Goal: Task Accomplishment & Management: Complete application form

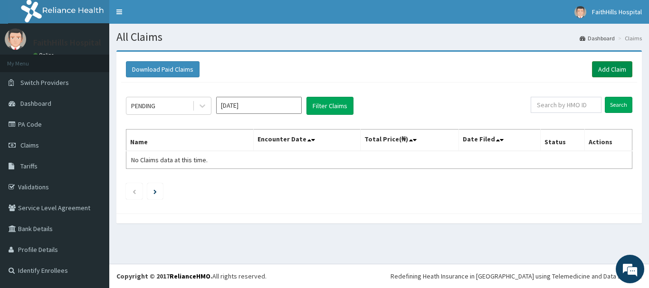
click at [607, 73] on link "Add Claim" at bounding box center [612, 69] width 40 height 16
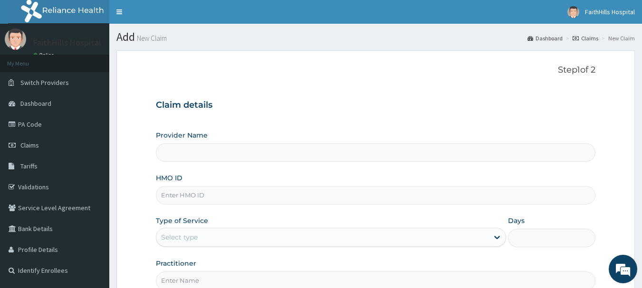
type input "FaithHills Specialist Hospital"
click at [225, 194] on input "HMO ID" at bounding box center [376, 195] width 440 height 19
type input "CYA/10065/C"
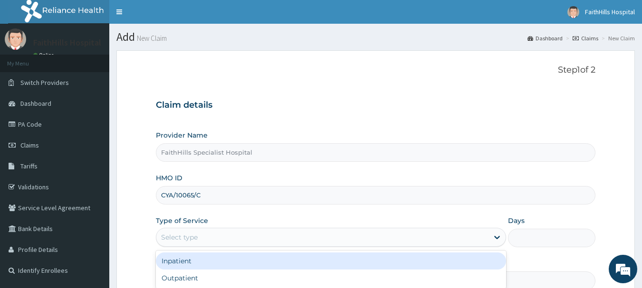
click at [241, 245] on div "Select type" at bounding box center [322, 237] width 332 height 15
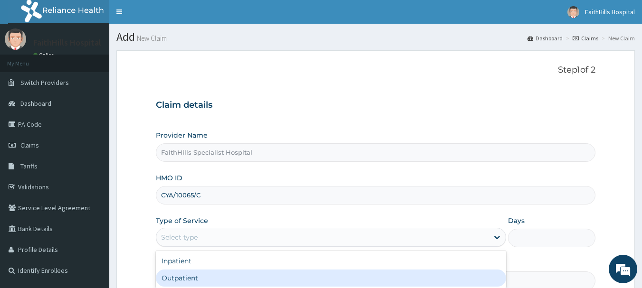
click at [217, 279] on div "Outpatient" at bounding box center [331, 278] width 350 height 17
type input "1"
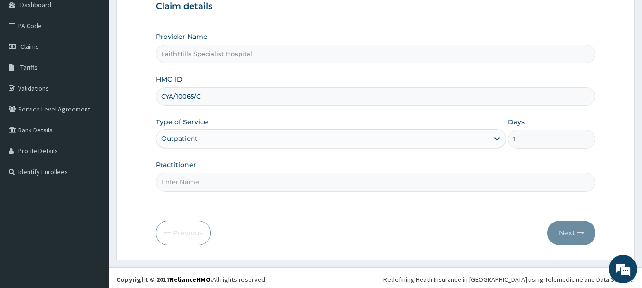
scroll to position [102, 0]
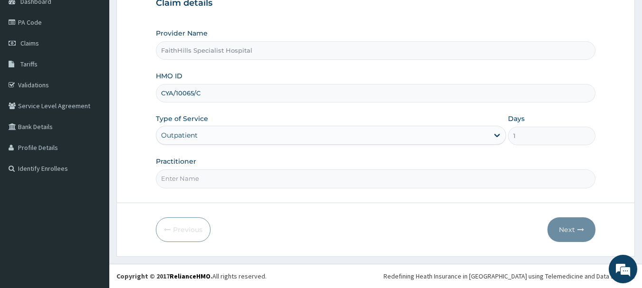
click at [191, 180] on input "Practitioner" at bounding box center [376, 179] width 440 height 19
type input "DR. SAMUEL"
click at [560, 228] on button "Next" at bounding box center [571, 230] width 48 height 25
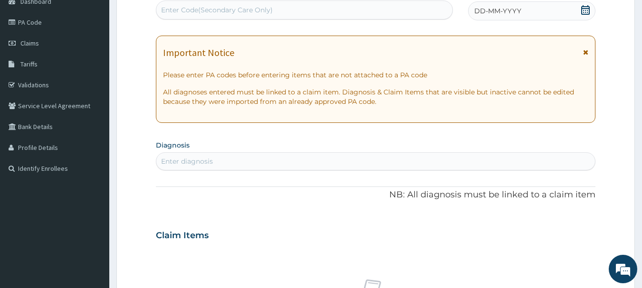
click at [579, 11] on div "DD-MM-YYYY" at bounding box center [531, 10] width 127 height 19
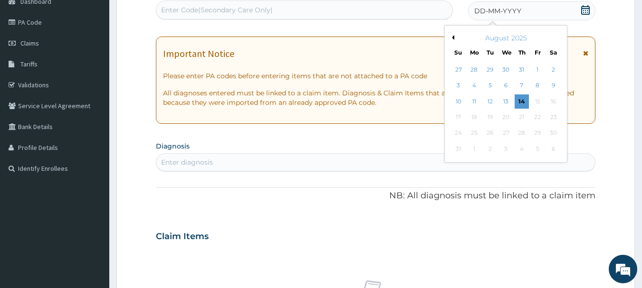
click at [454, 38] on button "Previous Month" at bounding box center [451, 37] width 5 height 5
click at [538, 104] on div "18" at bounding box center [537, 102] width 14 height 14
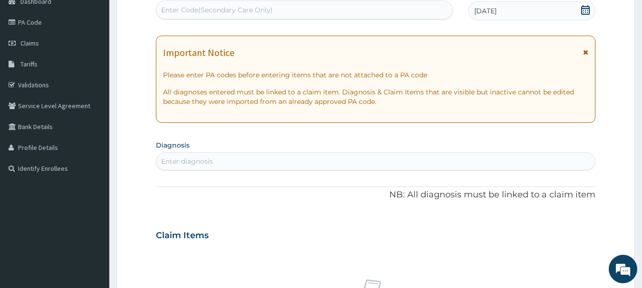
click at [188, 158] on div "Enter diagnosis" at bounding box center [187, 162] width 52 height 10
type input "SEPSIS"
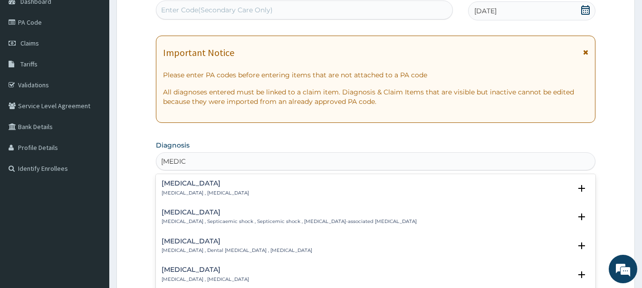
click at [187, 184] on h4 "Sepsis" at bounding box center [205, 183] width 87 height 7
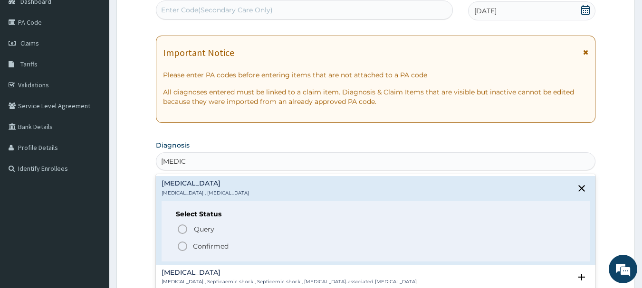
click at [214, 245] on p "Confirmed" at bounding box center [211, 247] width 36 height 10
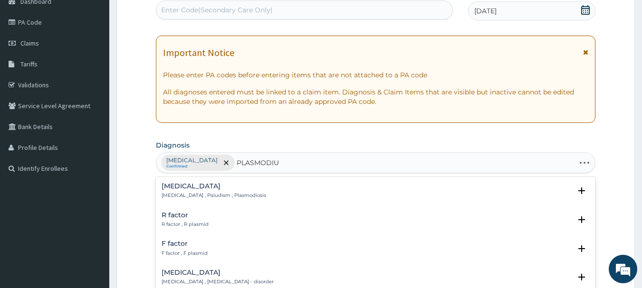
type input "[MEDICAL_DATA]"
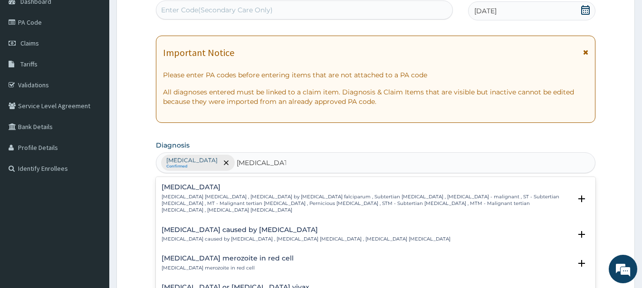
scroll to position [95, 0]
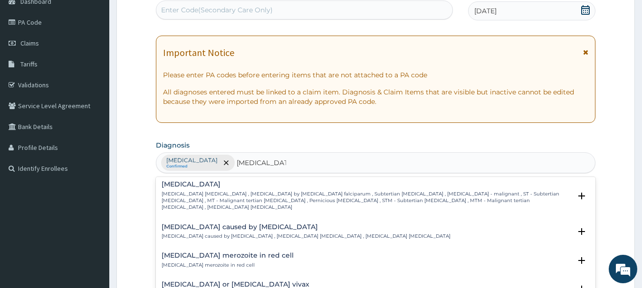
click at [200, 182] on div "Falciparum malaria Falciparum malaria , Malignant tertian malaria , Malaria by …" at bounding box center [367, 196] width 410 height 30
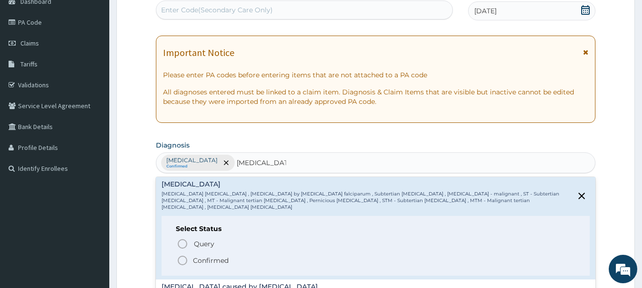
click at [203, 256] on p "Confirmed" at bounding box center [211, 261] width 36 height 10
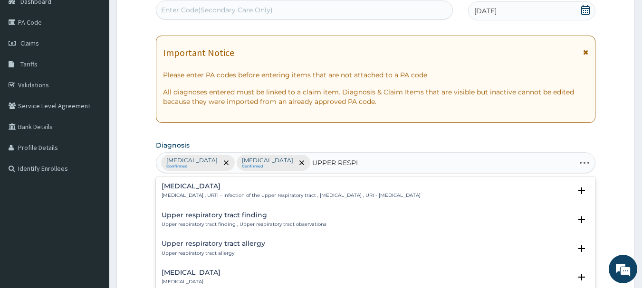
type input "UPPER RESPIR"
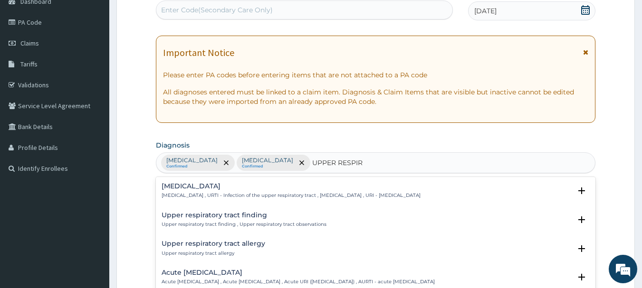
click at [209, 194] on p "Upper respiratory infection , URTI - Infection of the upper respiratory tract ,…" at bounding box center [291, 195] width 259 height 7
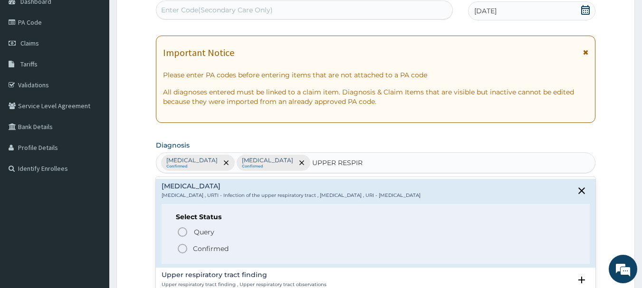
click at [223, 249] on p "Confirmed" at bounding box center [211, 249] width 36 height 10
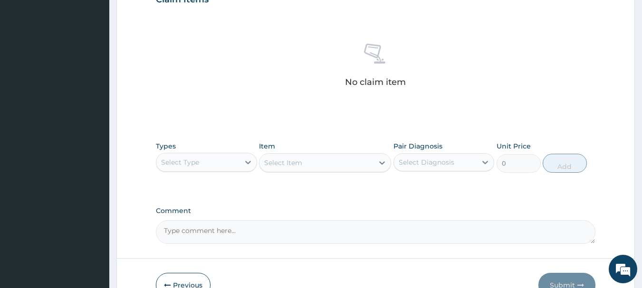
scroll to position [397, 0]
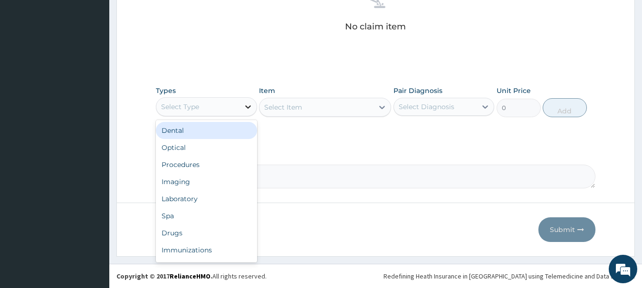
click at [239, 106] on div at bounding box center [247, 106] width 17 height 17
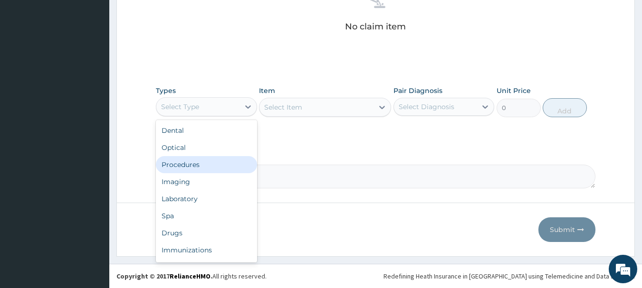
click at [228, 162] on div "Procedures" at bounding box center [206, 164] width 101 height 17
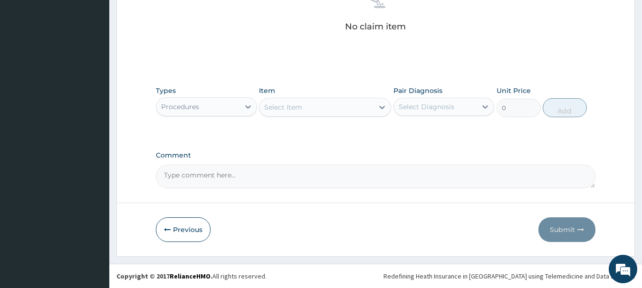
click at [379, 107] on icon at bounding box center [382, 108] width 10 height 10
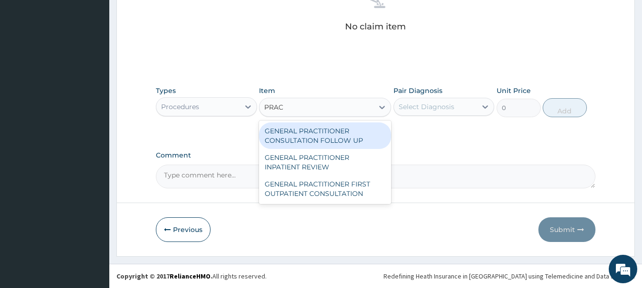
type input "PRACT"
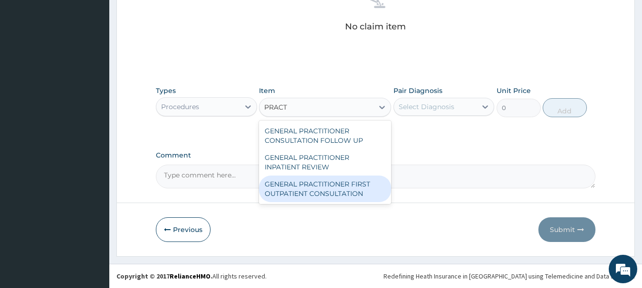
click at [342, 190] on div "GENERAL PRACTITIONER FIRST OUTPATIENT CONSULTATION" at bounding box center [325, 189] width 132 height 27
type input "3750"
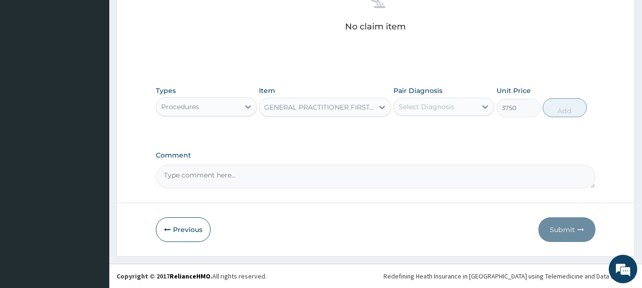
click at [423, 104] on div "Select Diagnosis" at bounding box center [427, 107] width 56 height 10
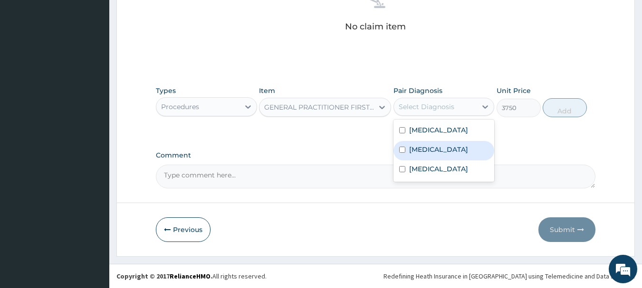
click at [435, 147] on label "Falciparum malaria" at bounding box center [438, 150] width 59 height 10
checkbox input "true"
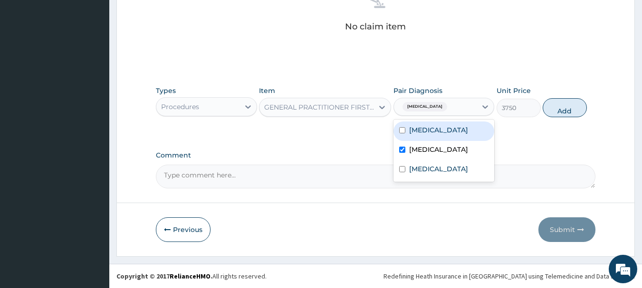
click at [432, 135] on div "Sepsis" at bounding box center [443, 131] width 101 height 19
checkbox input "true"
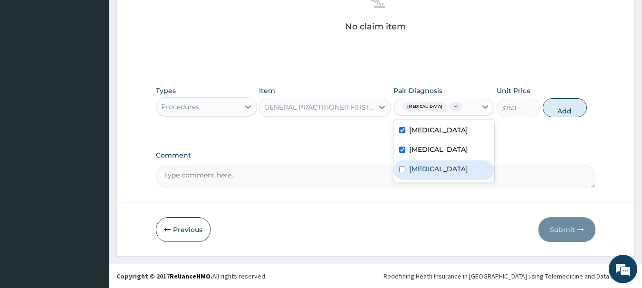
drag, startPoint x: 436, startPoint y: 176, endPoint x: 496, endPoint y: 139, distance: 71.1
click at [436, 174] on label "Upper respiratory infection" at bounding box center [438, 169] width 59 height 10
checkbox input "true"
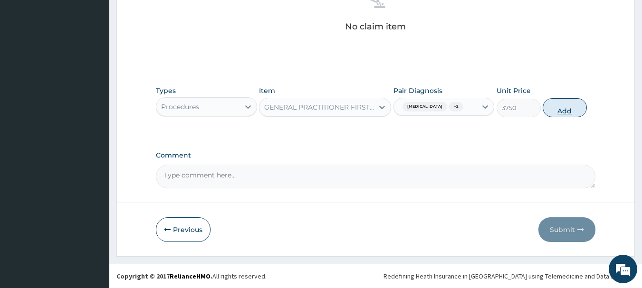
click at [572, 107] on button "Add" at bounding box center [565, 107] width 44 height 19
type input "0"
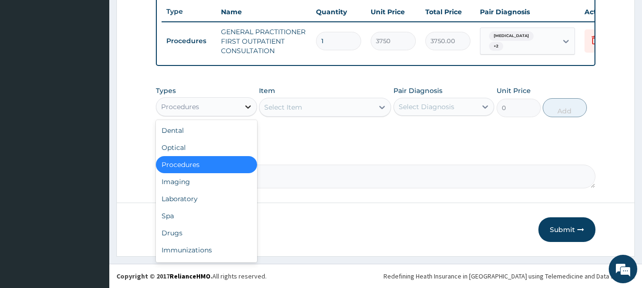
click at [245, 106] on icon at bounding box center [248, 107] width 10 height 10
click at [185, 200] on div "Laboratory" at bounding box center [206, 199] width 101 height 17
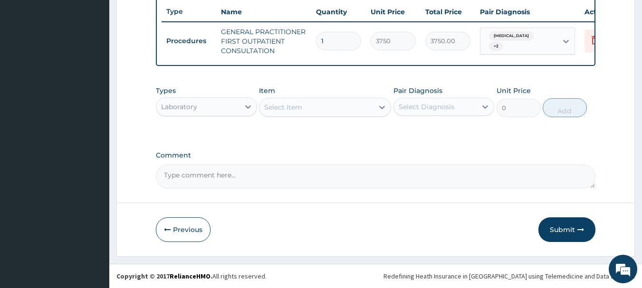
click at [361, 102] on div "Select Item" at bounding box center [316, 107] width 114 height 15
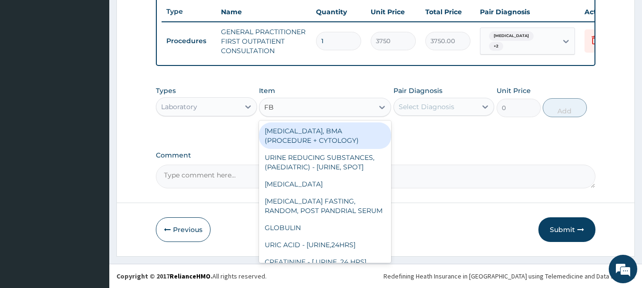
type input "FBC"
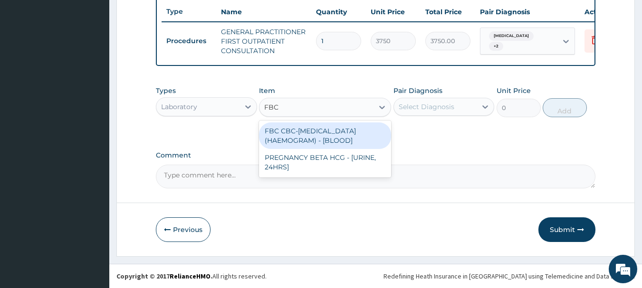
click at [343, 143] on div "FBC CBC-[MEDICAL_DATA] (HAEMOGRAM) - [BLOOD]" at bounding box center [325, 136] width 132 height 27
type input "5000"
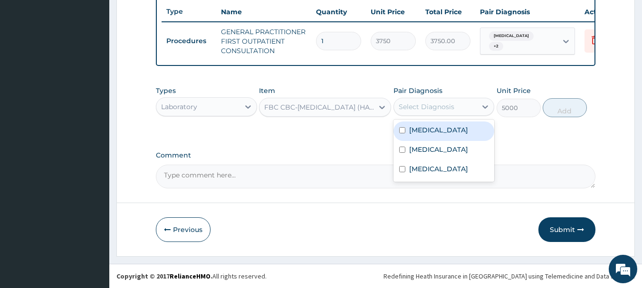
click at [427, 109] on div "Select Diagnosis" at bounding box center [427, 107] width 56 height 10
click at [433, 138] on div "[MEDICAL_DATA]" at bounding box center [443, 131] width 101 height 19
checkbox input "true"
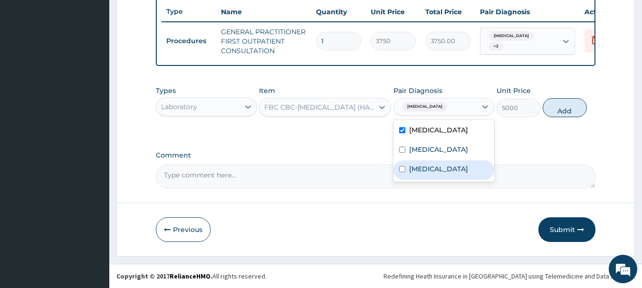
click at [433, 174] on label "Upper respiratory infection" at bounding box center [438, 169] width 59 height 10
checkbox input "true"
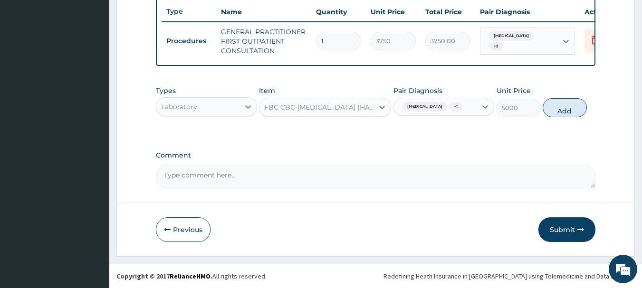
drag, startPoint x: 576, startPoint y: 109, endPoint x: 501, endPoint y: 113, distance: 75.6
click at [574, 109] on button "Add" at bounding box center [565, 107] width 44 height 19
type input "0"
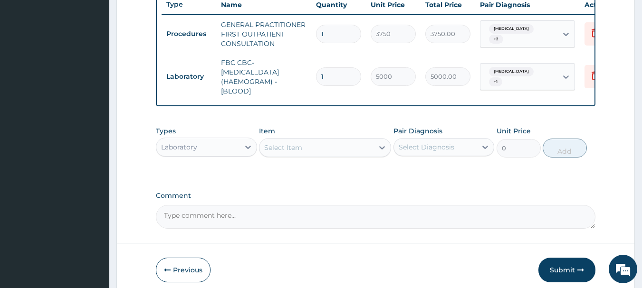
click at [345, 155] on div "Select Item" at bounding box center [316, 147] width 114 height 15
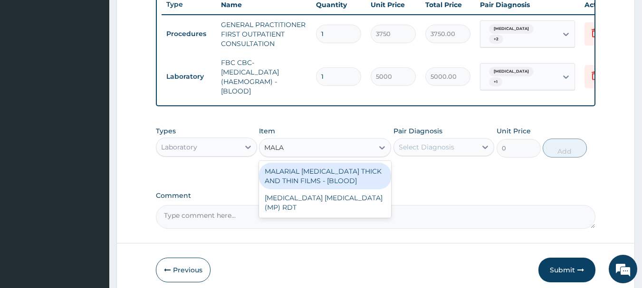
type input "MALAR"
click at [339, 182] on div "MALARIAL [MEDICAL_DATA] THICK AND THIN FILMS - [BLOOD]" at bounding box center [325, 176] width 132 height 27
type input "2187.5"
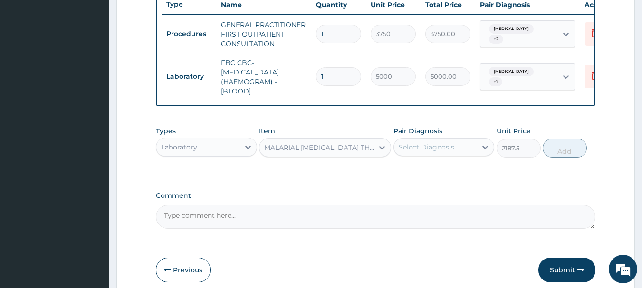
click at [438, 151] on div "Select Diagnosis" at bounding box center [427, 148] width 56 height 10
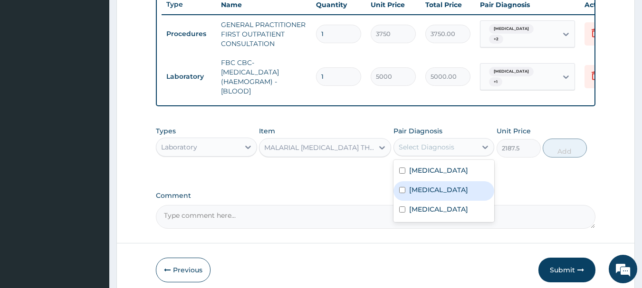
click at [445, 195] on label "[MEDICAL_DATA]" at bounding box center [438, 190] width 59 height 10
checkbox input "true"
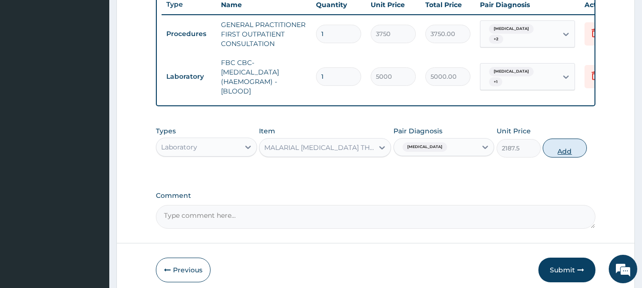
click at [562, 158] on button "Add" at bounding box center [565, 148] width 44 height 19
type input "0"
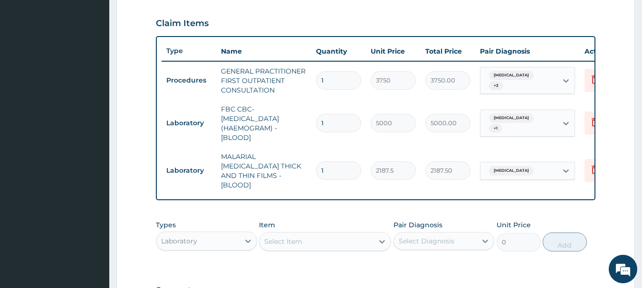
scroll to position [174, 0]
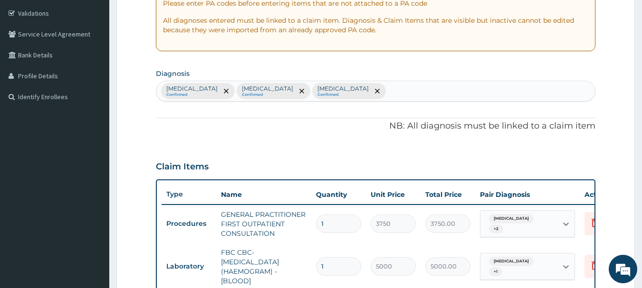
click at [459, 94] on div "Sepsis Confirmed Falciparum malaria Confirmed Upper respiratory infection Confi…" at bounding box center [375, 91] width 439 height 20
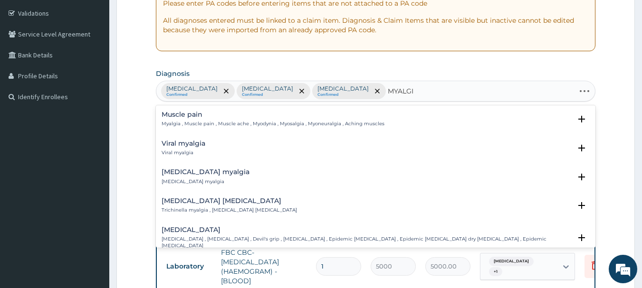
type input "MYALGIA"
click at [249, 117] on h4 "Muscle pain" at bounding box center [273, 114] width 223 height 7
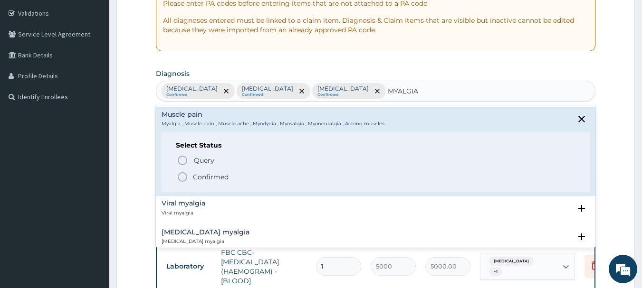
click at [235, 178] on span "Confirmed" at bounding box center [376, 177] width 399 height 11
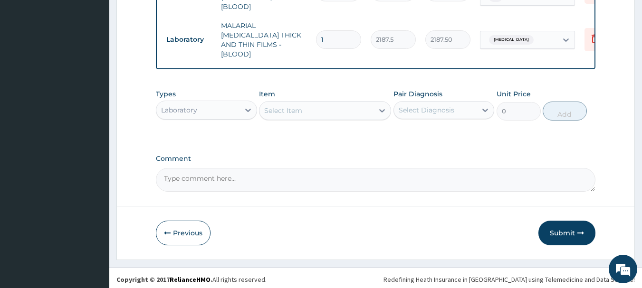
scroll to position [449, 0]
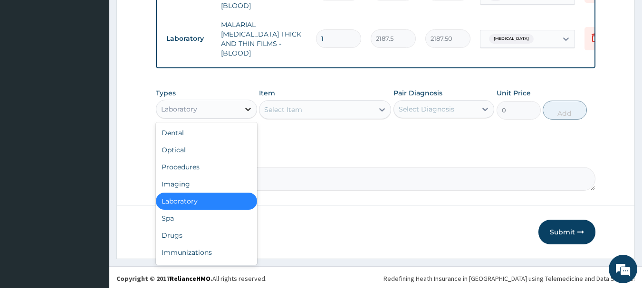
click at [244, 110] on icon at bounding box center [248, 110] width 10 height 10
click at [196, 234] on div "Drugs" at bounding box center [206, 235] width 101 height 17
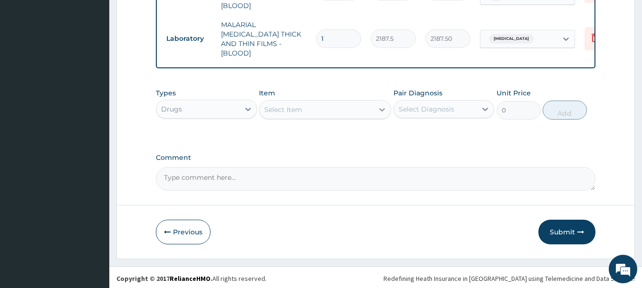
click at [378, 107] on icon at bounding box center [382, 110] width 10 height 10
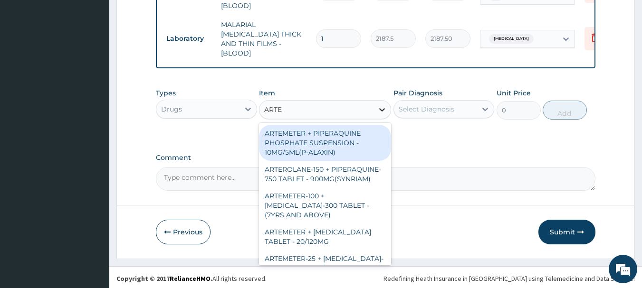
type input "ARTEM"
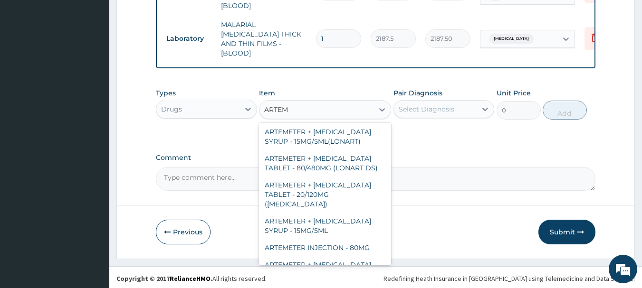
scroll to position [323, 0]
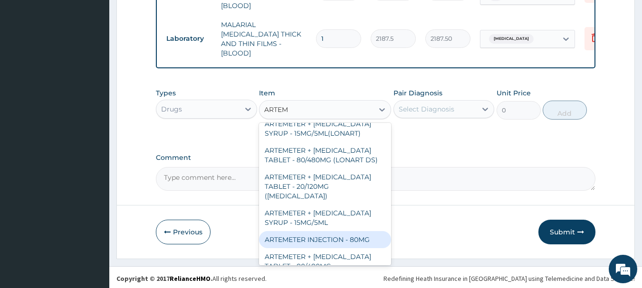
click at [365, 231] on div "ARTEMETER INJECTION - 80MG" at bounding box center [325, 239] width 132 height 17
type input "475.99999999999994"
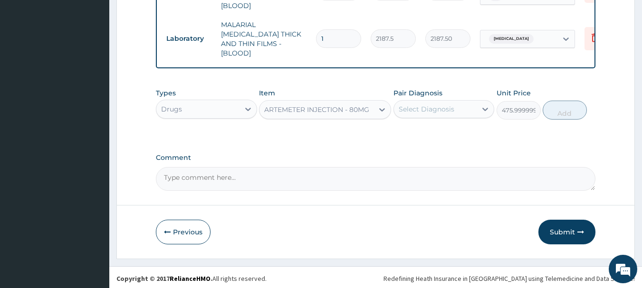
click at [426, 102] on div "Select Diagnosis" at bounding box center [435, 109] width 83 height 15
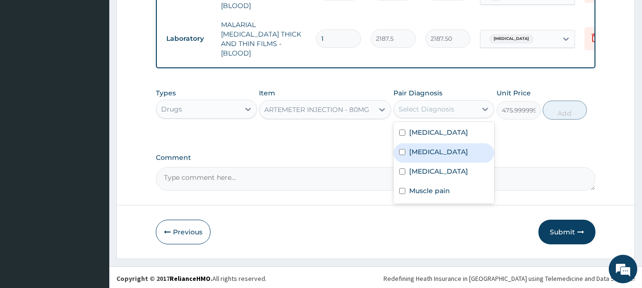
click at [434, 143] on div "[MEDICAL_DATA]" at bounding box center [443, 152] width 101 height 19
checkbox input "true"
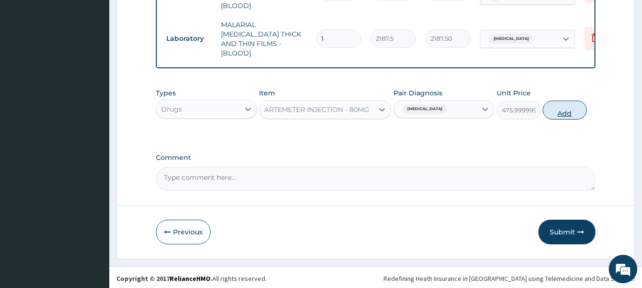
click at [554, 110] on button "Add" at bounding box center [565, 110] width 44 height 19
type input "0"
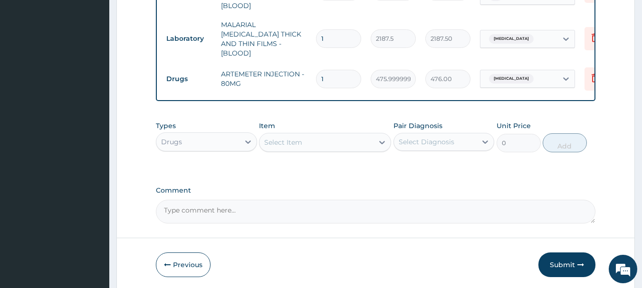
type input "0.00"
type input "6"
type input "2856.00"
type input "6"
click at [368, 141] on div "Select Item" at bounding box center [316, 142] width 114 height 15
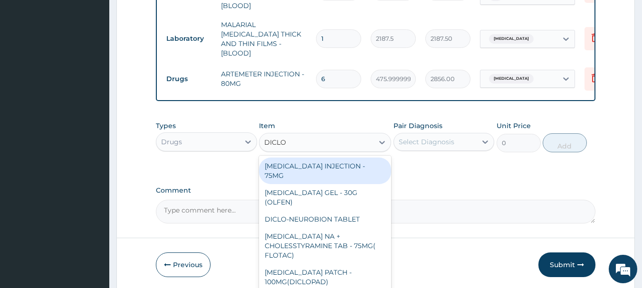
type input "DICLOF"
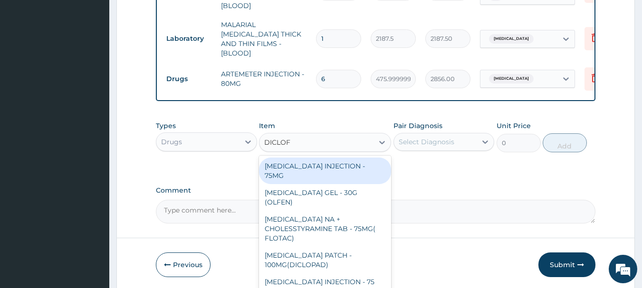
click at [367, 169] on div "[MEDICAL_DATA] INJECTION - 75MG" at bounding box center [325, 171] width 132 height 27
type input "420"
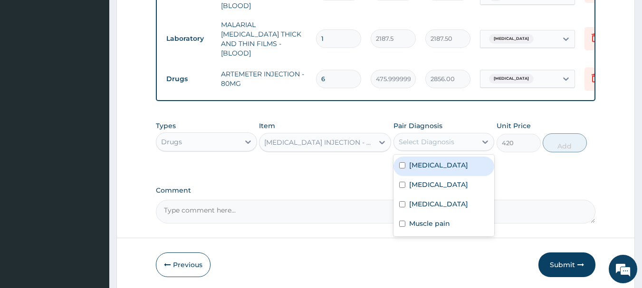
click at [436, 140] on div "Select Diagnosis" at bounding box center [427, 142] width 56 height 10
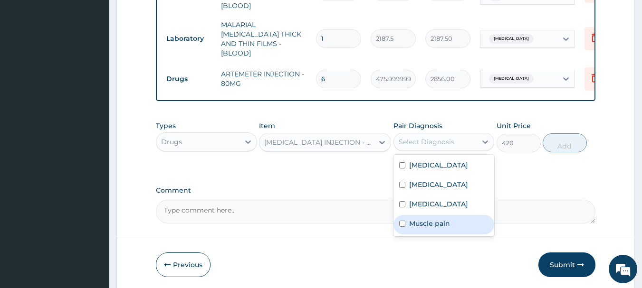
drag, startPoint x: 453, startPoint y: 232, endPoint x: 550, endPoint y: 160, distance: 120.9
click at [454, 232] on div "Muscle pain" at bounding box center [443, 224] width 101 height 19
checkbox input "true"
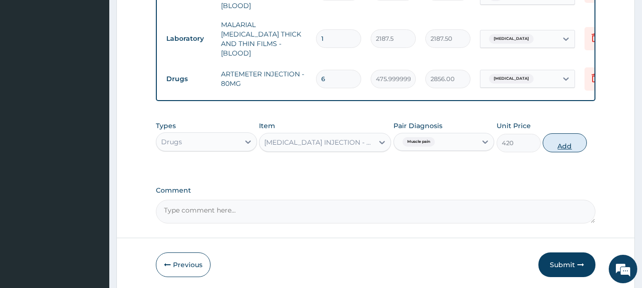
click at [561, 137] on button "Add" at bounding box center [565, 143] width 44 height 19
type input "0"
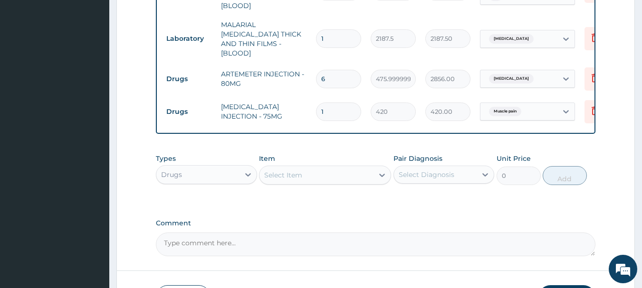
click at [296, 176] on div "Select Item" at bounding box center [283, 176] width 38 height 10
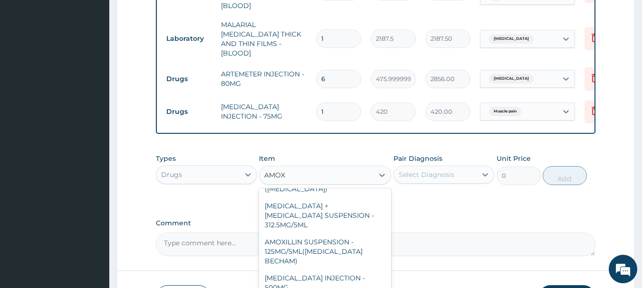
scroll to position [302, 0]
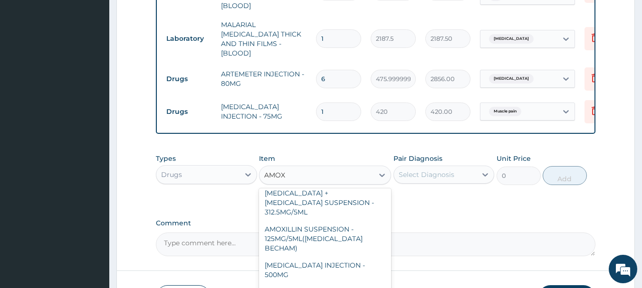
type input "AMOX"
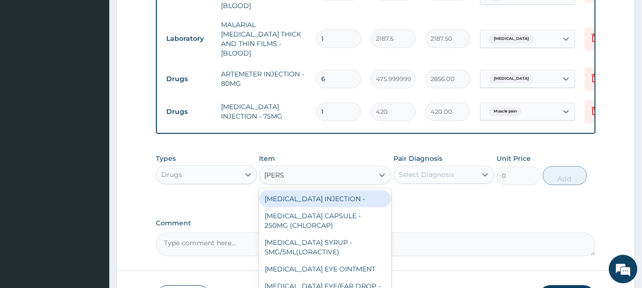
type input "LORAT"
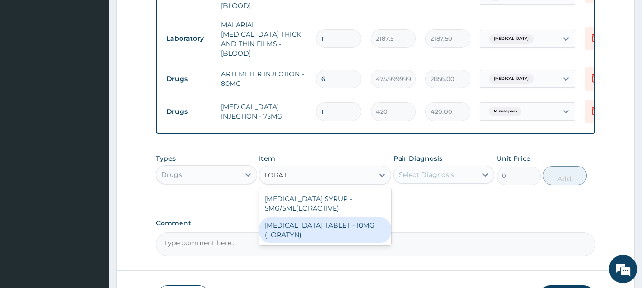
click at [335, 225] on div "LORATADINE TABLET - 10MG (LORATYN)" at bounding box center [325, 230] width 132 height 27
type input "98"
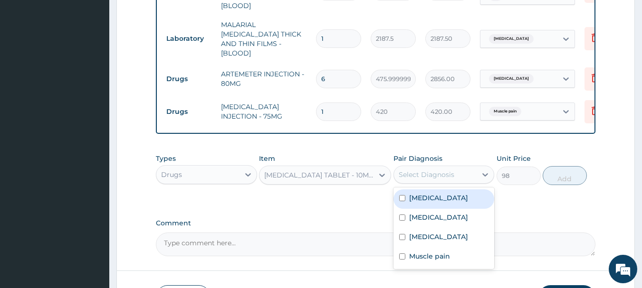
click at [410, 171] on div "Select Diagnosis" at bounding box center [427, 175] width 56 height 10
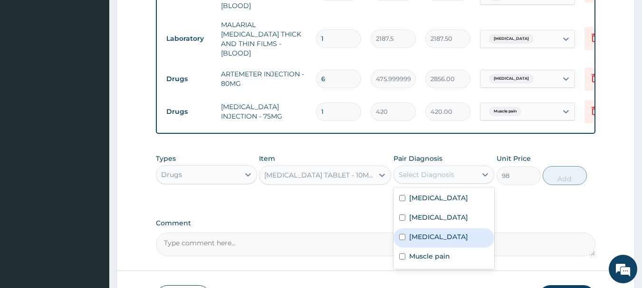
click at [439, 234] on label "[MEDICAL_DATA]" at bounding box center [438, 237] width 59 height 10
checkbox input "true"
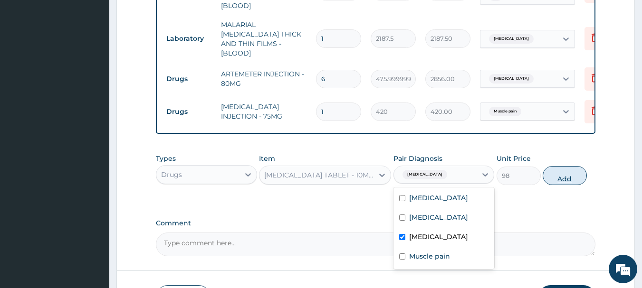
click at [566, 178] on button "Add" at bounding box center [565, 175] width 44 height 19
type input "0"
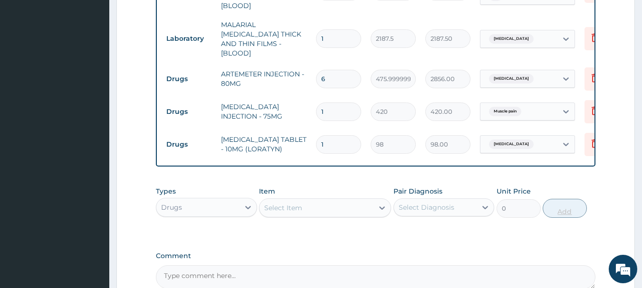
type input "0.00"
type input "5"
type input "490.00"
type input "5"
click at [324, 204] on div "Select Item" at bounding box center [316, 207] width 114 height 15
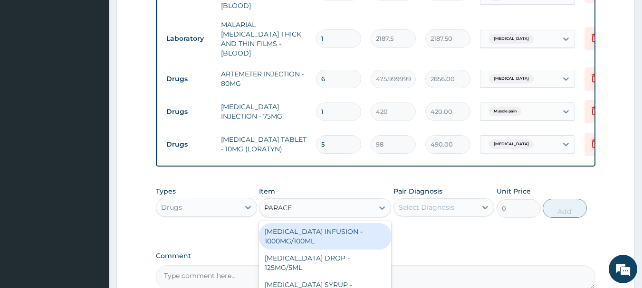
type input "PARACET"
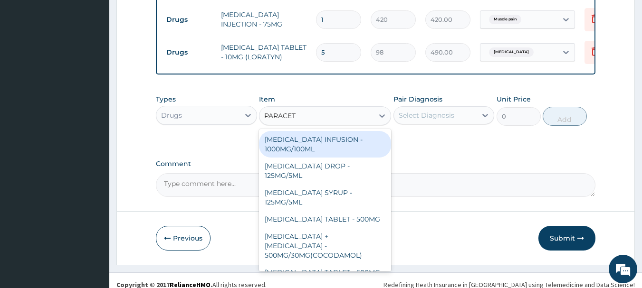
scroll to position [548, 0]
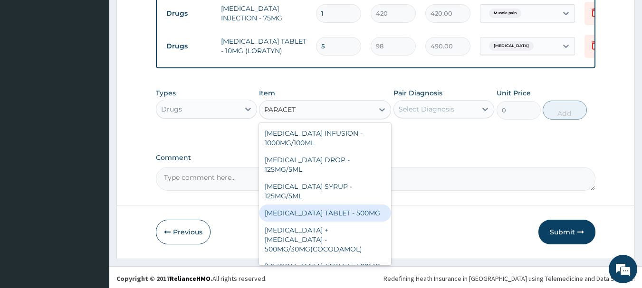
click at [344, 211] on div "[MEDICAL_DATA] TABLET - 500MG" at bounding box center [325, 213] width 132 height 17
type input "33.599999999999994"
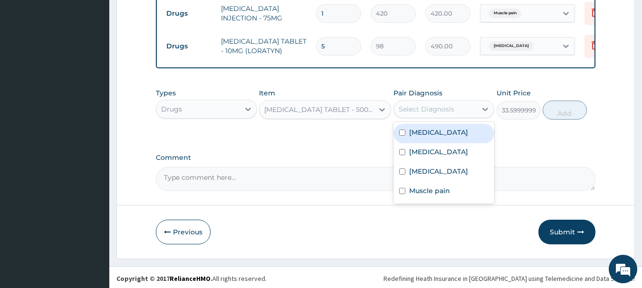
click at [471, 104] on div "Select Diagnosis" at bounding box center [435, 109] width 83 height 15
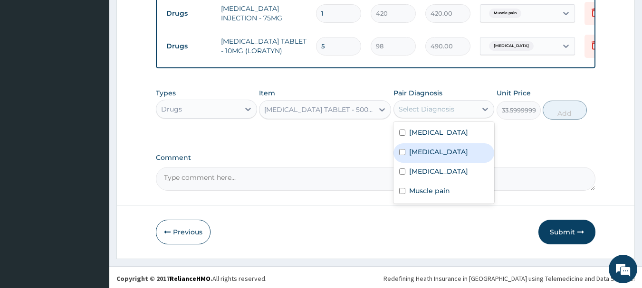
drag, startPoint x: 453, startPoint y: 148, endPoint x: 461, endPoint y: 198, distance: 50.5
click at [453, 149] on label "Falciparum malaria" at bounding box center [438, 152] width 59 height 10
checkbox input "true"
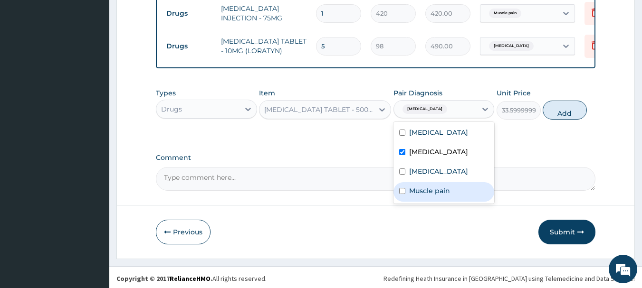
click at [454, 202] on div "Muscle pain" at bounding box center [443, 191] width 101 height 19
checkbox input "true"
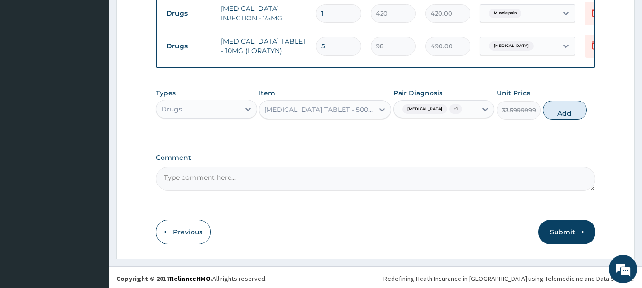
click at [562, 112] on button "Add" at bounding box center [565, 110] width 44 height 19
type input "0"
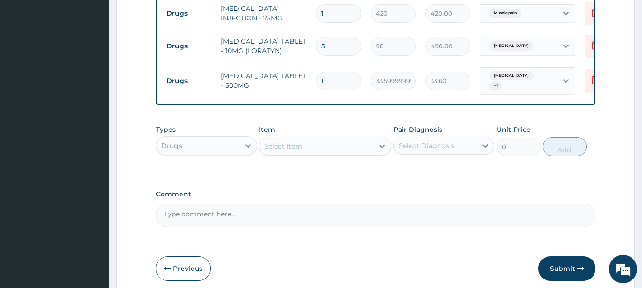
type input "18"
type input "604.80"
type input "18"
click at [319, 139] on div "Select Item" at bounding box center [316, 146] width 114 height 15
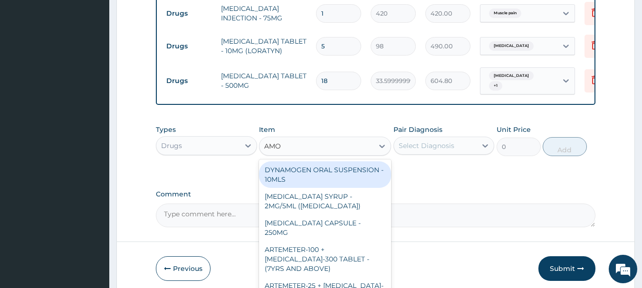
type input "AMOX"
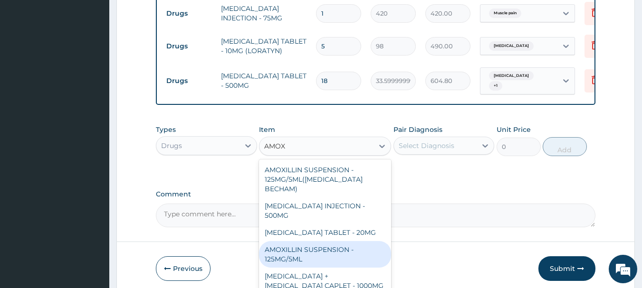
scroll to position [350, 0]
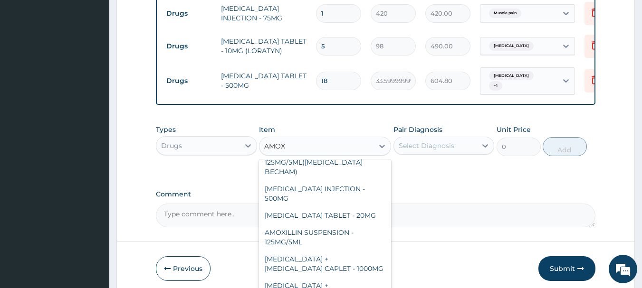
type input "112"
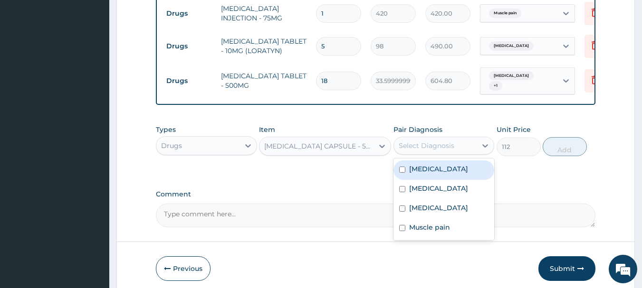
click at [408, 142] on div "Select Diagnosis" at bounding box center [427, 146] width 56 height 10
click at [436, 173] on div "[MEDICAL_DATA]" at bounding box center [443, 170] width 101 height 19
checkbox input "true"
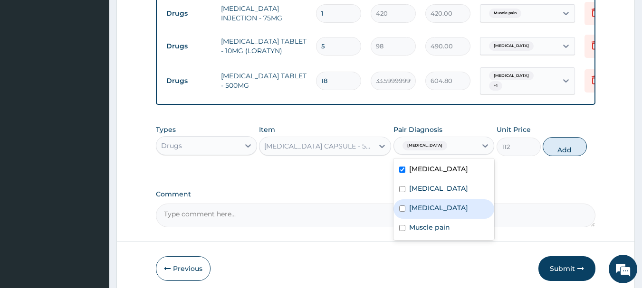
click at [446, 206] on label "[MEDICAL_DATA]" at bounding box center [438, 208] width 59 height 10
checkbox input "true"
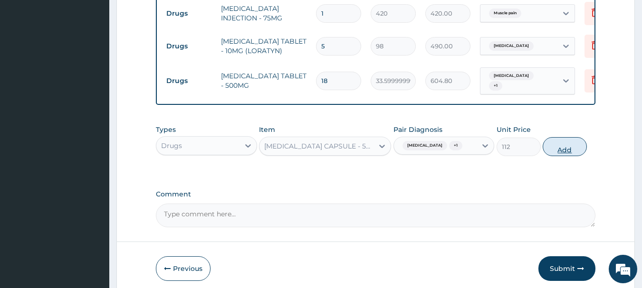
click at [561, 146] on button "Add" at bounding box center [565, 146] width 44 height 19
type input "0"
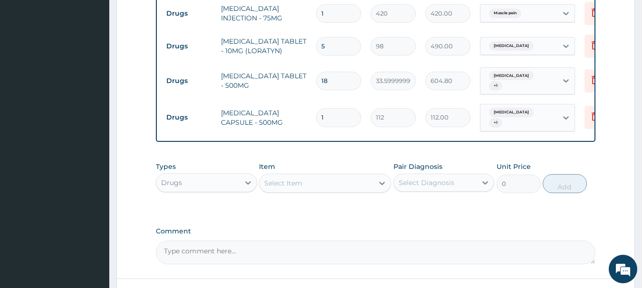
type input "15"
type input "1680.00"
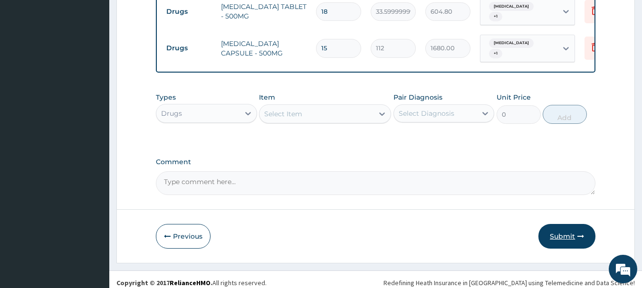
type input "15"
click at [560, 234] on button "Submit" at bounding box center [566, 236] width 57 height 25
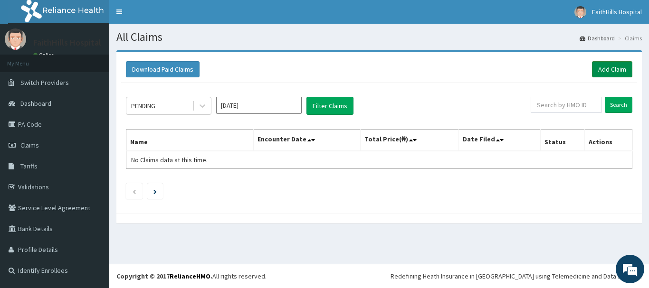
click at [620, 65] on link "Add Claim" at bounding box center [612, 69] width 40 height 16
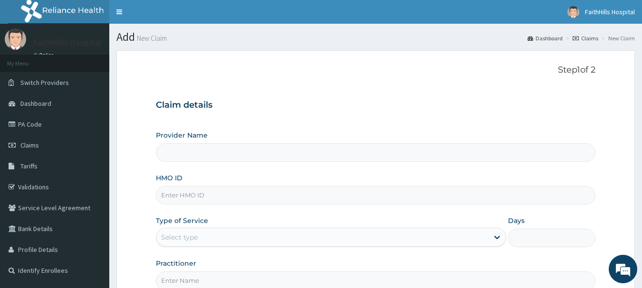
type input "FaithHills Specialist Hospital"
click at [302, 194] on input "HMO ID" at bounding box center [376, 195] width 440 height 19
type input "mdu/10071/b"
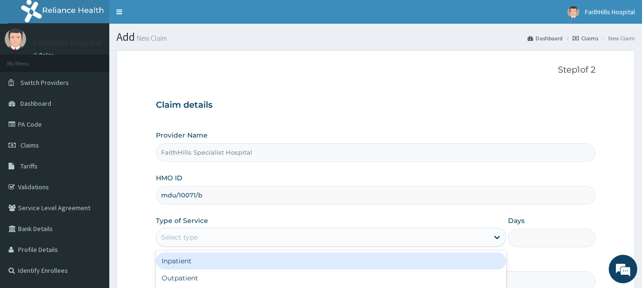
click at [252, 234] on div "Select type" at bounding box center [322, 237] width 332 height 15
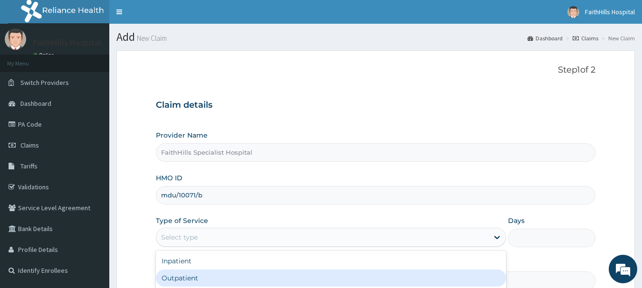
click at [233, 272] on div "Outpatient" at bounding box center [331, 278] width 350 height 17
type input "1"
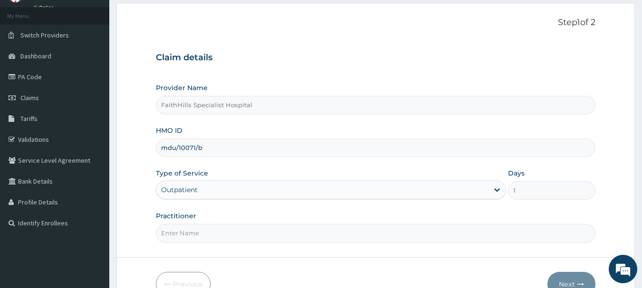
scroll to position [102, 0]
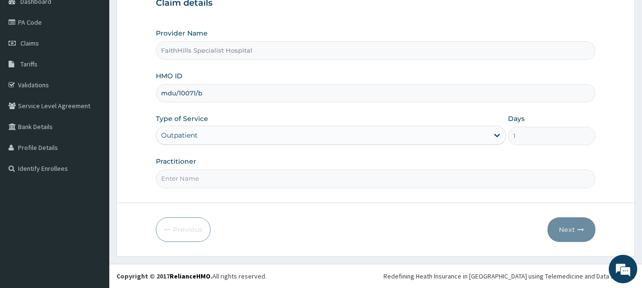
click at [206, 187] on input "Practitioner" at bounding box center [376, 179] width 440 height 19
type input "DR. JOSHUA"
click at [584, 224] on button "Next" at bounding box center [571, 230] width 48 height 25
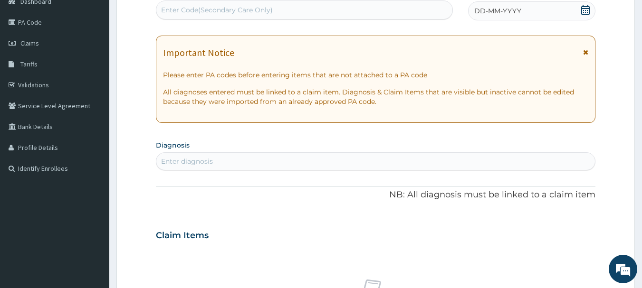
click at [585, 13] on icon at bounding box center [586, 10] width 10 height 10
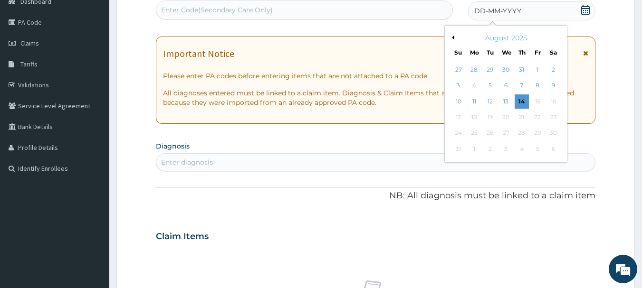
click at [448, 34] on div "Previous Month August 2025 Su Mo Tu We Th Fr Sa 27 28 29 30 31 1 2 3 4 5 6 7 8 …" at bounding box center [505, 94] width 123 height 138
click at [452, 37] on button "Previous Month" at bounding box center [451, 37] width 5 height 5
click at [539, 98] on div "18" at bounding box center [537, 102] width 14 height 14
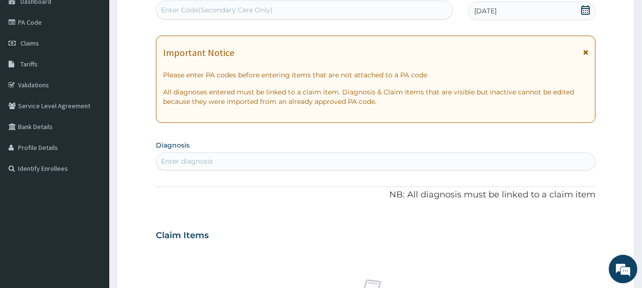
click at [197, 160] on div "Enter diagnosis" at bounding box center [187, 162] width 52 height 10
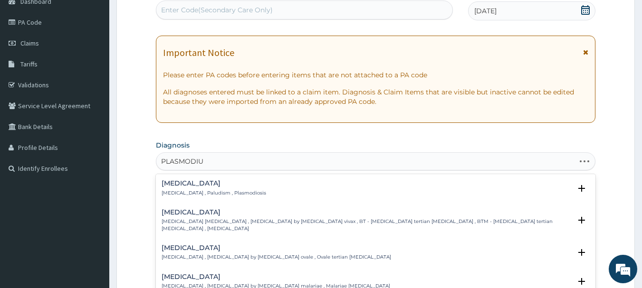
type input "[MEDICAL_DATA]"
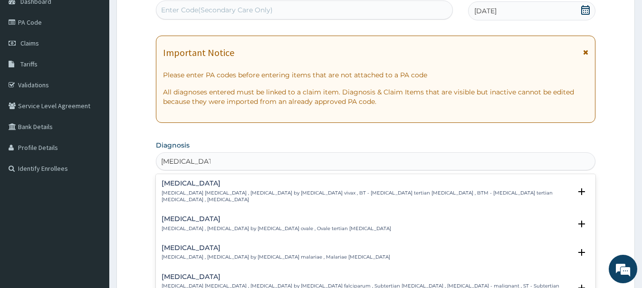
scroll to position [48, 0]
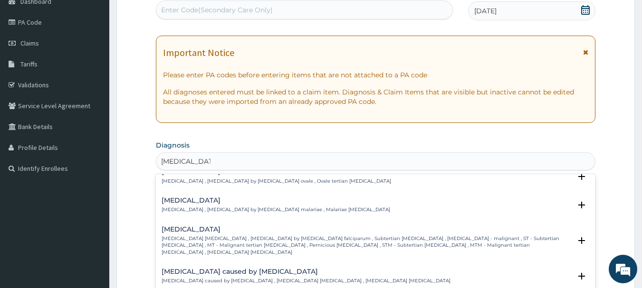
click at [202, 236] on p "[MEDICAL_DATA] [MEDICAL_DATA] , [MEDICAL_DATA] by [MEDICAL_DATA] falciparum , S…" at bounding box center [367, 246] width 410 height 20
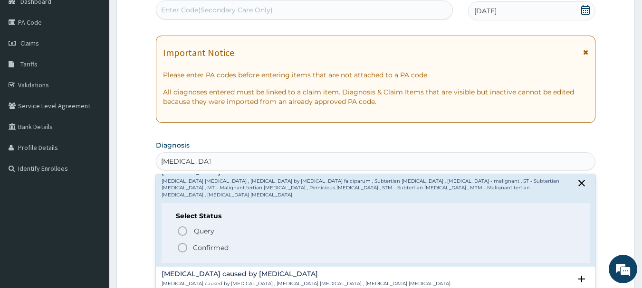
scroll to position [95, 0]
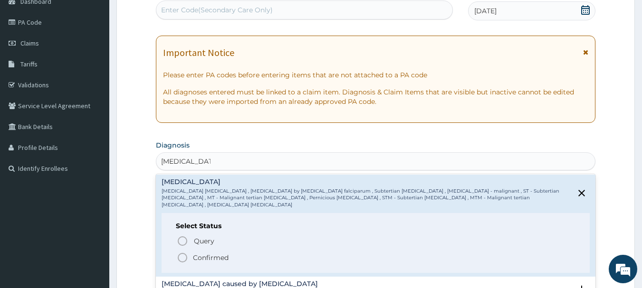
click at [227, 253] on p "Confirmed" at bounding box center [211, 258] width 36 height 10
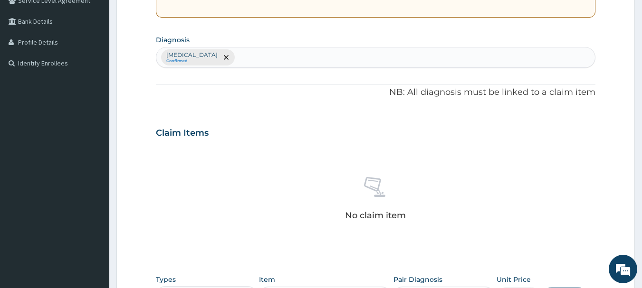
scroll to position [197, 0]
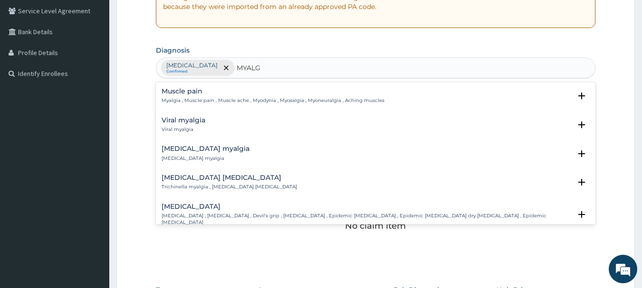
type input "MYALGI"
click at [197, 106] on div "Muscle pain Myalgia , Muscle pain , Muscle ache , Myodynia , Myosalgia , Myoneu…" at bounding box center [376, 98] width 429 height 21
click at [194, 93] on h4 "Muscle pain" at bounding box center [273, 91] width 223 height 7
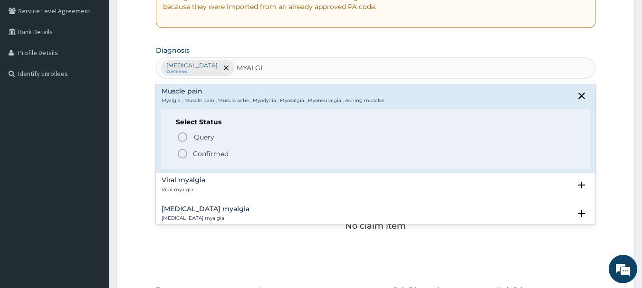
click at [214, 150] on p "Confirmed" at bounding box center [211, 154] width 36 height 10
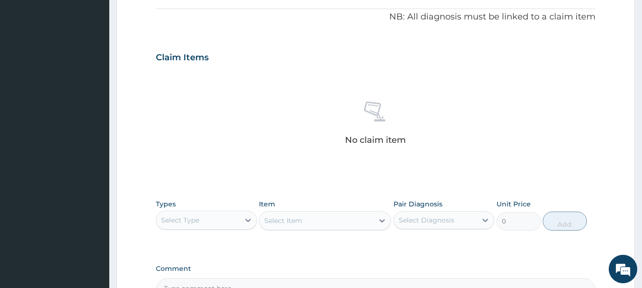
scroll to position [397, 0]
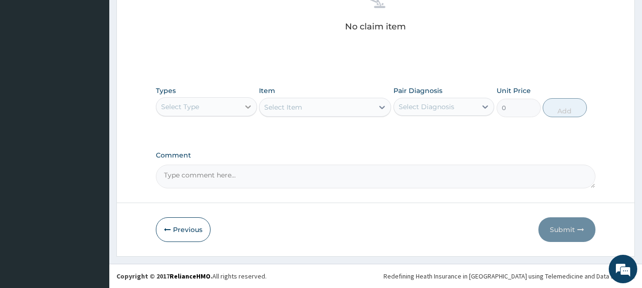
click at [241, 107] on div at bounding box center [247, 106] width 17 height 17
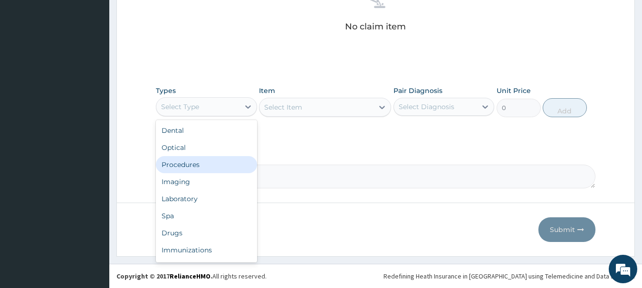
click at [222, 168] on div "Procedures" at bounding box center [206, 164] width 101 height 17
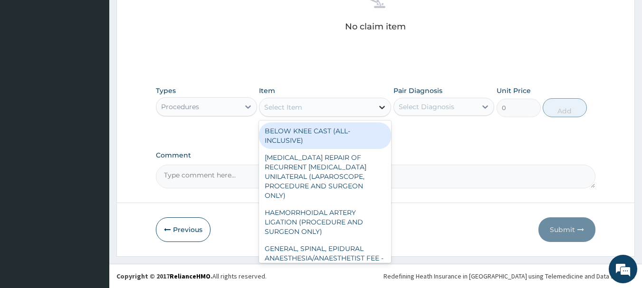
click at [380, 107] on icon at bounding box center [382, 108] width 10 height 10
type input "G"
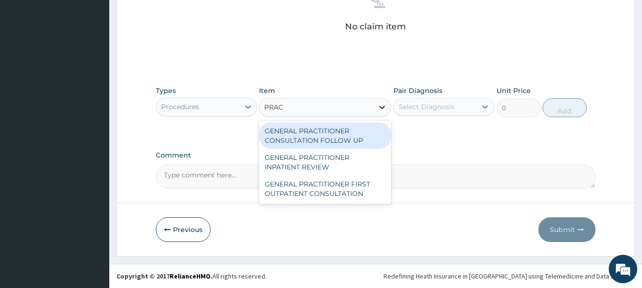
type input "PRACT"
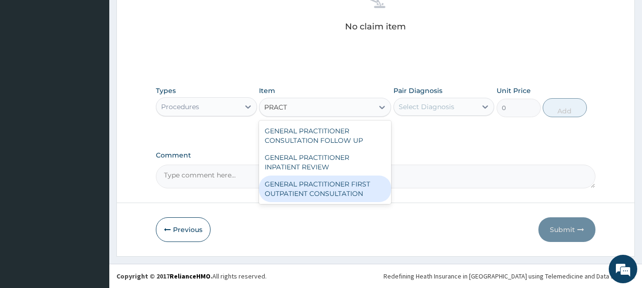
click at [341, 190] on div "GENERAL PRACTITIONER FIRST OUTPATIENT CONSULTATION" at bounding box center [325, 189] width 132 height 27
type input "3750"
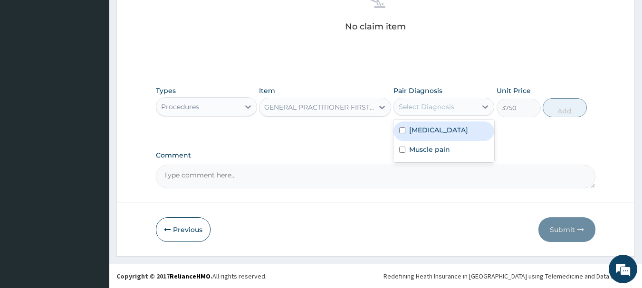
click at [431, 107] on div "Select Diagnosis" at bounding box center [427, 107] width 56 height 10
drag, startPoint x: 434, startPoint y: 131, endPoint x: 436, endPoint y: 147, distance: 16.3
click at [434, 132] on label "Falciparum malaria" at bounding box center [438, 130] width 59 height 10
checkbox input "true"
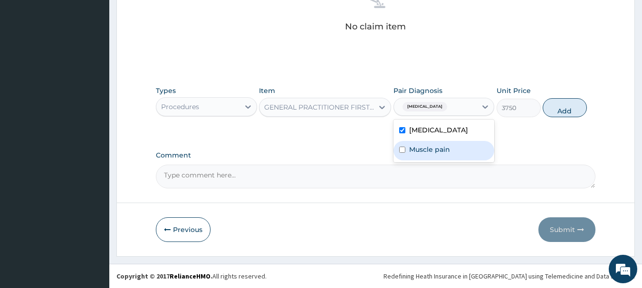
click at [436, 148] on label "Muscle pain" at bounding box center [429, 150] width 41 height 10
checkbox input "true"
click at [564, 107] on button "Add" at bounding box center [565, 107] width 44 height 19
type input "0"
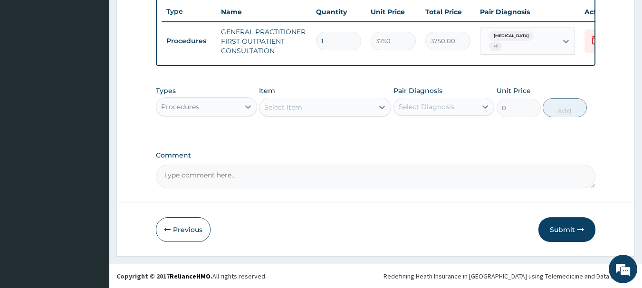
scroll to position [364, 0]
click at [588, 38] on icon at bounding box center [594, 40] width 21 height 23
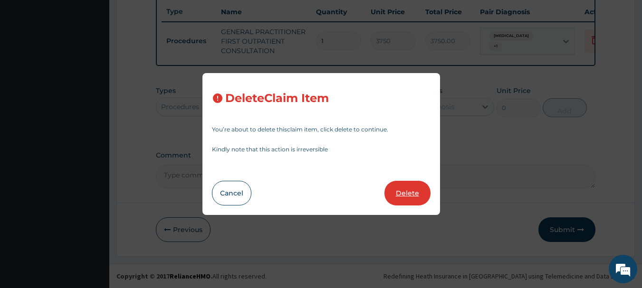
click at [413, 196] on button "Delete" at bounding box center [407, 193] width 46 height 25
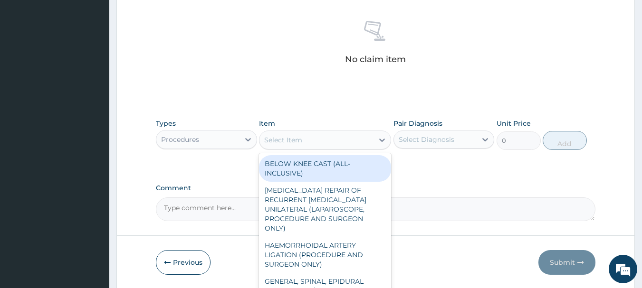
click at [354, 140] on div "Select Item" at bounding box center [316, 140] width 114 height 15
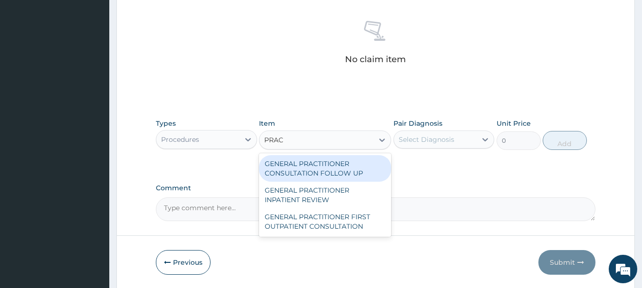
type input "PRACT"
click at [354, 174] on div "GENERAL PRACTITIONER CONSULTATION FOLLOW UP" at bounding box center [325, 168] width 132 height 27
type input "1875"
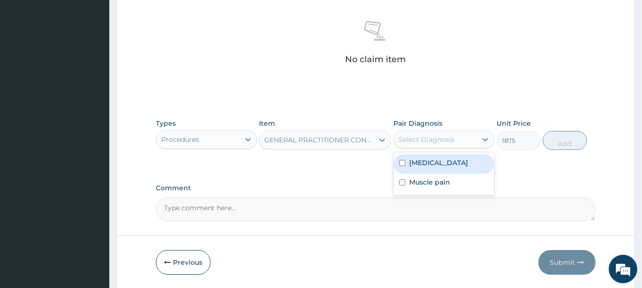
click at [446, 135] on div "Select Diagnosis" at bounding box center [427, 140] width 56 height 10
drag, startPoint x: 444, startPoint y: 161, endPoint x: 444, endPoint y: 177, distance: 16.6
click at [444, 161] on label "[MEDICAL_DATA]" at bounding box center [438, 163] width 59 height 10
checkbox input "true"
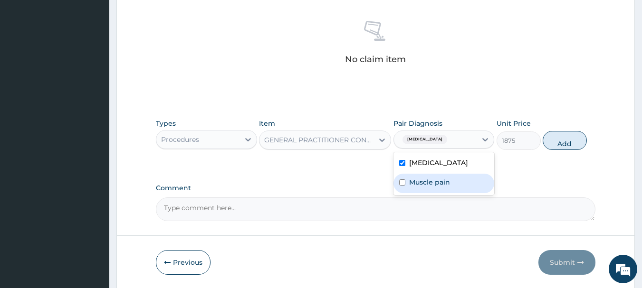
click at [443, 188] on div "Muscle pain" at bounding box center [443, 183] width 101 height 19
checkbox input "true"
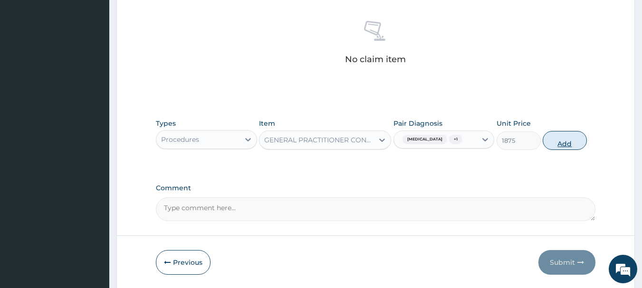
click at [573, 139] on button "Add" at bounding box center [565, 140] width 44 height 19
type input "0"
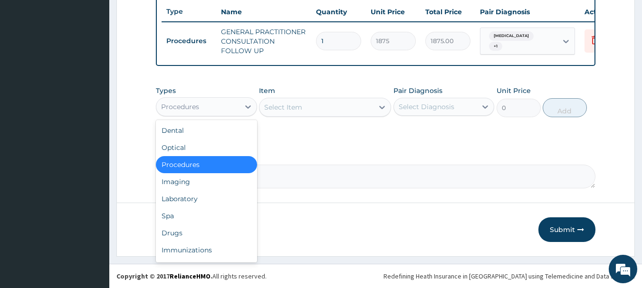
click at [219, 110] on div "Procedures" at bounding box center [197, 106] width 83 height 15
click at [185, 232] on div "Drugs" at bounding box center [206, 233] width 101 height 17
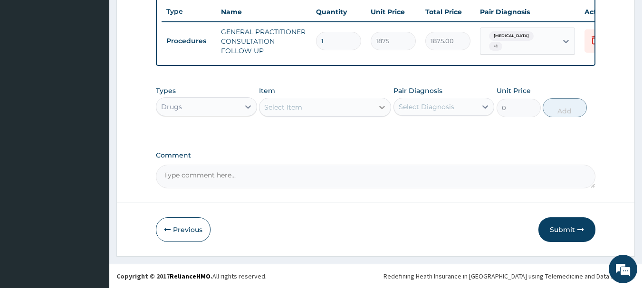
click at [381, 107] on icon at bounding box center [382, 107] width 6 height 3
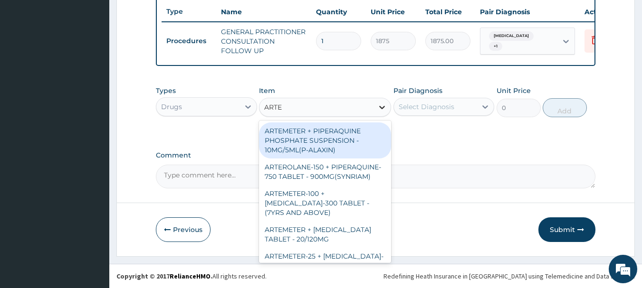
type input "ARTEM"
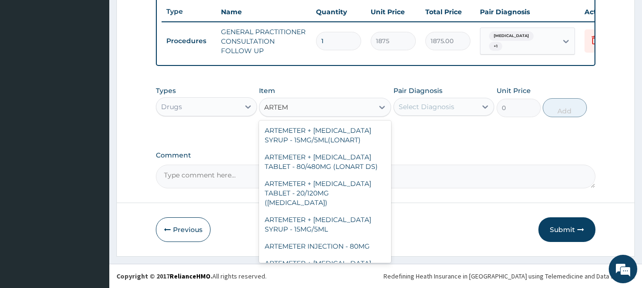
scroll to position [323, 0]
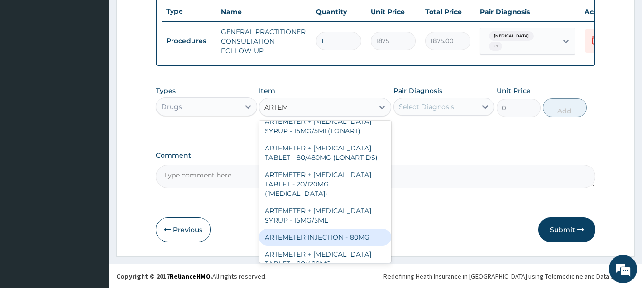
click at [352, 229] on div "ARTEMETER INJECTION - 80MG" at bounding box center [325, 237] width 132 height 17
type input "475.99999999999994"
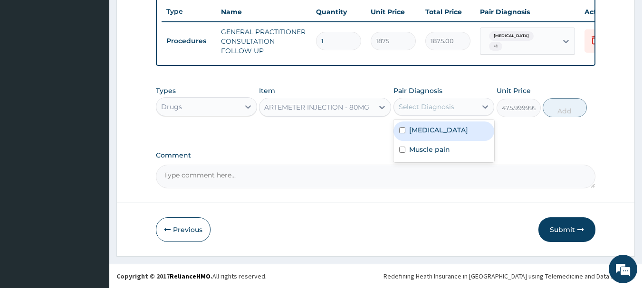
click at [420, 108] on div "Select Diagnosis" at bounding box center [427, 107] width 56 height 10
click at [435, 129] on label "[MEDICAL_DATA]" at bounding box center [438, 130] width 59 height 10
checkbox input "true"
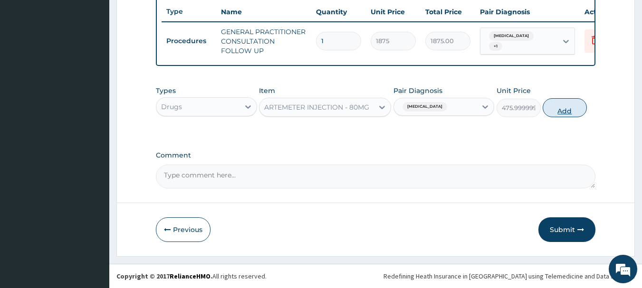
click at [571, 112] on button "Add" at bounding box center [565, 107] width 44 height 19
type input "0"
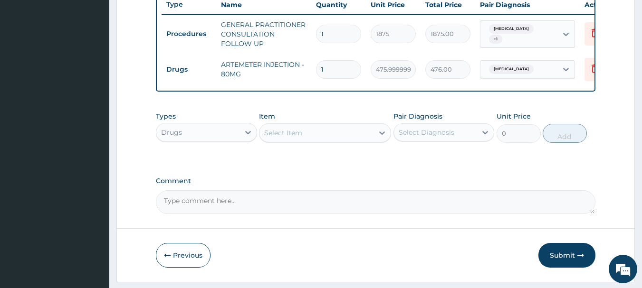
click at [325, 141] on div "Select Item" at bounding box center [316, 132] width 114 height 15
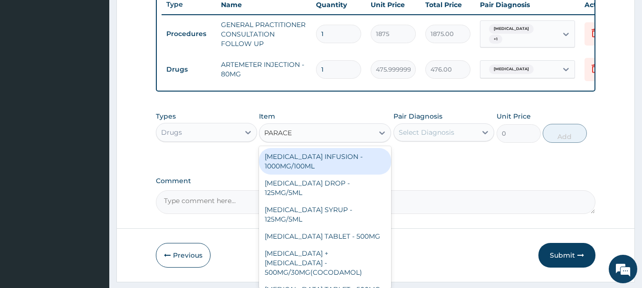
type input "PARACET"
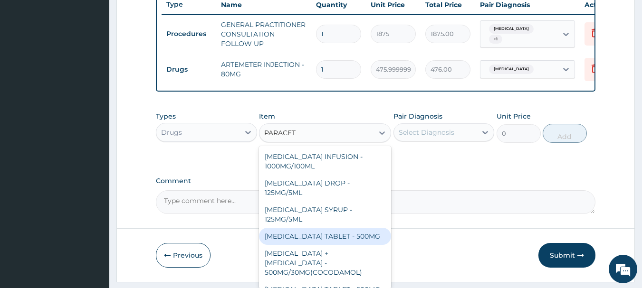
click at [375, 245] on div "[MEDICAL_DATA] TABLET - 500MG" at bounding box center [325, 236] width 132 height 17
type input "33.599999999999994"
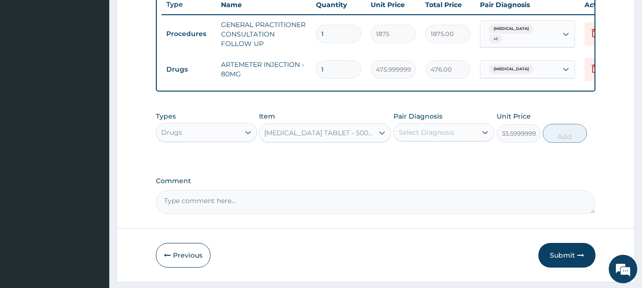
click at [431, 137] on div "Select Diagnosis" at bounding box center [427, 133] width 56 height 10
click at [450, 140] on div "Select Diagnosis" at bounding box center [435, 132] width 83 height 15
click at [437, 137] on div "Select Diagnosis" at bounding box center [427, 133] width 56 height 10
click at [429, 167] on div "[MEDICAL_DATA]" at bounding box center [443, 156] width 101 height 19
checkbox input "true"
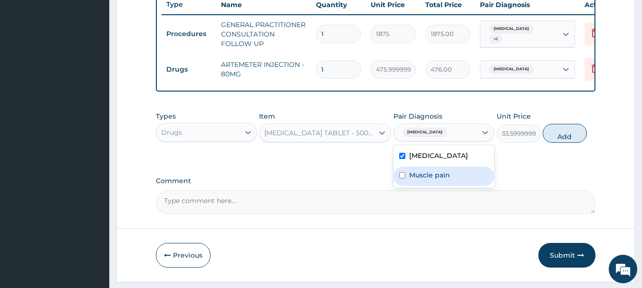
click at [424, 188] on div "Falciparum malaria Muscle pain" at bounding box center [443, 166] width 101 height 43
click at [425, 186] on div "Muscle pain" at bounding box center [443, 176] width 101 height 19
checkbox input "true"
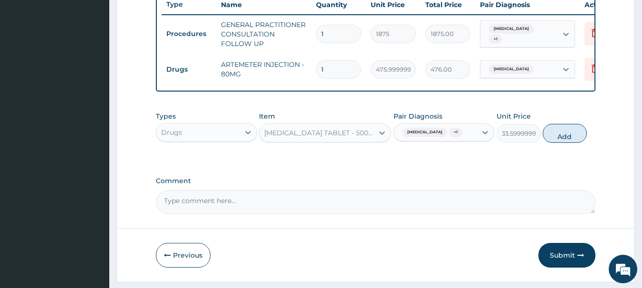
click at [569, 143] on button "Add" at bounding box center [565, 133] width 44 height 19
type input "0"
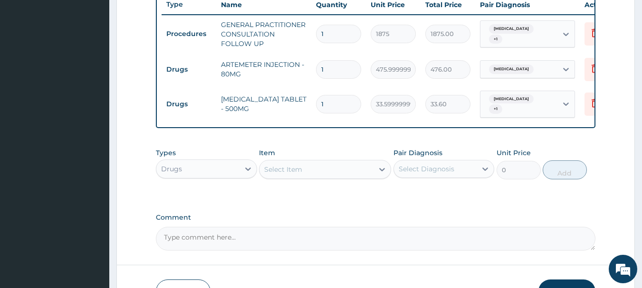
type input "18"
type input "604.80"
type input "18"
click at [334, 65] on input "1" at bounding box center [338, 69] width 45 height 19
type input "0.00"
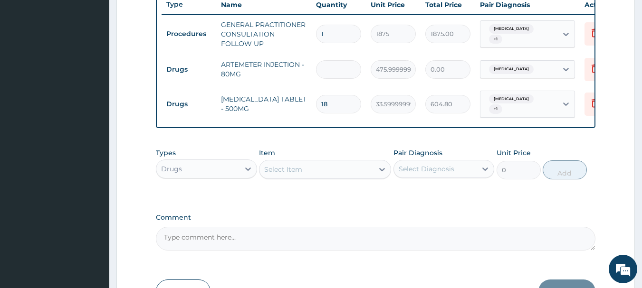
type input "6"
type input "2856.00"
type input "6"
click at [374, 178] on div at bounding box center [381, 169] width 17 height 17
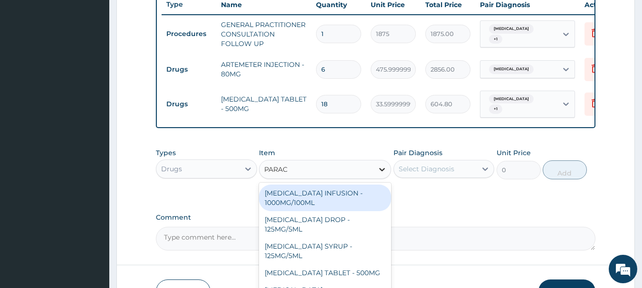
type input "PARACE"
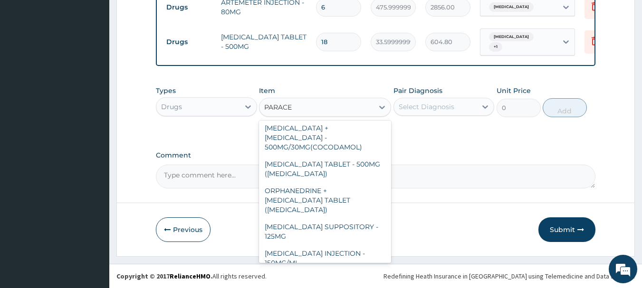
scroll to position [101, 0]
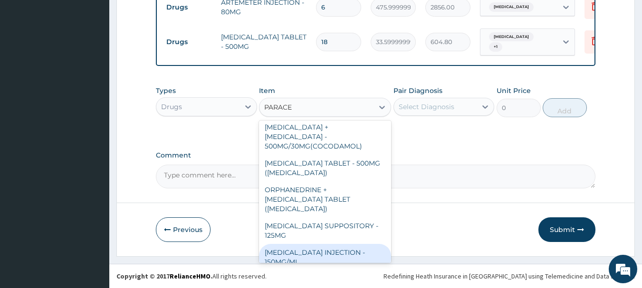
click at [352, 249] on div "PARACETAMOL INJECTION - 150MG/ML" at bounding box center [325, 257] width 132 height 27
type input "560"
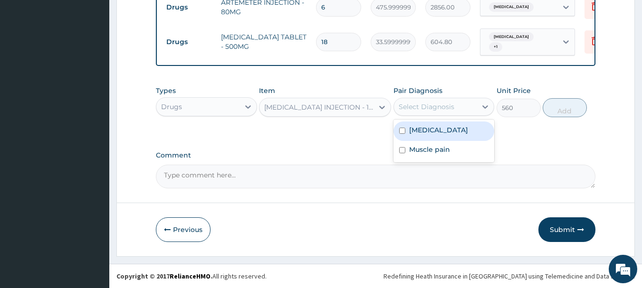
click at [448, 101] on div "Select Diagnosis" at bounding box center [435, 106] width 83 height 15
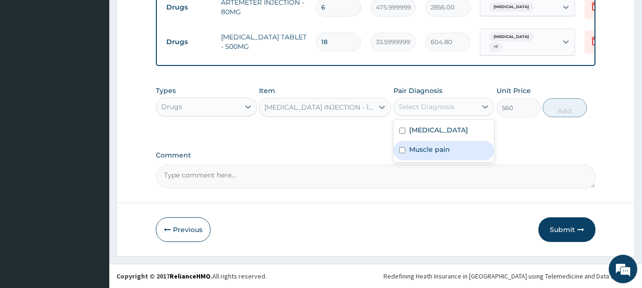
click at [455, 154] on div "Muscle pain" at bounding box center [443, 150] width 101 height 19
checkbox input "true"
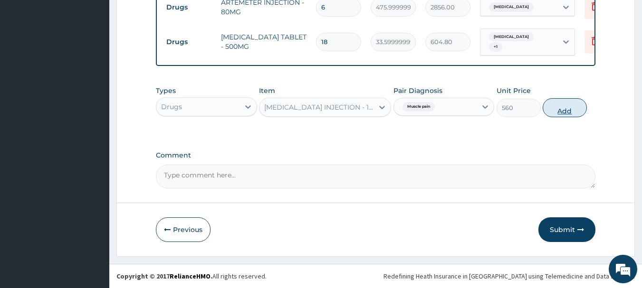
click at [572, 113] on button "Add" at bounding box center [565, 107] width 44 height 19
type input "0"
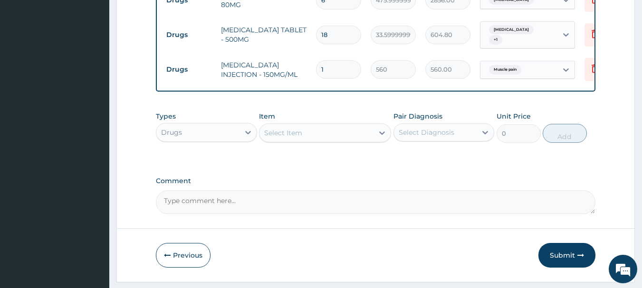
type input "0.00"
type input "4"
type input "2240.00"
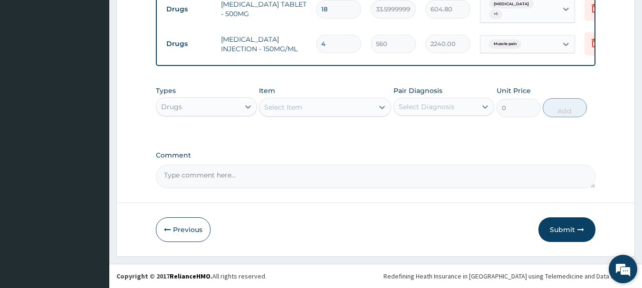
scroll to position [466, 0]
type input "4"
click at [567, 232] on button "Submit" at bounding box center [566, 230] width 57 height 25
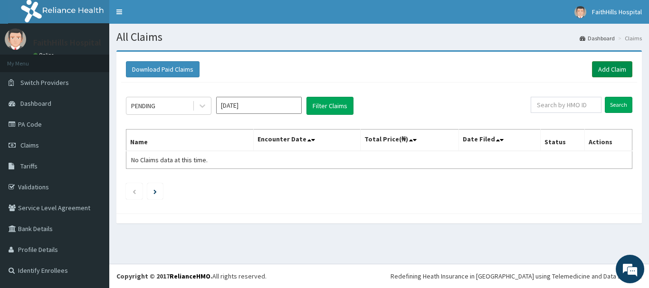
click at [611, 74] on link "Add Claim" at bounding box center [612, 69] width 40 height 16
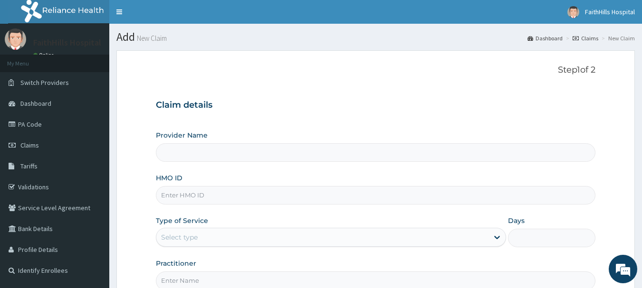
type input "FaithHills Specialist Hospital"
click at [208, 198] on input "HMO ID" at bounding box center [376, 195] width 440 height 19
click at [204, 194] on input "HMO ID" at bounding box center [376, 195] width 440 height 19
type input "AVL/10171/C"
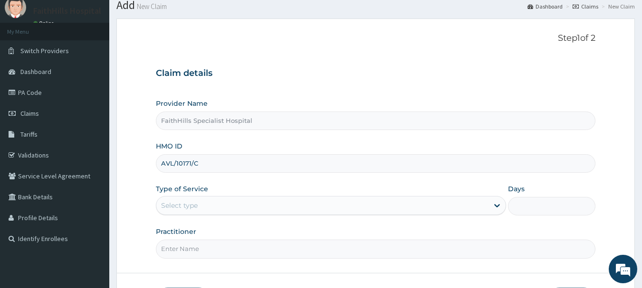
scroll to position [102, 0]
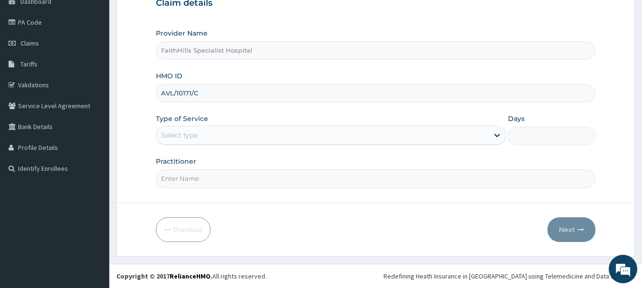
click at [253, 144] on div "Select type" at bounding box center [331, 135] width 350 height 19
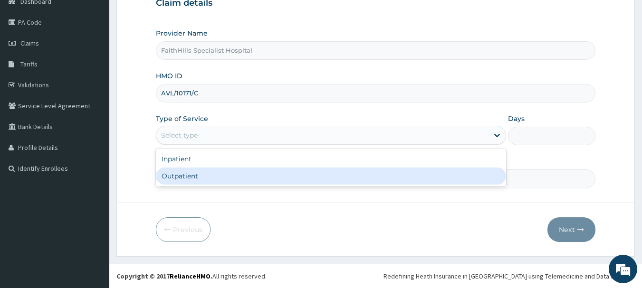
click at [245, 171] on div "Outpatient" at bounding box center [331, 176] width 350 height 17
type input "1"
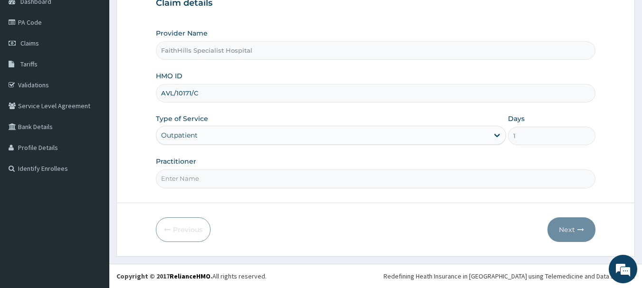
click at [259, 183] on input "Practitioner" at bounding box center [376, 179] width 440 height 19
type input "[PERSON_NAME]"
click at [579, 227] on icon "button" at bounding box center [580, 230] width 7 height 7
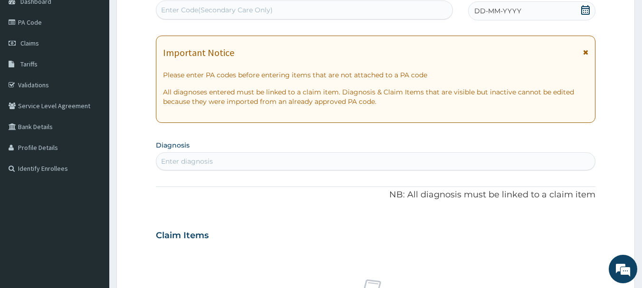
click at [583, 10] on icon at bounding box center [586, 10] width 10 height 10
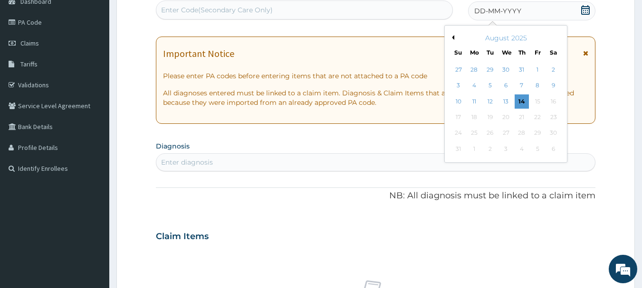
click at [453, 38] on button "Previous Month" at bounding box center [451, 37] width 5 height 5
drag, startPoint x: 540, startPoint y: 102, endPoint x: 460, endPoint y: 74, distance: 84.1
click at [537, 102] on div "18" at bounding box center [537, 102] width 14 height 14
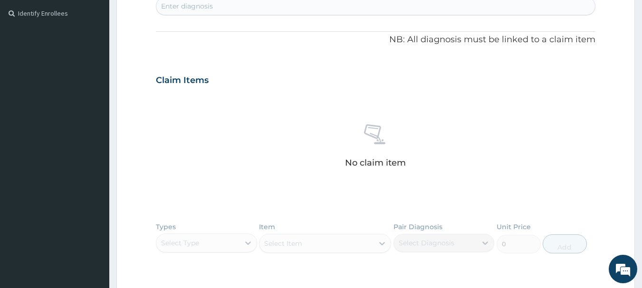
scroll to position [150, 0]
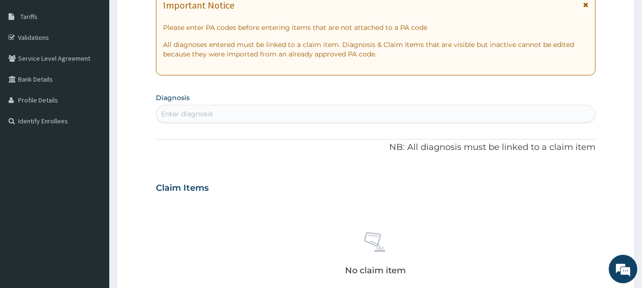
click at [257, 113] on div "Enter diagnosis" at bounding box center [375, 113] width 439 height 15
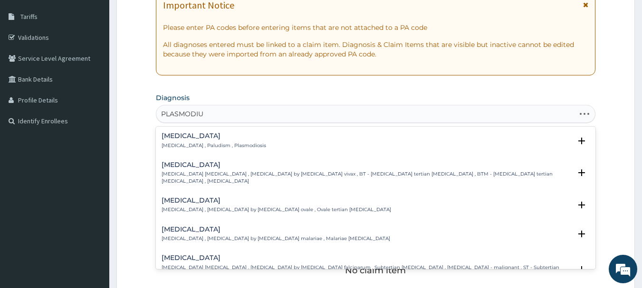
type input "PLASMODIUM"
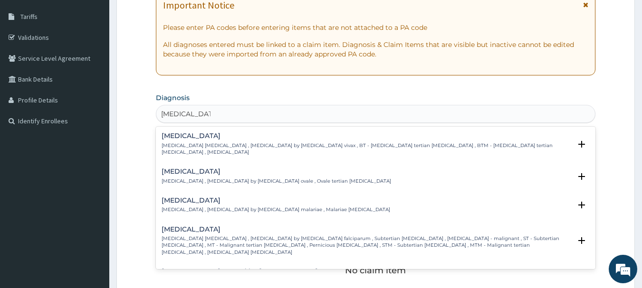
click at [242, 226] on h4 "Falciparum malaria" at bounding box center [367, 229] width 410 height 7
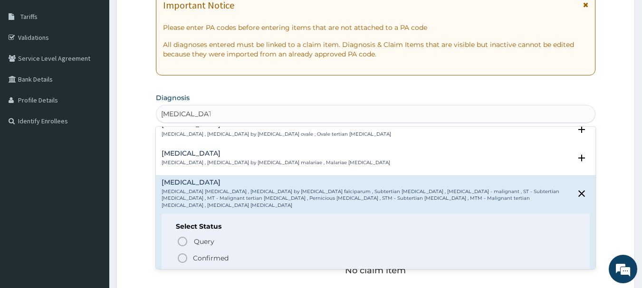
scroll to position [95, 0]
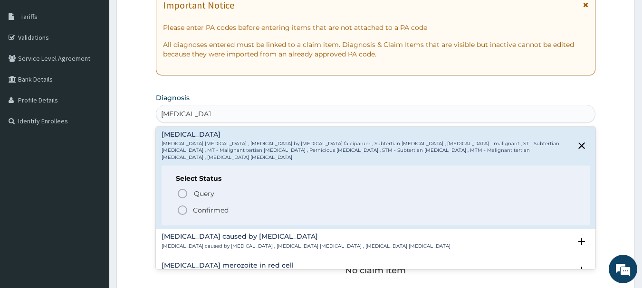
click at [223, 206] on p "Confirmed" at bounding box center [211, 211] width 36 height 10
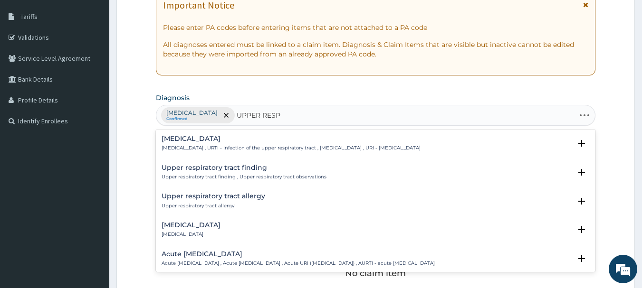
type input "UPPER RESPI"
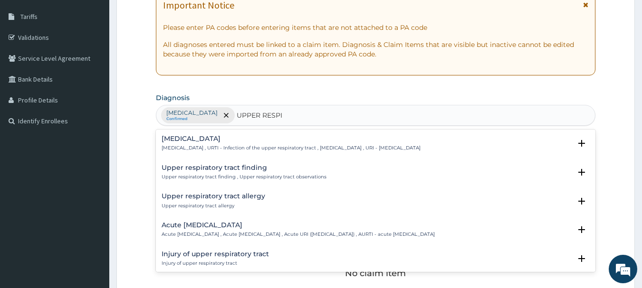
click at [208, 147] on p "Upper respiratory infection , URTI - Infection of the upper respiratory tract ,…" at bounding box center [291, 148] width 259 height 7
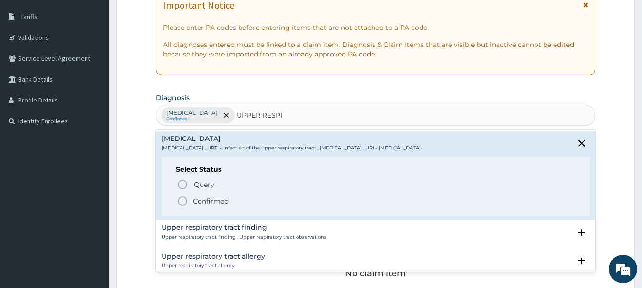
click at [212, 202] on p "Confirmed" at bounding box center [211, 202] width 36 height 10
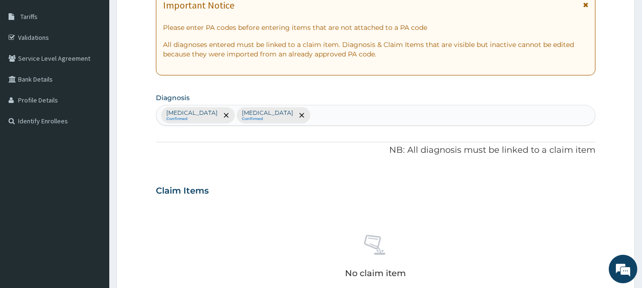
type input "U"
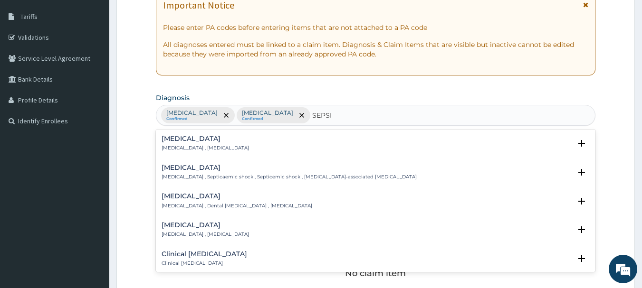
type input "SEPSIS"
click at [195, 148] on p "Systemic infection , Sepsis" at bounding box center [205, 148] width 87 height 7
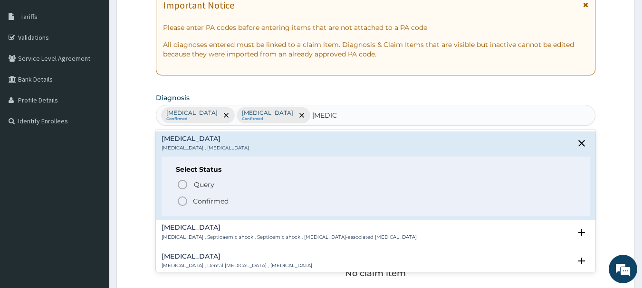
click at [208, 201] on p "Confirmed" at bounding box center [211, 202] width 36 height 10
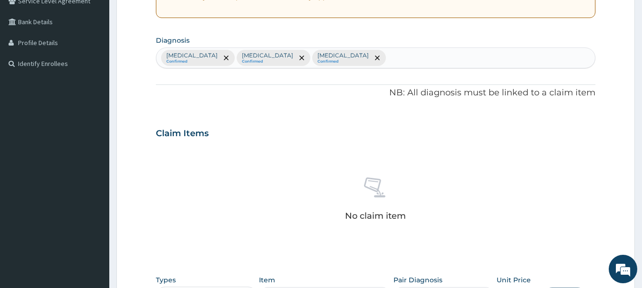
scroll to position [340, 0]
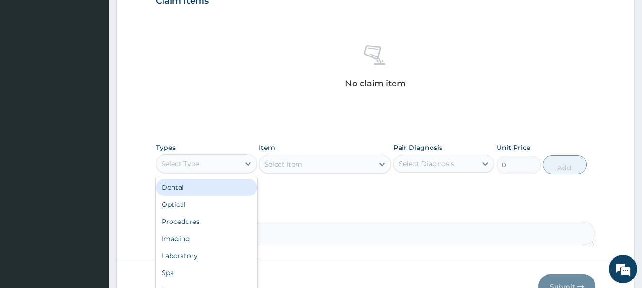
click at [203, 161] on div "Select Type" at bounding box center [197, 163] width 83 height 15
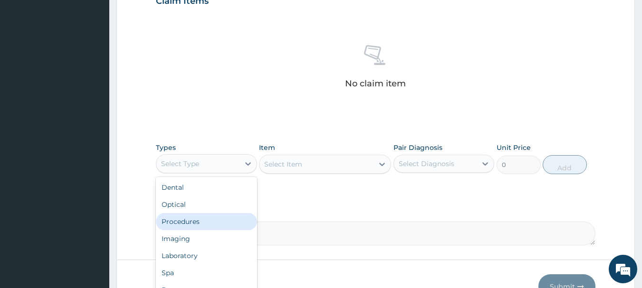
click at [212, 226] on div "Procedures" at bounding box center [206, 221] width 101 height 17
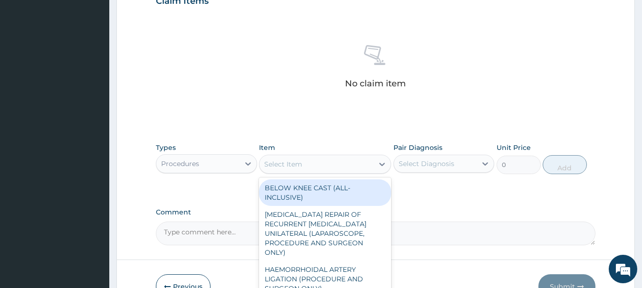
click at [287, 163] on div "Select Item" at bounding box center [283, 165] width 38 height 10
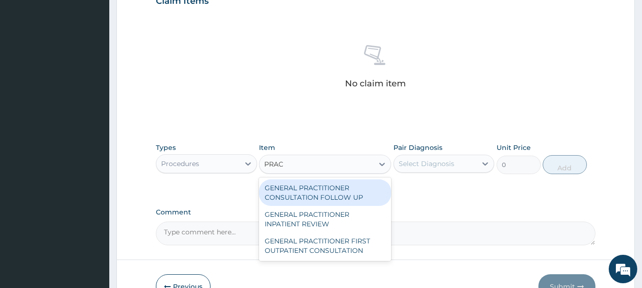
type input "PRACT"
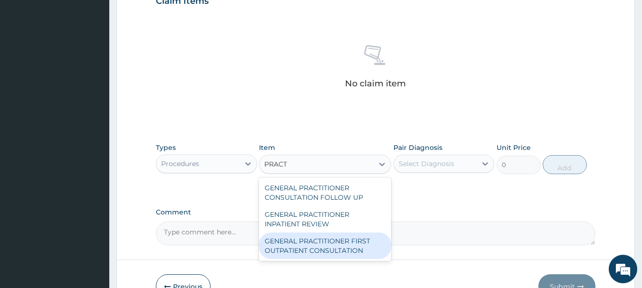
click at [337, 251] on div "GENERAL PRACTITIONER FIRST OUTPATIENT CONSULTATION" at bounding box center [325, 246] width 132 height 27
type input "3750"
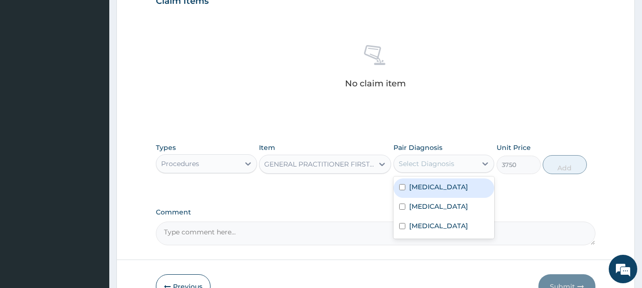
click at [448, 167] on div "Select Diagnosis" at bounding box center [427, 164] width 56 height 10
click at [447, 187] on label "Falciparum malaria" at bounding box center [438, 187] width 59 height 10
checkbox input "true"
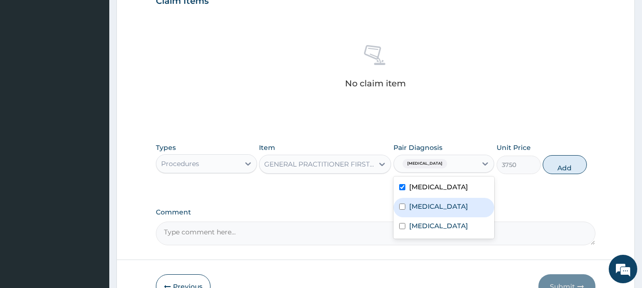
click at [447, 211] on label "Upper respiratory infection" at bounding box center [438, 207] width 59 height 10
checkbox input "true"
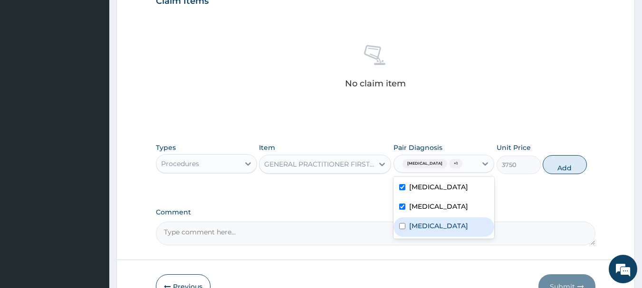
click at [438, 237] on div "Sepsis" at bounding box center [443, 227] width 101 height 19
checkbox input "true"
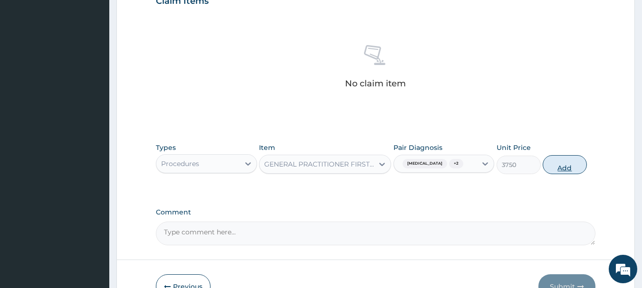
click at [577, 172] on button "Add" at bounding box center [565, 164] width 44 height 19
type input "0"
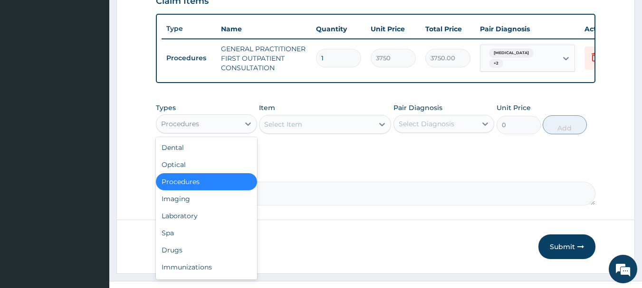
click at [239, 132] on div "Procedures" at bounding box center [197, 123] width 83 height 15
click at [205, 221] on div "Laboratory" at bounding box center [206, 216] width 101 height 17
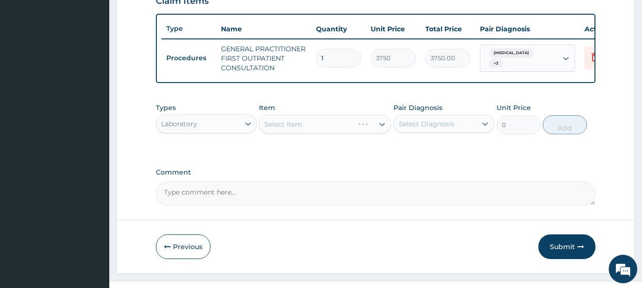
click at [349, 132] on div "Select Item" at bounding box center [325, 124] width 132 height 19
click at [349, 132] on div "Select Item" at bounding box center [316, 124] width 114 height 15
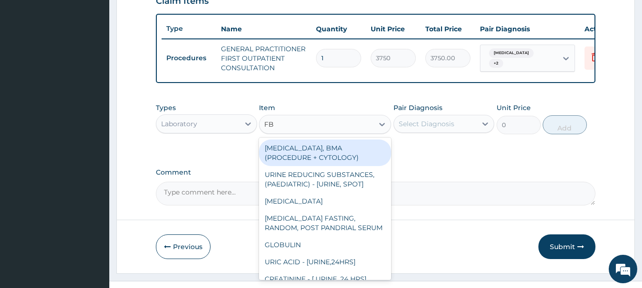
type input "FBC"
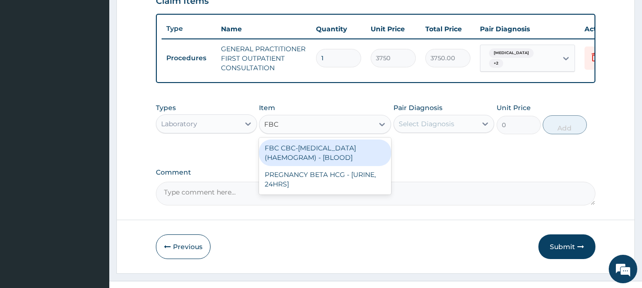
click at [343, 154] on div "FBC CBC-COMPLETE BLOOD COUNT (HAEMOGRAM) - [BLOOD]" at bounding box center [325, 153] width 132 height 27
type input "5000"
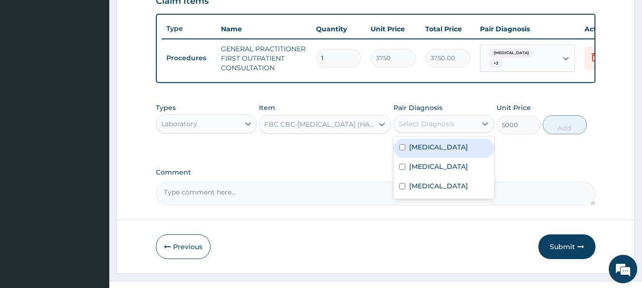
click at [439, 125] on div "Select Diagnosis" at bounding box center [435, 123] width 83 height 15
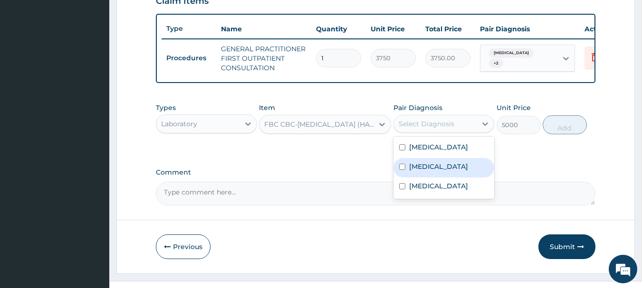
drag, startPoint x: 448, startPoint y: 177, endPoint x: 448, endPoint y: 218, distance: 40.9
click at [448, 172] on label "Upper respiratory infection" at bounding box center [438, 167] width 59 height 10
checkbox input "true"
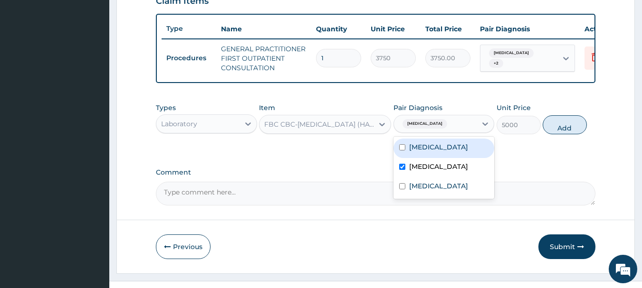
click at [471, 132] on div "Upper respiratory infection" at bounding box center [435, 124] width 83 height 16
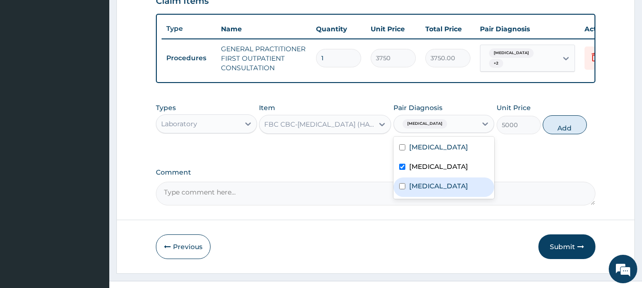
click at [430, 197] on div "Sepsis" at bounding box center [443, 187] width 101 height 19
checkbox input "true"
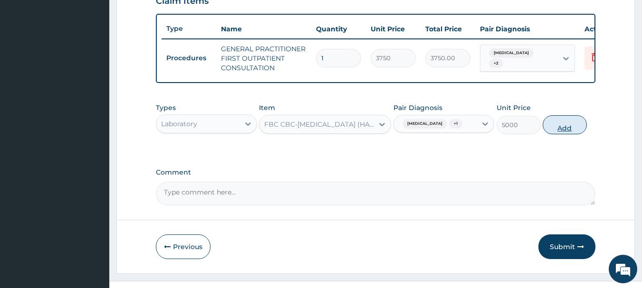
click at [567, 134] on button "Add" at bounding box center [565, 124] width 44 height 19
type input "0"
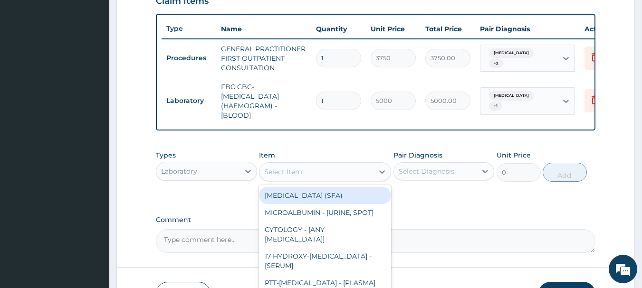
click at [304, 180] on div "Select Item" at bounding box center [316, 171] width 114 height 15
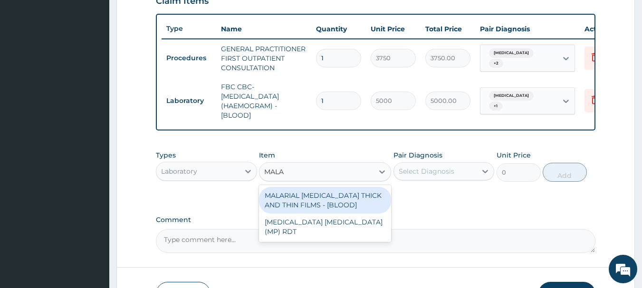
type input "MALAR"
click at [305, 206] on div "MALARIAL PARASITE THICK AND THIN FILMS - [BLOOD]" at bounding box center [325, 200] width 132 height 27
type input "2187.5"
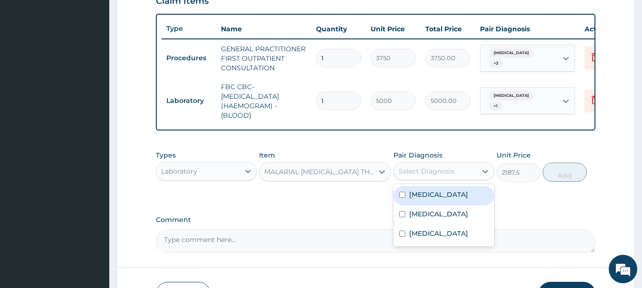
click at [464, 179] on div "Select Diagnosis" at bounding box center [435, 171] width 83 height 15
click at [458, 200] on label "Falciparum malaria" at bounding box center [438, 195] width 59 height 10
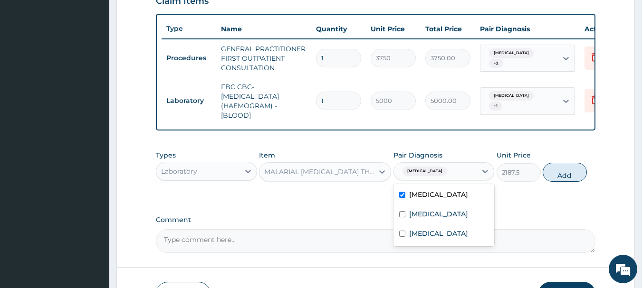
checkbox input "true"
click at [583, 182] on button "Add" at bounding box center [565, 172] width 44 height 19
type input "0"
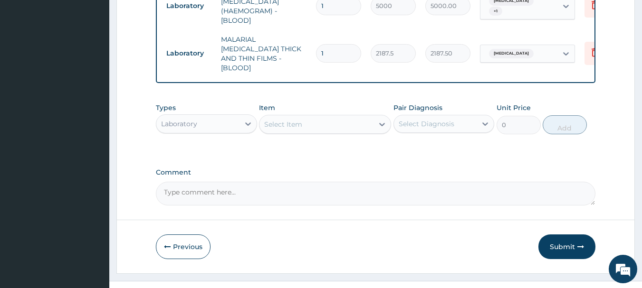
scroll to position [449, 0]
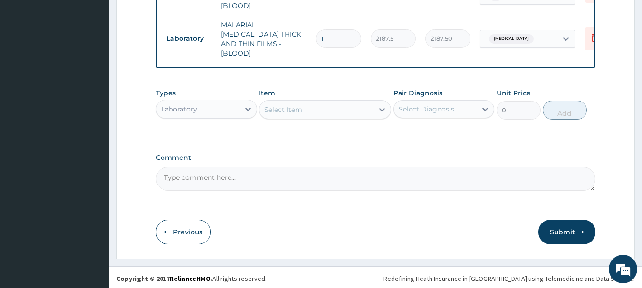
click at [194, 112] on div "Laboratory" at bounding box center [197, 109] width 83 height 15
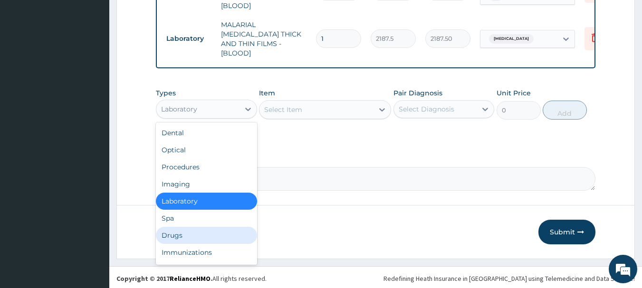
click at [203, 227] on div "Drugs" at bounding box center [206, 235] width 101 height 17
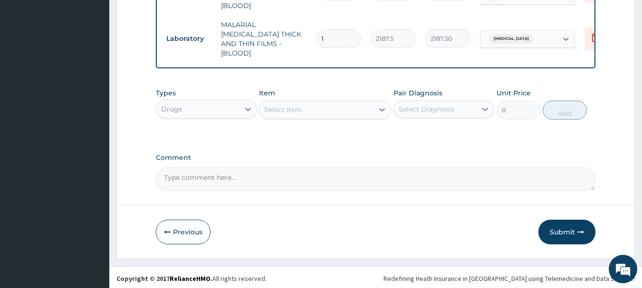
click at [375, 114] on div at bounding box center [381, 109] width 17 height 17
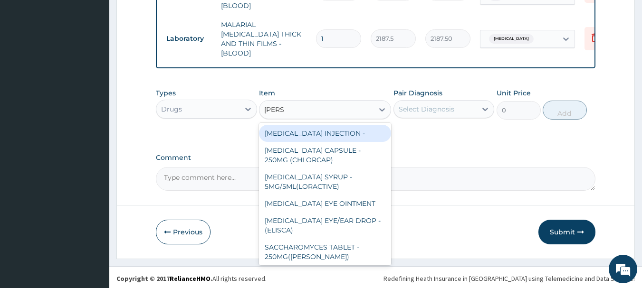
type input "LORAT"
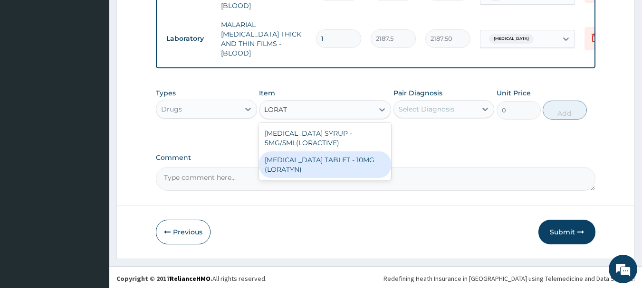
click at [349, 162] on div "LORATADINE TABLET - 10MG (LORATYN)" at bounding box center [325, 165] width 132 height 27
type input "98"
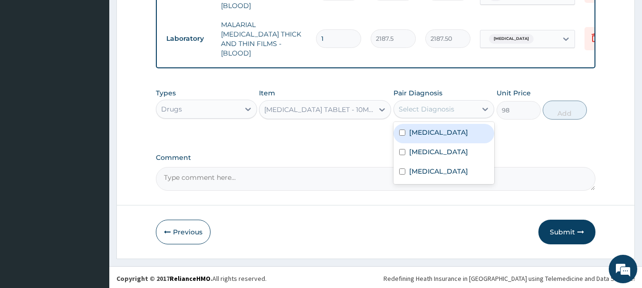
click at [468, 105] on div "Select Diagnosis" at bounding box center [435, 109] width 83 height 15
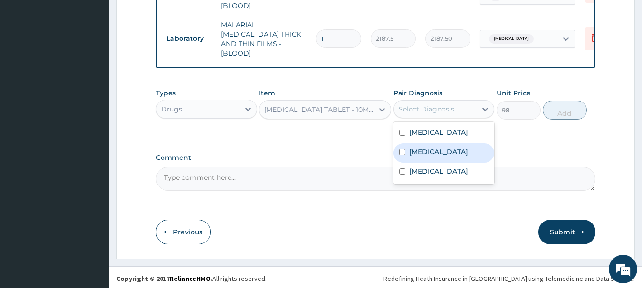
click at [432, 150] on label "Upper respiratory infection" at bounding box center [438, 152] width 59 height 10
checkbox input "true"
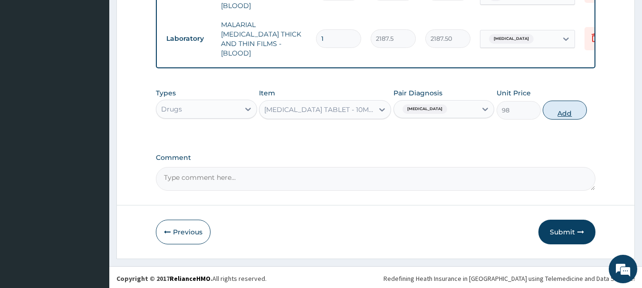
click at [560, 113] on button "Add" at bounding box center [565, 110] width 44 height 19
type input "0"
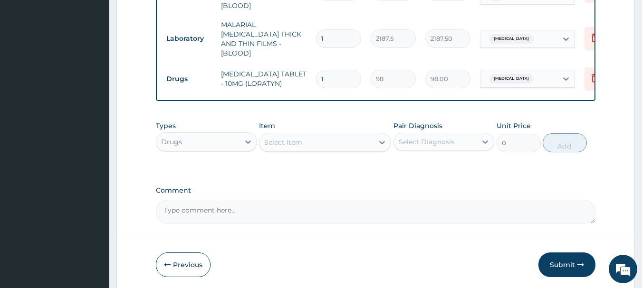
click at [313, 146] on div "Select Item" at bounding box center [316, 142] width 114 height 15
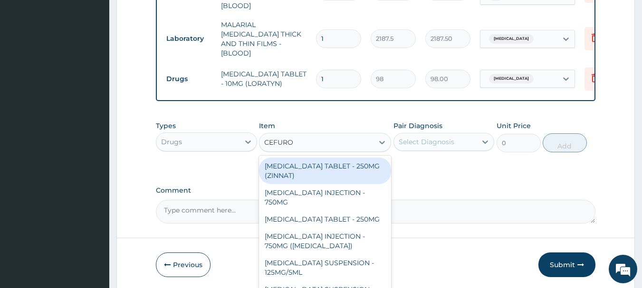
type input "CEFUROX"
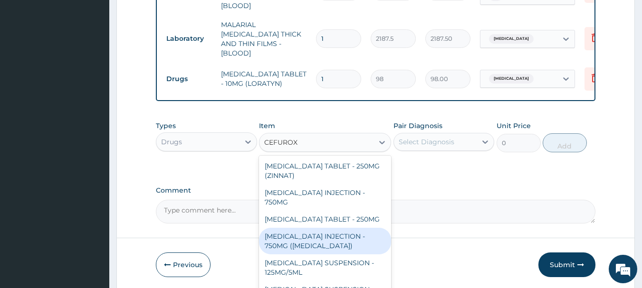
scroll to position [11, 0]
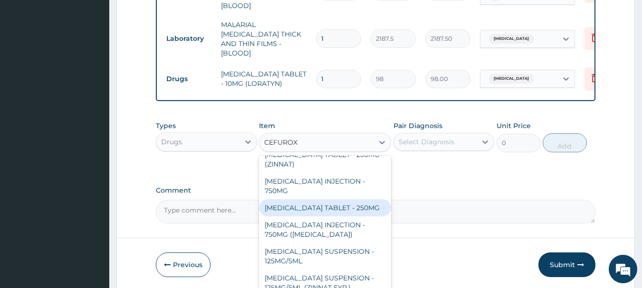
click at [347, 204] on div "[MEDICAL_DATA] TABLET - 250MG" at bounding box center [325, 208] width 132 height 17
type input "420"
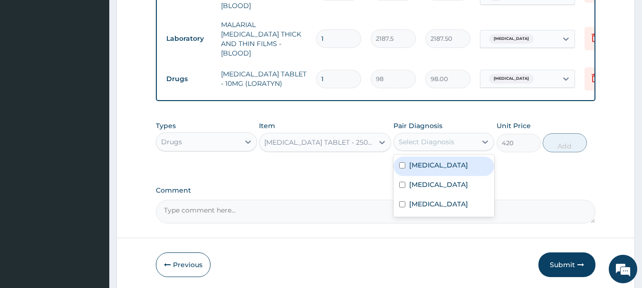
click at [428, 141] on div "Select Diagnosis" at bounding box center [427, 142] width 56 height 10
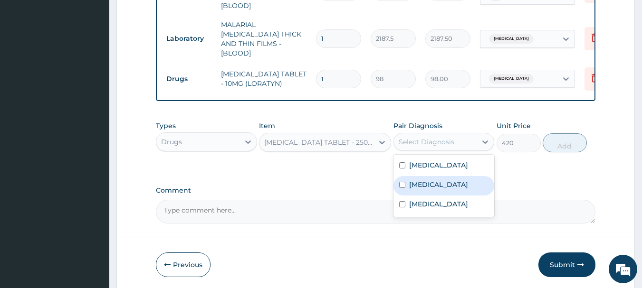
click at [438, 186] on label "Upper respiratory infection" at bounding box center [438, 185] width 59 height 10
checkbox input "true"
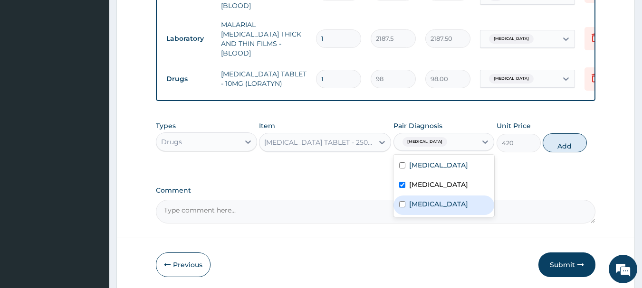
click at [440, 211] on div "Sepsis" at bounding box center [443, 205] width 101 height 19
checkbox input "true"
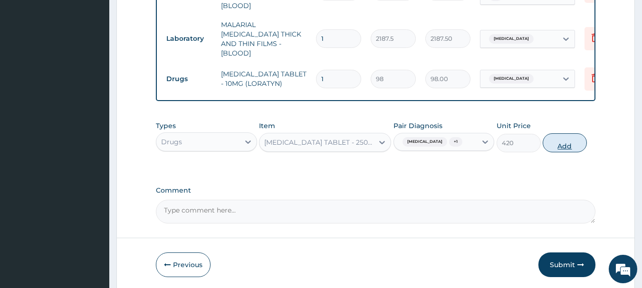
click at [562, 150] on button "Add" at bounding box center [565, 143] width 44 height 19
type input "0"
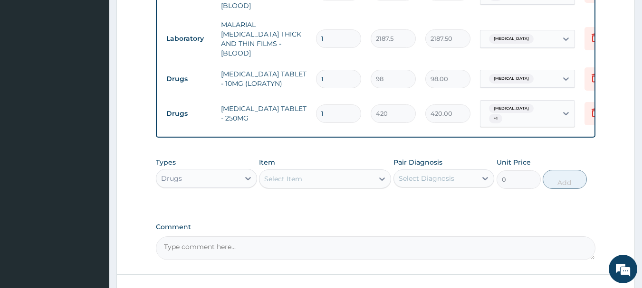
type input "10"
type input "4200.00"
type input "10"
click at [332, 70] on input "1" at bounding box center [338, 79] width 45 height 19
type input "0.00"
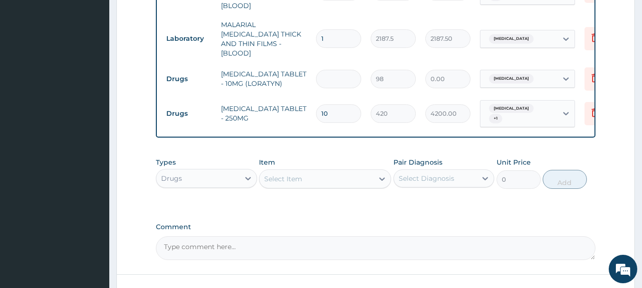
type input "5"
type input "490.00"
type input "5"
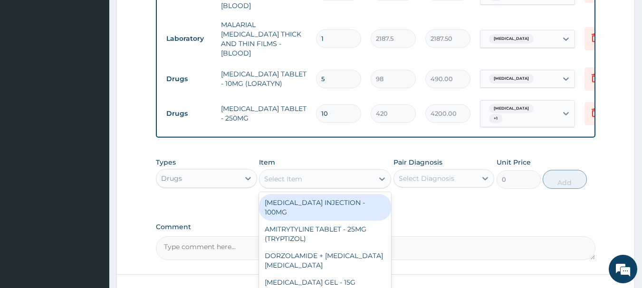
click at [320, 185] on div "Select Item" at bounding box center [325, 179] width 132 height 19
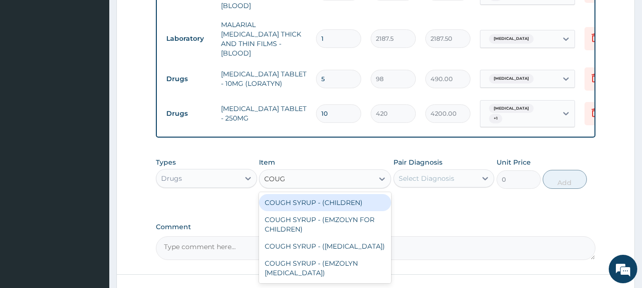
type input "COUGH"
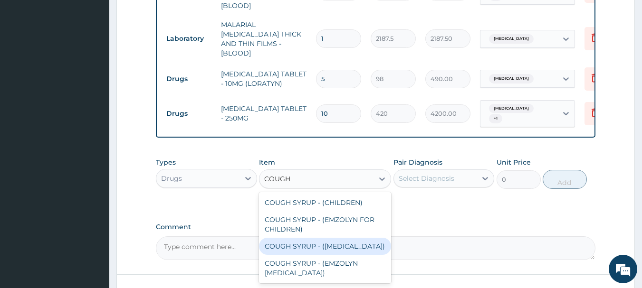
click at [334, 251] on div "COUGH SYRUP - ([MEDICAL_DATA])" at bounding box center [325, 246] width 132 height 17
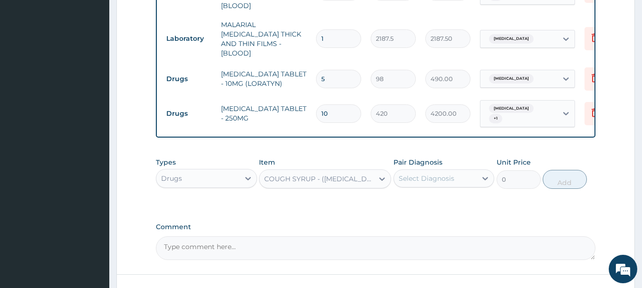
type input "1120"
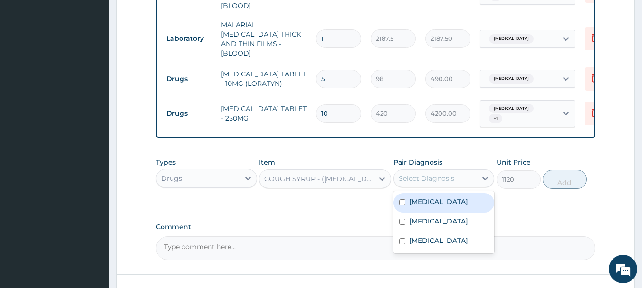
click at [450, 182] on div "Select Diagnosis" at bounding box center [435, 178] width 83 height 15
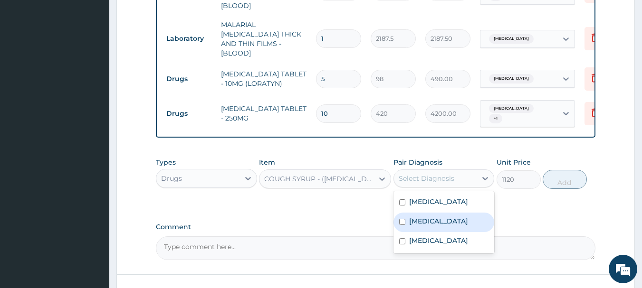
click at [435, 221] on label "Upper respiratory infection" at bounding box center [438, 222] width 59 height 10
checkbox input "true"
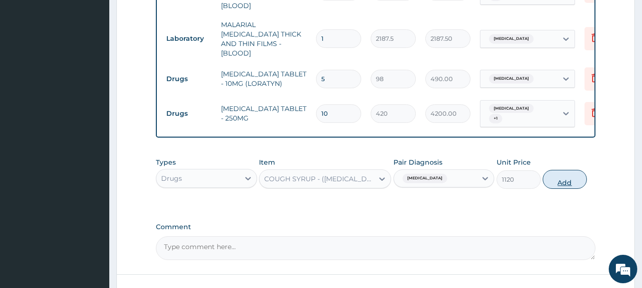
click at [563, 176] on button "Add" at bounding box center [565, 179] width 44 height 19
type input "0"
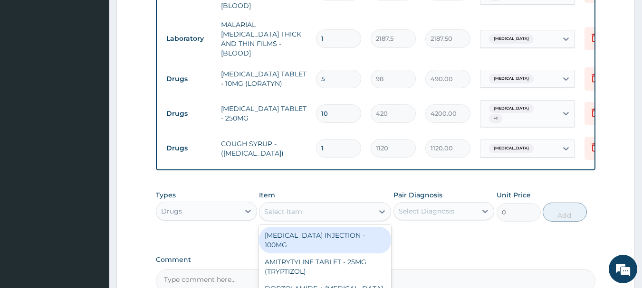
click at [341, 210] on div "Select Item" at bounding box center [316, 211] width 114 height 15
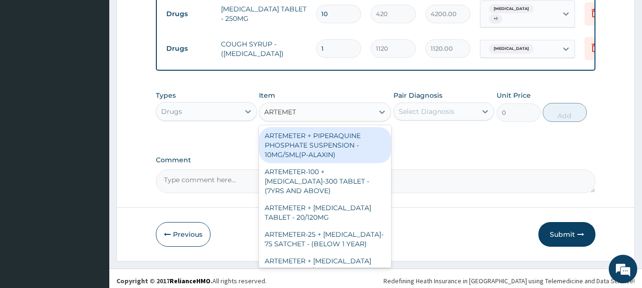
scroll to position [552, 0]
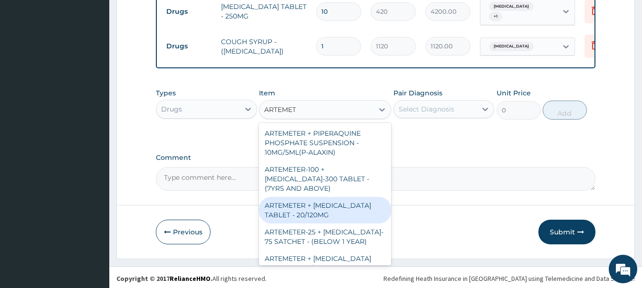
type input "ARTEMET"
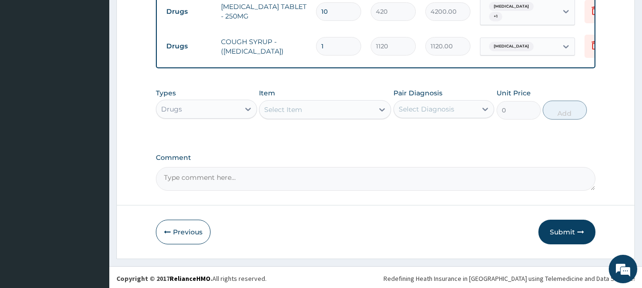
click at [344, 104] on div "Select Item" at bounding box center [316, 109] width 114 height 15
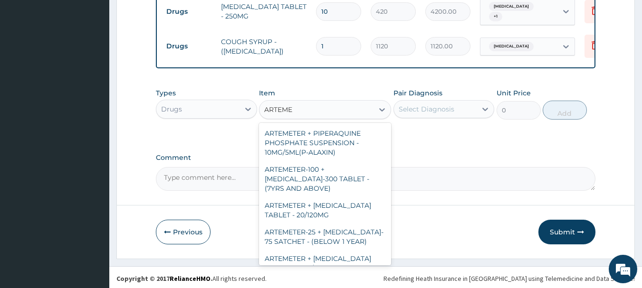
type input "ARTEMET"
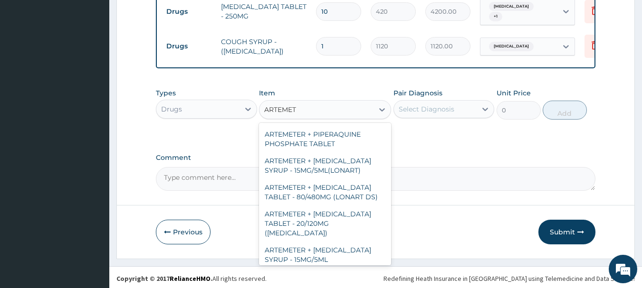
scroll to position [362, 0]
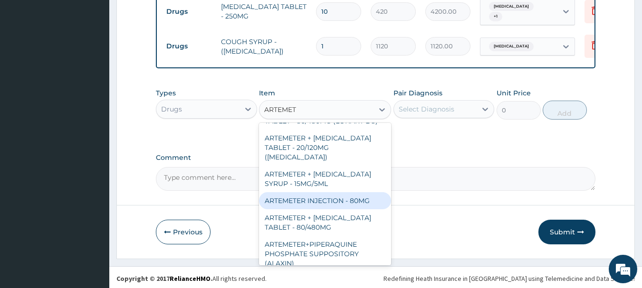
click at [334, 192] on div "ARTEMETER INJECTION - 80MG" at bounding box center [325, 200] width 132 height 17
type input "475.99999999999994"
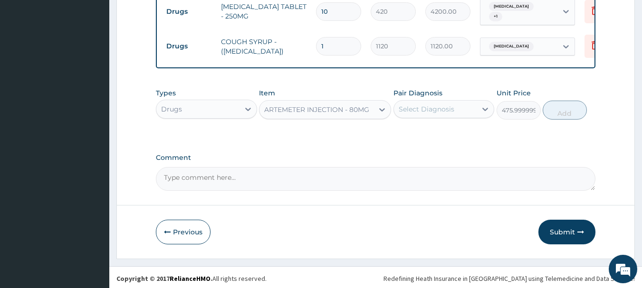
click at [423, 107] on div "Select Diagnosis" at bounding box center [427, 110] width 56 height 10
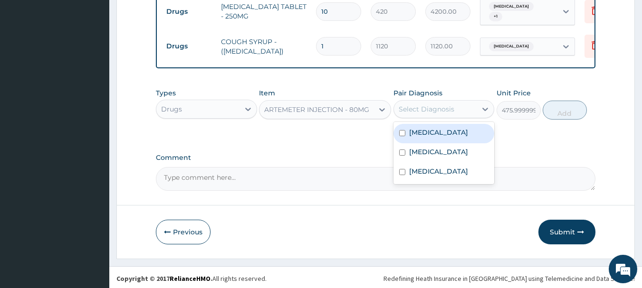
click at [427, 133] on label "[MEDICAL_DATA]" at bounding box center [438, 133] width 59 height 10
checkbox input "true"
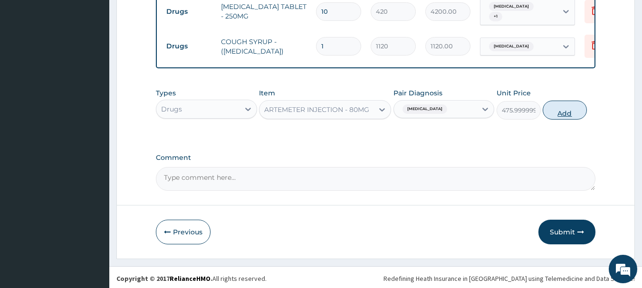
click at [568, 107] on button "Add" at bounding box center [565, 110] width 44 height 19
type input "0"
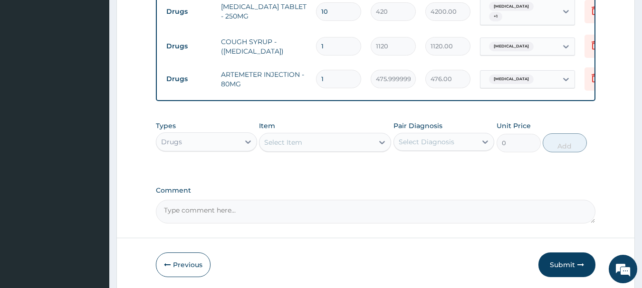
type input "0.00"
type input "6"
type input "2856.00"
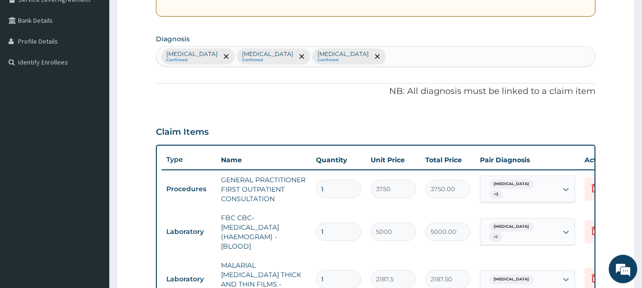
scroll to position [172, 0]
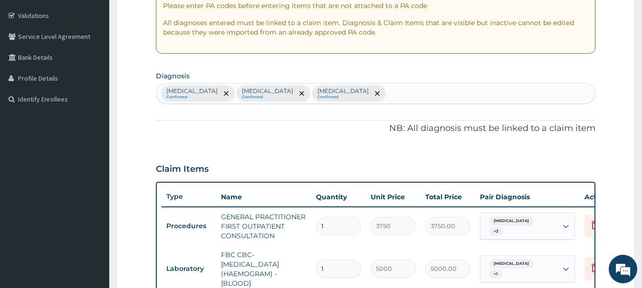
type input "6"
click at [408, 92] on div "Falciparum malaria Confirmed Upper respiratory infection Confirmed Sepsis Confi…" at bounding box center [375, 94] width 439 height 20
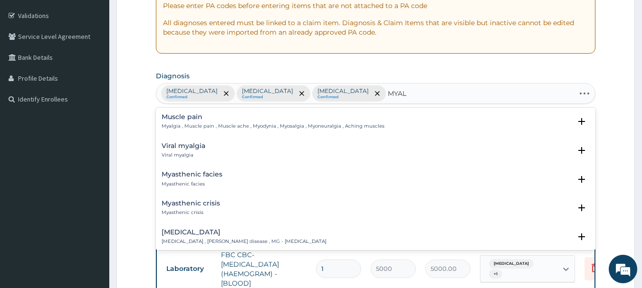
type input "MYALG"
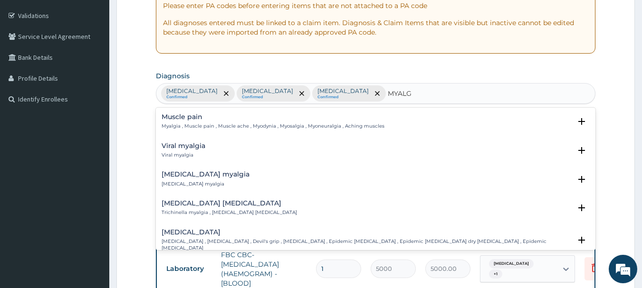
click at [204, 131] on div "Muscle pain Myalgia , Muscle pain , Muscle ache , Myodynia , Myosalgia , Myoneu…" at bounding box center [376, 124] width 429 height 21
click at [206, 117] on h4 "Muscle pain" at bounding box center [273, 117] width 223 height 7
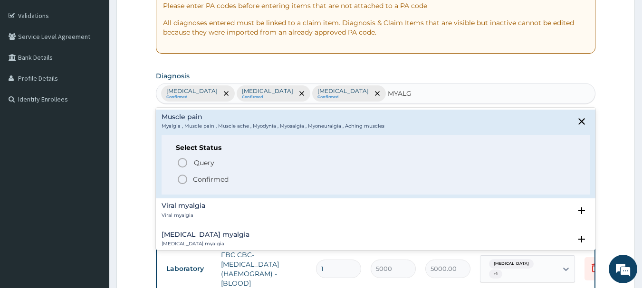
click at [211, 179] on p "Confirmed" at bounding box center [211, 180] width 36 height 10
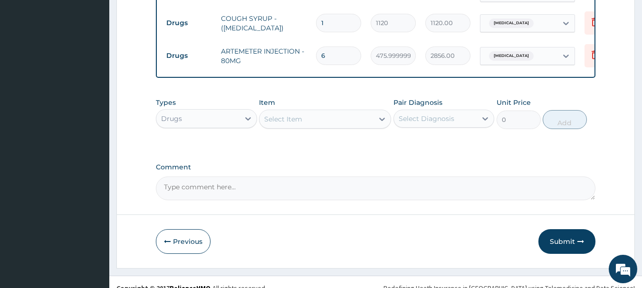
scroll to position [584, 0]
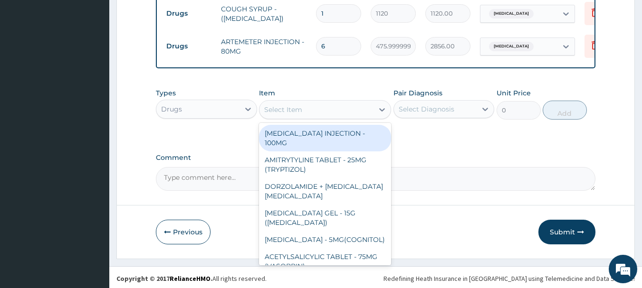
click at [296, 109] on div "Select Item" at bounding box center [283, 110] width 38 height 10
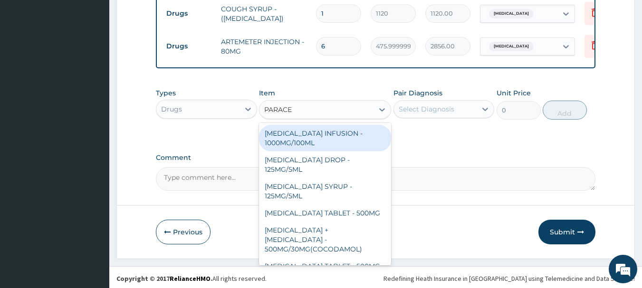
type input "PARACET"
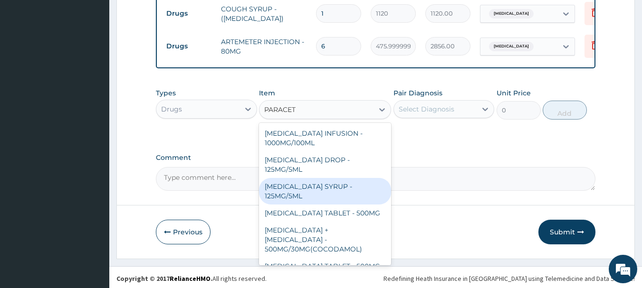
scroll to position [101, 0]
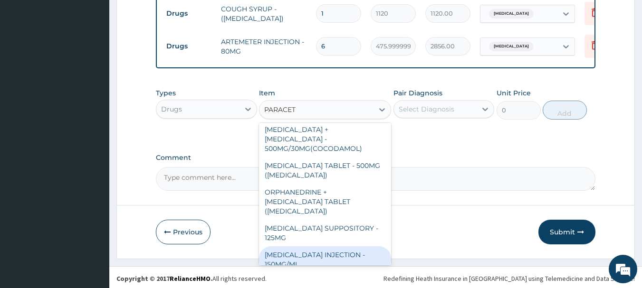
click at [272, 247] on div "PARACETAMOL INJECTION - 150MG/ML" at bounding box center [325, 260] width 132 height 27
type input "560"
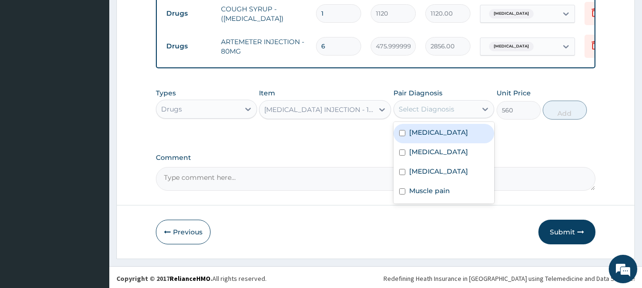
click at [428, 105] on div "Select Diagnosis" at bounding box center [427, 110] width 56 height 10
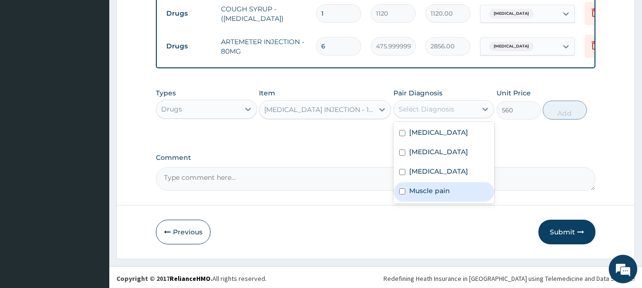
click at [438, 196] on label "Muscle pain" at bounding box center [429, 191] width 41 height 10
checkbox input "true"
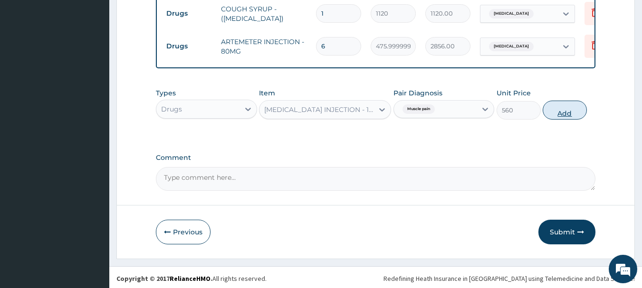
click at [564, 111] on button "Add" at bounding box center [565, 110] width 44 height 19
type input "0"
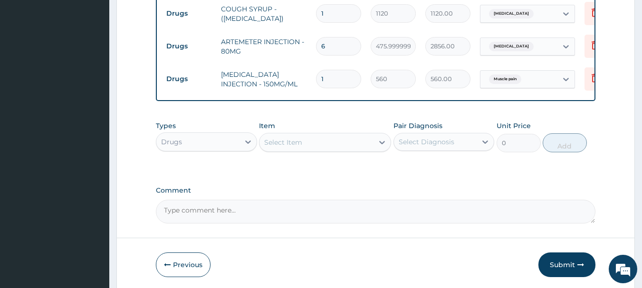
click at [339, 70] on input "1" at bounding box center [338, 79] width 45 height 19
type input "0.00"
type input "4"
type input "2240.00"
type input "4"
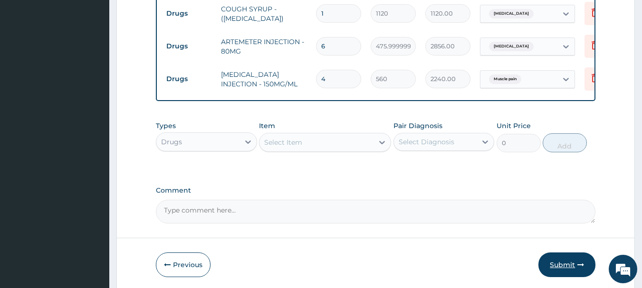
click at [571, 263] on button "Submit" at bounding box center [566, 265] width 57 height 25
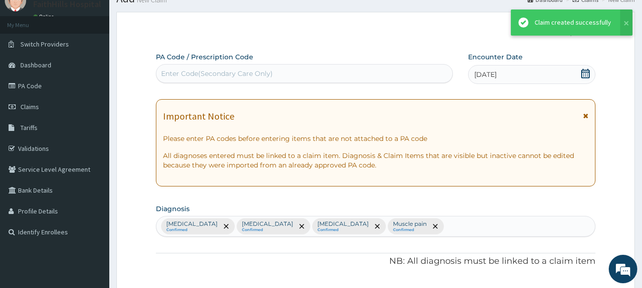
scroll to position [584, 0]
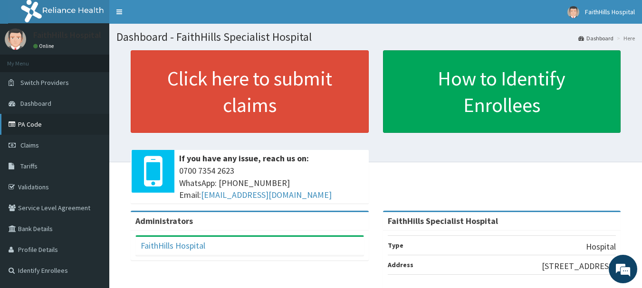
click at [23, 124] on link "PA Code" at bounding box center [54, 124] width 109 height 21
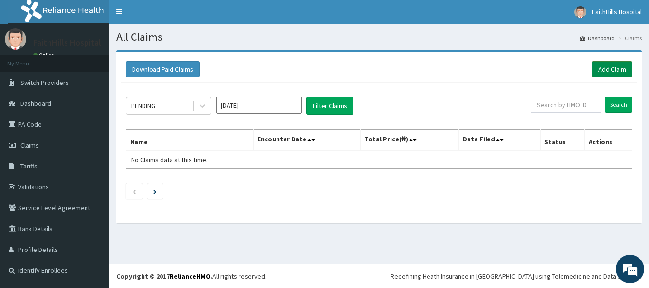
click at [619, 74] on link "Add Claim" at bounding box center [612, 69] width 40 height 16
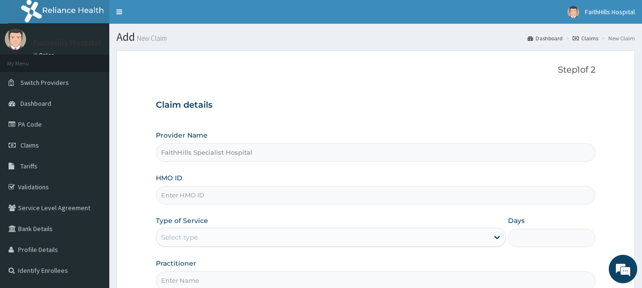
click at [257, 196] on input "HMO ID" at bounding box center [376, 195] width 440 height 19
type input "MDU/10071/C"
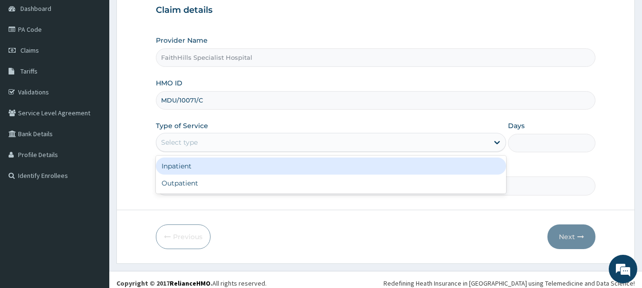
click at [237, 143] on div "Select type" at bounding box center [322, 142] width 332 height 15
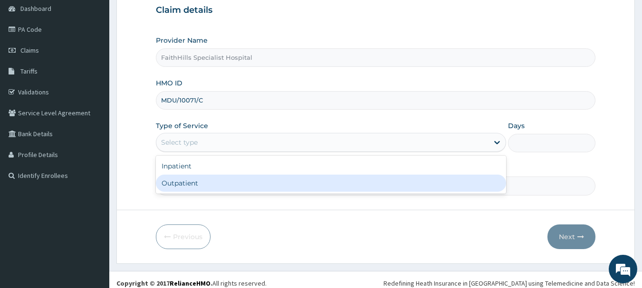
click at [232, 178] on div "Outpatient" at bounding box center [331, 183] width 350 height 17
type input "1"
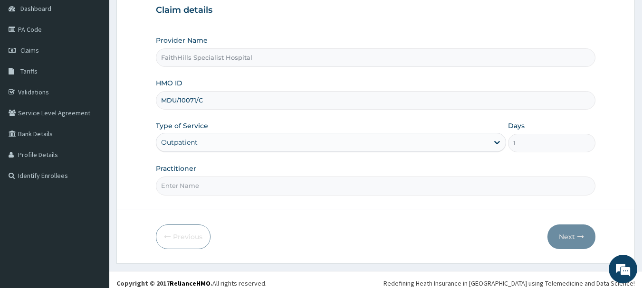
drag, startPoint x: 226, startPoint y: 194, endPoint x: 225, endPoint y: 188, distance: 5.9
click at [225, 191] on input "Practitioner" at bounding box center [376, 186] width 440 height 19
type input "DR. JOSHUA"
click at [578, 238] on icon "button" at bounding box center [580, 237] width 7 height 7
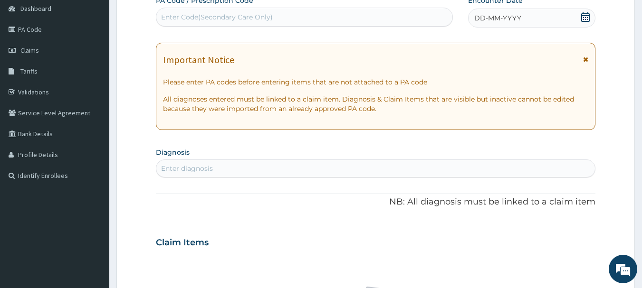
click at [301, 165] on div "Enter diagnosis" at bounding box center [375, 168] width 439 height 15
type input "GASTROENT"
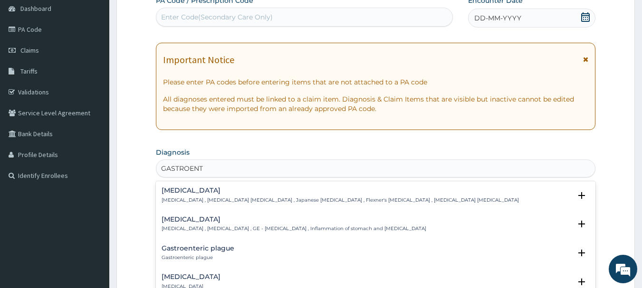
click at [298, 223] on h4 "Gastroenteritis" at bounding box center [294, 219] width 265 height 7
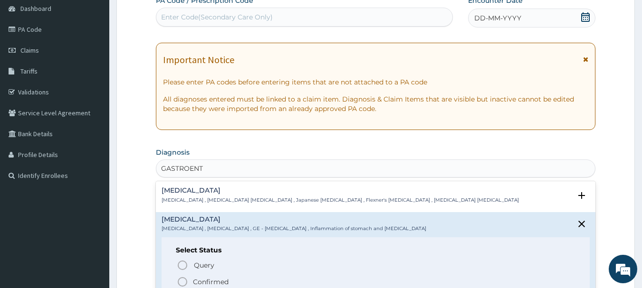
click at [255, 277] on span "Confirmed" at bounding box center [376, 282] width 399 height 11
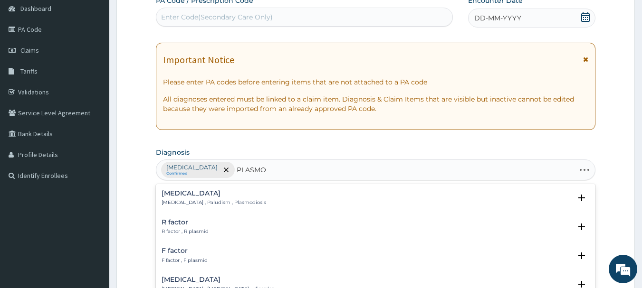
type input "PLASMOD"
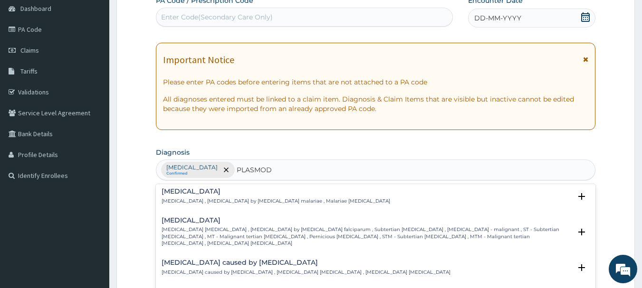
click at [253, 227] on p "Falciparum malaria , Malignant tertian malaria , Malaria by Plasmodium falcipar…" at bounding box center [367, 237] width 410 height 20
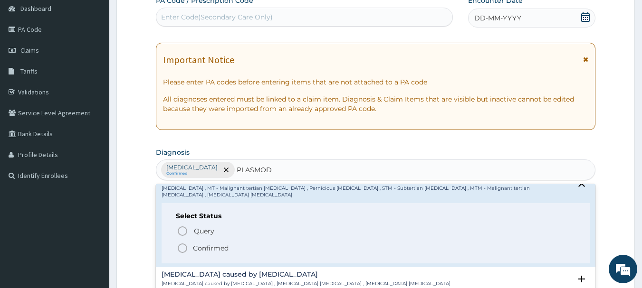
scroll to position [143, 0]
click at [224, 245] on p "Confirmed" at bounding box center [211, 250] width 36 height 10
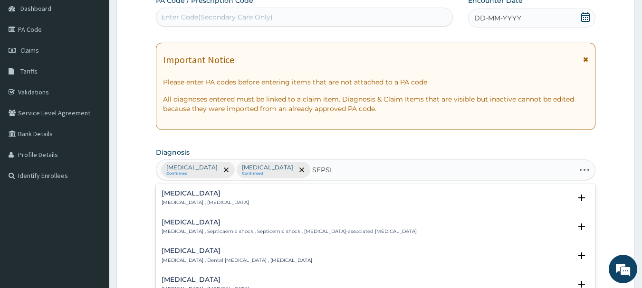
type input "SEPSIS"
click at [191, 201] on p "Systemic infection , Sepsis" at bounding box center [205, 203] width 87 height 7
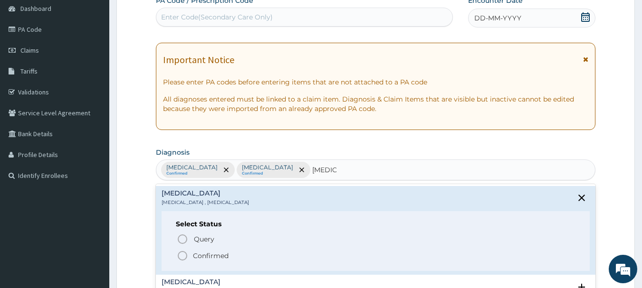
click at [207, 255] on p "Confirmed" at bounding box center [211, 256] width 36 height 10
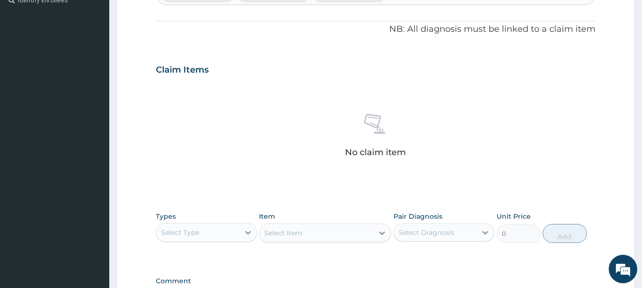
scroll to position [285, 0]
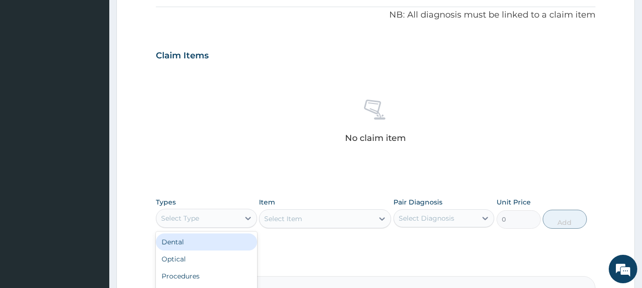
click at [219, 218] on div "Select Type" at bounding box center [197, 218] width 83 height 15
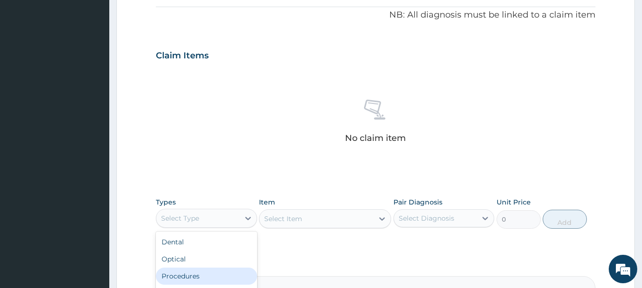
click at [218, 269] on div "Procedures" at bounding box center [206, 276] width 101 height 17
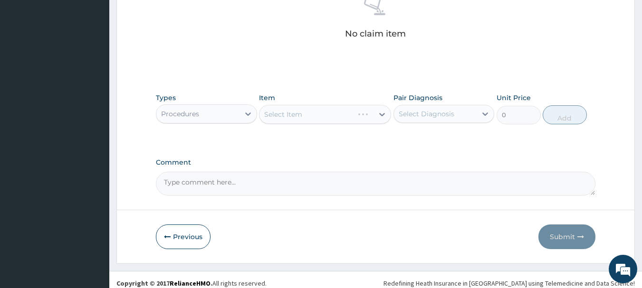
scroll to position [397, 0]
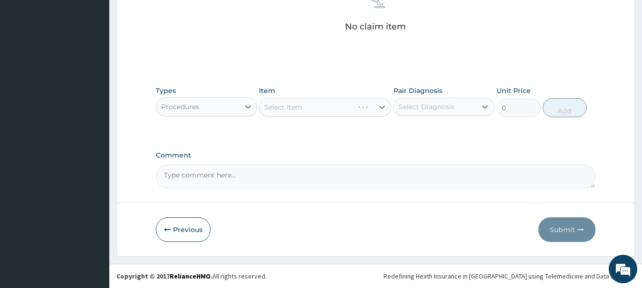
click at [317, 111] on div "Select Item" at bounding box center [325, 107] width 132 height 19
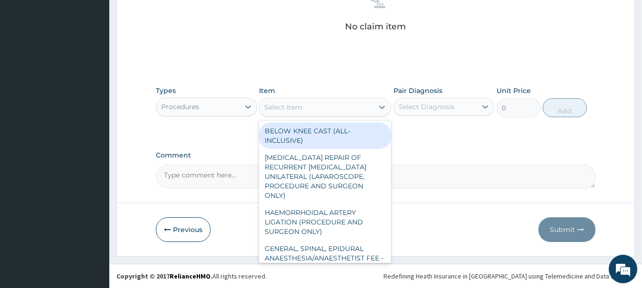
click at [335, 105] on div "Select Item" at bounding box center [316, 107] width 114 height 15
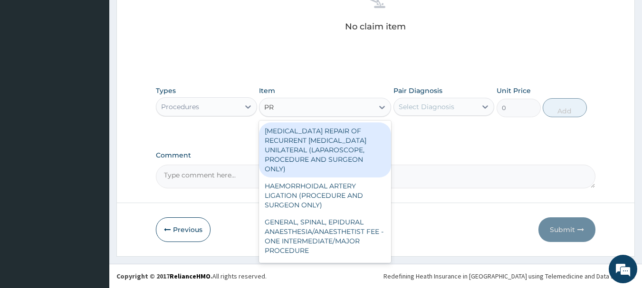
type input "PRA"
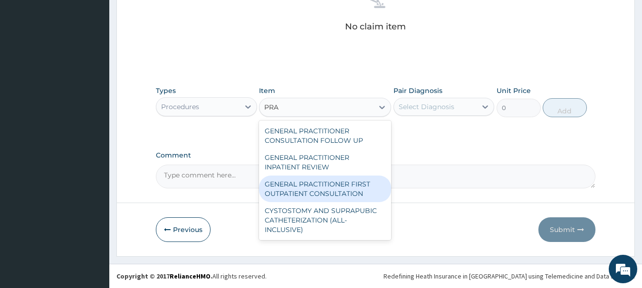
click at [342, 191] on div "GENERAL PRACTITIONER FIRST OUTPATIENT CONSULTATION" at bounding box center [325, 189] width 132 height 27
type input "3750"
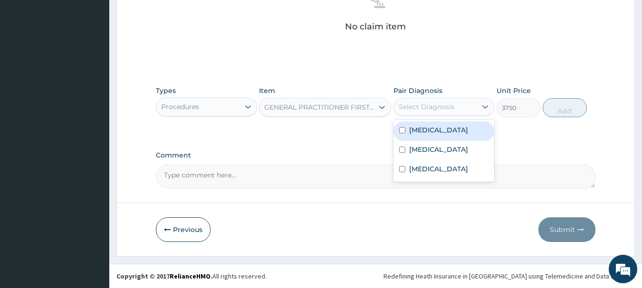
click at [450, 99] on div "Select Diagnosis" at bounding box center [435, 106] width 83 height 15
drag, startPoint x: 448, startPoint y: 130, endPoint x: 449, endPoint y: 148, distance: 17.6
click at [449, 146] on div "Gastroenteritis Falciparum malaria Sepsis" at bounding box center [443, 151] width 101 height 62
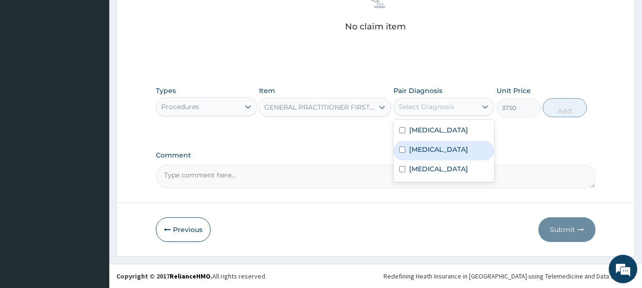
click at [449, 157] on div "Falciparum malaria" at bounding box center [443, 150] width 101 height 19
checkbox input "true"
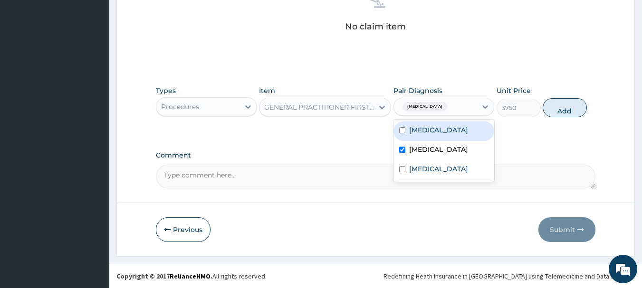
click at [443, 134] on div "Gastroenteritis" at bounding box center [443, 131] width 101 height 19
checkbox input "true"
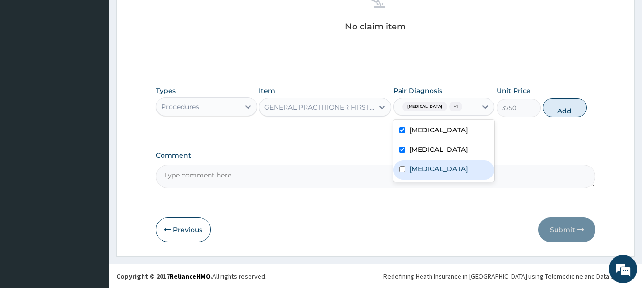
click at [437, 170] on div "Sepsis" at bounding box center [443, 170] width 101 height 19
checkbox input "true"
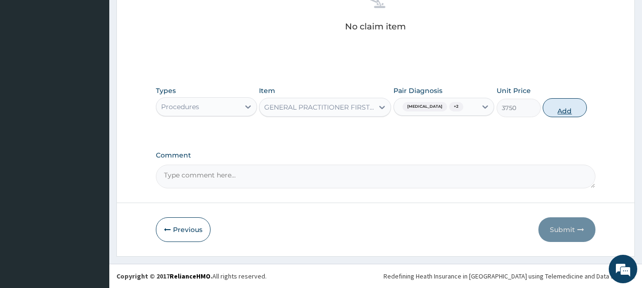
click at [565, 108] on button "Add" at bounding box center [565, 107] width 44 height 19
type input "0"
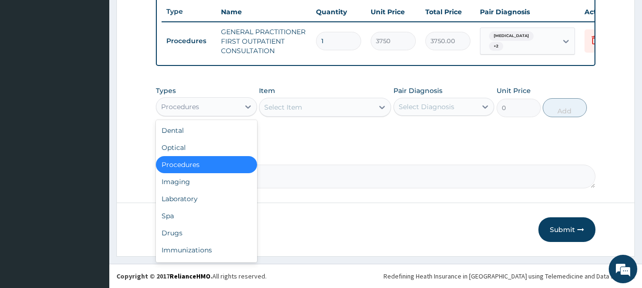
click at [234, 109] on div "Procedures" at bounding box center [197, 106] width 83 height 15
click at [211, 203] on div "Laboratory" at bounding box center [206, 199] width 101 height 17
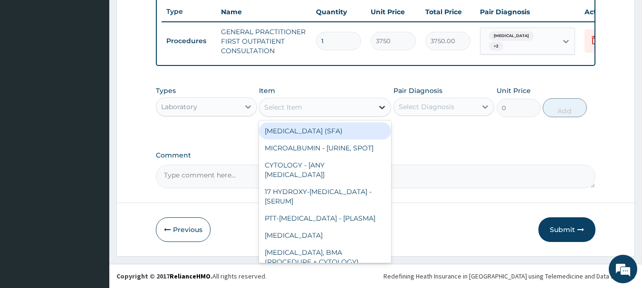
click at [376, 111] on div at bounding box center [381, 107] width 17 height 17
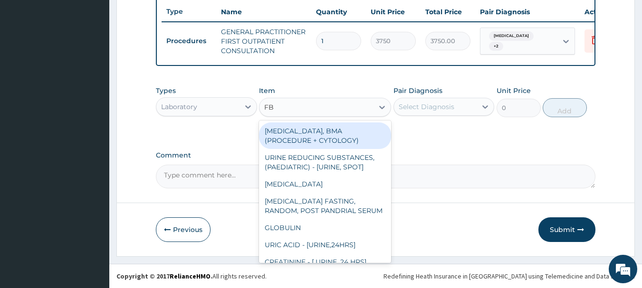
type input "FBC"
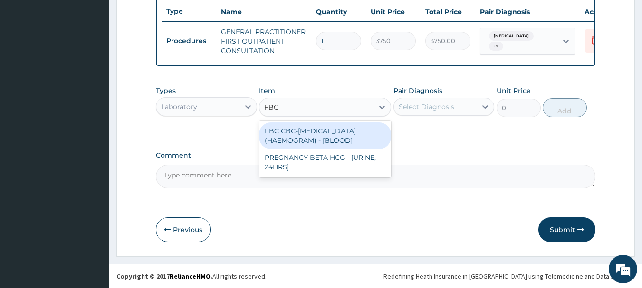
click at [359, 134] on div "FBC CBC-COMPLETE BLOOD COUNT (HAEMOGRAM) - [BLOOD]" at bounding box center [325, 136] width 132 height 27
type input "5000"
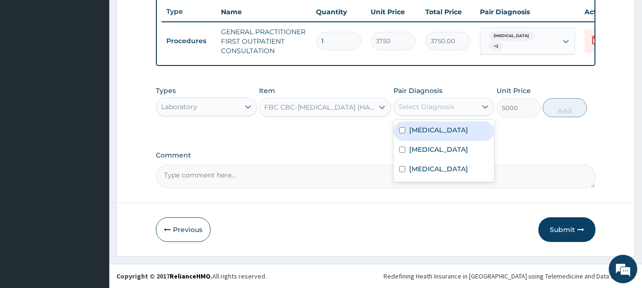
click at [470, 111] on div "Select Diagnosis" at bounding box center [435, 106] width 83 height 15
click at [450, 135] on div "Gastroenteritis" at bounding box center [443, 131] width 101 height 19
checkbox input "true"
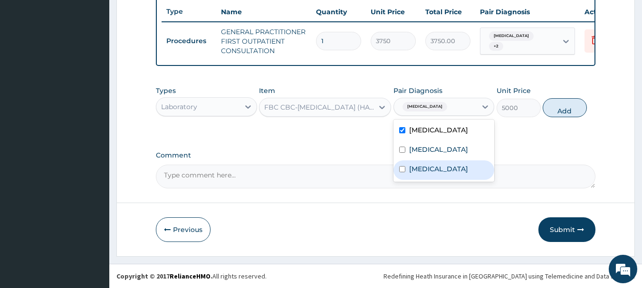
click at [439, 179] on div "Sepsis" at bounding box center [443, 170] width 101 height 19
checkbox input "true"
click at [572, 105] on button "Add" at bounding box center [565, 107] width 44 height 19
type input "0"
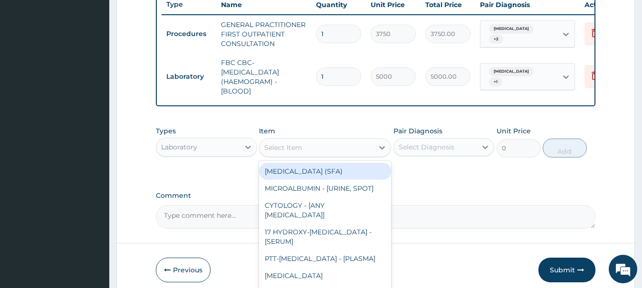
click at [262, 154] on div "Select Item" at bounding box center [316, 147] width 114 height 15
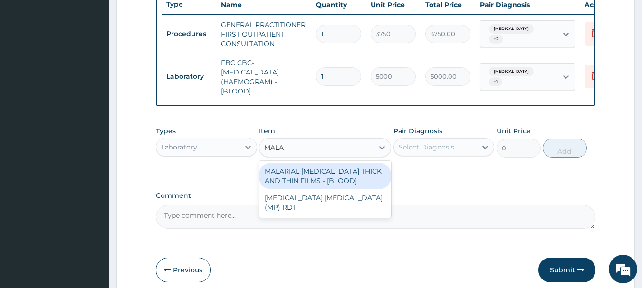
type input "MALAR"
click at [314, 188] on div "MALARIAL PARASITE THICK AND THIN FILMS - [BLOOD]" at bounding box center [325, 176] width 132 height 27
type input "2187.5"
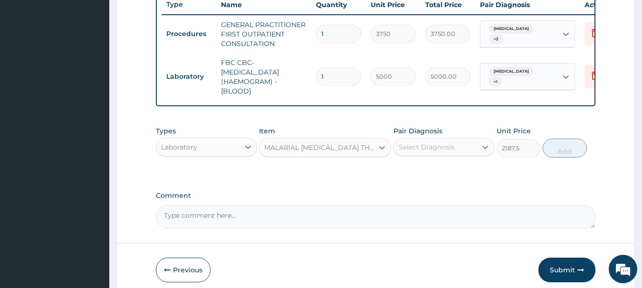
click at [452, 149] on div "Select Diagnosis" at bounding box center [435, 147] width 83 height 15
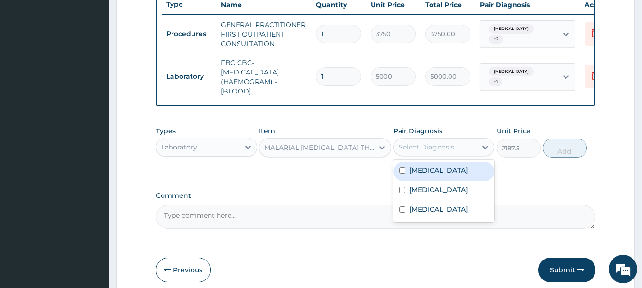
click at [453, 175] on label "Gastroenteritis" at bounding box center [438, 171] width 59 height 10
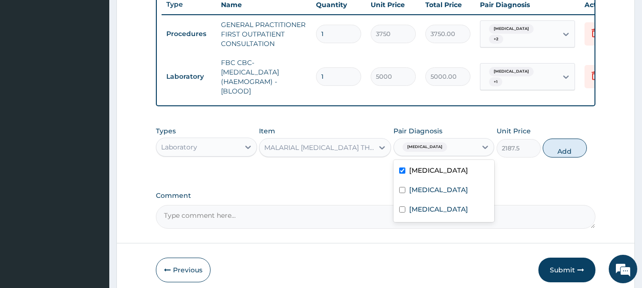
drag, startPoint x: 450, startPoint y: 181, endPoint x: 445, endPoint y: 197, distance: 15.9
click at [448, 181] on div "Gastroenteritis" at bounding box center [443, 171] width 101 height 19
checkbox input "false"
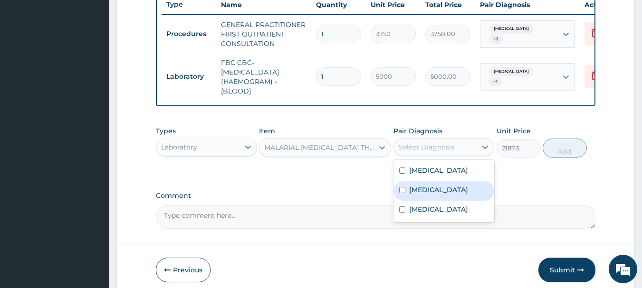
click at [444, 195] on label "Falciparum malaria" at bounding box center [438, 190] width 59 height 10
checkbox input "true"
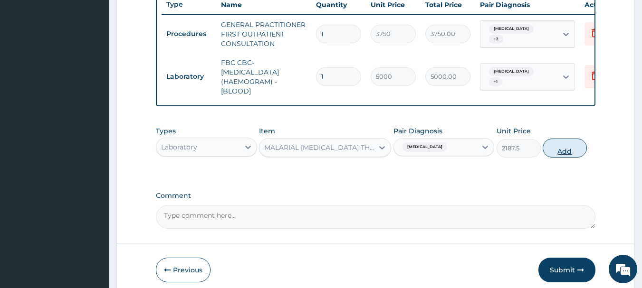
click at [576, 156] on button "Add" at bounding box center [565, 148] width 44 height 19
type input "0"
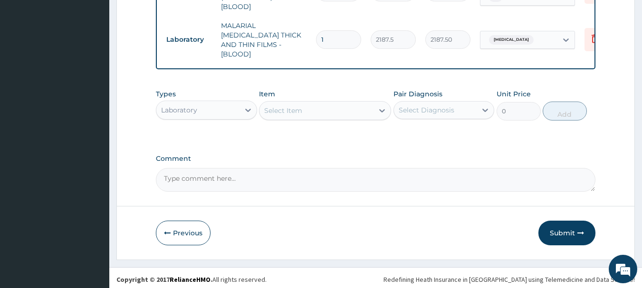
scroll to position [449, 0]
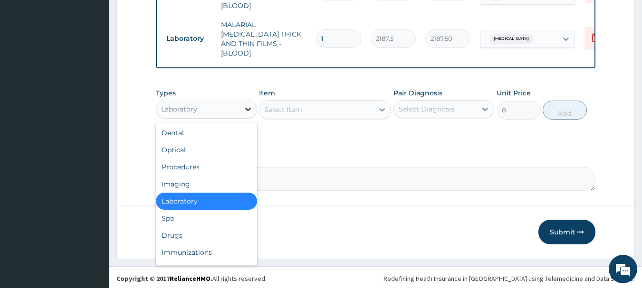
click at [239, 106] on div at bounding box center [247, 109] width 17 height 17
drag, startPoint x: 191, startPoint y: 232, endPoint x: 196, endPoint y: 229, distance: 5.4
click at [192, 232] on div "Drugs" at bounding box center [206, 235] width 101 height 17
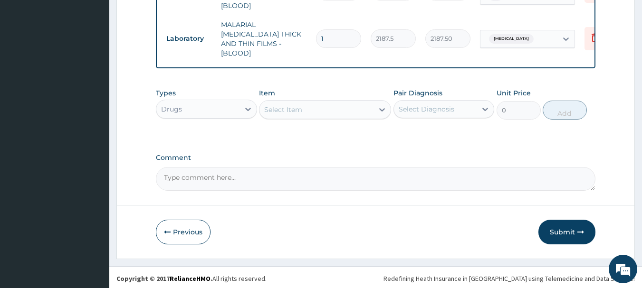
click at [311, 114] on div "Select Item" at bounding box center [316, 109] width 114 height 15
type input "K"
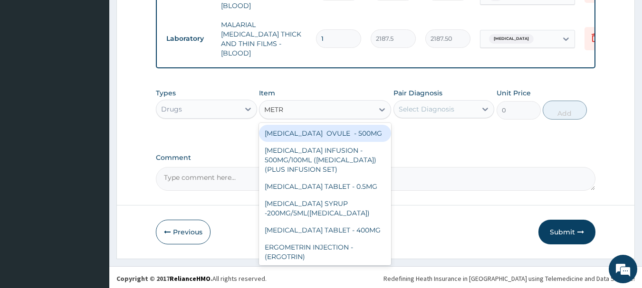
type input "METRO"
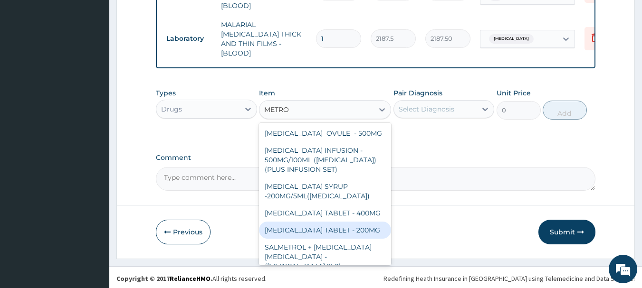
click at [356, 239] on div "[MEDICAL_DATA] TABLET - 200MG" at bounding box center [325, 230] width 132 height 17
type input "28"
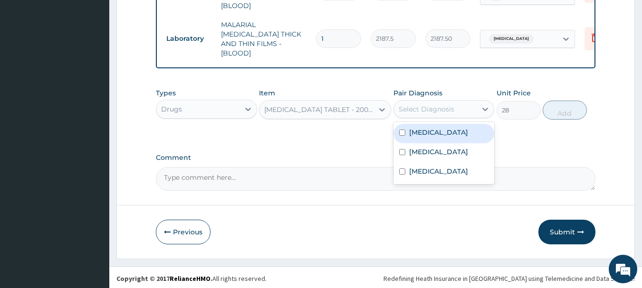
drag, startPoint x: 419, startPoint y: 99, endPoint x: 422, endPoint y: 105, distance: 6.6
click at [419, 102] on div "Select Diagnosis" at bounding box center [435, 109] width 83 height 15
click at [428, 130] on label "Gastroenteritis" at bounding box center [438, 133] width 59 height 10
checkbox input "true"
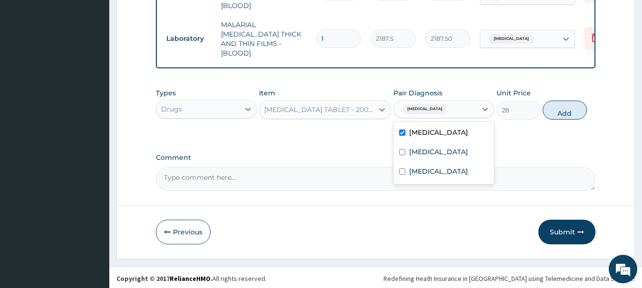
drag, startPoint x: 562, startPoint y: 108, endPoint x: 427, endPoint y: 133, distance: 136.6
click at [563, 108] on button "Add" at bounding box center [565, 110] width 44 height 19
type input "0"
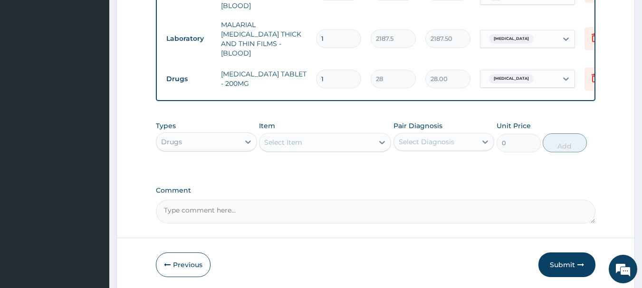
click at [298, 148] on div "Select Item" at bounding box center [325, 142] width 132 height 19
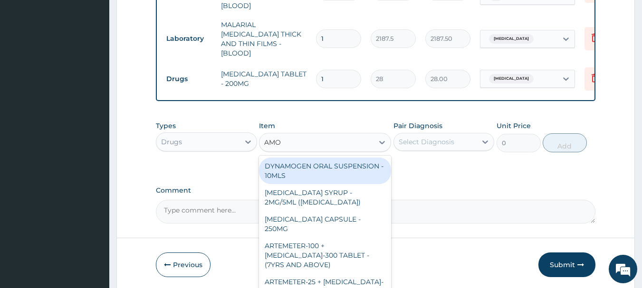
type input "AMOX"
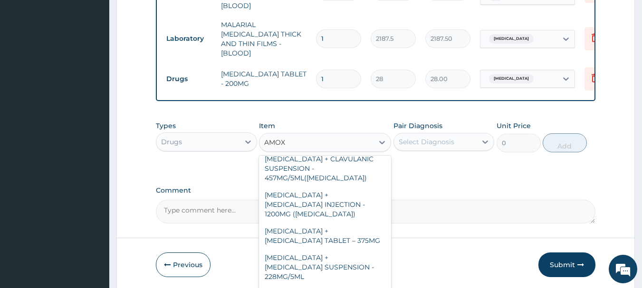
scroll to position [0, 0]
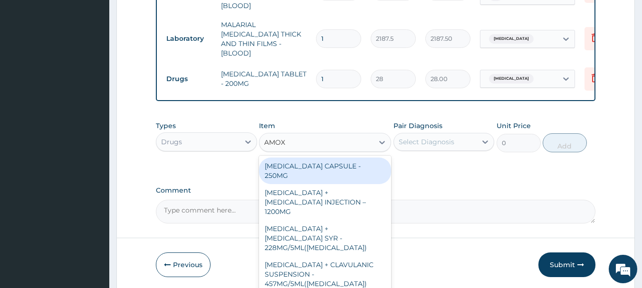
click at [311, 159] on div "[MEDICAL_DATA] CAPSULE - 250MG" at bounding box center [325, 171] width 132 height 27
type input "56"
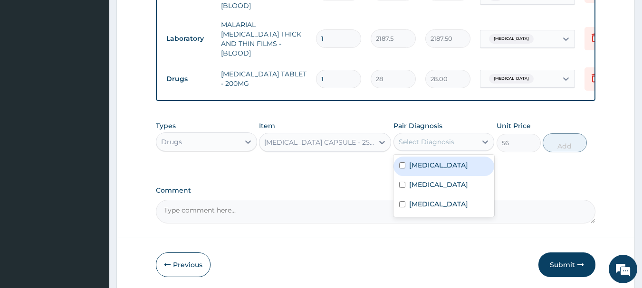
click at [412, 134] on div "Select Diagnosis" at bounding box center [435, 141] width 83 height 15
drag, startPoint x: 416, startPoint y: 153, endPoint x: 418, endPoint y: 162, distance: 9.1
click at [417, 157] on div "Gastroenteritis Falciparum malaria Sepsis" at bounding box center [443, 186] width 101 height 62
click at [424, 165] on label "Gastroenteritis" at bounding box center [438, 166] width 59 height 10
checkbox input "true"
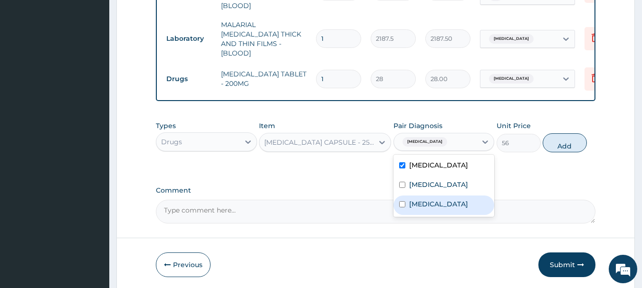
click at [426, 203] on label "Sepsis" at bounding box center [438, 205] width 59 height 10
checkbox input "true"
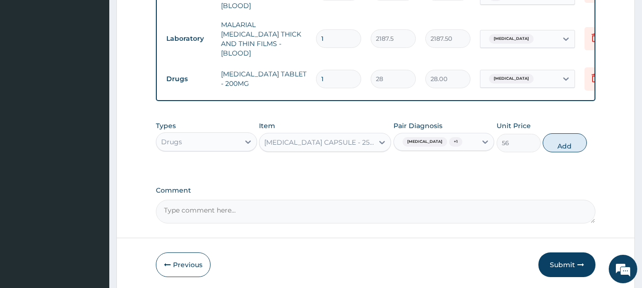
click at [538, 143] on div "Types Drugs Item AMOXICILLIN CAPSULE - 250MG Pair Diagnosis Gastroenteritis + 1…" at bounding box center [376, 136] width 440 height 41
click at [558, 137] on button "Add" at bounding box center [565, 143] width 44 height 19
type input "0"
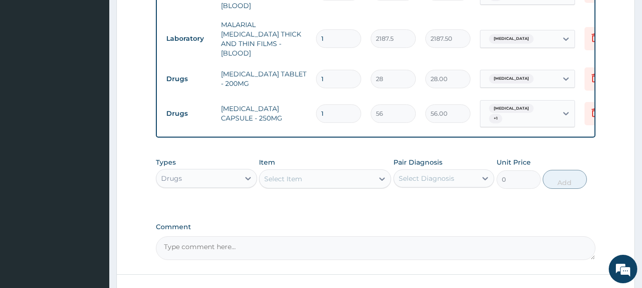
type input "15"
type input "840.00"
type input "15"
click at [345, 74] on input "1" at bounding box center [338, 79] width 45 height 19
type input "15"
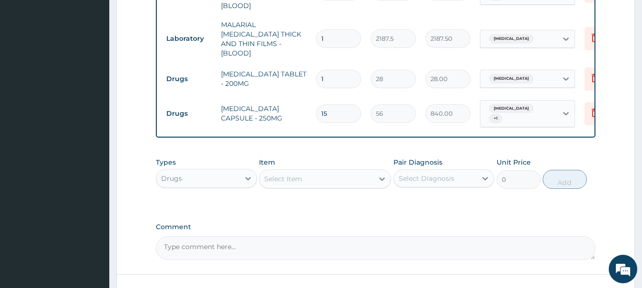
type input "420.00"
type input "15"
click at [347, 172] on div "Select Item" at bounding box center [316, 179] width 114 height 15
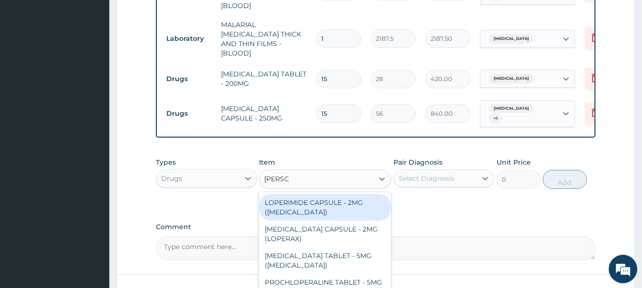
type input "LOPERA"
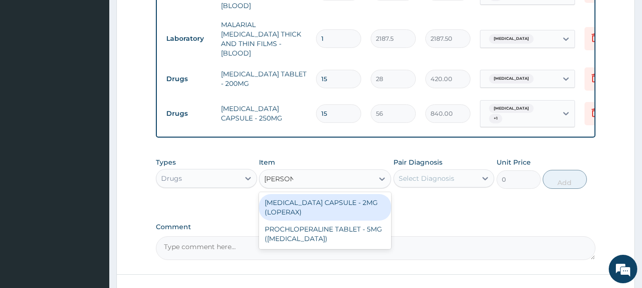
click at [344, 201] on div "[MEDICAL_DATA] CAPSULE - 2MG (LOPERAX)" at bounding box center [325, 207] width 132 height 27
type input "154"
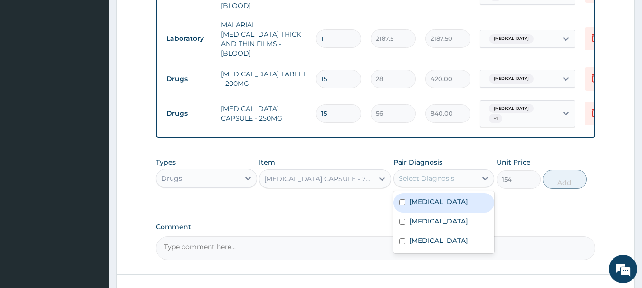
click at [465, 172] on div "Select Diagnosis" at bounding box center [435, 178] width 83 height 15
click at [448, 198] on label "Gastroenteritis" at bounding box center [438, 202] width 59 height 10
checkbox input "true"
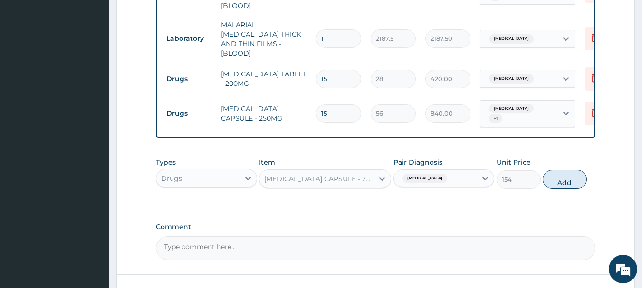
click at [570, 171] on button "Add" at bounding box center [565, 179] width 44 height 19
type input "0"
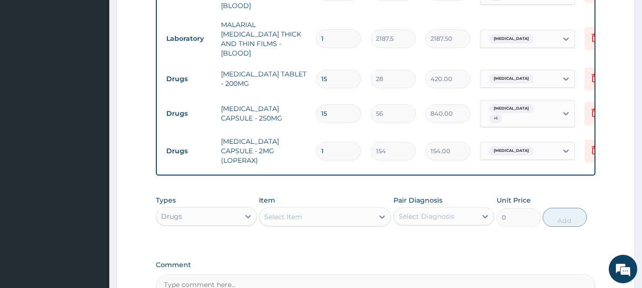
type input "0.00"
type input "5"
type input "770.00"
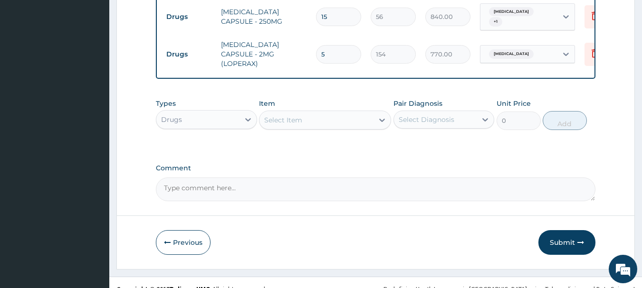
scroll to position [548, 0]
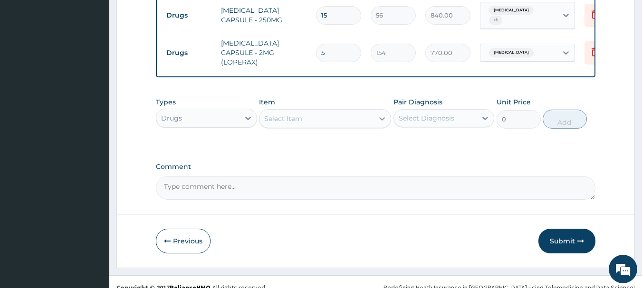
type input "5"
click at [374, 114] on div at bounding box center [381, 118] width 17 height 17
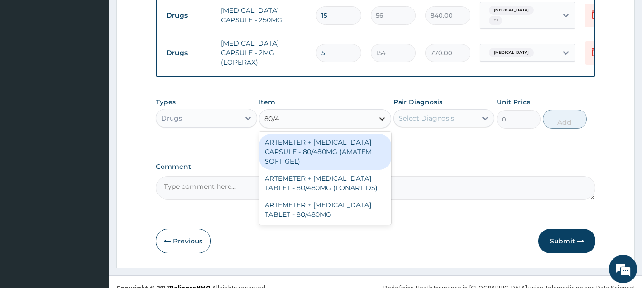
type input "80/48"
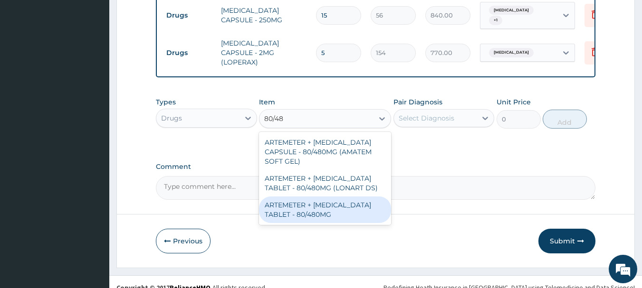
click at [350, 200] on div "ARTEMETER + [MEDICAL_DATA] TABLET - 80/480MG" at bounding box center [325, 210] width 132 height 27
type input "364"
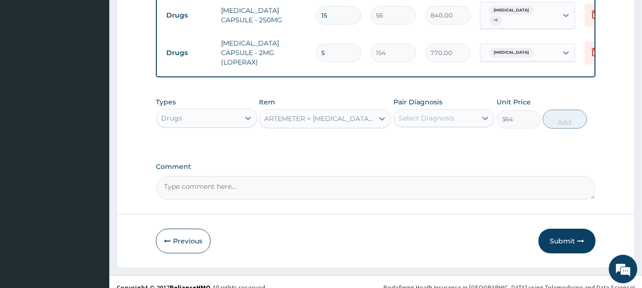
click at [431, 97] on label "Pair Diagnosis" at bounding box center [417, 102] width 49 height 10
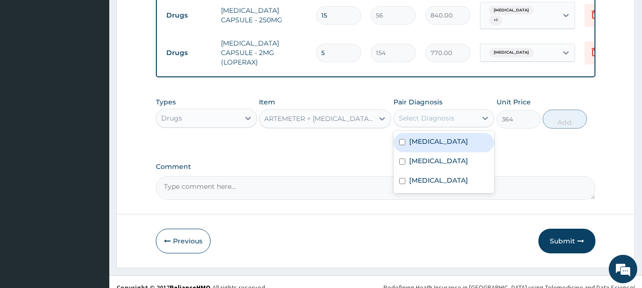
click at [437, 112] on div "Select Diagnosis" at bounding box center [435, 118] width 83 height 15
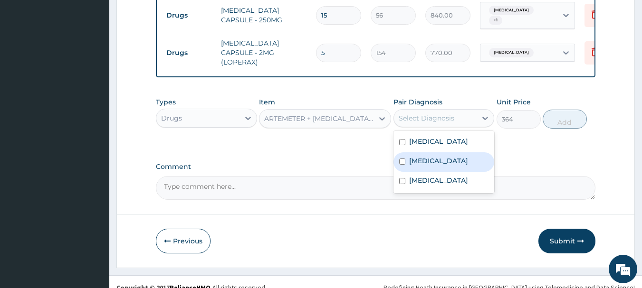
click at [433, 156] on label "[MEDICAL_DATA]" at bounding box center [438, 161] width 59 height 10
checkbox input "true"
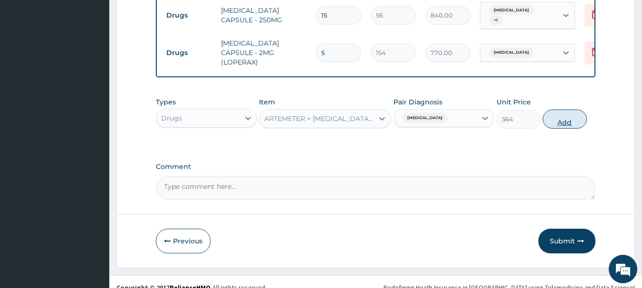
click at [563, 112] on button "Add" at bounding box center [565, 119] width 44 height 19
type input "0"
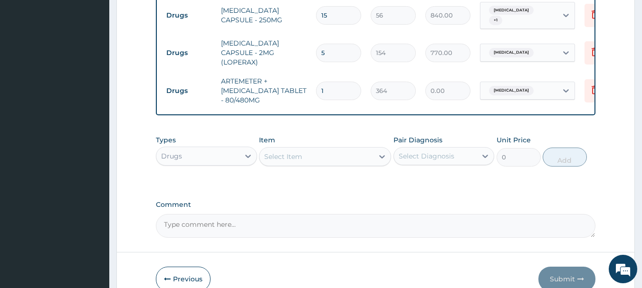
type input "0.00"
type input "6"
type input "2184.00"
type input "6"
click at [335, 157] on div "Types Drugs Item Select Item Pair Diagnosis Select Diagnosis Unit Price 0 Add" at bounding box center [376, 151] width 440 height 41
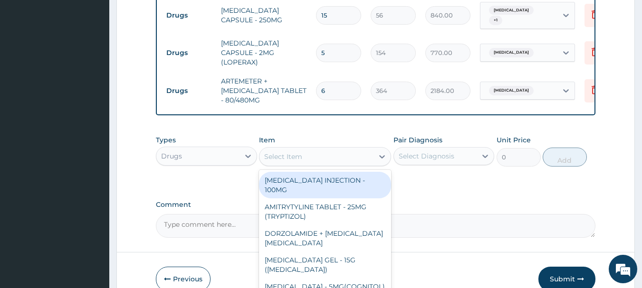
click at [344, 149] on div "Select Item" at bounding box center [316, 156] width 114 height 15
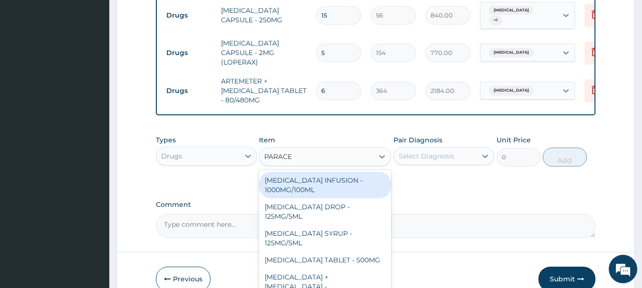
type input "PARACET"
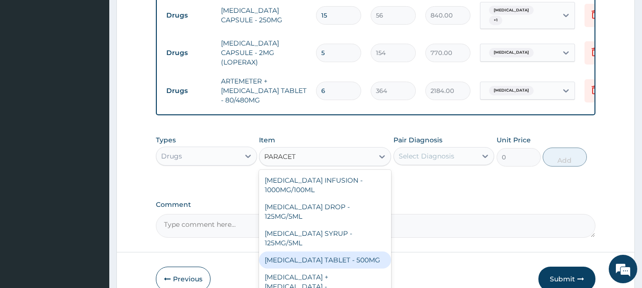
click at [342, 252] on div "[MEDICAL_DATA] TABLET - 500MG" at bounding box center [325, 260] width 132 height 17
type input "33.599999999999994"
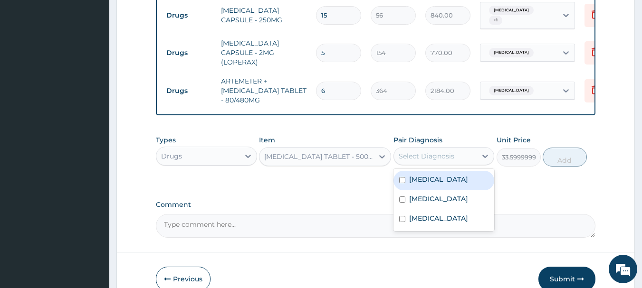
click at [446, 152] on div "Select Diagnosis" at bounding box center [427, 157] width 56 height 10
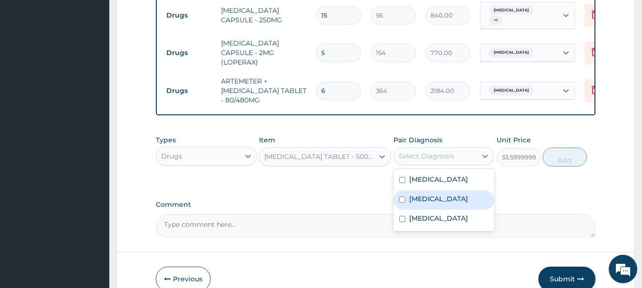
drag, startPoint x: 440, startPoint y: 192, endPoint x: 447, endPoint y: 187, distance: 7.8
click at [442, 194] on label "[MEDICAL_DATA]" at bounding box center [438, 199] width 59 height 10
checkbox input "true"
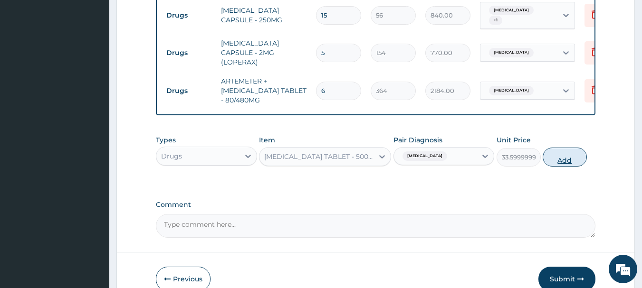
click at [564, 148] on button "Add" at bounding box center [565, 157] width 44 height 19
type input "0"
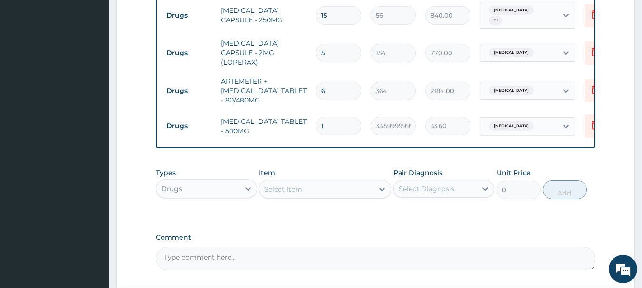
type input "18"
type input "604.80"
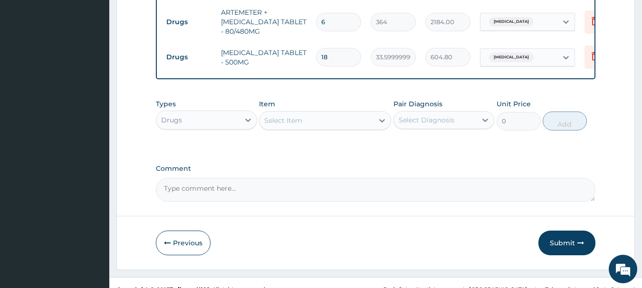
scroll to position [619, 0]
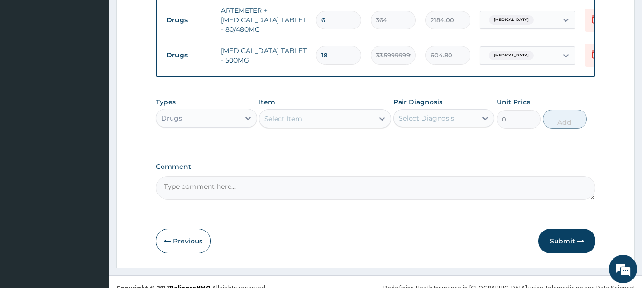
type input "18"
click at [575, 230] on button "Submit" at bounding box center [566, 241] width 57 height 25
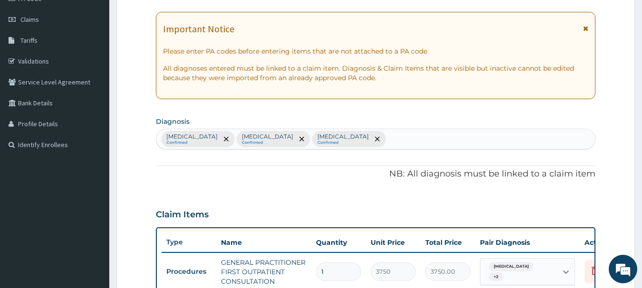
scroll to position [48, 0]
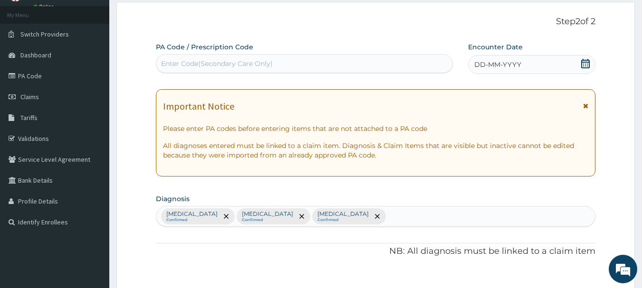
click at [585, 62] on icon at bounding box center [586, 64] width 10 height 10
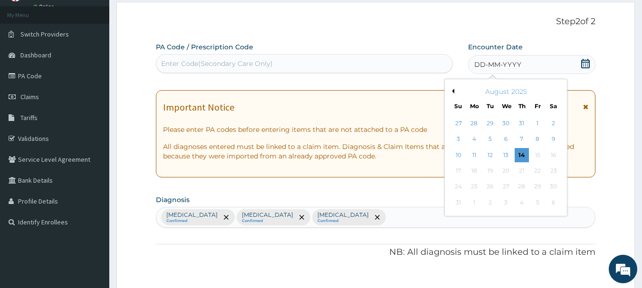
click at [459, 87] on div "August 2025" at bounding box center [505, 92] width 115 height 10
click at [455, 91] on div "August 2025" at bounding box center [505, 92] width 115 height 10
click at [453, 91] on button "Previous Month" at bounding box center [451, 91] width 5 height 5
click at [541, 154] on div "18" at bounding box center [537, 155] width 14 height 14
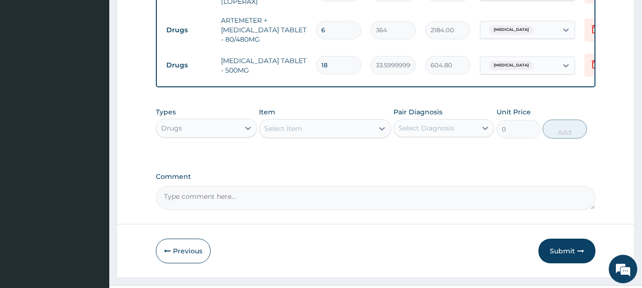
scroll to position [619, 0]
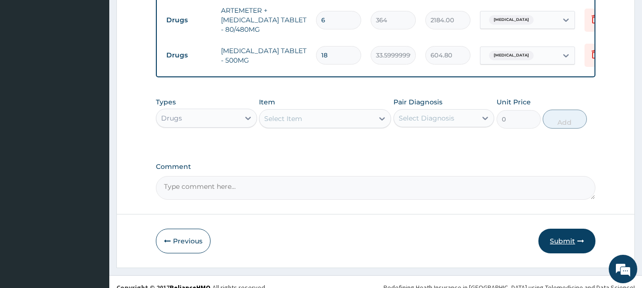
click at [567, 229] on button "Submit" at bounding box center [566, 241] width 57 height 25
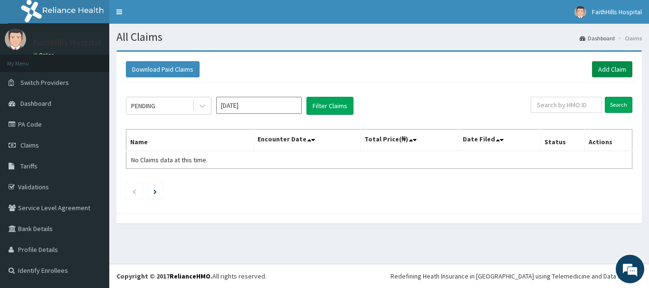
click at [614, 65] on link "Add Claim" at bounding box center [612, 69] width 40 height 16
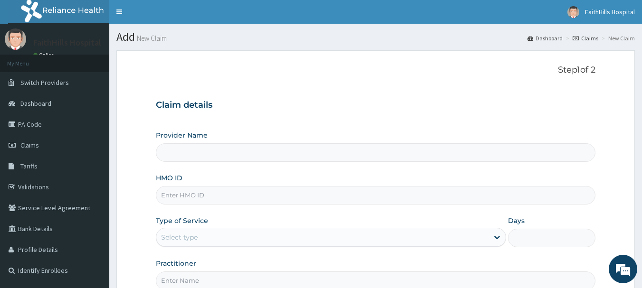
type input "FaithHills Specialist Hospital"
click at [199, 189] on input "HMO ID" at bounding box center [376, 195] width 440 height 19
paste input "[PERSON_NAME]/10015/A"
type input "[PERSON_NAME]/10015/A"
click at [231, 242] on div "Select type" at bounding box center [322, 237] width 332 height 15
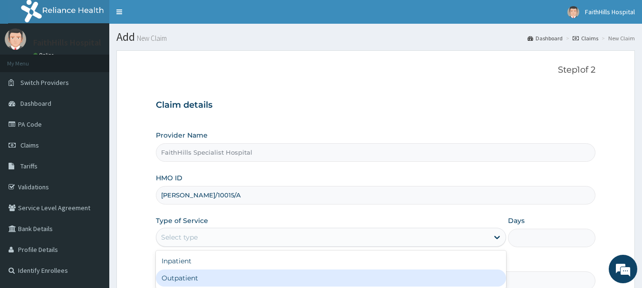
drag, startPoint x: 204, startPoint y: 282, endPoint x: 209, endPoint y: 277, distance: 7.4
click at [204, 282] on div "Outpatient" at bounding box center [331, 278] width 350 height 17
type input "1"
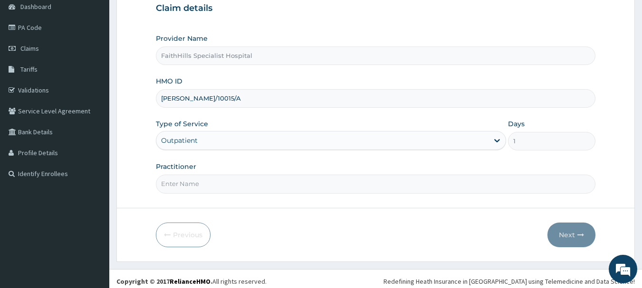
scroll to position [102, 0]
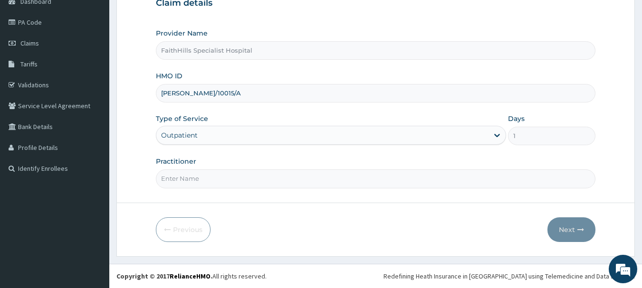
click at [167, 178] on input "Practitioner" at bounding box center [376, 179] width 440 height 19
type input "DR. [PERSON_NAME]"
click at [568, 228] on button "Next" at bounding box center [571, 230] width 48 height 25
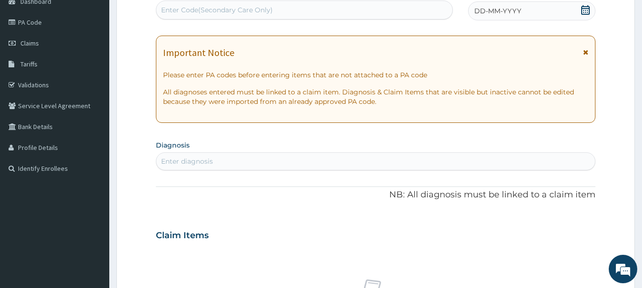
click at [233, 17] on div "Enter Code(Secondary Care Only)" at bounding box center [304, 9] width 296 height 15
paste input "PA/0FBFFD"
type input "PA/0FBFFD"
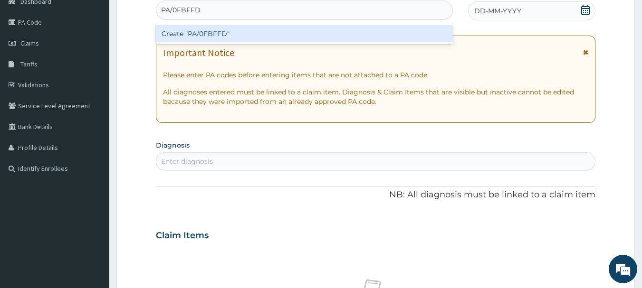
click at [239, 34] on div "Create "PA/0FBFFD"" at bounding box center [304, 33] width 297 height 17
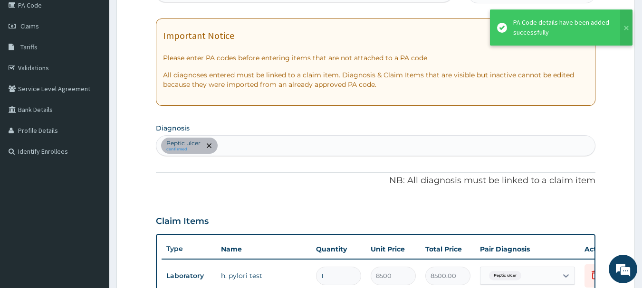
scroll to position [211, 0]
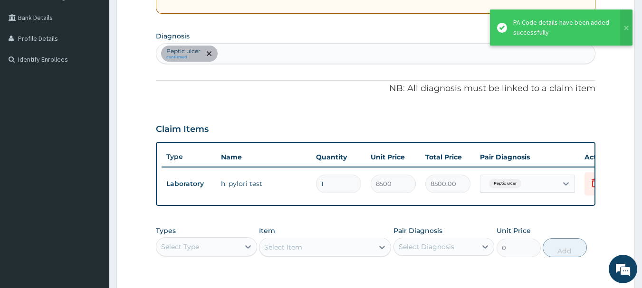
click at [251, 53] on div "[MEDICAL_DATA] confirmed" at bounding box center [375, 54] width 439 height 20
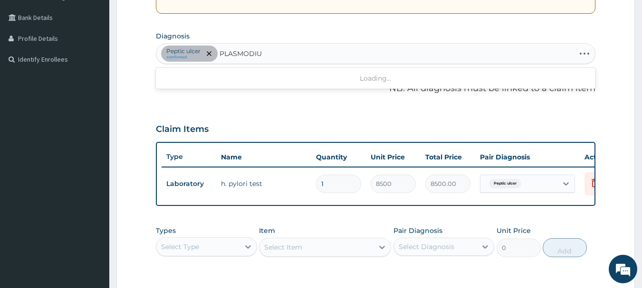
type input "[MEDICAL_DATA]"
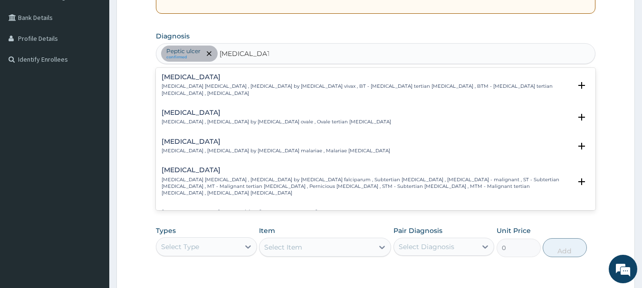
click at [252, 167] on h4 "Falciparum malaria" at bounding box center [367, 170] width 410 height 7
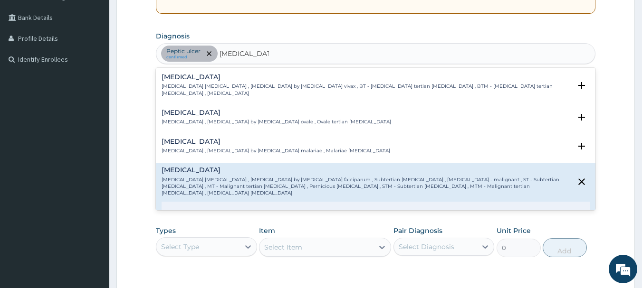
scroll to position [95, 0]
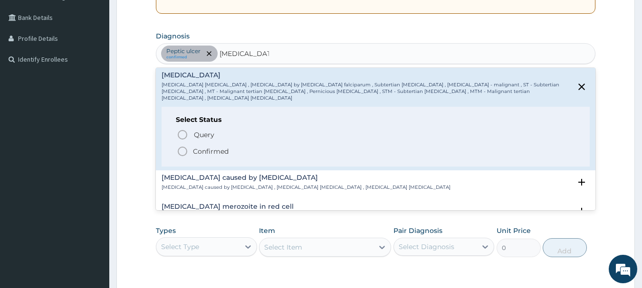
click at [223, 147] on p "Confirmed" at bounding box center [211, 152] width 36 height 10
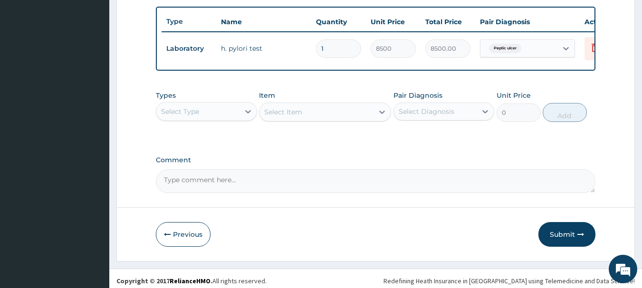
scroll to position [359, 0]
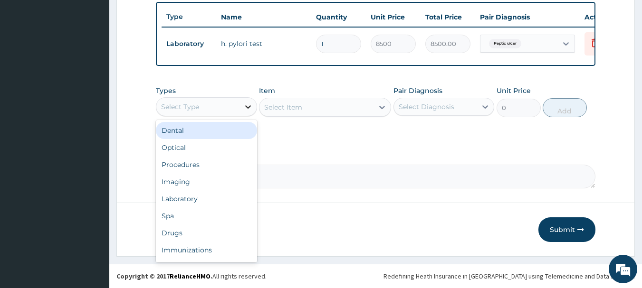
click at [240, 105] on div "Select Type" at bounding box center [206, 106] width 101 height 19
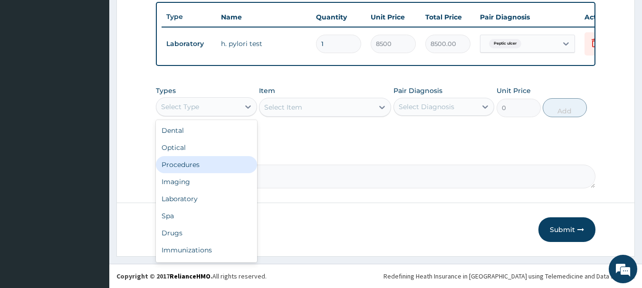
click at [210, 160] on div "Procedures" at bounding box center [206, 164] width 101 height 17
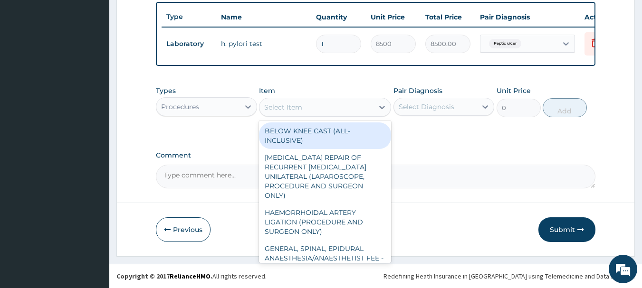
click at [295, 110] on div "Select Item" at bounding box center [283, 108] width 38 height 10
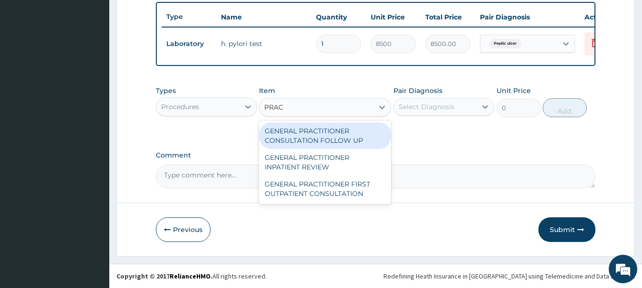
type input "PRACT"
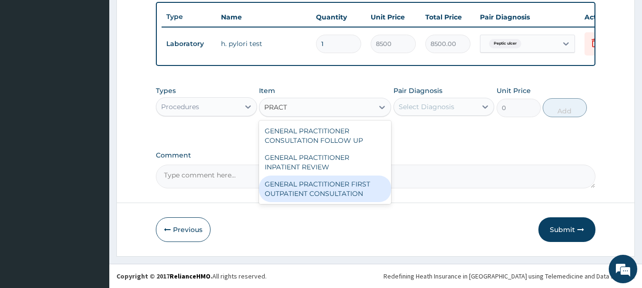
click at [368, 188] on div "GENERAL PRACTITIONER FIRST OUTPATIENT CONSULTATION" at bounding box center [325, 189] width 132 height 27
type input "3750"
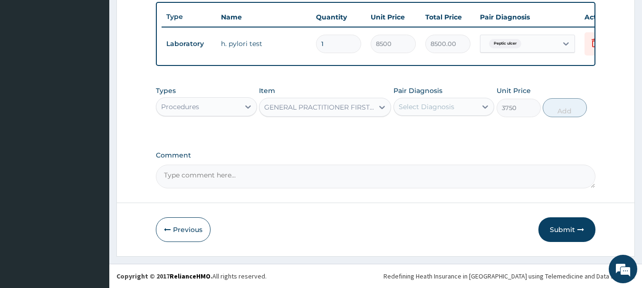
click at [436, 103] on div "Select Diagnosis" at bounding box center [427, 107] width 56 height 10
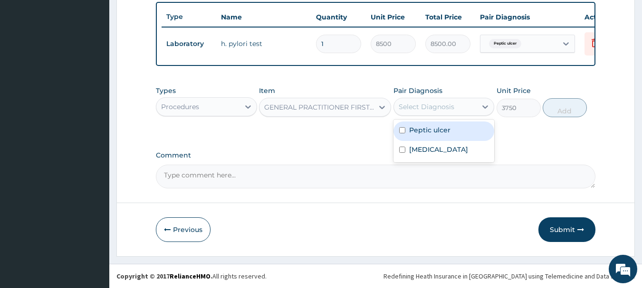
drag, startPoint x: 435, startPoint y: 134, endPoint x: 435, endPoint y: 161, distance: 26.1
click at [435, 135] on div "Peptic ulcer" at bounding box center [443, 131] width 101 height 19
checkbox input "true"
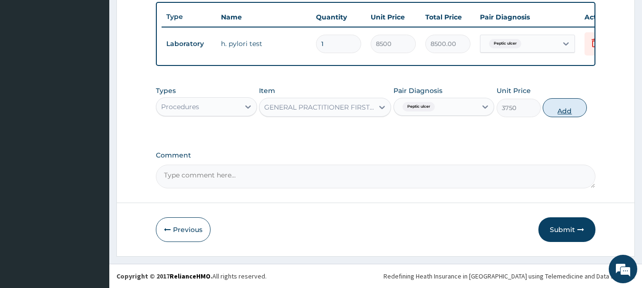
drag, startPoint x: 435, startPoint y: 166, endPoint x: 544, endPoint y: 113, distance: 121.8
click at [435, 167] on textarea "Comment" at bounding box center [376, 177] width 440 height 24
drag, startPoint x: 441, startPoint y: 104, endPoint x: 448, endPoint y: 118, distance: 16.2
click at [443, 103] on div "Peptic ulcer" at bounding box center [435, 107] width 83 height 16
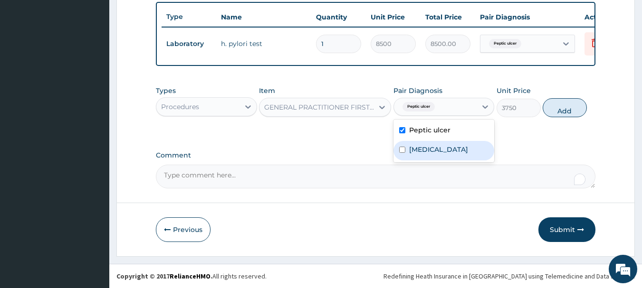
click at [454, 145] on label "[MEDICAL_DATA]" at bounding box center [438, 150] width 59 height 10
checkbox input "true"
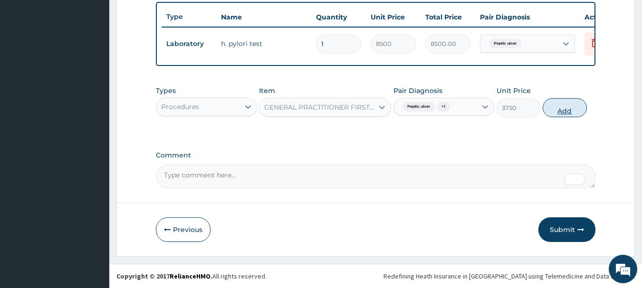
click at [555, 110] on button "Add" at bounding box center [565, 107] width 44 height 19
type input "0"
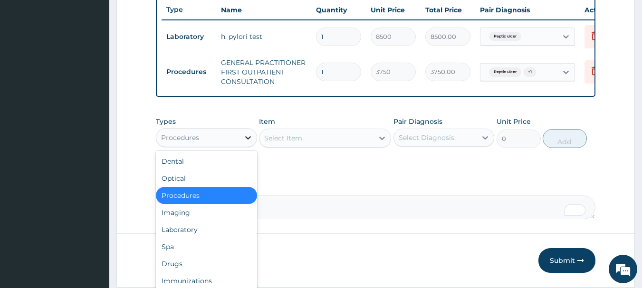
click at [255, 146] on div at bounding box center [247, 137] width 17 height 17
click at [184, 235] on div "Laboratory" at bounding box center [206, 229] width 101 height 17
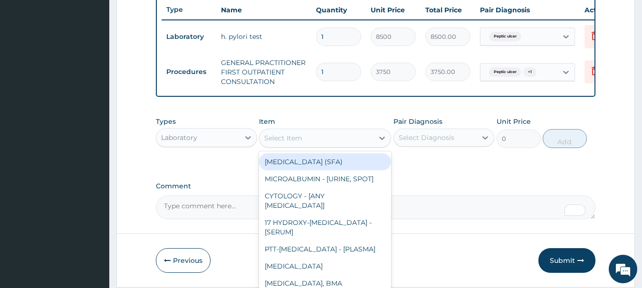
click at [367, 146] on div "Select Item" at bounding box center [316, 138] width 114 height 15
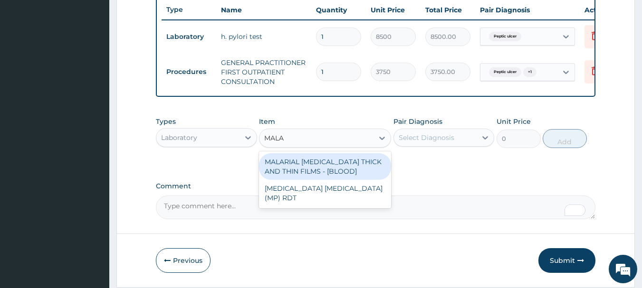
type input "MALAR"
click at [352, 173] on div "MALARIAL [MEDICAL_DATA] THICK AND THIN FILMS - [BLOOD]" at bounding box center [325, 166] width 132 height 27
type input "2187.5"
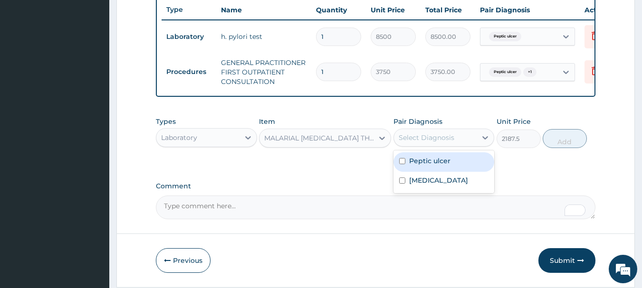
click at [457, 144] on div "Select Diagnosis" at bounding box center [435, 137] width 83 height 15
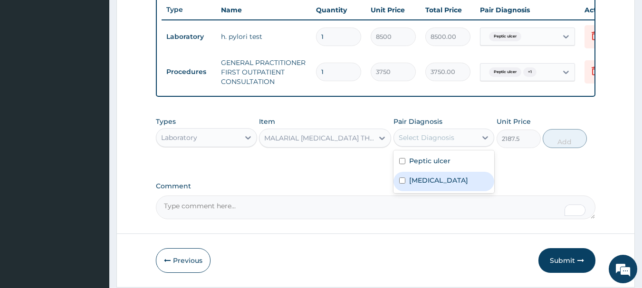
drag, startPoint x: 449, startPoint y: 190, endPoint x: 485, endPoint y: 172, distance: 40.2
click at [450, 185] on label "[MEDICAL_DATA]" at bounding box center [438, 181] width 59 height 10
checkbox input "true"
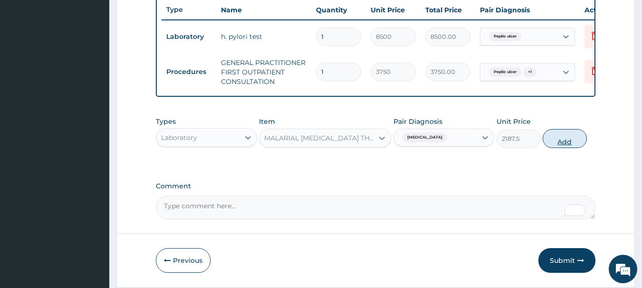
click at [582, 148] on button "Add" at bounding box center [565, 138] width 44 height 19
type input "0"
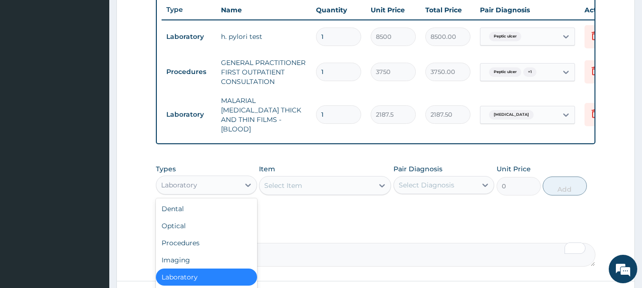
click at [226, 186] on div "Laboratory" at bounding box center [197, 185] width 83 height 15
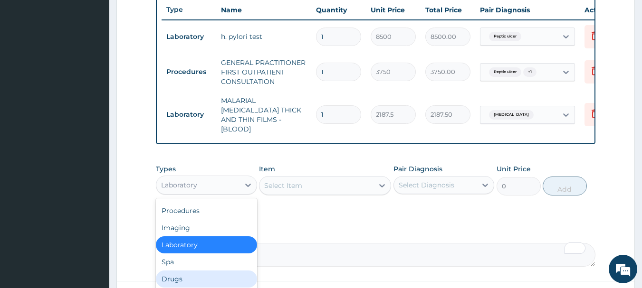
click at [207, 272] on div "Drugs" at bounding box center [206, 279] width 101 height 17
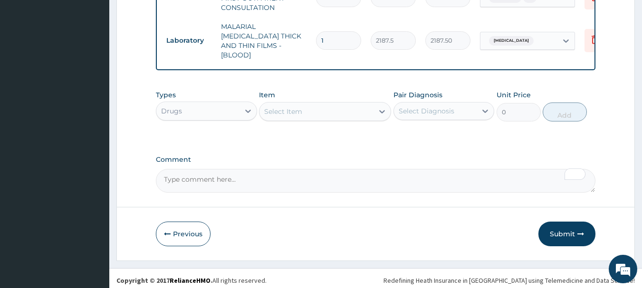
scroll to position [435, 0]
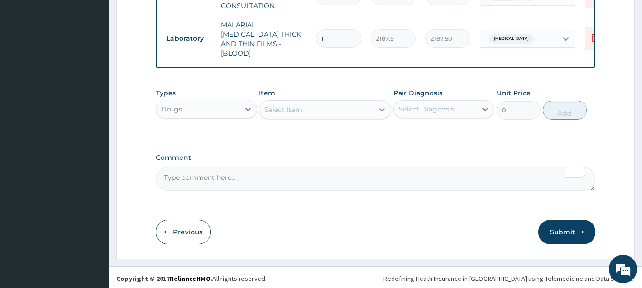
click at [280, 105] on div "Select Item" at bounding box center [283, 110] width 38 height 10
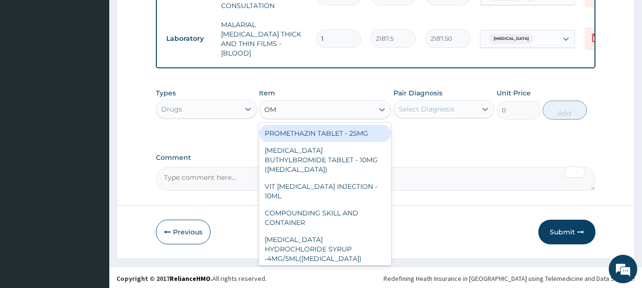
type input "OME"
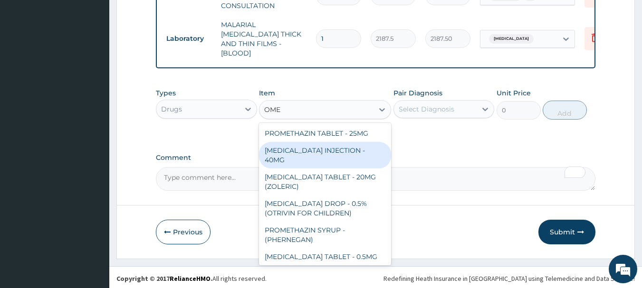
click at [336, 145] on div "[MEDICAL_DATA] INJECTION - 40MG" at bounding box center [325, 155] width 132 height 27
type input "1400"
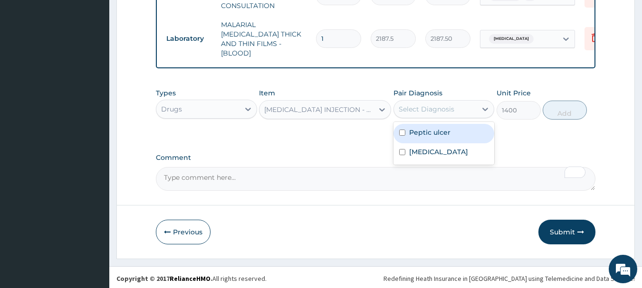
click at [450, 108] on div "Select Diagnosis" at bounding box center [427, 110] width 56 height 10
drag, startPoint x: 442, startPoint y: 133, endPoint x: 575, endPoint y: 111, distance: 134.8
click at [443, 133] on label "Peptic ulcer" at bounding box center [429, 133] width 41 height 10
checkbox input "true"
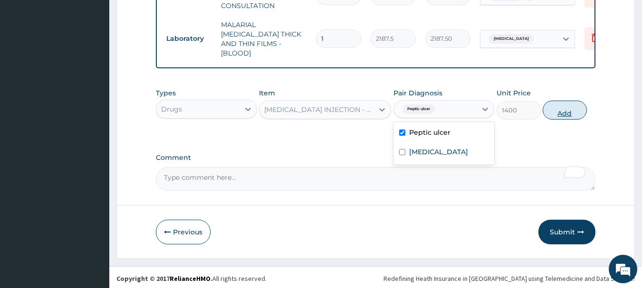
click at [576, 109] on button "Add" at bounding box center [565, 110] width 44 height 19
type input "0"
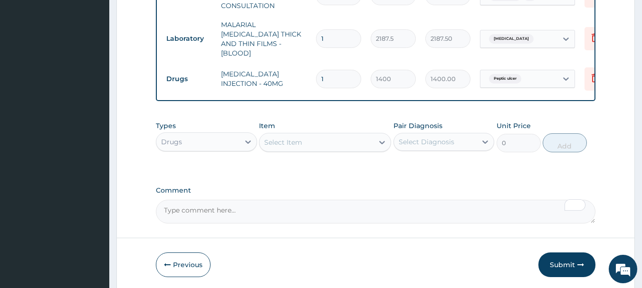
click at [328, 140] on div "Select Item" at bounding box center [316, 142] width 114 height 15
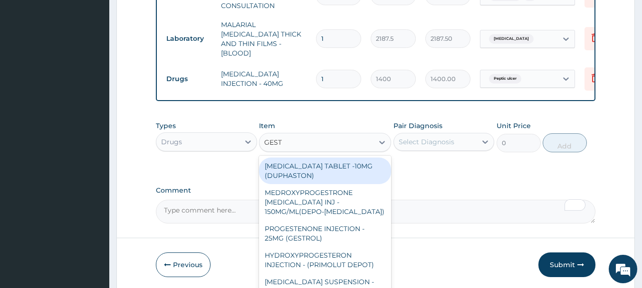
type input "GESTI"
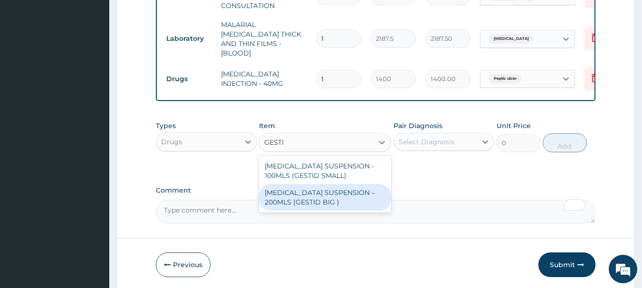
click at [334, 193] on div "[MEDICAL_DATA] SUSPENSION – 200MLS (GESTID BIG )" at bounding box center [325, 197] width 132 height 27
type input "1680"
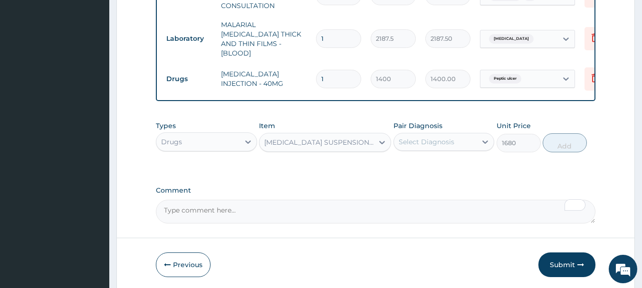
click at [445, 144] on div "Select Diagnosis" at bounding box center [435, 141] width 83 height 15
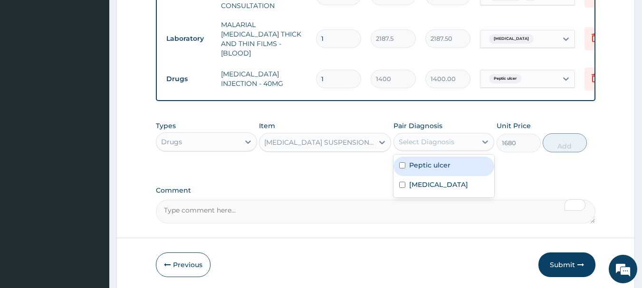
click at [436, 161] on label "Peptic ulcer" at bounding box center [429, 166] width 41 height 10
checkbox input "true"
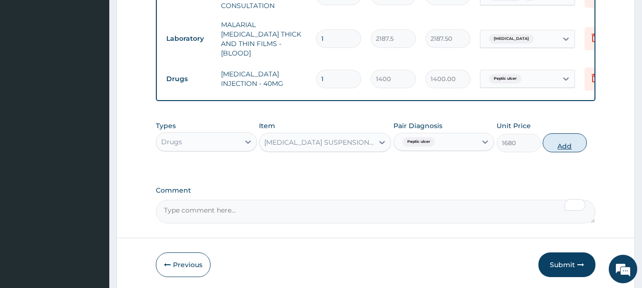
click at [565, 146] on button "Add" at bounding box center [565, 143] width 44 height 19
type input "0"
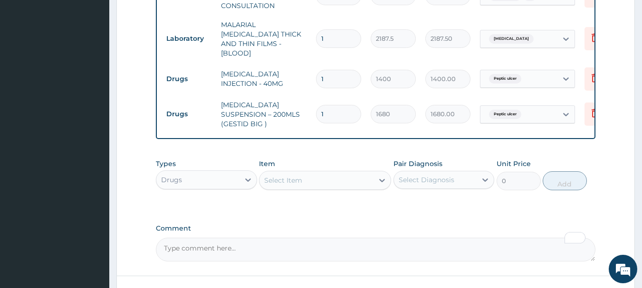
click at [372, 177] on div "Select Item" at bounding box center [316, 180] width 114 height 15
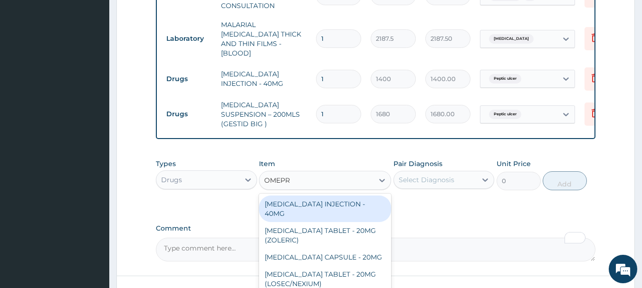
type input "OMEPRA"
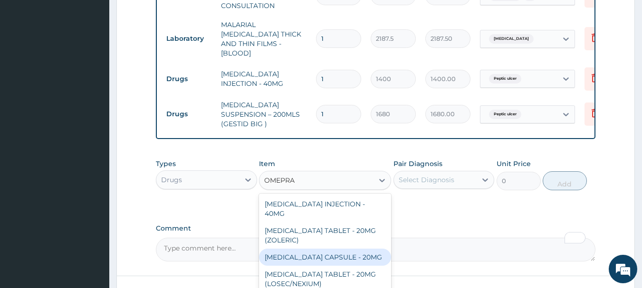
click at [333, 249] on div "[MEDICAL_DATA] CAPSULE - 20MG" at bounding box center [325, 257] width 132 height 17
type input "140"
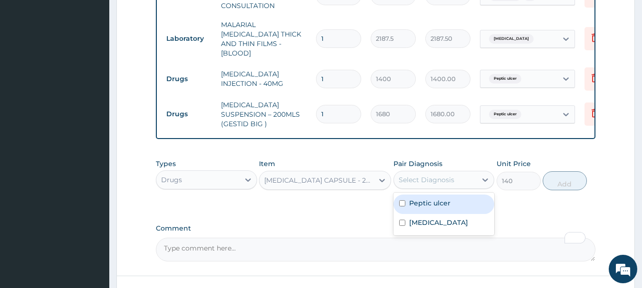
click at [429, 175] on div "Select Diagnosis" at bounding box center [427, 180] width 56 height 10
click at [438, 199] on label "Peptic ulcer" at bounding box center [429, 204] width 41 height 10
checkbox input "true"
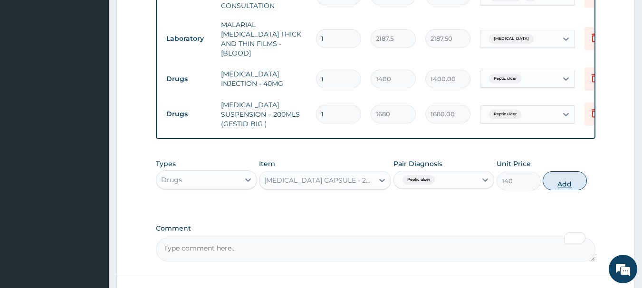
click at [575, 177] on button "Add" at bounding box center [565, 181] width 44 height 19
type input "0"
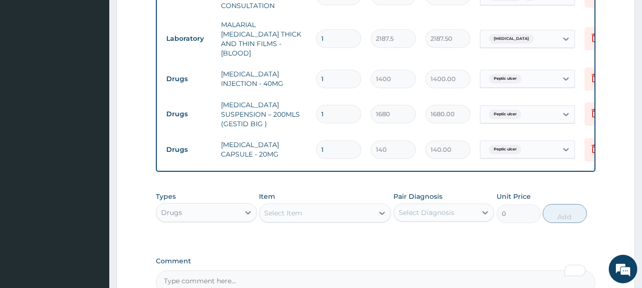
type input "14"
type input "1960.00"
type input "14"
click at [464, 258] on div "Comment" at bounding box center [376, 276] width 440 height 37
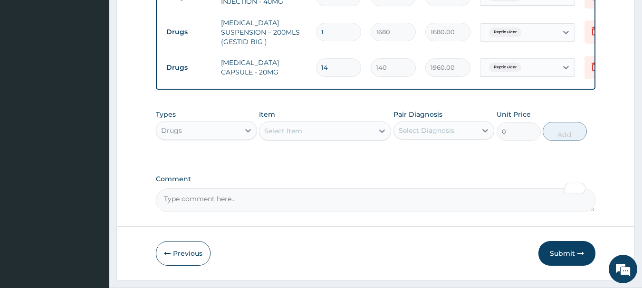
scroll to position [533, 0]
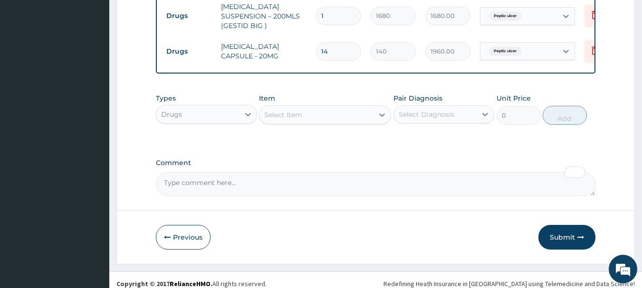
click at [362, 111] on div "Select Item" at bounding box center [316, 114] width 114 height 15
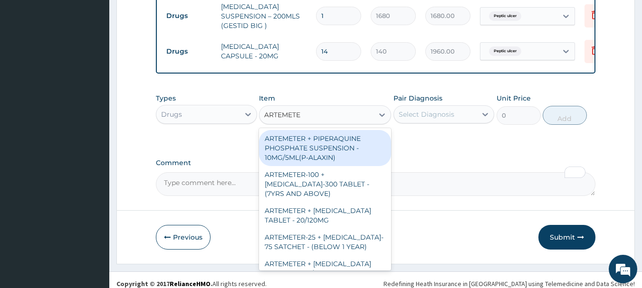
type input "ARTEMETER"
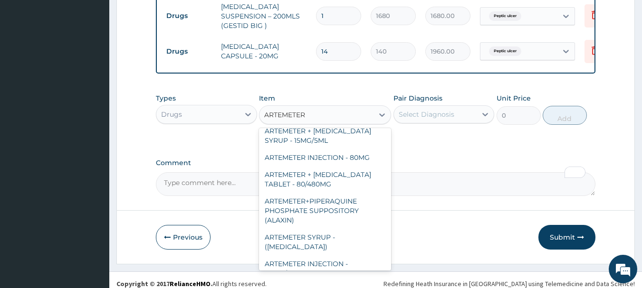
scroll to position [414, 0]
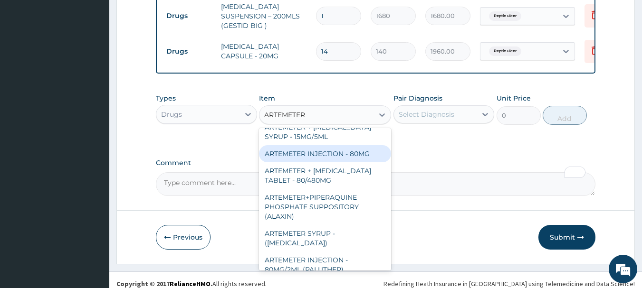
click at [371, 145] on div "ARTEMETER INJECTION - 80MG" at bounding box center [325, 153] width 132 height 17
type input "475.99999999999994"
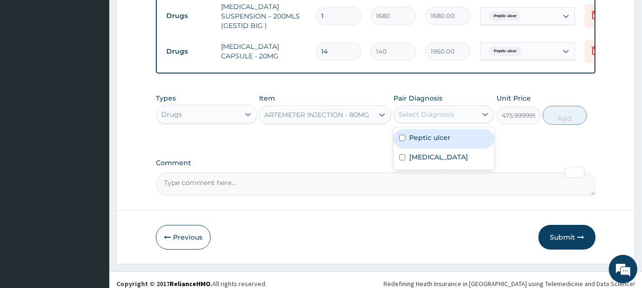
click at [437, 110] on div "Select Diagnosis" at bounding box center [427, 115] width 56 height 10
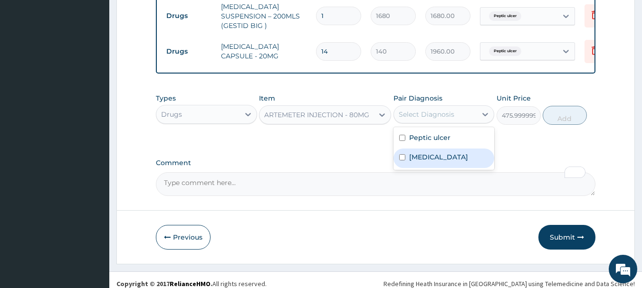
drag, startPoint x: 443, startPoint y: 148, endPoint x: 482, endPoint y: 129, distance: 44.0
click at [448, 153] on label "Falciparum malaria" at bounding box center [438, 158] width 59 height 10
checkbox input "true"
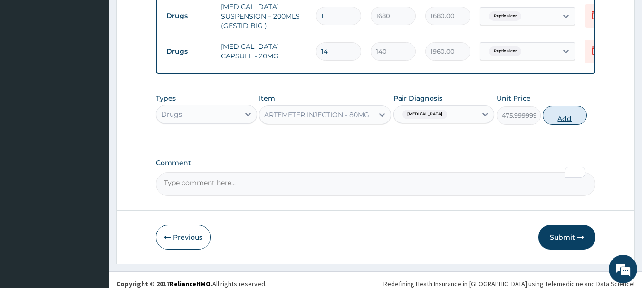
click at [568, 106] on button "Add" at bounding box center [565, 115] width 44 height 19
type input "0"
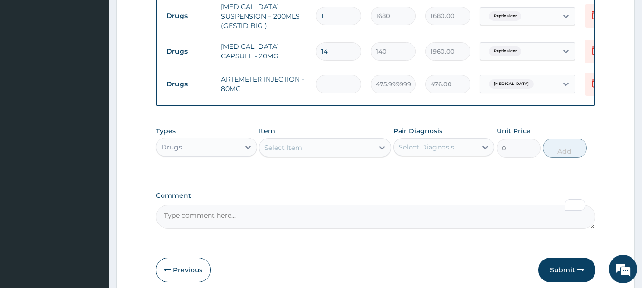
type input "0.00"
type input "6"
type input "2856.00"
type input "6"
click at [370, 140] on div "Select Item" at bounding box center [316, 147] width 114 height 15
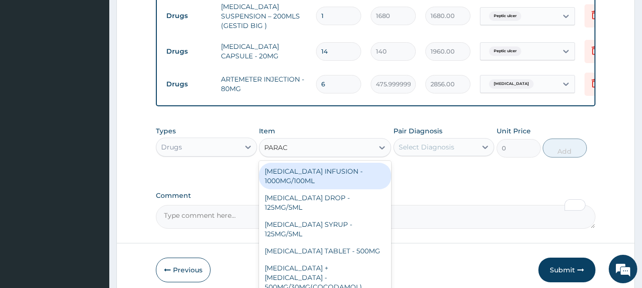
type input "PARACE"
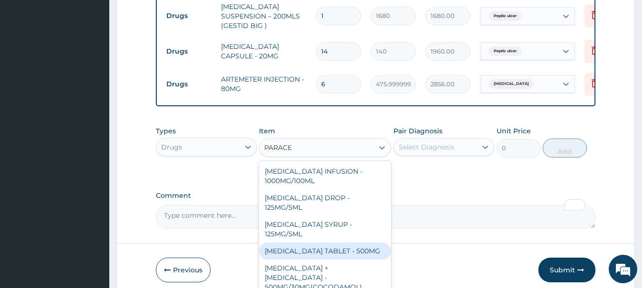
click at [333, 243] on div "[MEDICAL_DATA] TABLET - 500MG" at bounding box center [325, 251] width 132 height 17
type input "33.599999999999994"
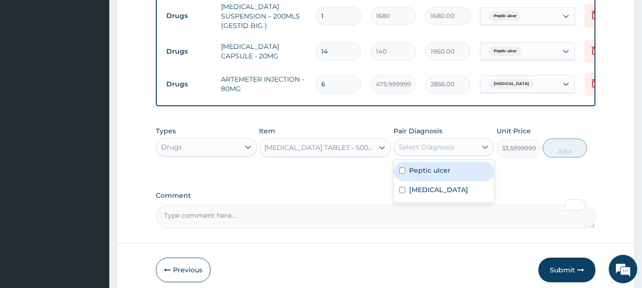
click at [427, 143] on div "Select Diagnosis" at bounding box center [427, 148] width 56 height 10
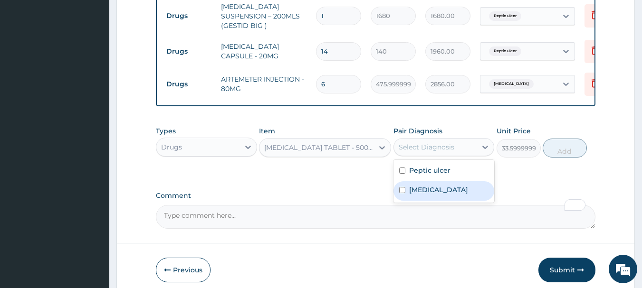
click at [428, 187] on div "[MEDICAL_DATA]" at bounding box center [443, 190] width 101 height 19
checkbox input "true"
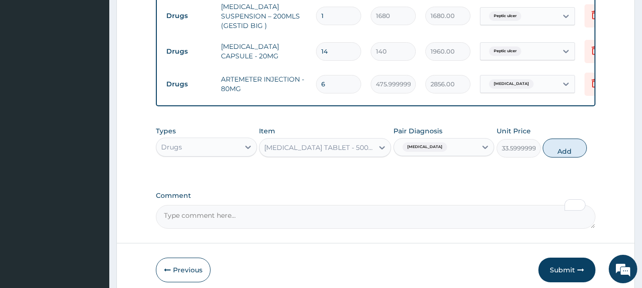
click at [547, 131] on div "Types Drugs Item PARACETAMOL TABLET - 500MG Pair Diagnosis Falciparum malaria U…" at bounding box center [376, 142] width 440 height 41
click at [553, 143] on button "Add" at bounding box center [565, 148] width 44 height 19
type input "0"
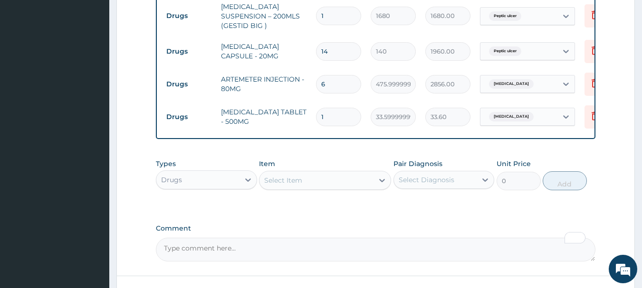
type input "18"
type input "604.80"
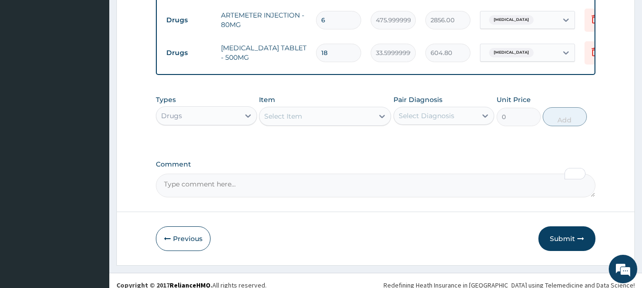
scroll to position [599, 0]
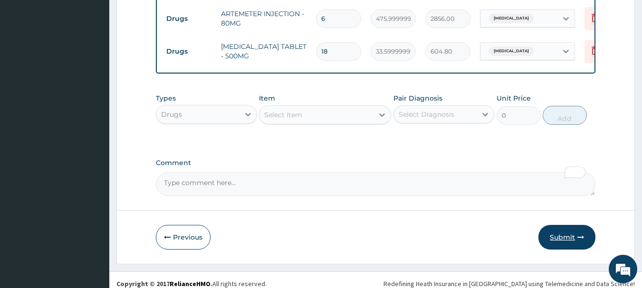
type input "18"
click at [578, 234] on icon "button" at bounding box center [580, 237] width 7 height 7
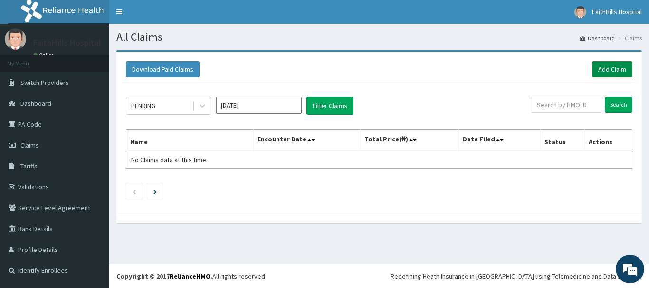
click at [614, 67] on link "Add Claim" at bounding box center [612, 69] width 40 height 16
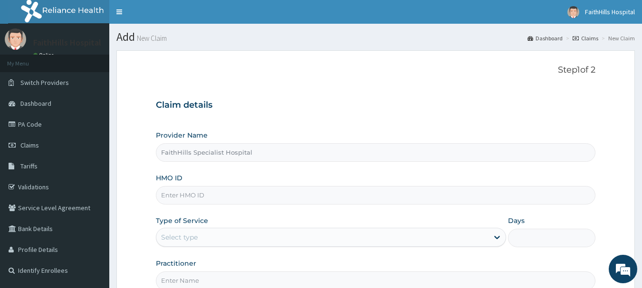
drag, startPoint x: 212, startPoint y: 200, endPoint x: 207, endPoint y: 200, distance: 5.2
click at [212, 199] on input "HMO ID" at bounding box center [376, 195] width 440 height 19
paste input "OKB/11950/A"
type input "OKB/11950/A"
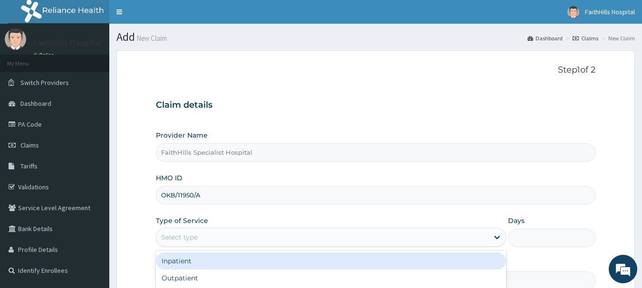
click at [260, 233] on div "Select type" at bounding box center [322, 237] width 332 height 15
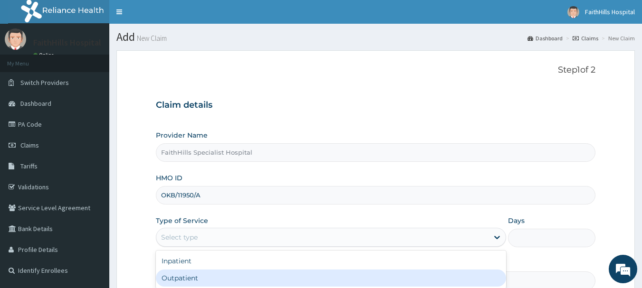
click at [247, 271] on div "Outpatient" at bounding box center [331, 278] width 350 height 17
type input "1"
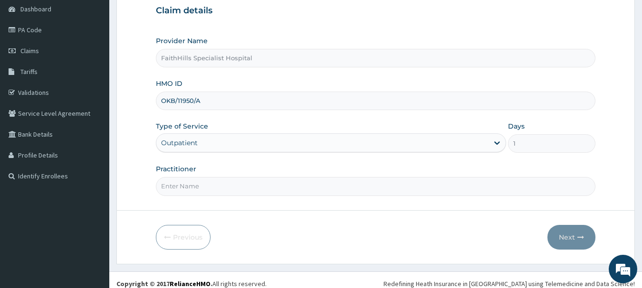
scroll to position [95, 0]
click at [211, 184] on input "Practitioner" at bounding box center [376, 186] width 440 height 19
type input "DR. SAMUEL"
click at [565, 236] on button "Next" at bounding box center [571, 237] width 48 height 25
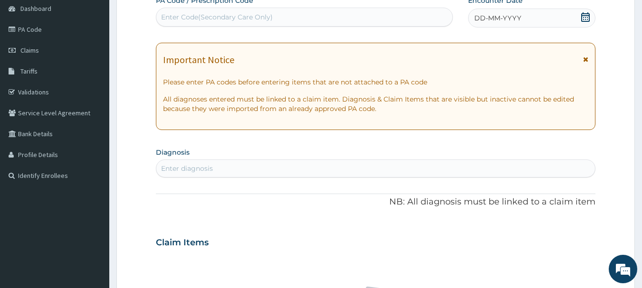
click at [259, 23] on div "Enter Code(Secondary Care Only)" at bounding box center [304, 17] width 296 height 15
paste input "PA/7C68CB"
type input "PA/7C68CB"
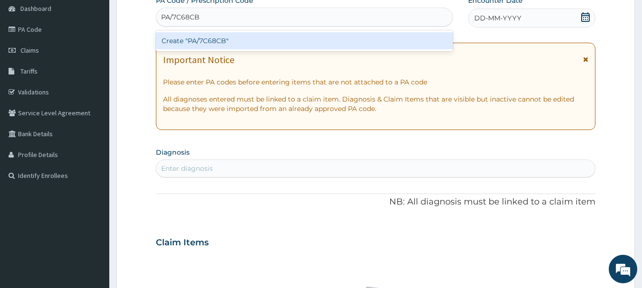
click at [218, 38] on div "Create "PA/7C68CB"" at bounding box center [304, 40] width 297 height 17
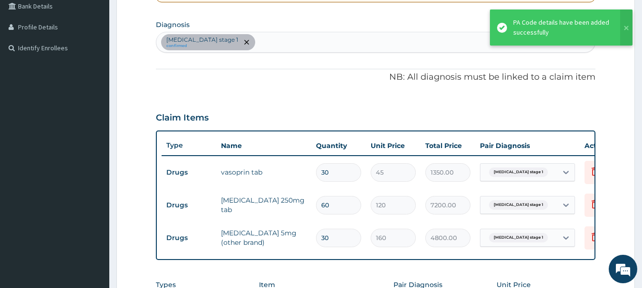
scroll to position [222, 0]
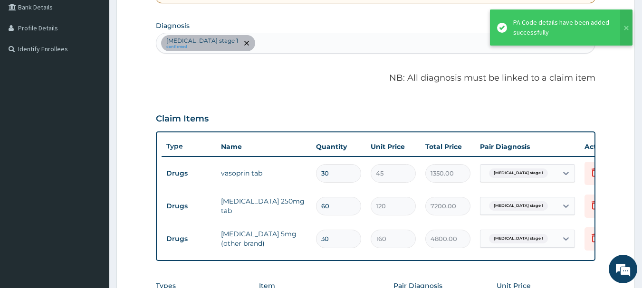
click at [260, 40] on div "Hypertension stage 1 confirmed" at bounding box center [375, 43] width 439 height 20
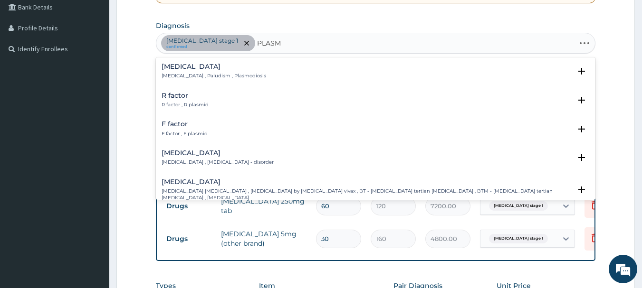
type input "PLASMO"
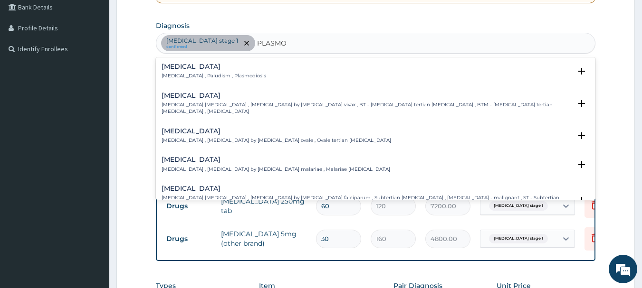
click at [220, 185] on h4 "Falciparum malaria" at bounding box center [367, 188] width 410 height 7
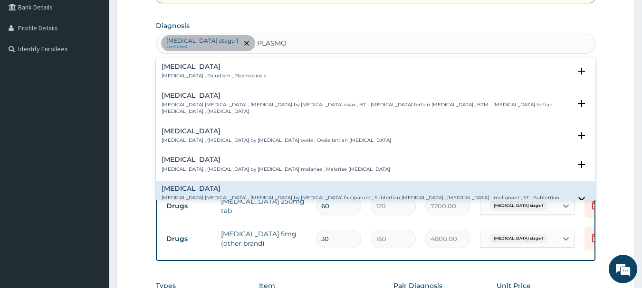
scroll to position [95, 0]
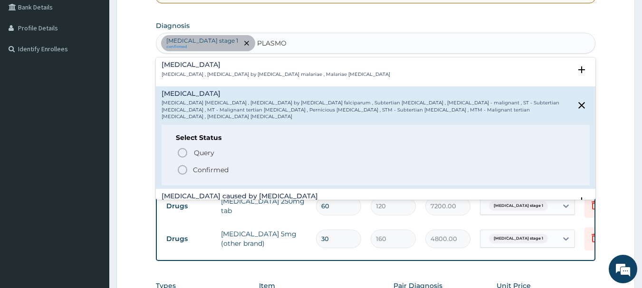
click at [229, 164] on span "Confirmed" at bounding box center [376, 169] width 399 height 11
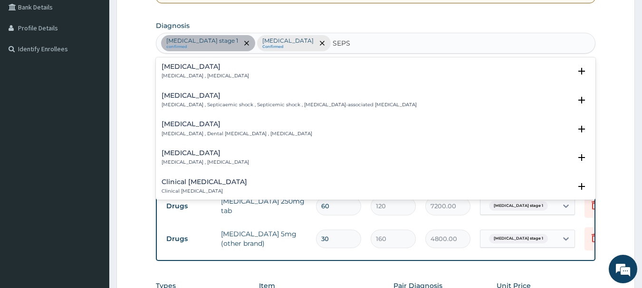
type input "SEPSI"
click at [219, 81] on div "Sepsis Systemic infection , Sepsis Select Status Query Query covers suspected (…" at bounding box center [376, 73] width 429 height 21
click at [193, 75] on p "[MEDICAL_DATA] , [MEDICAL_DATA]" at bounding box center [205, 76] width 87 height 7
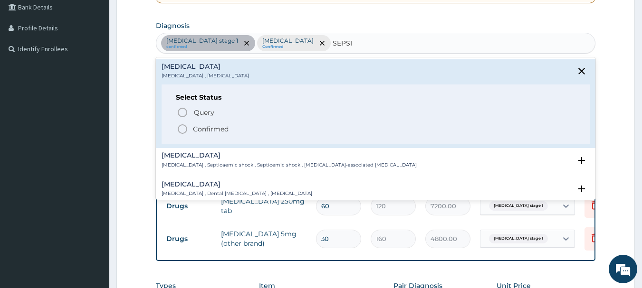
click at [213, 139] on div "Select Status Query Query covers suspected (?), Keep in view (kiv), Ruled out (…" at bounding box center [376, 115] width 429 height 60
drag, startPoint x: 213, startPoint y: 132, endPoint x: 214, endPoint y: 127, distance: 5.3
click at [213, 131] on p "Confirmed" at bounding box center [211, 129] width 36 height 10
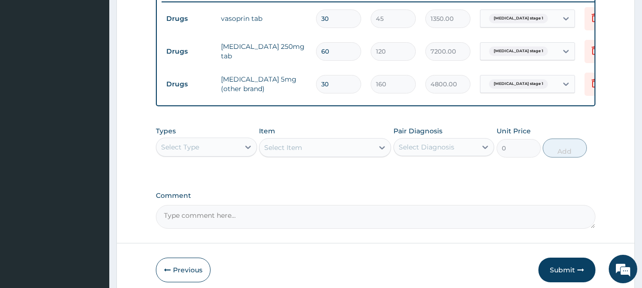
scroll to position [329, 0]
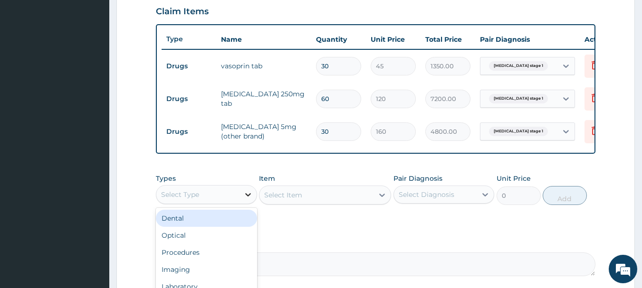
click at [245, 200] on icon at bounding box center [248, 195] width 10 height 10
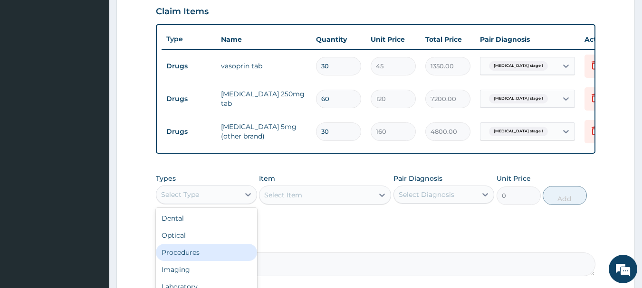
click at [210, 261] on div "Procedures" at bounding box center [206, 252] width 101 height 17
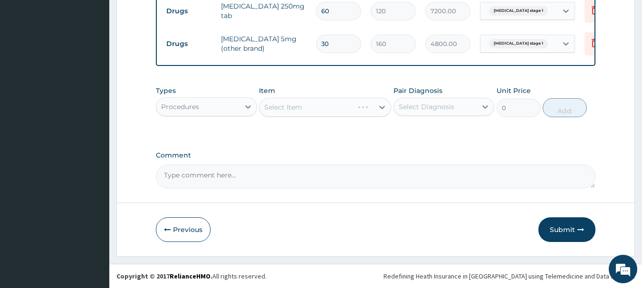
scroll to position [424, 0]
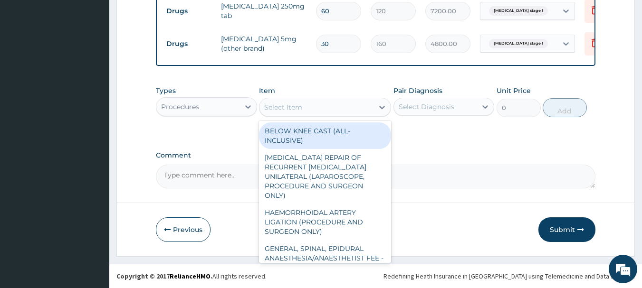
click at [294, 105] on div "Select Item" at bounding box center [283, 108] width 38 height 10
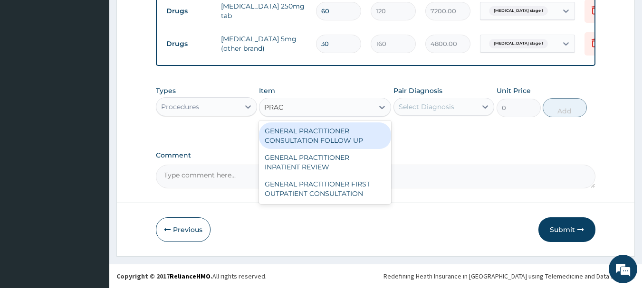
type input "PRACT"
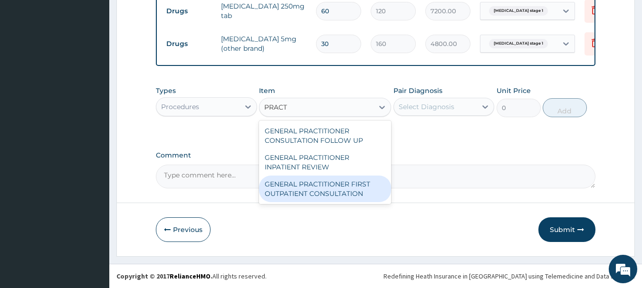
click at [309, 186] on div "GENERAL PRACTITIONER FIRST OUTPATIENT CONSULTATION" at bounding box center [325, 189] width 132 height 27
type input "3750"
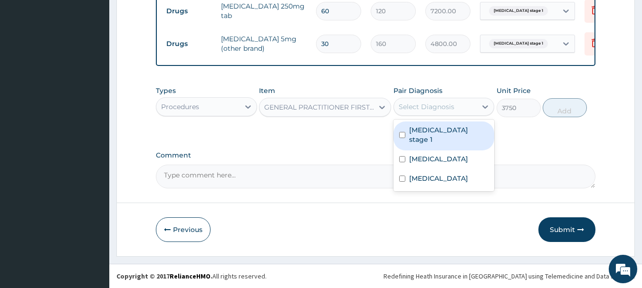
click at [461, 108] on div "Select Diagnosis" at bounding box center [435, 106] width 83 height 15
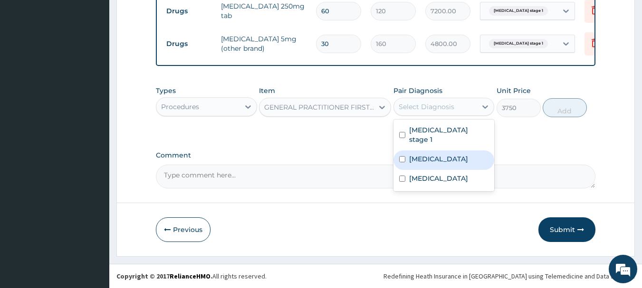
drag, startPoint x: 445, startPoint y: 147, endPoint x: 444, endPoint y: 137, distance: 10.0
click at [445, 154] on label "[MEDICAL_DATA]" at bounding box center [438, 159] width 59 height 10
checkbox input "true"
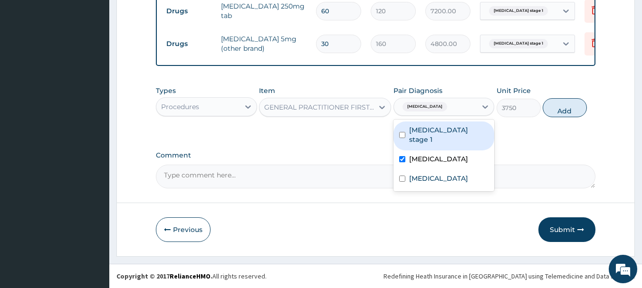
click at [444, 131] on label "Hypertension stage 1" at bounding box center [449, 134] width 80 height 19
checkbox input "true"
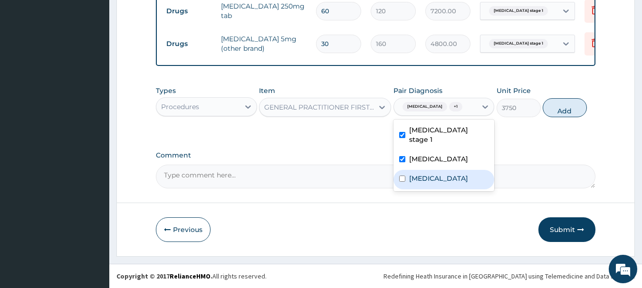
click at [435, 170] on div "[MEDICAL_DATA]" at bounding box center [443, 179] width 101 height 19
checkbox input "true"
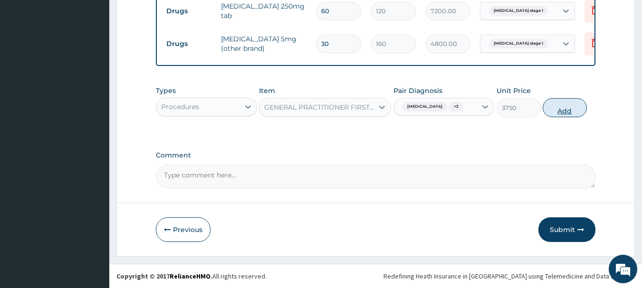
click at [553, 109] on button "Add" at bounding box center [565, 107] width 44 height 19
type input "0"
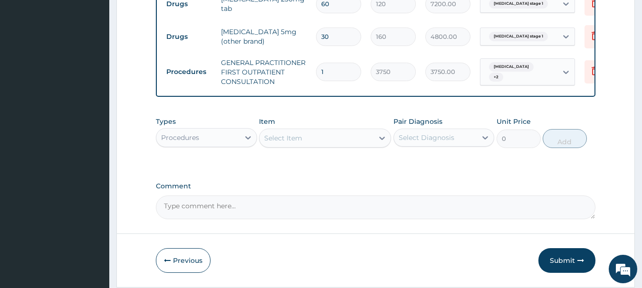
click at [212, 145] on div "Procedures" at bounding box center [197, 137] width 83 height 15
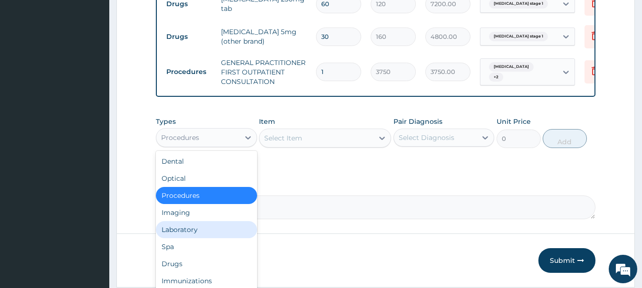
click at [180, 239] on div "Laboratory" at bounding box center [206, 229] width 101 height 17
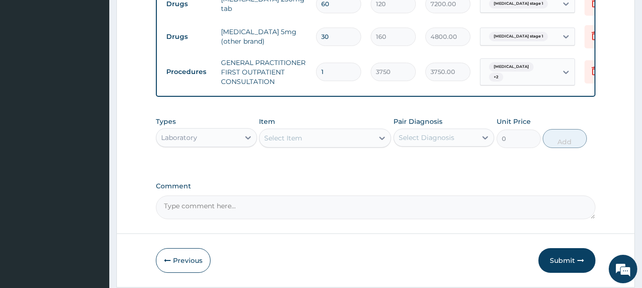
click at [260, 141] on div "Select Item" at bounding box center [316, 138] width 114 height 15
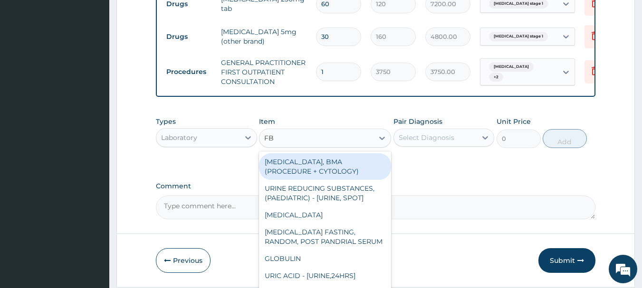
type input "FBC"
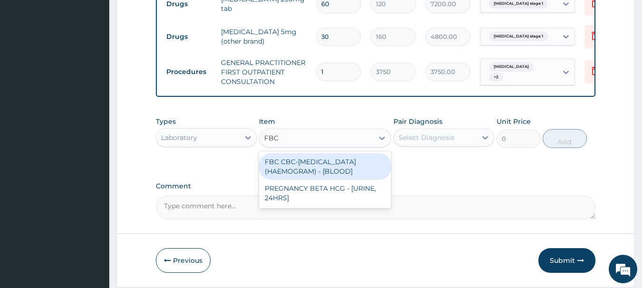
drag, startPoint x: 306, startPoint y: 167, endPoint x: 344, endPoint y: 161, distance: 38.5
click at [308, 167] on div "FBC CBC-[MEDICAL_DATA] (HAEMOGRAM) - [BLOOD]" at bounding box center [325, 166] width 132 height 27
type input "5000"
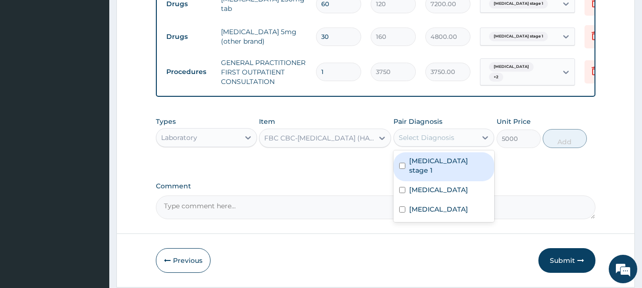
click at [443, 139] on div "Select Diagnosis" at bounding box center [435, 137] width 83 height 15
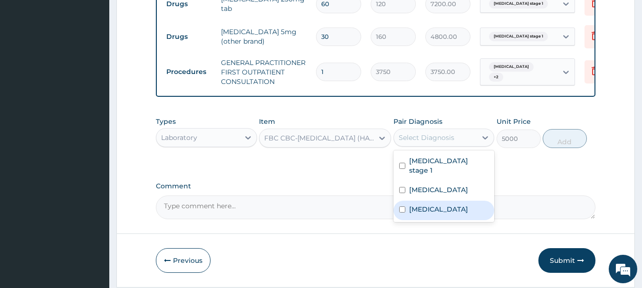
click at [424, 206] on label "[MEDICAL_DATA]" at bounding box center [438, 210] width 59 height 10
checkbox input "true"
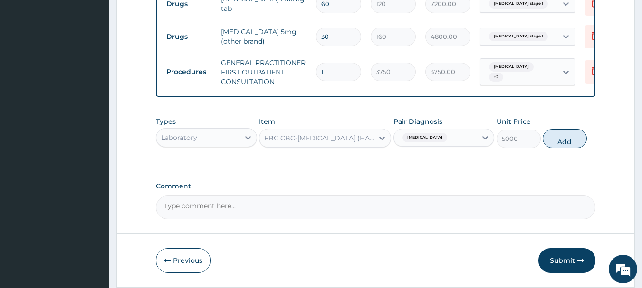
drag, startPoint x: 556, startPoint y: 137, endPoint x: 549, endPoint y: 131, distance: 9.1
click at [551, 132] on div "Types Laboratory Item FBC CBC-COMPLETE BLOOD COUNT (HAEMOGRAM) - [BLOOD] Pair D…" at bounding box center [376, 132] width 440 height 41
click at [561, 143] on button "Add" at bounding box center [565, 138] width 44 height 19
type input "0"
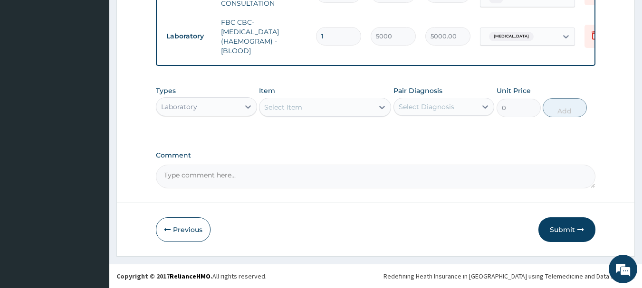
scroll to position [510, 0]
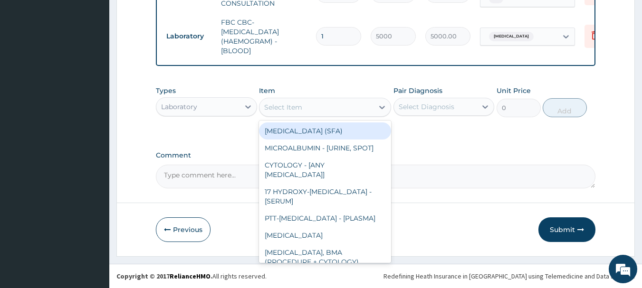
click at [367, 109] on div "Select Item" at bounding box center [316, 107] width 114 height 15
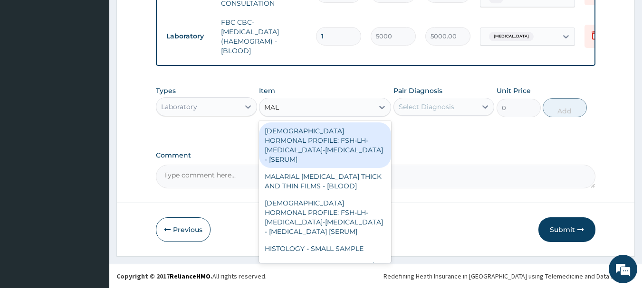
type input "MALA"
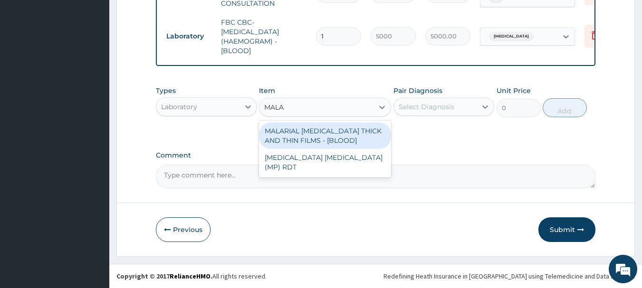
click at [347, 131] on div "MALARIAL [MEDICAL_DATA] THICK AND THIN FILMS - [BLOOD]" at bounding box center [325, 136] width 132 height 27
type input "2187.5"
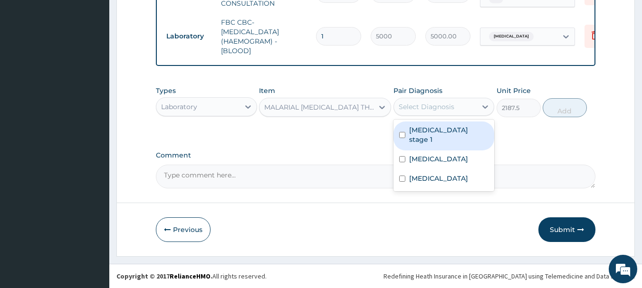
click at [454, 99] on div "Select Diagnosis" at bounding box center [435, 106] width 83 height 15
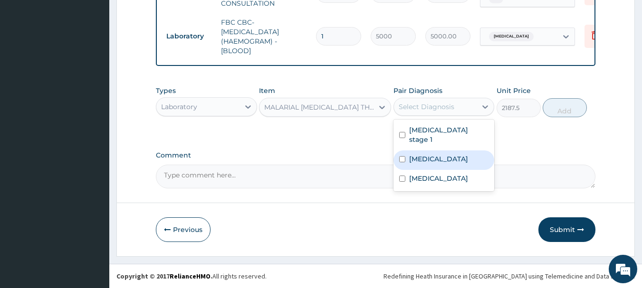
click at [427, 154] on label "[MEDICAL_DATA]" at bounding box center [438, 159] width 59 height 10
checkbox input "true"
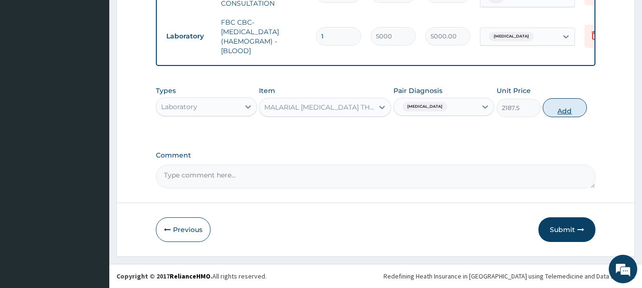
click at [566, 111] on button "Add" at bounding box center [565, 107] width 44 height 19
type input "0"
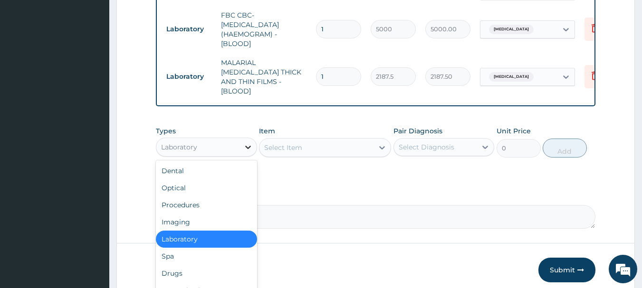
click at [245, 146] on icon at bounding box center [248, 147] width 6 height 3
click at [190, 270] on div "Drugs" at bounding box center [206, 273] width 101 height 17
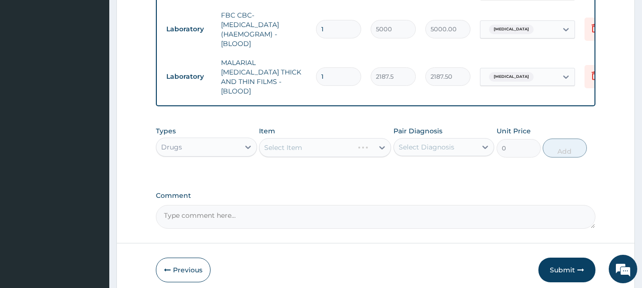
click at [381, 148] on div "Select Item" at bounding box center [325, 147] width 132 height 19
click at [381, 148] on icon at bounding box center [382, 148] width 10 height 10
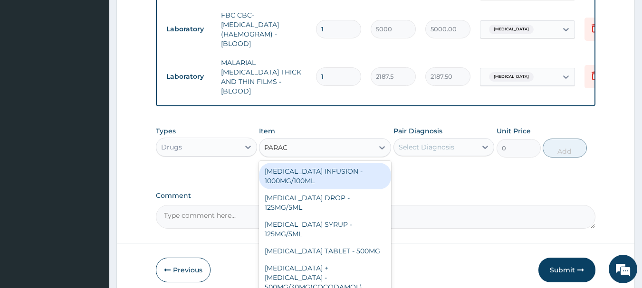
type input "PARACE"
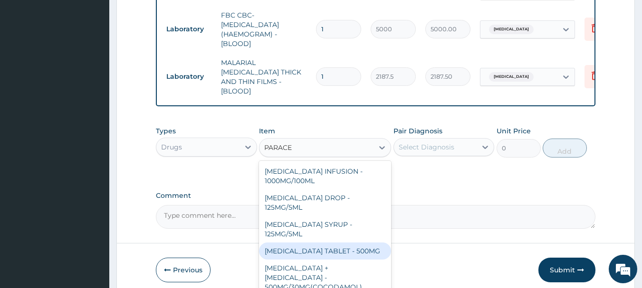
drag, startPoint x: 363, startPoint y: 248, endPoint x: 375, endPoint y: 235, distance: 17.5
click at [363, 248] on div "[MEDICAL_DATA] TABLET - 500MG" at bounding box center [325, 251] width 132 height 17
type input "33.599999999999994"
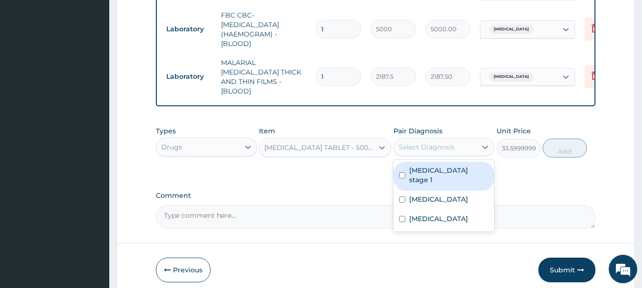
click at [432, 140] on div "Select Diagnosis" at bounding box center [435, 147] width 83 height 15
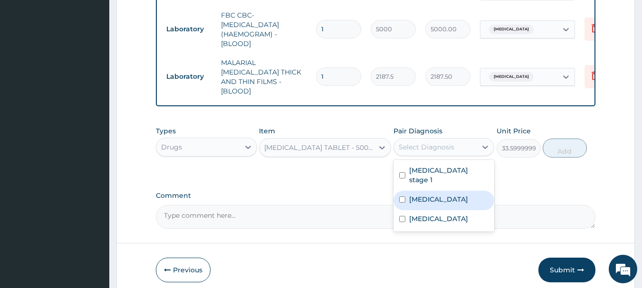
drag, startPoint x: 431, startPoint y: 188, endPoint x: 490, endPoint y: 169, distance: 62.5
click at [434, 195] on label "[MEDICAL_DATA]" at bounding box center [438, 200] width 59 height 10
checkbox input "true"
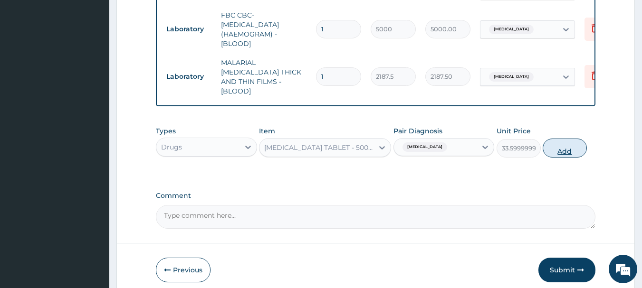
click at [557, 145] on button "Add" at bounding box center [565, 148] width 44 height 19
type input "0"
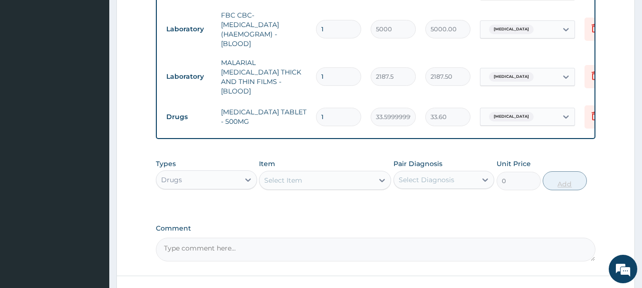
type input "18"
type input "604.80"
type input "18"
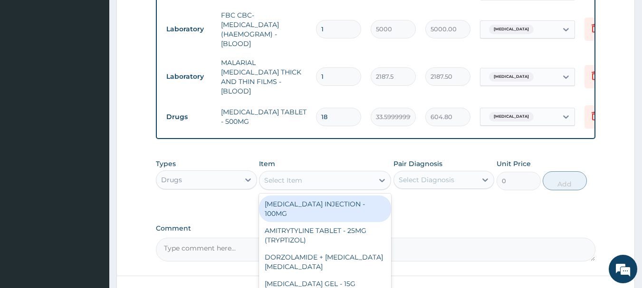
click at [338, 171] on div "Select Item" at bounding box center [325, 180] width 132 height 19
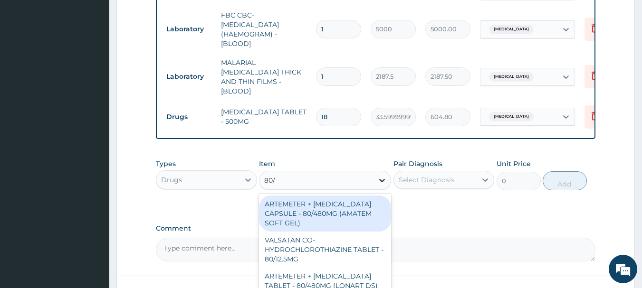
type input "80/4"
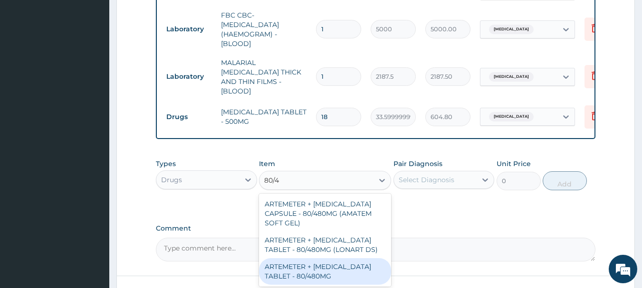
click at [356, 264] on div "ARTEMETER + [MEDICAL_DATA] TABLET - 80/480MG" at bounding box center [325, 271] width 132 height 27
type input "364"
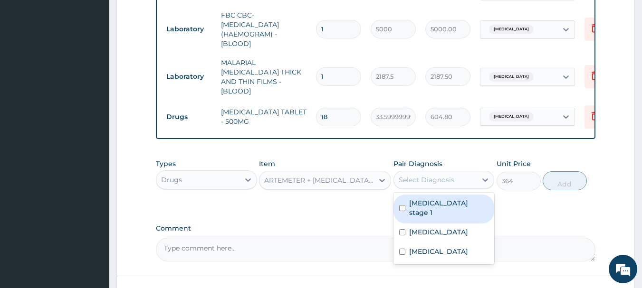
click at [424, 175] on div "Select Diagnosis" at bounding box center [427, 180] width 56 height 10
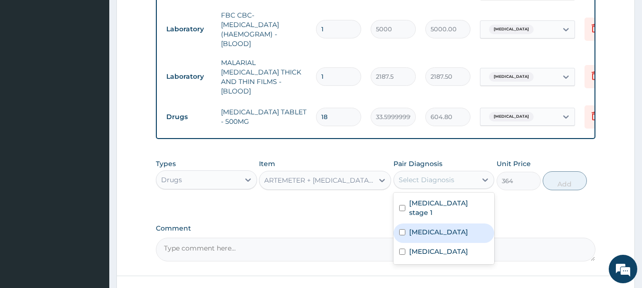
drag, startPoint x: 436, startPoint y: 219, endPoint x: 519, endPoint y: 192, distance: 87.3
click at [447, 224] on div "[MEDICAL_DATA]" at bounding box center [443, 233] width 101 height 19
checkbox input "true"
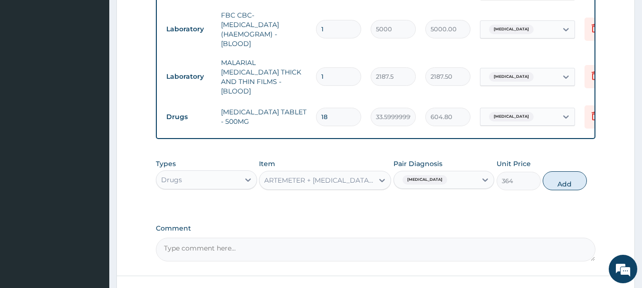
drag, startPoint x: 574, startPoint y: 178, endPoint x: 560, endPoint y: 180, distance: 14.4
click at [564, 179] on button "Add" at bounding box center [565, 181] width 44 height 19
type input "0"
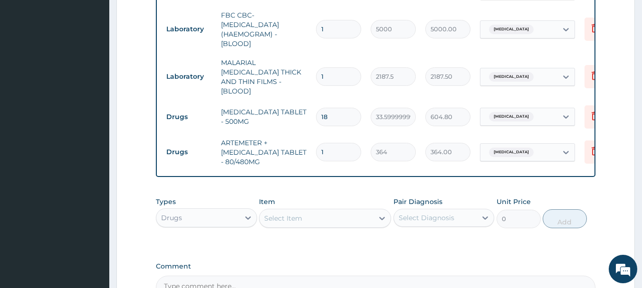
type input "0.00"
type input "6"
type input "2184.00"
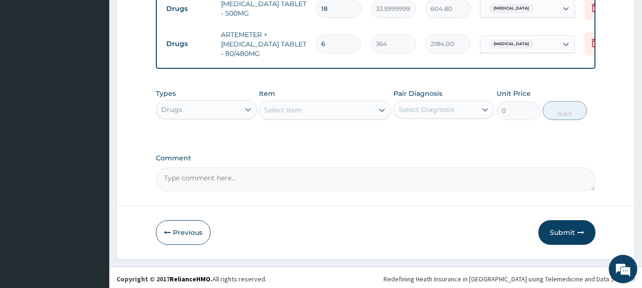
scroll to position [619, 0]
type input "6"
click at [569, 231] on button "Submit" at bounding box center [566, 232] width 57 height 25
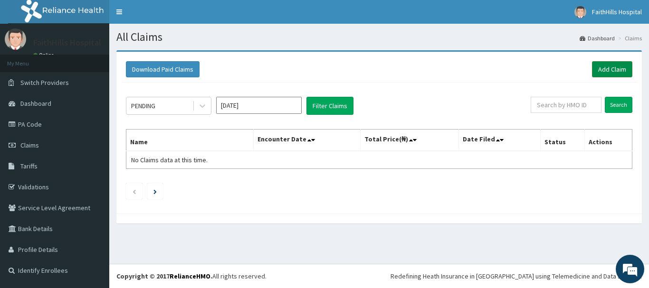
click at [618, 72] on link "Add Claim" at bounding box center [612, 69] width 40 height 16
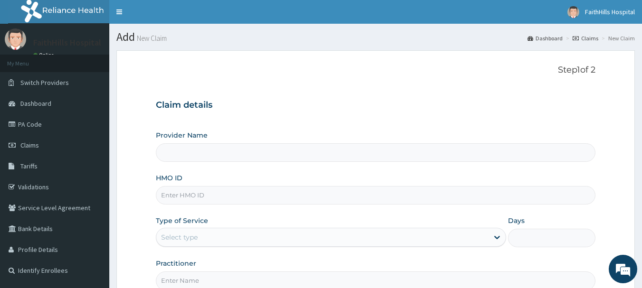
type input "FaithHills Specialist Hospital"
click at [277, 191] on input "HMO ID" at bounding box center [376, 195] width 440 height 19
click at [207, 198] on input "HMO ID" at bounding box center [376, 195] width 440 height 19
paste input "FAO/10164/A"
type input "FAO/10164/A"
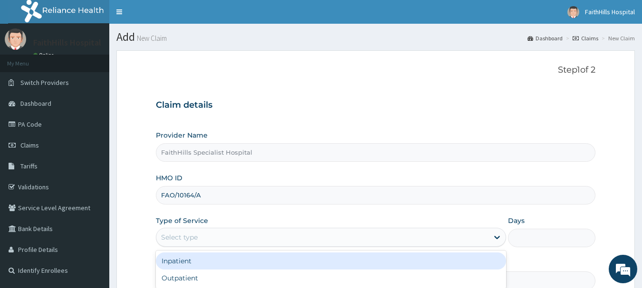
click at [186, 238] on div "Select type" at bounding box center [179, 238] width 37 height 10
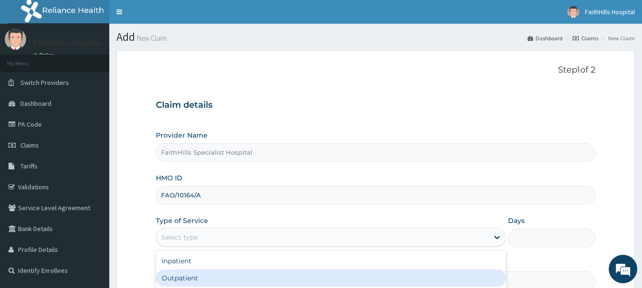
click at [187, 272] on div "Outpatient" at bounding box center [331, 278] width 350 height 17
type input "1"
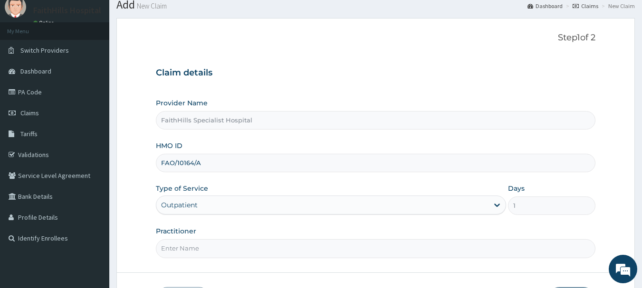
scroll to position [95, 0]
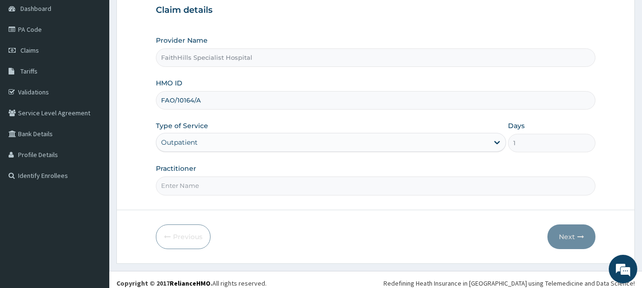
click at [181, 187] on input "Practitioner" at bounding box center [376, 186] width 440 height 19
type input "[PERSON_NAME]"
click at [571, 232] on button "Next" at bounding box center [571, 237] width 48 height 25
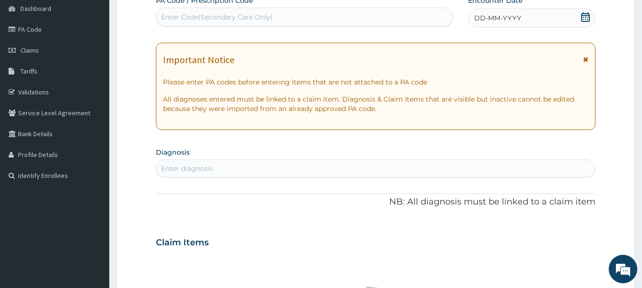
click at [277, 17] on div "Enter Code(Secondary Care Only)" at bounding box center [304, 17] width 296 height 15
paste input "PA/DADA43"
type input "PA/DADA43"
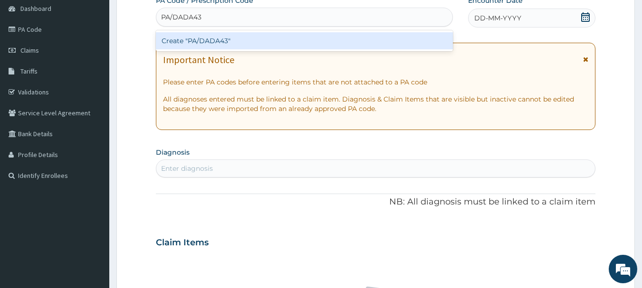
click at [276, 42] on div "Create "PA/DADA43"" at bounding box center [304, 40] width 297 height 17
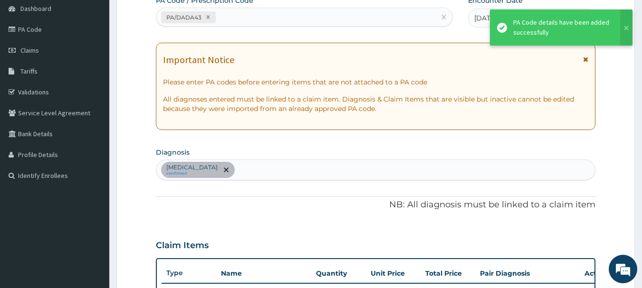
scroll to position [251, 0]
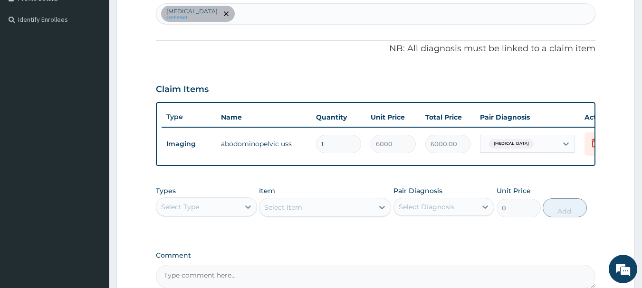
click at [248, 16] on div "[MEDICAL_DATA] confirmed" at bounding box center [375, 14] width 439 height 20
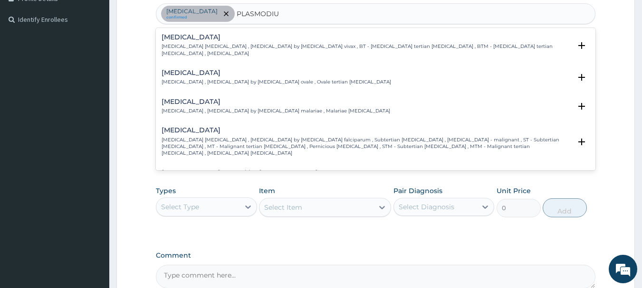
type input "[MEDICAL_DATA]"
click at [207, 143] on p "[MEDICAL_DATA] [MEDICAL_DATA] , [MEDICAL_DATA] by [MEDICAL_DATA] falciparum , S…" at bounding box center [367, 147] width 410 height 20
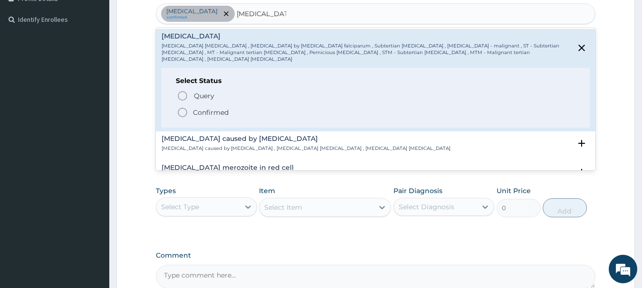
scroll to position [95, 0]
click at [216, 107] on p "Confirmed" at bounding box center [211, 112] width 36 height 10
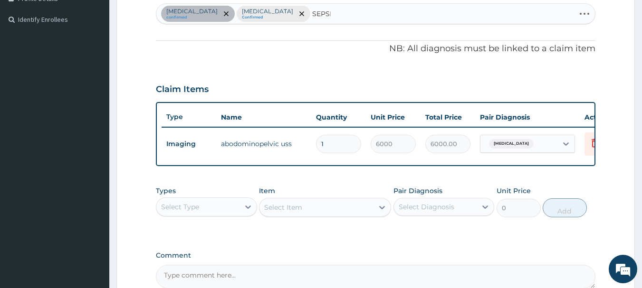
type input "[MEDICAL_DATA]"
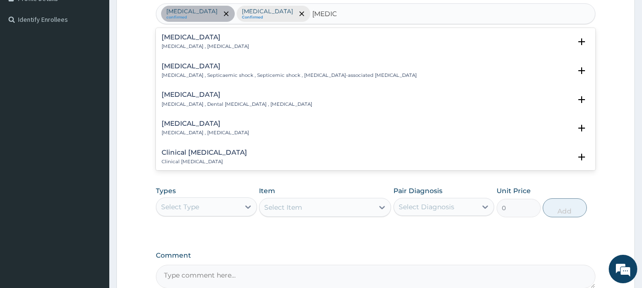
click at [203, 43] on div "[MEDICAL_DATA] [MEDICAL_DATA] , [MEDICAL_DATA]" at bounding box center [205, 42] width 87 height 17
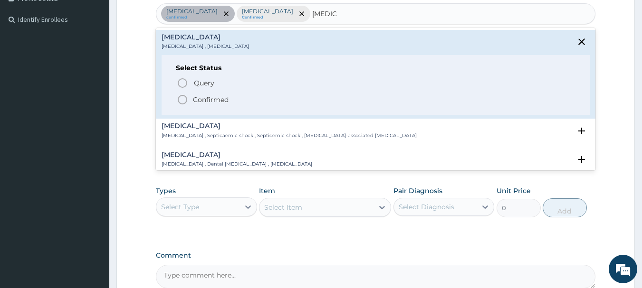
click at [199, 99] on p "Confirmed" at bounding box center [211, 100] width 36 height 10
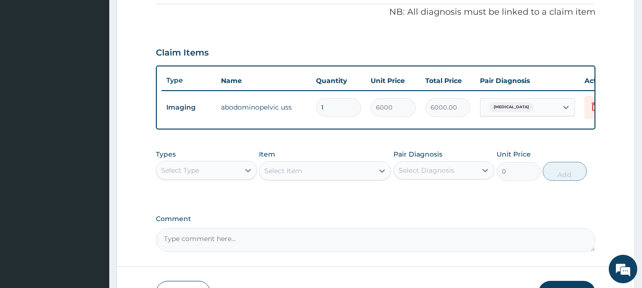
scroll to position [346, 0]
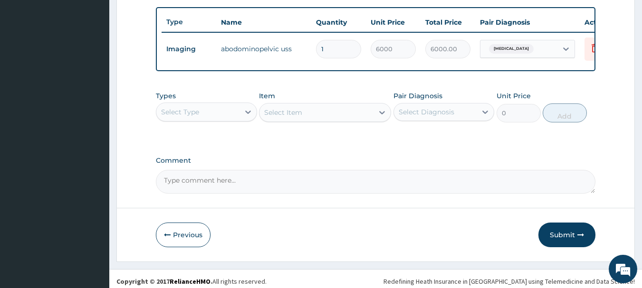
click at [238, 119] on div "Select Type" at bounding box center [197, 112] width 83 height 15
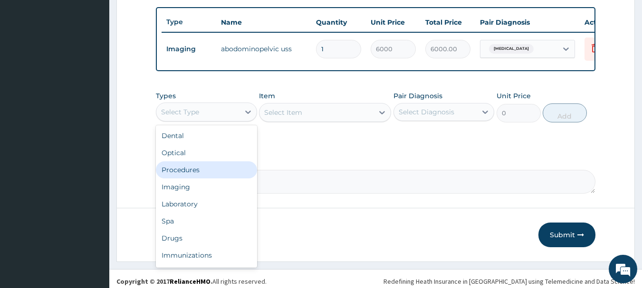
click at [219, 174] on div "Procedures" at bounding box center [206, 170] width 101 height 17
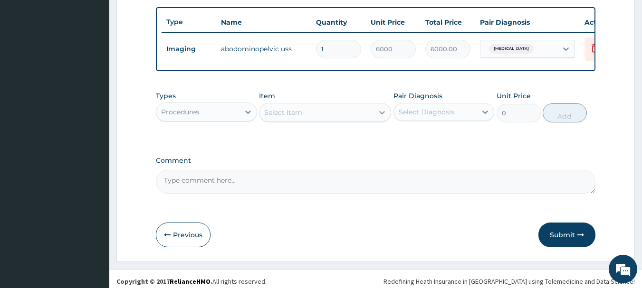
click at [376, 121] on div at bounding box center [381, 112] width 17 height 17
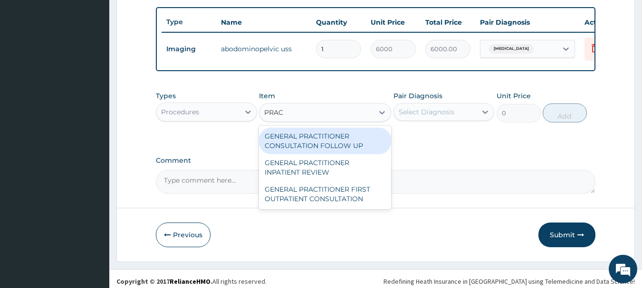
type input "PRACT"
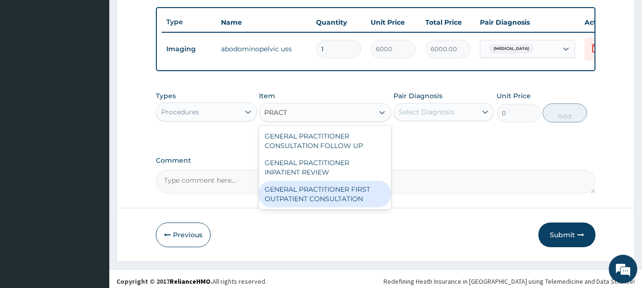
click at [287, 205] on div "GENERAL PRACTITIONER FIRST OUTPATIENT CONSULTATION" at bounding box center [325, 194] width 132 height 27
type input "3750"
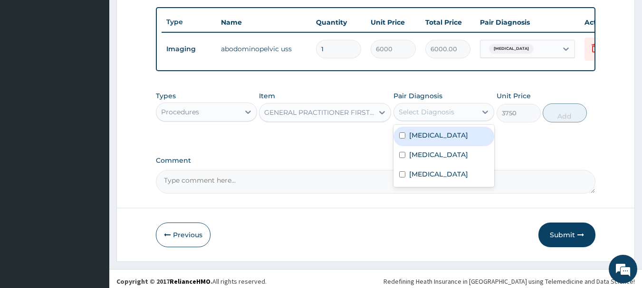
click at [434, 116] on div "Select Diagnosis" at bounding box center [427, 112] width 56 height 10
click at [438, 140] on label "[MEDICAL_DATA]" at bounding box center [438, 136] width 59 height 10
checkbox input "true"
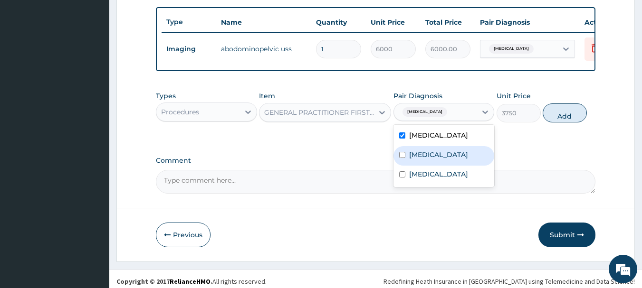
click at [441, 160] on label "[MEDICAL_DATA]" at bounding box center [438, 155] width 59 height 10
checkbox input "true"
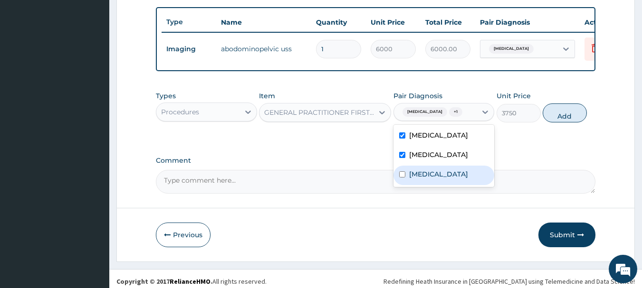
click at [438, 175] on div "[MEDICAL_DATA]" at bounding box center [443, 175] width 101 height 19
checkbox input "true"
click at [548, 123] on button "Add" at bounding box center [565, 113] width 44 height 19
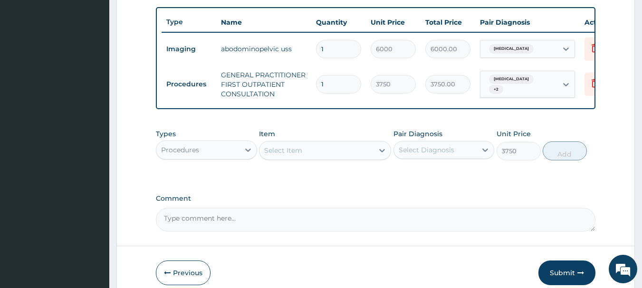
type input "0"
click at [191, 155] on div "Procedures" at bounding box center [180, 150] width 38 height 10
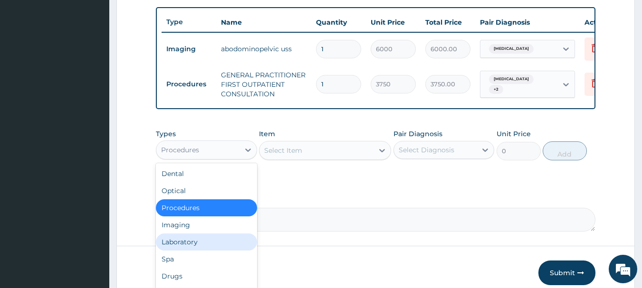
click at [195, 251] on div "Laboratory" at bounding box center [206, 242] width 101 height 17
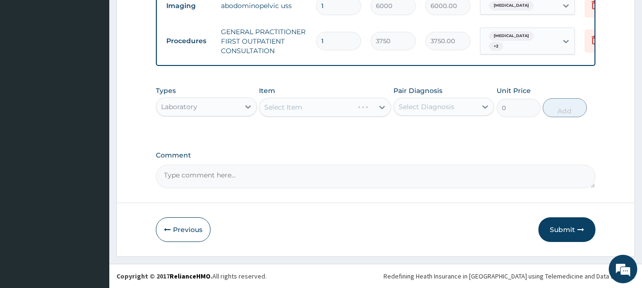
scroll to position [397, 0]
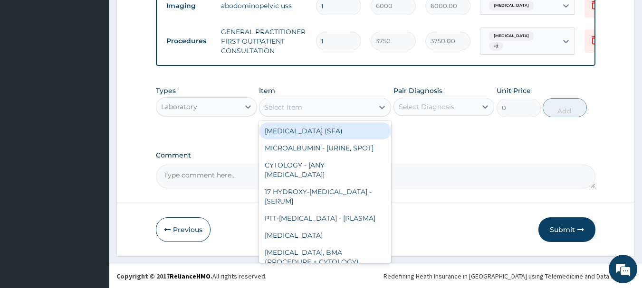
click at [366, 114] on div "Select Item" at bounding box center [316, 107] width 114 height 15
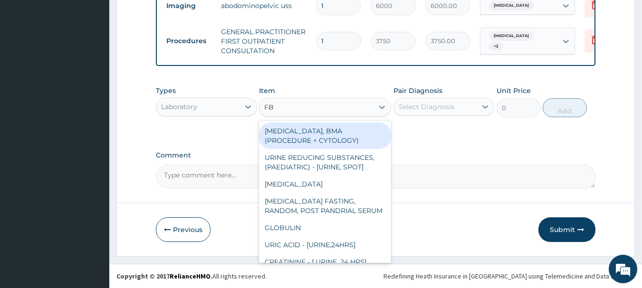
type input "FBC"
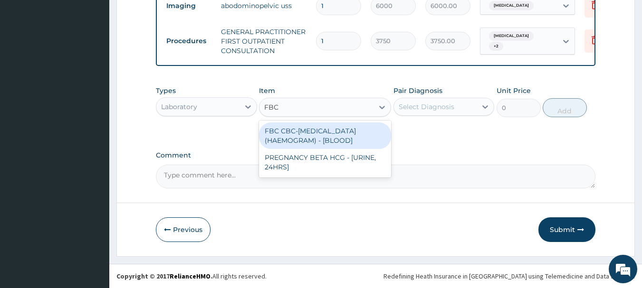
click at [329, 145] on div "FBC CBC-[MEDICAL_DATA] (HAEMOGRAM) - [BLOOD]" at bounding box center [325, 136] width 132 height 27
type input "5000"
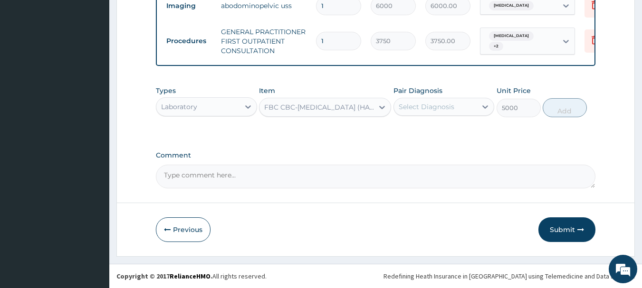
drag, startPoint x: 430, startPoint y: 106, endPoint x: 431, endPoint y: 113, distance: 7.3
click at [430, 107] on div "Select Diagnosis" at bounding box center [427, 107] width 56 height 10
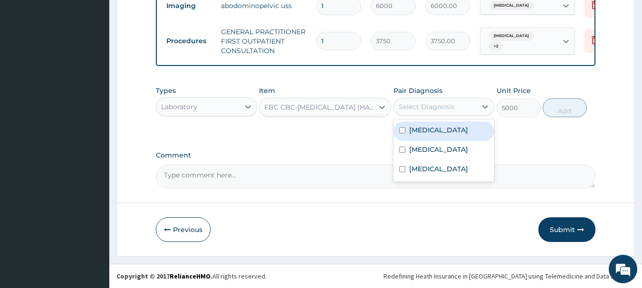
drag, startPoint x: 439, startPoint y: 132, endPoint x: 437, endPoint y: 144, distance: 12.0
click at [439, 133] on label "[MEDICAL_DATA]" at bounding box center [438, 130] width 59 height 10
checkbox input "true"
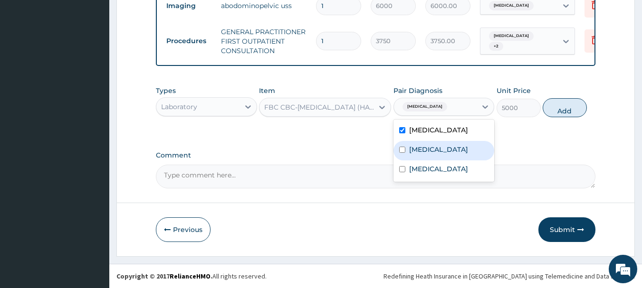
click at [435, 148] on label "[MEDICAL_DATA]" at bounding box center [438, 150] width 59 height 10
checkbox input "true"
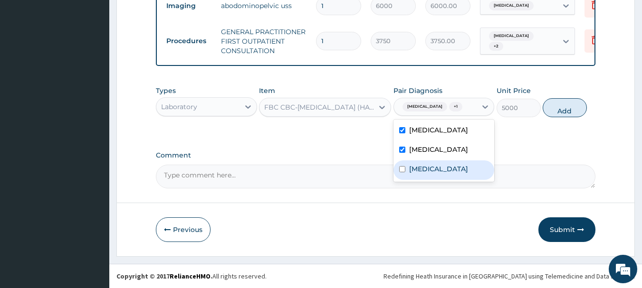
click at [434, 163] on div "[MEDICAL_DATA]" at bounding box center [443, 170] width 101 height 19
checkbox input "true"
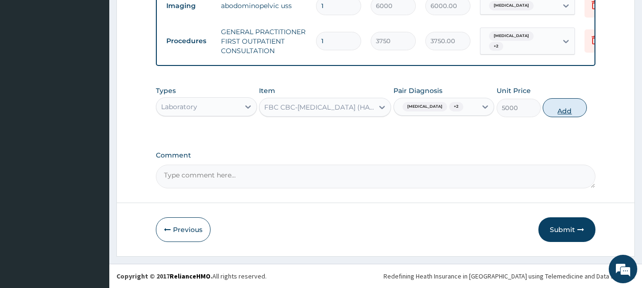
click at [567, 107] on button "Add" at bounding box center [565, 107] width 44 height 19
type input "0"
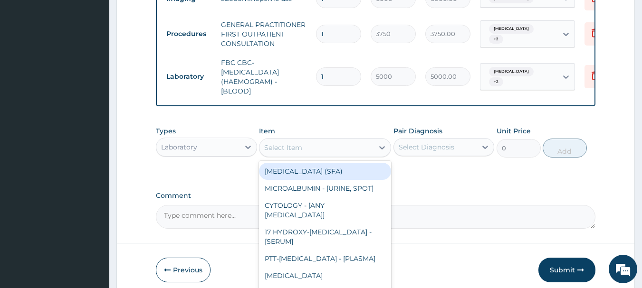
click at [361, 155] on div "Select Item" at bounding box center [316, 147] width 114 height 15
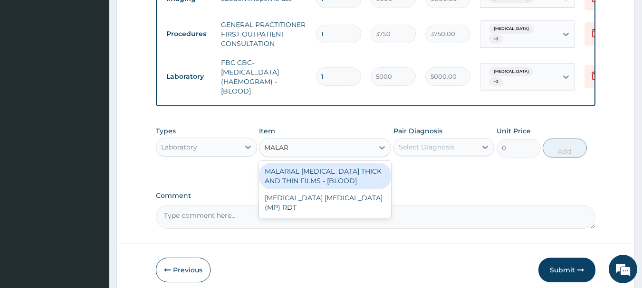
type input "MALARI"
click at [325, 181] on div "MALARIAL [MEDICAL_DATA] THICK AND THIN FILMS - [BLOOD]" at bounding box center [325, 176] width 132 height 27
type input "2187.5"
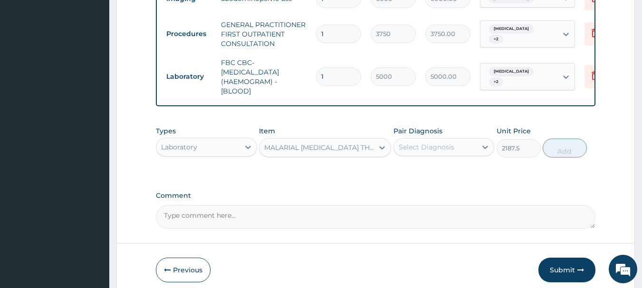
click at [413, 145] on div "Select Diagnosis" at bounding box center [443, 147] width 101 height 18
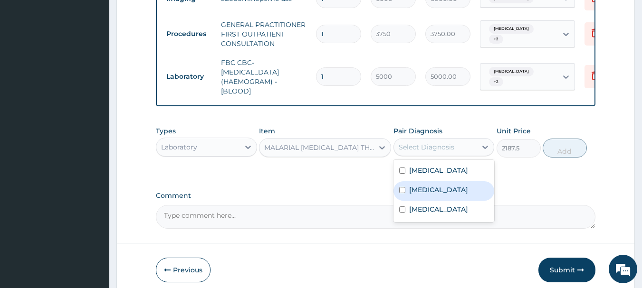
click at [441, 195] on label "[MEDICAL_DATA]" at bounding box center [438, 190] width 59 height 10
checkbox input "true"
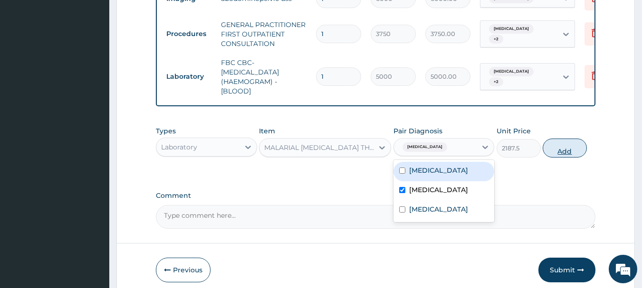
click at [568, 154] on button "Add" at bounding box center [565, 148] width 44 height 19
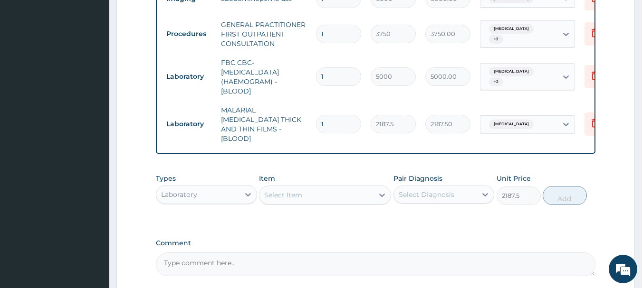
type input "0"
click at [244, 200] on div at bounding box center [247, 194] width 17 height 17
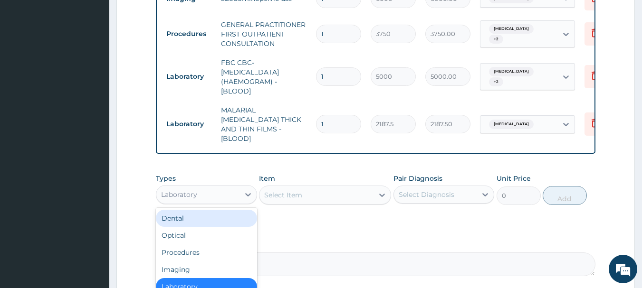
scroll to position [32, 0]
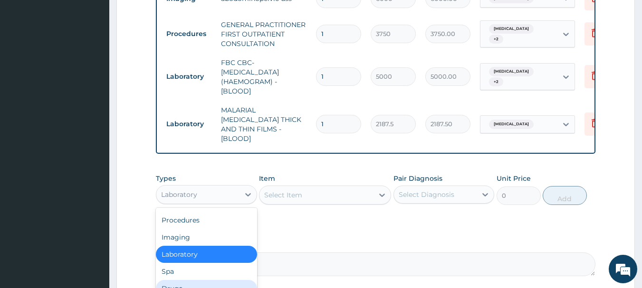
click at [221, 281] on div "Drugs" at bounding box center [206, 288] width 101 height 17
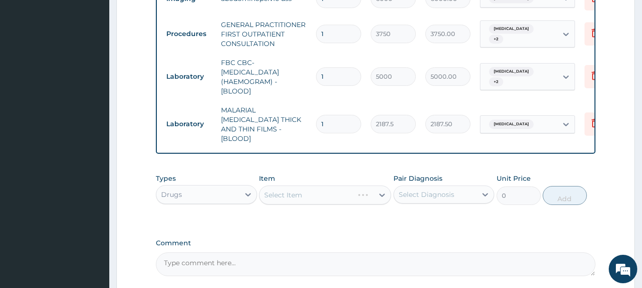
scroll to position [482, 0]
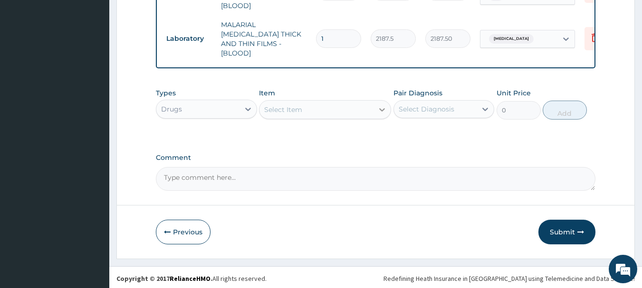
click at [381, 108] on icon at bounding box center [382, 109] width 6 height 3
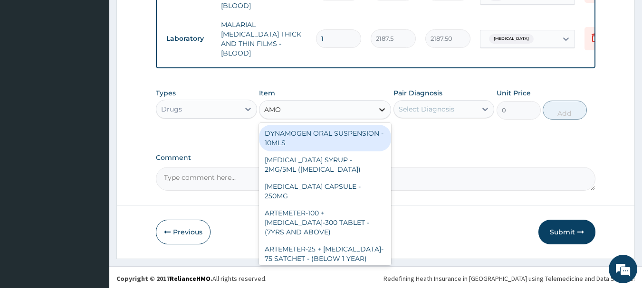
type input "AMOX"
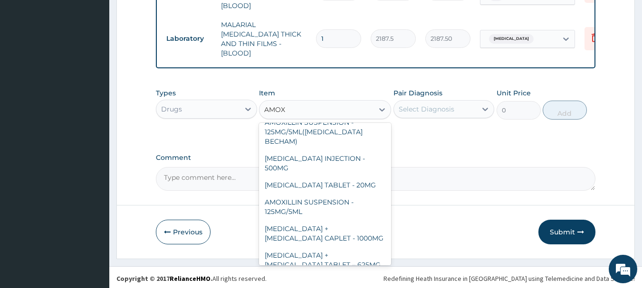
scroll to position [350, 0]
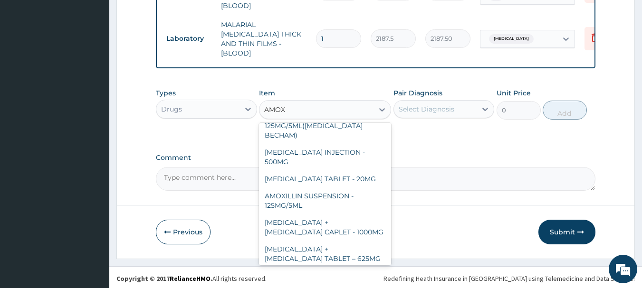
click at [337, 277] on div "[MEDICAL_DATA] CAPSULE - 500MG" at bounding box center [325, 290] width 132 height 27
type input "112"
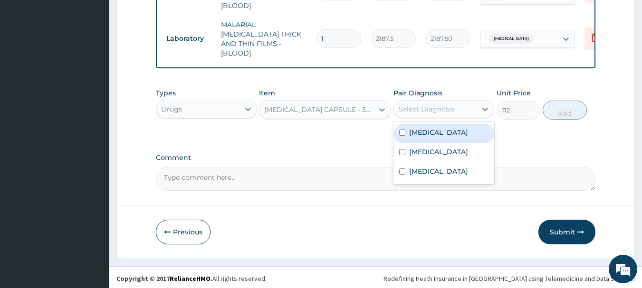
click at [458, 105] on div "Select Diagnosis" at bounding box center [435, 109] width 83 height 15
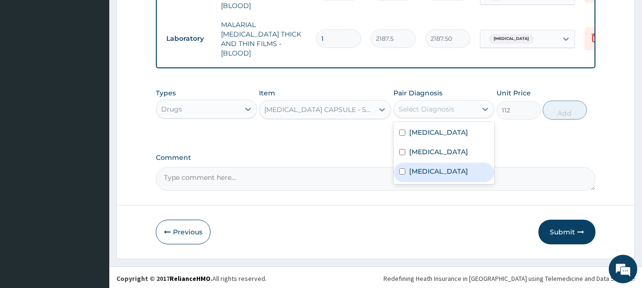
click at [443, 174] on div "[MEDICAL_DATA]" at bounding box center [443, 172] width 101 height 19
checkbox input "true"
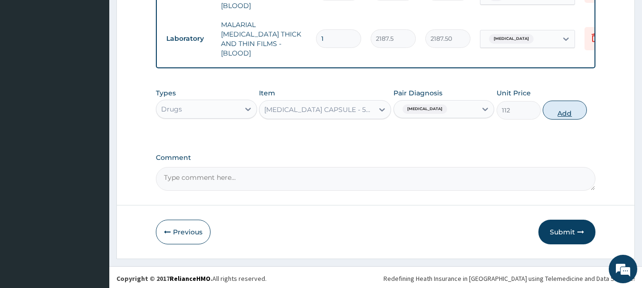
click at [558, 111] on button "Add" at bounding box center [565, 110] width 44 height 19
type input "0"
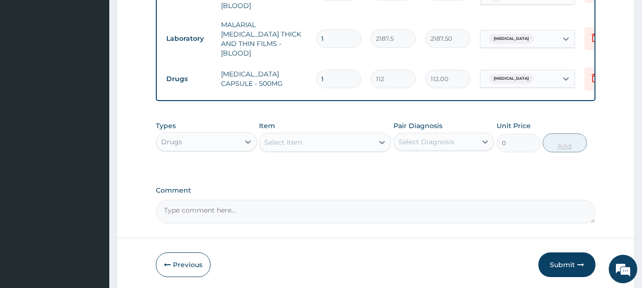
type input "15"
type input "1680.00"
type input "15"
click at [340, 140] on div "Select Item" at bounding box center [316, 142] width 114 height 15
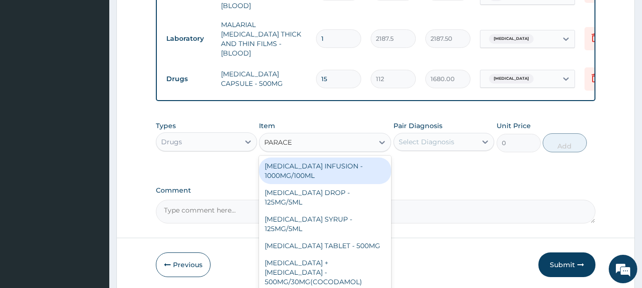
type input "PARACET"
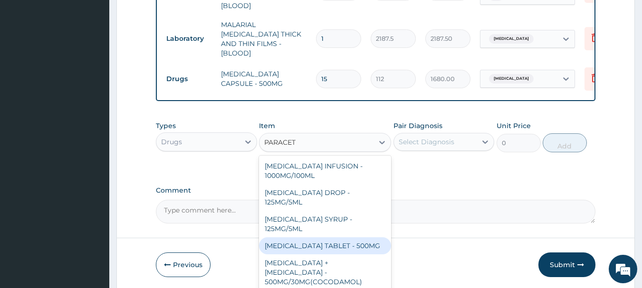
click at [341, 243] on div "[MEDICAL_DATA] TABLET - 500MG" at bounding box center [325, 246] width 132 height 17
type input "33.599999999999994"
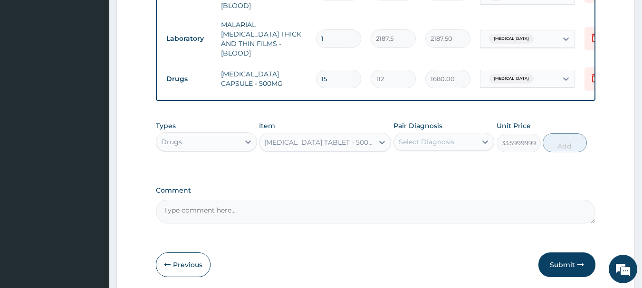
click at [450, 145] on div "Select Diagnosis" at bounding box center [435, 141] width 83 height 15
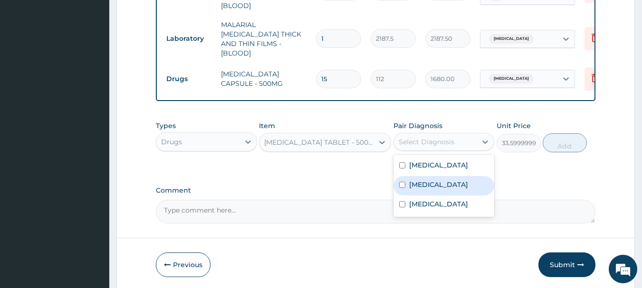
click at [447, 182] on label "Falciparum malaria" at bounding box center [438, 185] width 59 height 10
checkbox input "true"
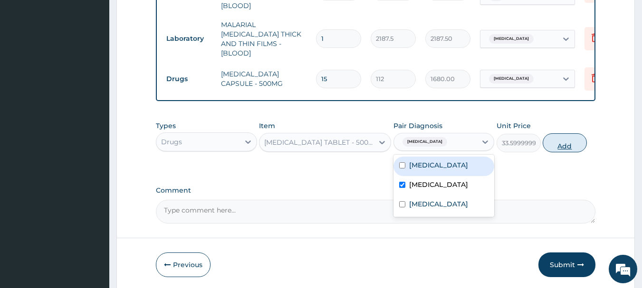
click at [564, 141] on button "Add" at bounding box center [565, 143] width 44 height 19
type input "0"
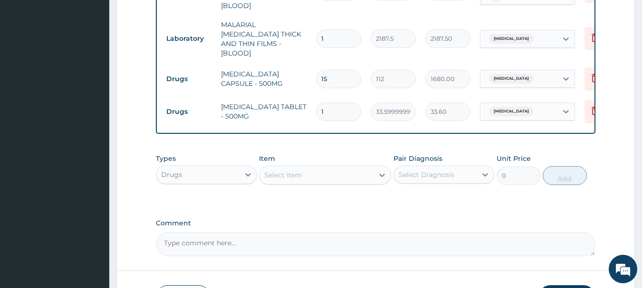
type input "18"
type input "604.80"
type input "18"
click at [347, 174] on div "Select Item" at bounding box center [316, 175] width 114 height 15
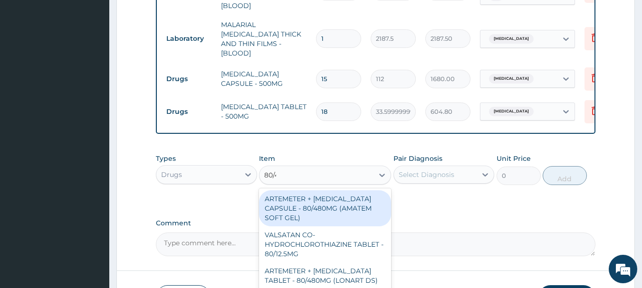
type input "80/48"
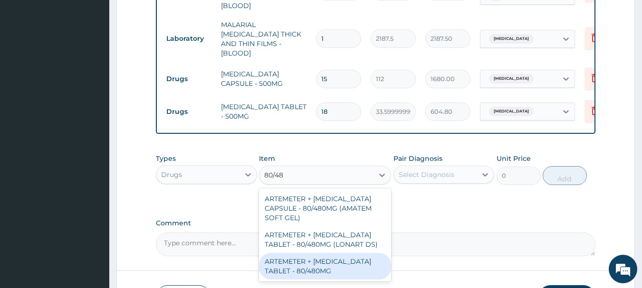
click at [331, 263] on div "ARTEMETER + LUMEFANTRINE TABLET - 80/480MG" at bounding box center [325, 266] width 132 height 27
type input "364"
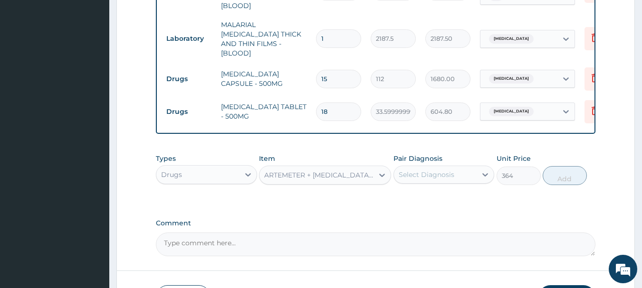
click at [421, 176] on div "Select Diagnosis" at bounding box center [427, 175] width 56 height 10
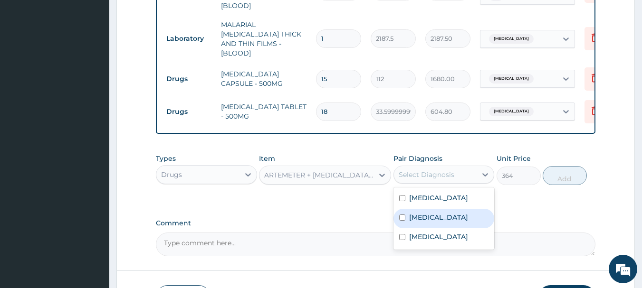
drag, startPoint x: 427, startPoint y: 220, endPoint x: 512, endPoint y: 196, distance: 88.9
click at [427, 221] on div "[MEDICAL_DATA]" at bounding box center [443, 218] width 101 height 19
checkbox input "true"
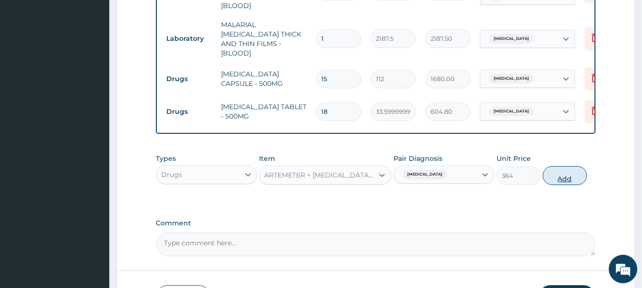
click at [561, 177] on button "Add" at bounding box center [565, 175] width 44 height 19
type input "0"
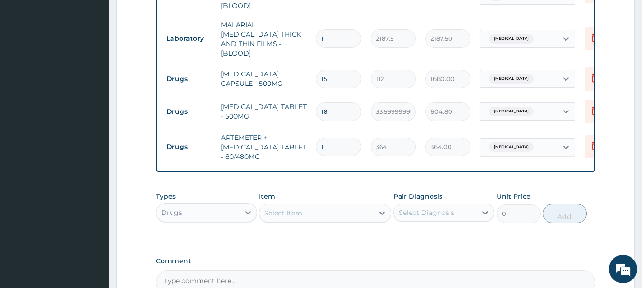
type input "0.00"
type input "6"
type input "2184.00"
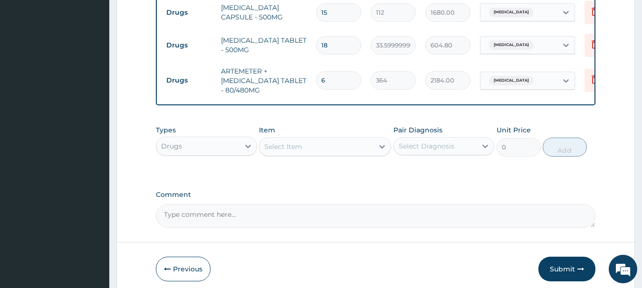
scroll to position [586, 0]
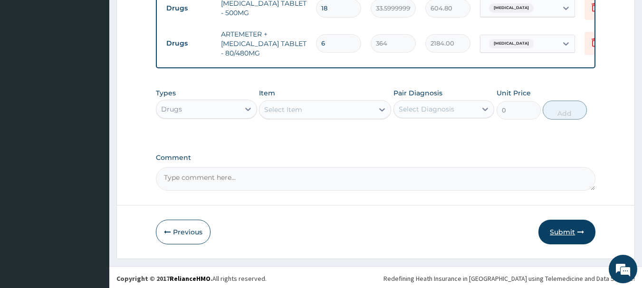
type input "6"
click at [564, 235] on button "Submit" at bounding box center [566, 232] width 57 height 25
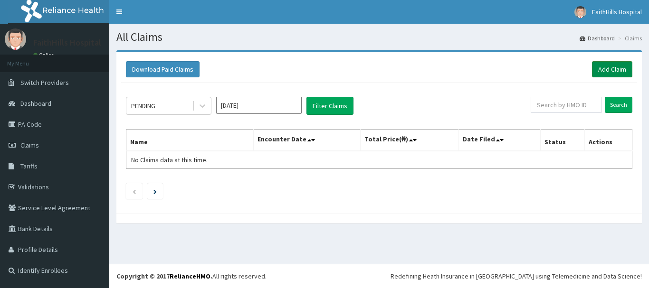
click at [617, 67] on link "Add Claim" at bounding box center [612, 69] width 40 height 16
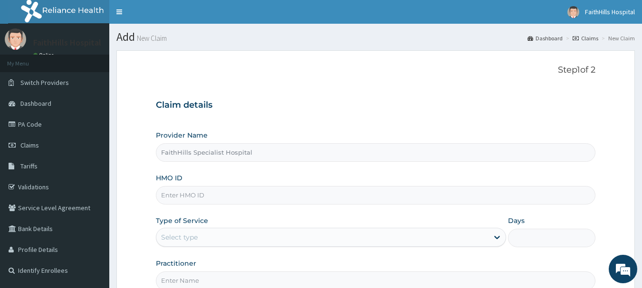
click at [229, 192] on input "HMO ID" at bounding box center [376, 195] width 440 height 19
paste input "HIB/10002/A"
type input "HIB/10002/A"
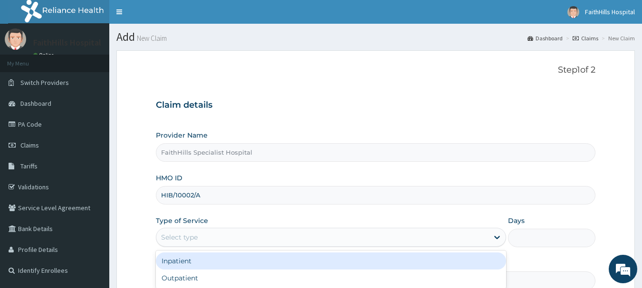
click at [242, 238] on div "Select type" at bounding box center [322, 237] width 332 height 15
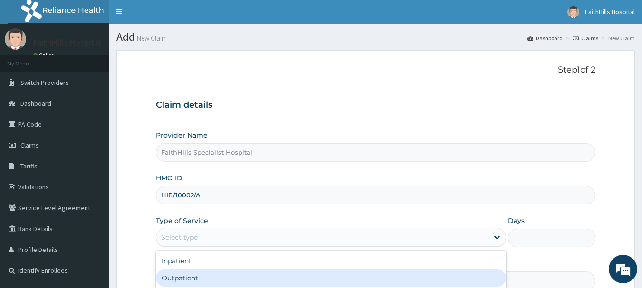
click at [218, 271] on div "Outpatient" at bounding box center [331, 278] width 350 height 17
type input "1"
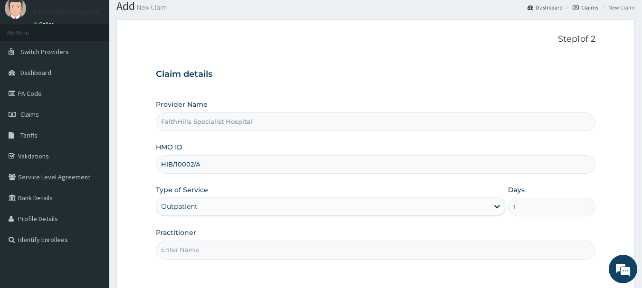
scroll to position [48, 0]
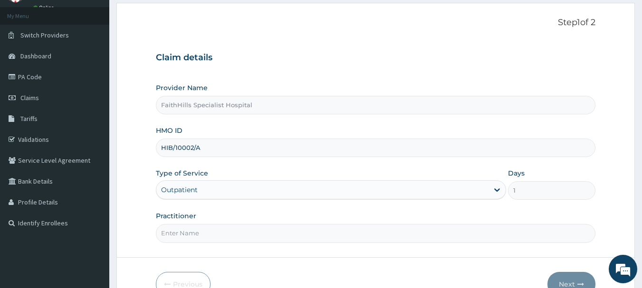
click at [186, 233] on input "Practitioner" at bounding box center [376, 233] width 440 height 19
type input "DR. SAMUEL"
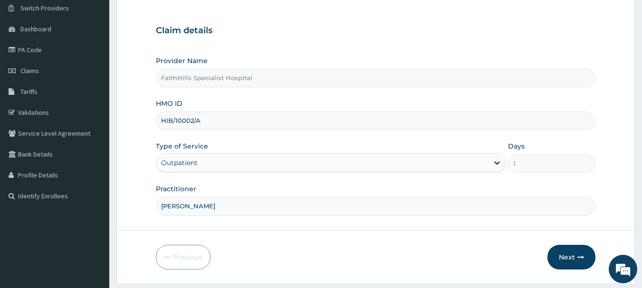
scroll to position [102, 0]
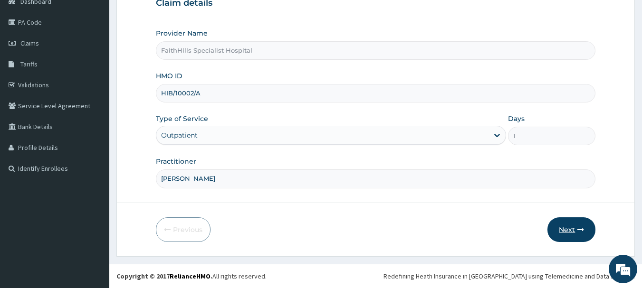
click at [580, 228] on icon "button" at bounding box center [580, 230] width 7 height 7
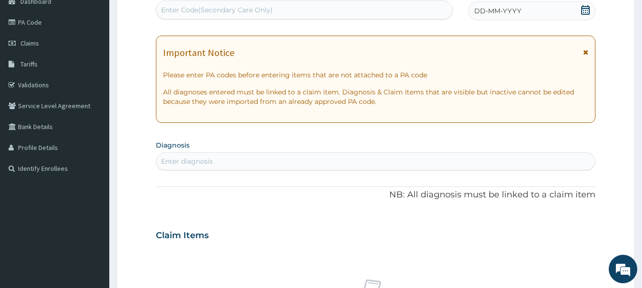
click at [216, 9] on div "Enter Code(Secondary Care Only)" at bounding box center [217, 10] width 112 height 10
paste input "PA/43FFCB"
type input "PA/43FFCB"
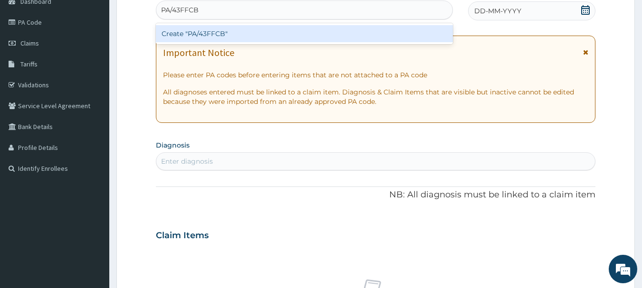
click at [217, 32] on div "Create "PA/43FFCB"" at bounding box center [304, 33] width 297 height 17
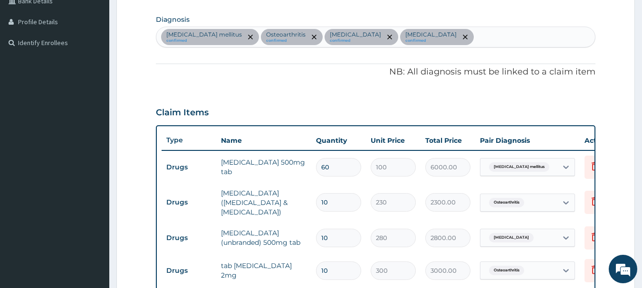
scroll to position [163, 0]
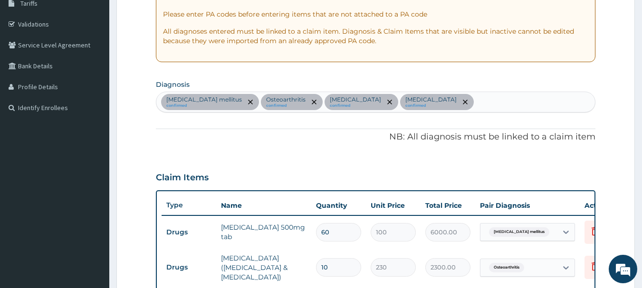
click at [436, 104] on div "Diabetes mellitus confirmed Osteoarthritis confirmed Sepsis confirmed Hyperlipi…" at bounding box center [375, 102] width 439 height 20
type input "[MEDICAL_DATA]"
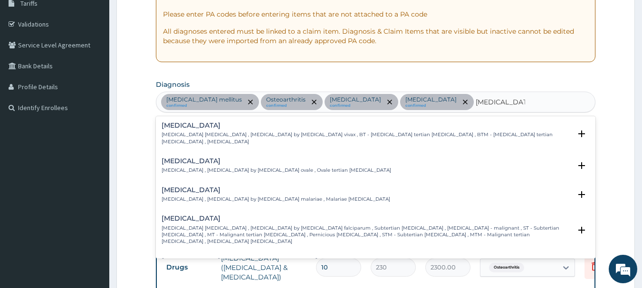
click at [254, 225] on p "[MEDICAL_DATA] [MEDICAL_DATA] , [MEDICAL_DATA] by [MEDICAL_DATA] falciparum , S…" at bounding box center [367, 235] width 410 height 20
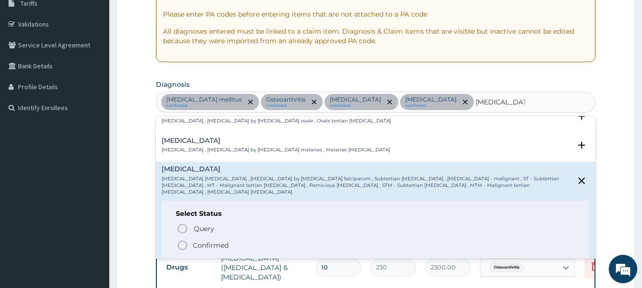
scroll to position [95, 0]
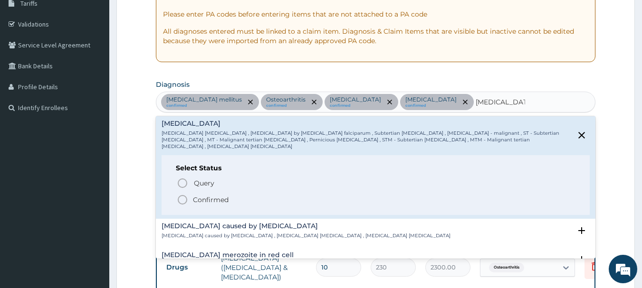
click at [232, 194] on span "Confirmed" at bounding box center [376, 199] width 399 height 11
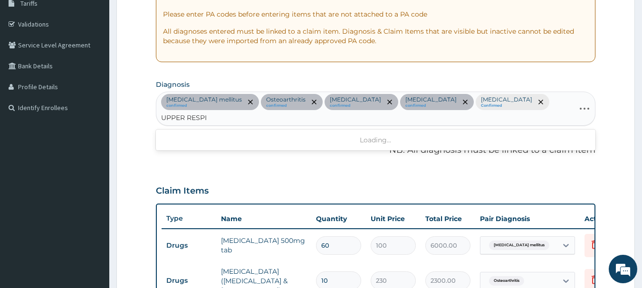
type input "UPPER RESPIR"
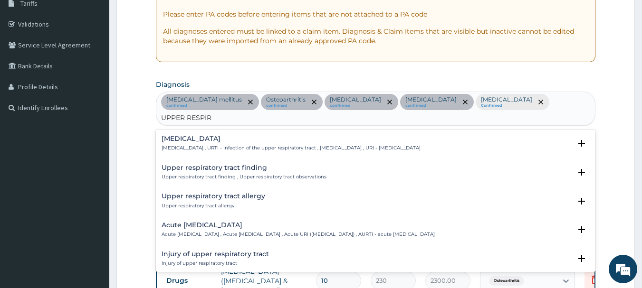
click at [210, 145] on p "Upper respiratory infection , URTI - Infection of the upper respiratory tract ,…" at bounding box center [291, 148] width 259 height 7
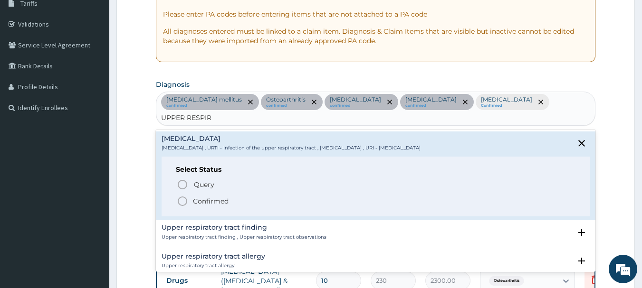
click at [224, 197] on p "Confirmed" at bounding box center [211, 202] width 36 height 10
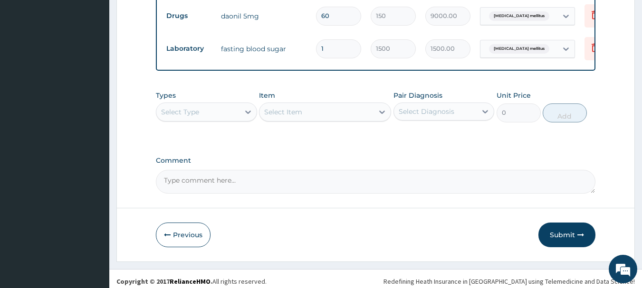
scroll to position [569, 0]
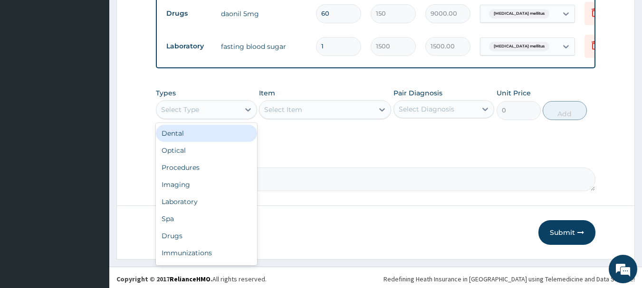
click at [226, 106] on div "Select Type" at bounding box center [197, 109] width 83 height 15
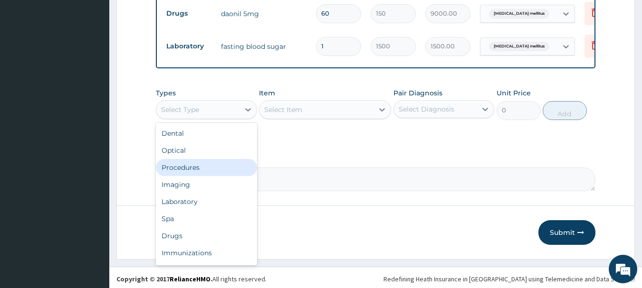
click at [208, 165] on div "Procedures" at bounding box center [206, 167] width 101 height 17
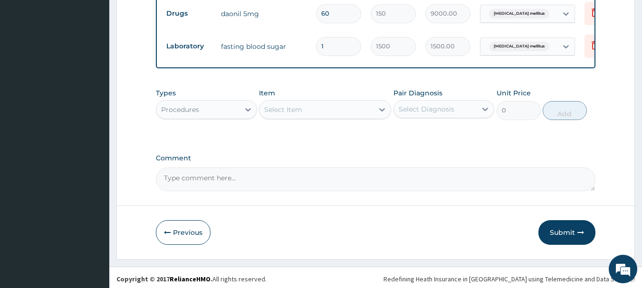
click at [350, 114] on div "Select Item" at bounding box center [316, 109] width 114 height 15
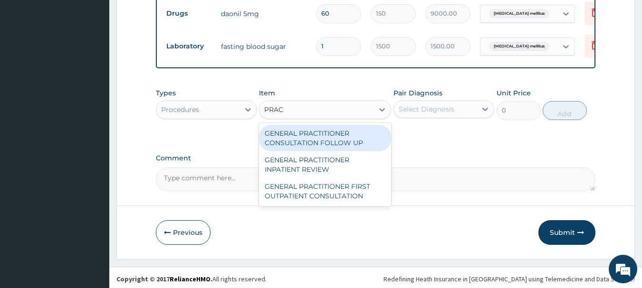
type input "PRACT"
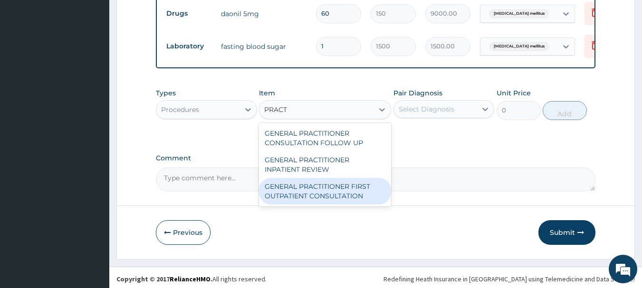
click at [351, 191] on div "GENERAL PRACTITIONER FIRST OUTPATIENT CONSULTATION" at bounding box center [325, 191] width 132 height 27
type input "3750"
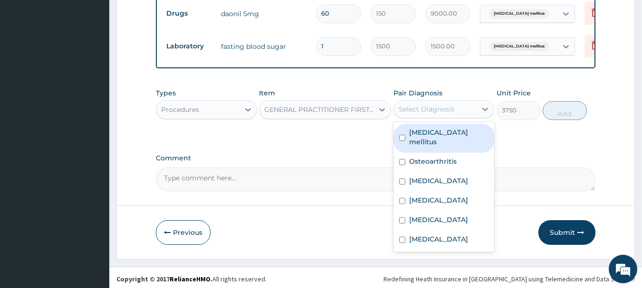
click at [441, 109] on div "Select Diagnosis" at bounding box center [427, 110] width 56 height 10
click at [439, 131] on label "Diabetes mellitus" at bounding box center [449, 137] width 80 height 19
checkbox input "true"
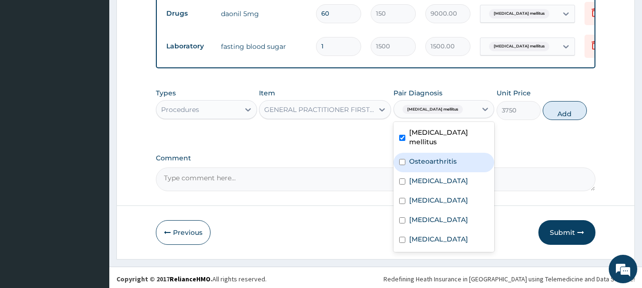
drag, startPoint x: 434, startPoint y: 143, endPoint x: 432, endPoint y: 159, distance: 16.3
click at [434, 153] on div "Osteoarthritis" at bounding box center [443, 162] width 101 height 19
checkbox input "true"
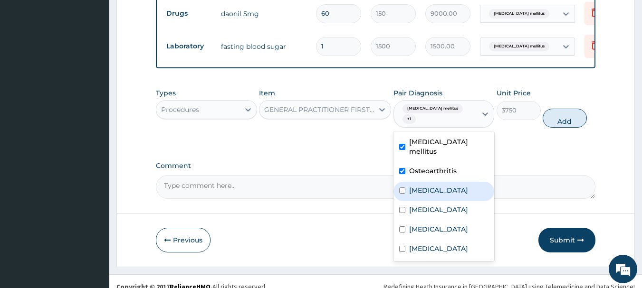
drag, startPoint x: 430, startPoint y: 170, endPoint x: 429, endPoint y: 189, distance: 19.6
click at [430, 182] on div "Sepsis" at bounding box center [443, 191] width 101 height 19
checkbox input "true"
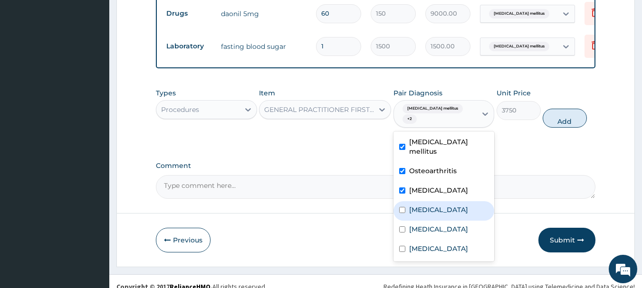
drag, startPoint x: 429, startPoint y: 191, endPoint x: 432, endPoint y: 217, distance: 26.3
click at [432, 217] on div "Diabetes mellitus Osteoarthritis Sepsis Hyperlipidemia Falciparum malaria Upper…" at bounding box center [443, 197] width 101 height 130
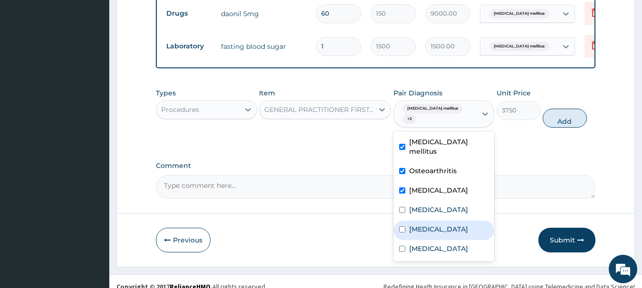
click at [432, 221] on div "Falciparum malaria" at bounding box center [443, 230] width 101 height 19
checkbox input "true"
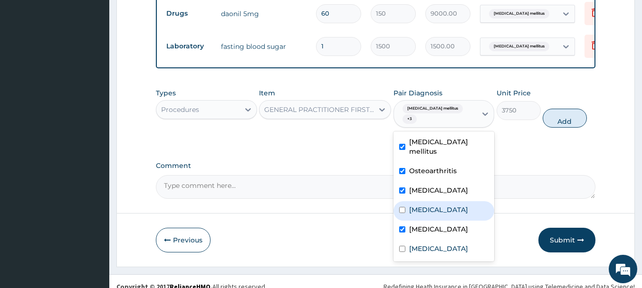
click at [423, 205] on label "Hyperlipidemia" at bounding box center [438, 210] width 59 height 10
checkbox input "true"
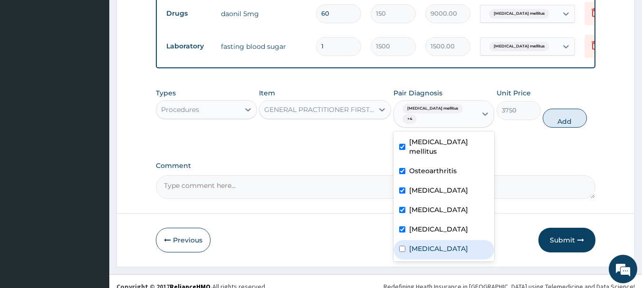
click at [432, 244] on label "Upper respiratory infection" at bounding box center [438, 249] width 59 height 10
checkbox input "true"
click at [574, 115] on button "Add" at bounding box center [565, 118] width 44 height 19
type input "0"
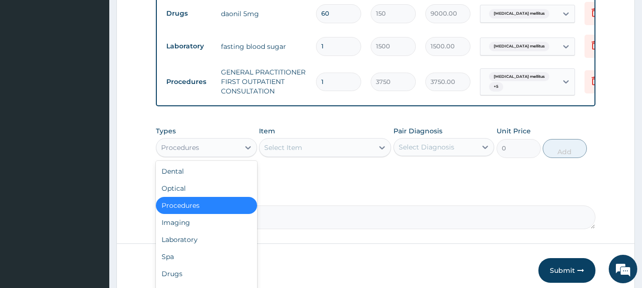
click at [216, 144] on div "Procedures" at bounding box center [197, 147] width 83 height 15
click at [200, 240] on div "Laboratory" at bounding box center [206, 239] width 101 height 17
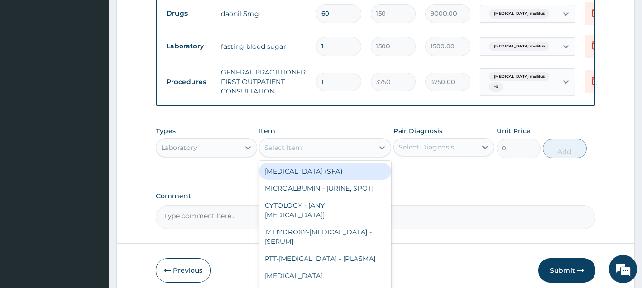
click at [353, 147] on div "Select Item" at bounding box center [316, 147] width 114 height 15
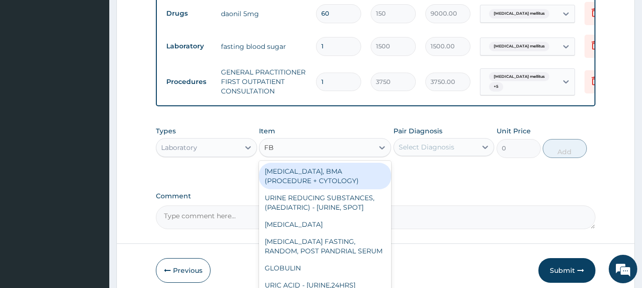
type input "FBC"
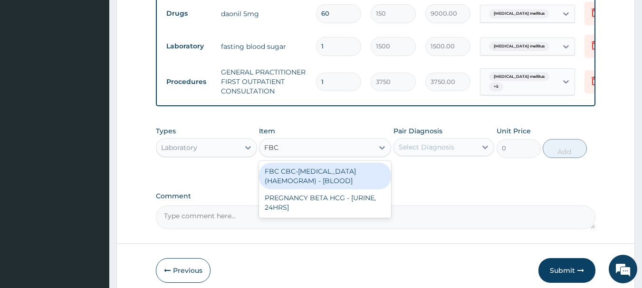
drag, startPoint x: 345, startPoint y: 185, endPoint x: 350, endPoint y: 183, distance: 5.0
click at [345, 185] on div "FBC CBC-COMPLETE BLOOD COUNT (HAEMOGRAM) - [BLOOD]" at bounding box center [325, 176] width 132 height 27
type input "5000"
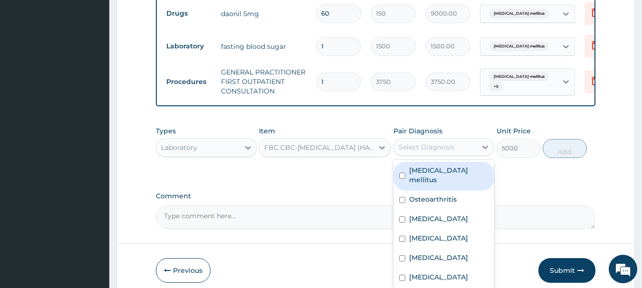
drag, startPoint x: 423, startPoint y: 153, endPoint x: 427, endPoint y: 158, distance: 6.5
click at [424, 152] on div "Select Diagnosis" at bounding box center [443, 147] width 101 height 18
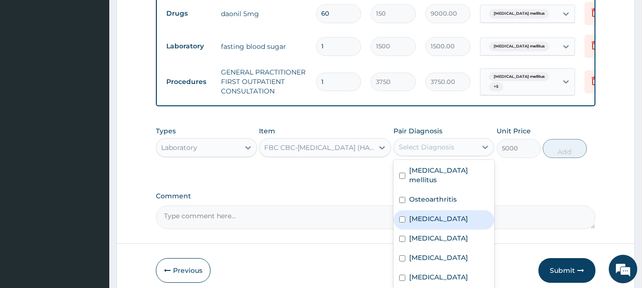
click at [437, 212] on div "Sepsis" at bounding box center [443, 219] width 101 height 19
checkbox input "true"
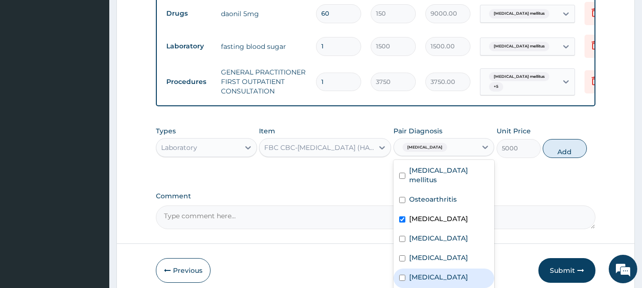
drag, startPoint x: 436, startPoint y: 265, endPoint x: 442, endPoint y: 265, distance: 6.2
click at [440, 273] on label "Upper respiratory infection" at bounding box center [438, 278] width 59 height 10
checkbox input "true"
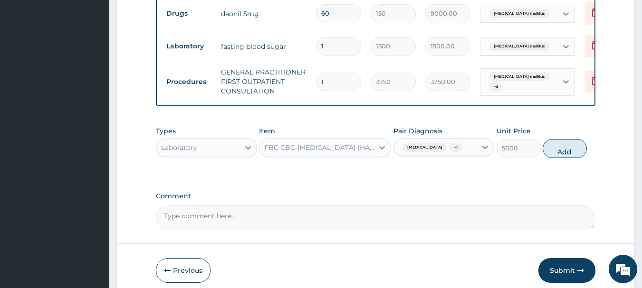
click at [561, 146] on button "Add" at bounding box center [565, 148] width 44 height 19
type input "0"
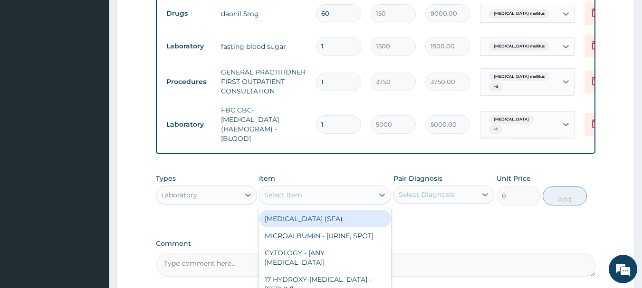
click at [356, 200] on div "Select Item" at bounding box center [316, 195] width 114 height 15
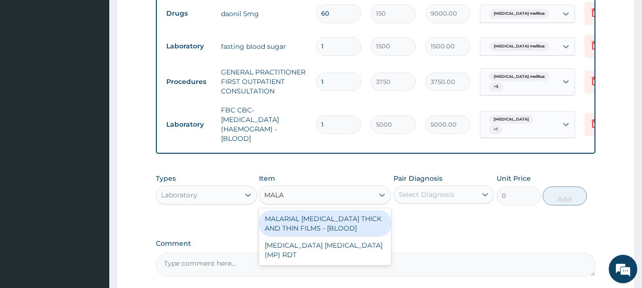
type input "MALAR"
click at [341, 223] on div "MALARIAL PARASITE THICK AND THIN FILMS - [BLOOD]" at bounding box center [325, 223] width 132 height 27
type input "2187.5"
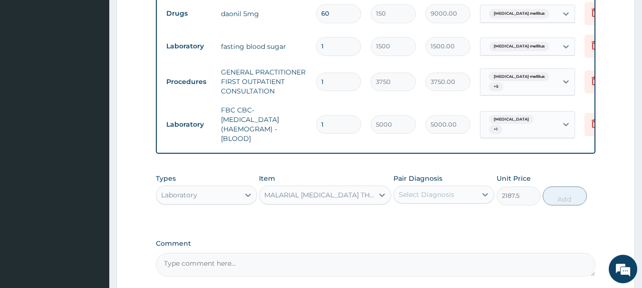
click at [422, 192] on div "Select Diagnosis" at bounding box center [427, 195] width 56 height 10
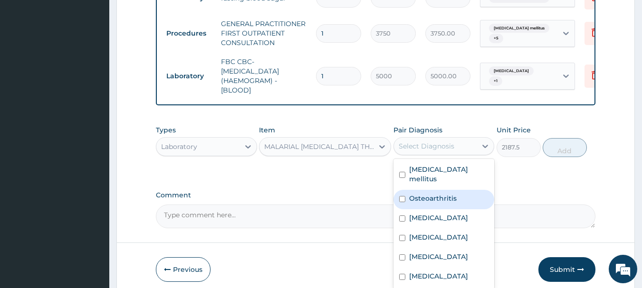
scroll to position [626, 0]
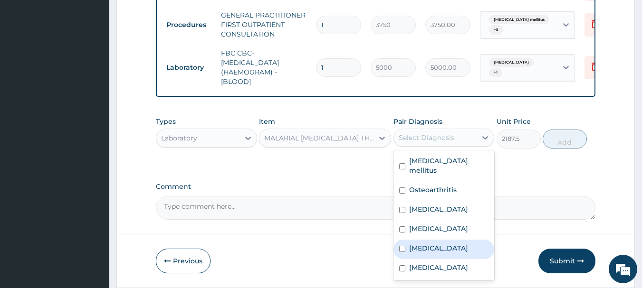
click at [441, 244] on label "Falciparum malaria" at bounding box center [438, 249] width 59 height 10
checkbox input "true"
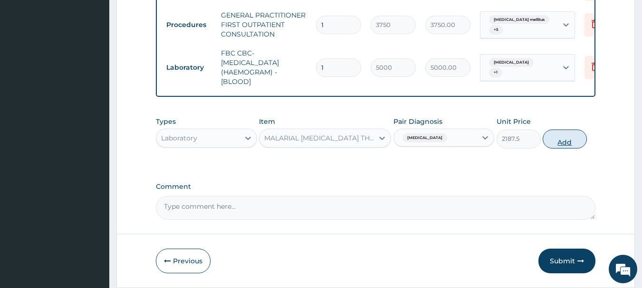
click at [561, 139] on button "Add" at bounding box center [565, 139] width 44 height 19
type input "0"
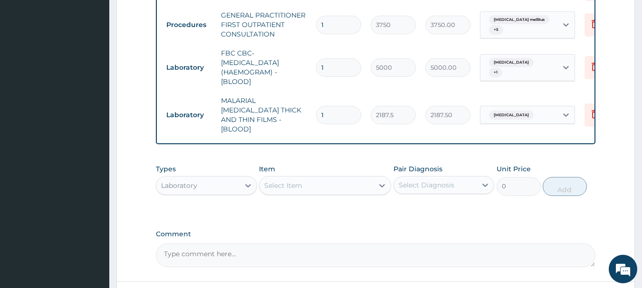
click at [236, 178] on div "Laboratory" at bounding box center [197, 185] width 83 height 15
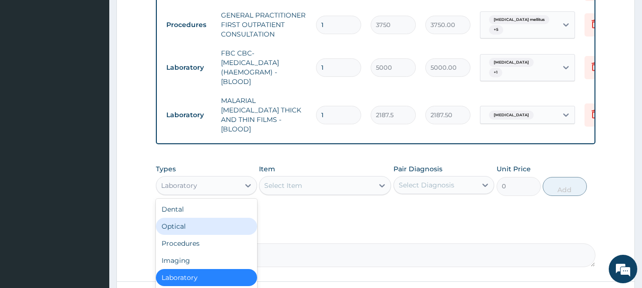
scroll to position [32, 0]
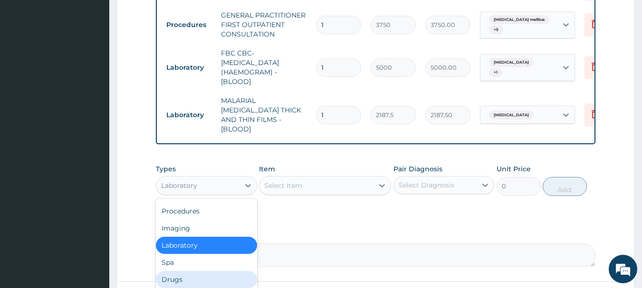
click at [196, 271] on div "Drugs" at bounding box center [206, 279] width 101 height 17
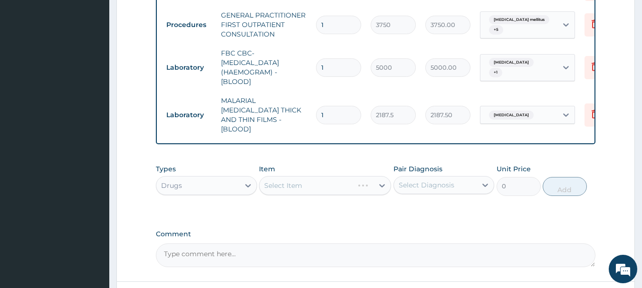
click at [362, 176] on div "Select Item" at bounding box center [325, 185] width 132 height 19
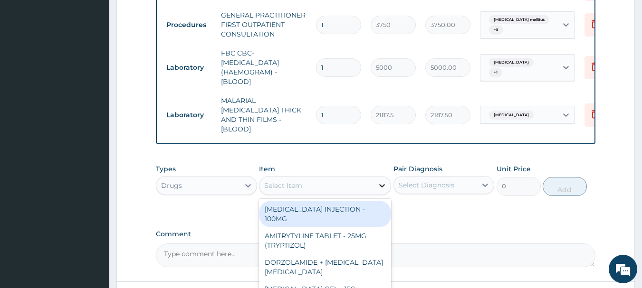
click at [383, 181] on icon at bounding box center [382, 186] width 10 height 10
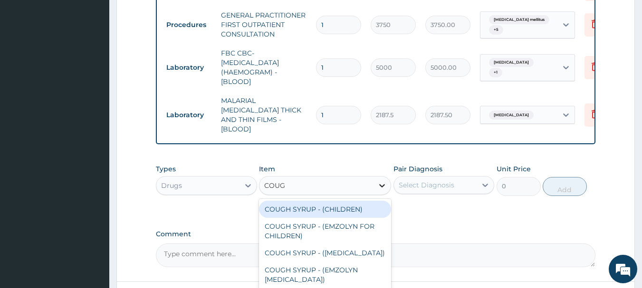
type input "COUGH"
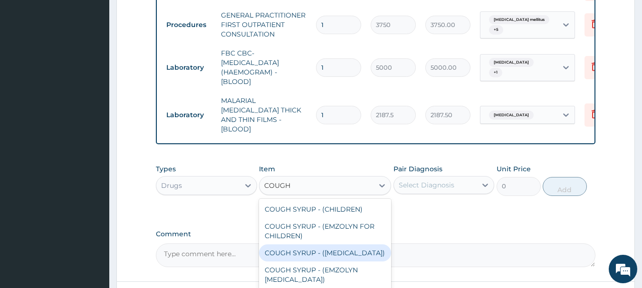
click at [343, 245] on div "COUGH SYRUP - (EXPECTORANT)" at bounding box center [325, 253] width 132 height 17
type input "1120"
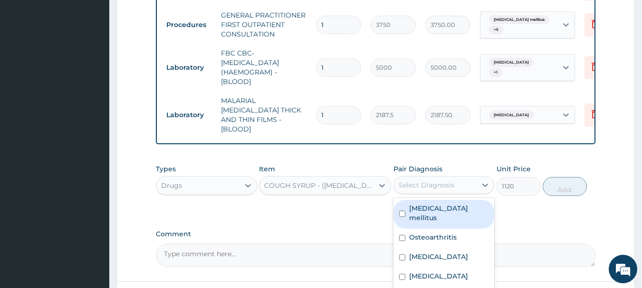
click at [442, 181] on div "Select Diagnosis" at bounding box center [427, 186] width 56 height 10
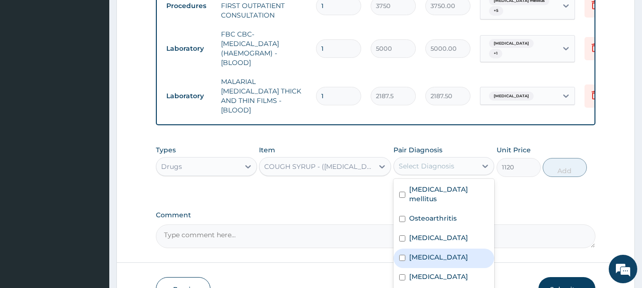
scroll to position [664, 0]
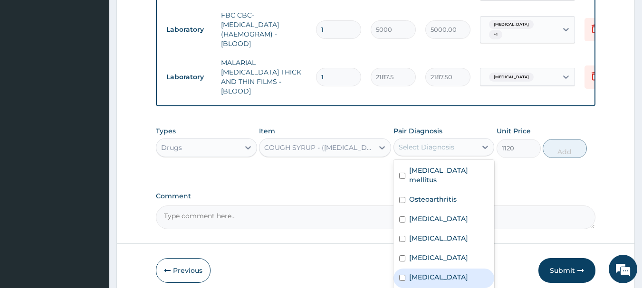
click at [442, 273] on label "Upper respiratory infection" at bounding box center [438, 278] width 59 height 10
checkbox input "true"
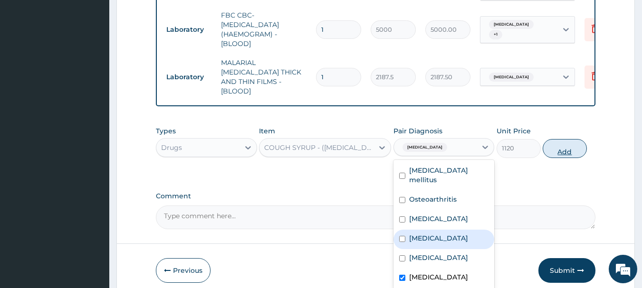
click at [571, 139] on button "Add" at bounding box center [565, 148] width 44 height 19
type input "0"
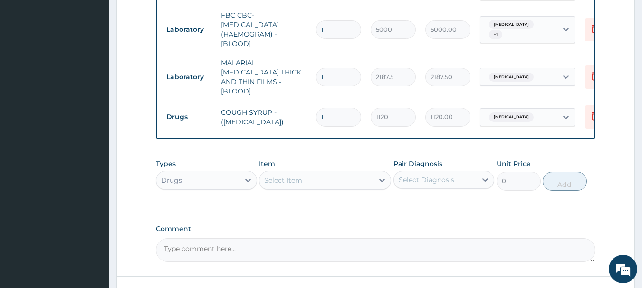
click at [347, 180] on div "Types Drugs Item Select Item Pair Diagnosis Select Diagnosis Unit Price 0 Add" at bounding box center [376, 174] width 440 height 41
click at [346, 177] on div "Select Item" at bounding box center [325, 180] width 132 height 19
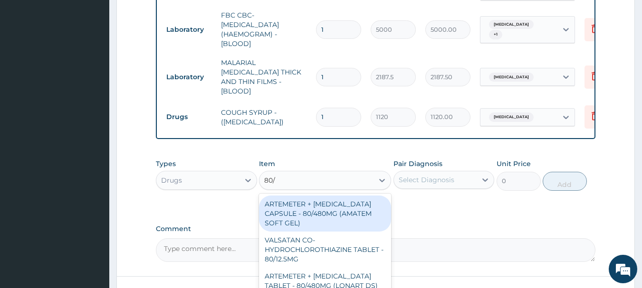
type input "80/4"
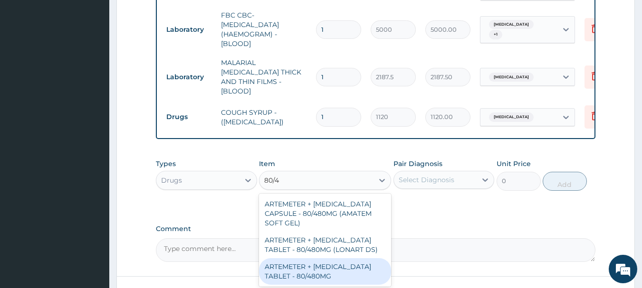
click at [320, 265] on div "ARTEMETER + LUMEFANTRINE TABLET - 80/480MG" at bounding box center [325, 271] width 132 height 27
type input "364"
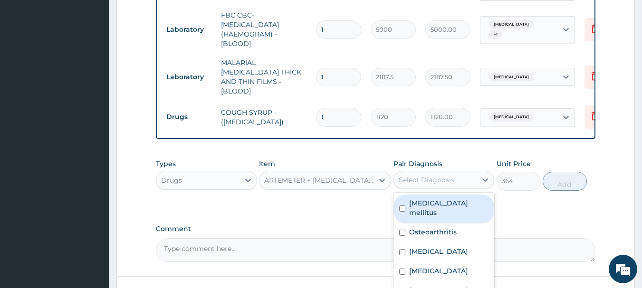
click at [427, 175] on div "Select Diagnosis" at bounding box center [427, 180] width 56 height 10
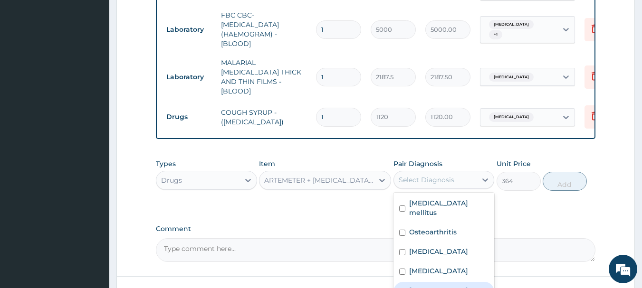
click at [440, 286] on label "Falciparum malaria" at bounding box center [438, 291] width 59 height 10
checkbox input "true"
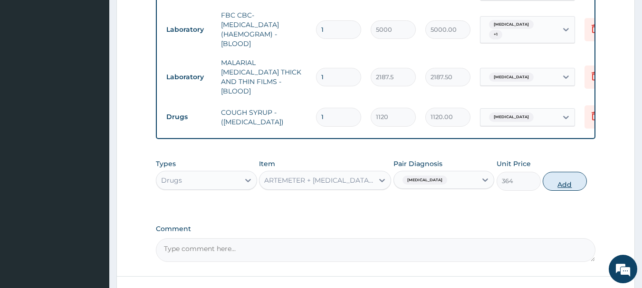
click at [563, 172] on button "Add" at bounding box center [565, 181] width 44 height 19
type input "0"
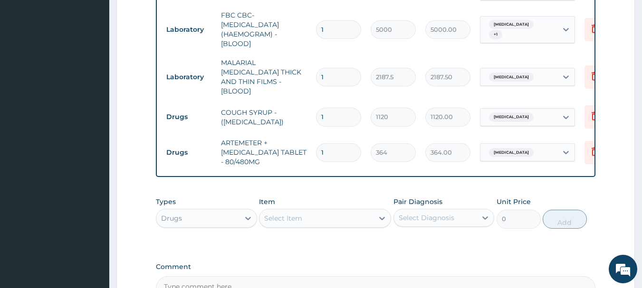
type input "0.00"
type input "6"
type input "2184.00"
type input "6"
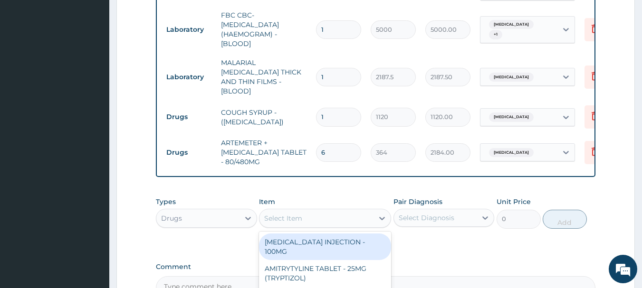
click at [292, 216] on div "Select Item" at bounding box center [325, 218] width 132 height 19
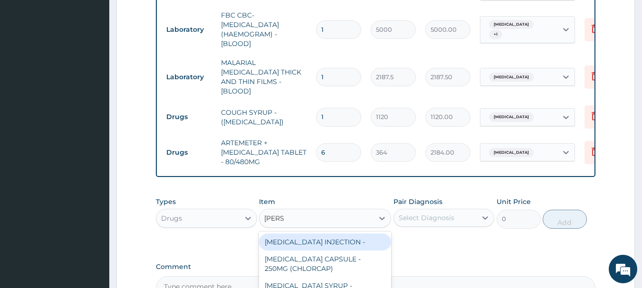
type input "LORAT"
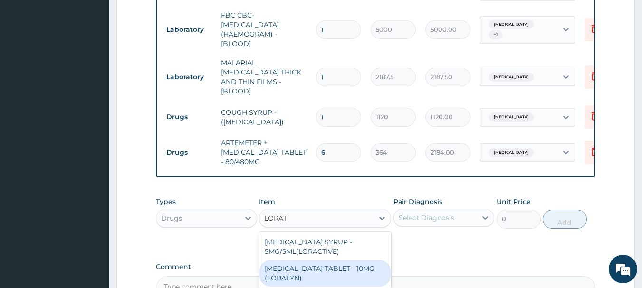
click at [327, 263] on div "LORATADINE TABLET - 10MG (LORATYN)" at bounding box center [325, 273] width 132 height 27
type input "98"
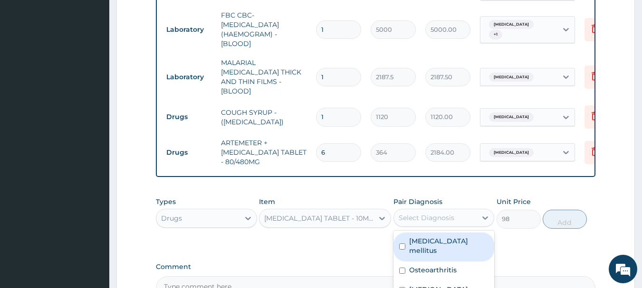
click at [463, 210] on div "Select Diagnosis" at bounding box center [435, 217] width 83 height 15
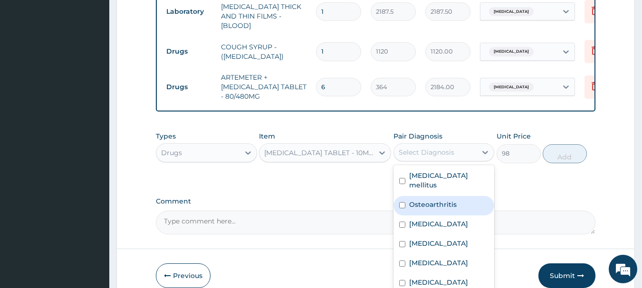
scroll to position [763, 0]
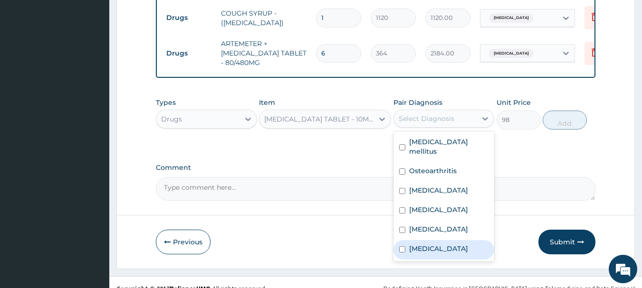
click at [433, 244] on label "Upper respiratory infection" at bounding box center [438, 249] width 59 height 10
checkbox input "true"
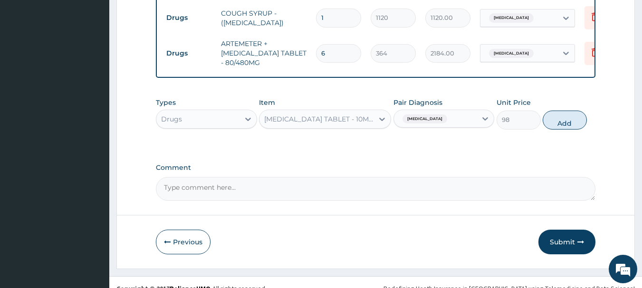
click at [567, 120] on div "Types Drugs Item LORATADINE TABLET - 10MG (LORATYN) Pair Diagnosis Upper respir…" at bounding box center [376, 113] width 440 height 41
click at [569, 111] on button "Add" at bounding box center [565, 120] width 44 height 19
type input "0"
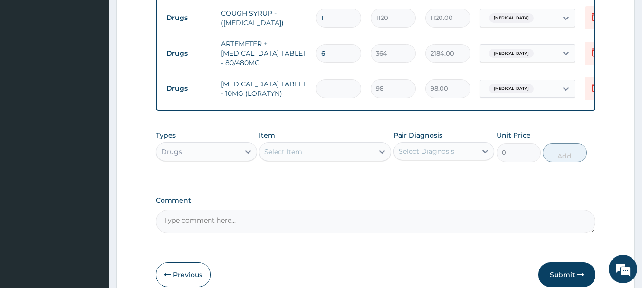
type input "0.00"
type input "5"
type input "490.00"
type input "5"
drag, startPoint x: 568, startPoint y: 262, endPoint x: 576, endPoint y: 273, distance: 13.2
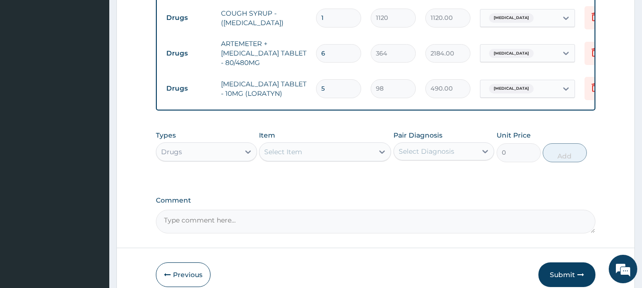
click at [568, 263] on button "Submit" at bounding box center [566, 275] width 57 height 25
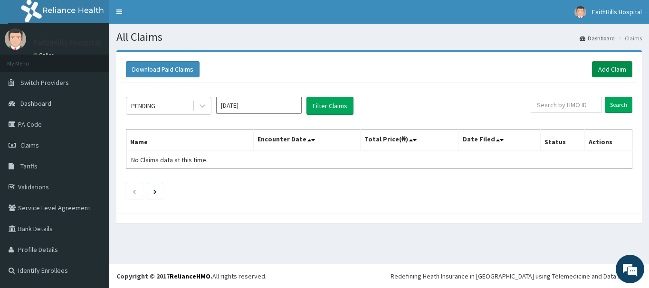
click at [620, 68] on link "Add Claim" at bounding box center [612, 69] width 40 height 16
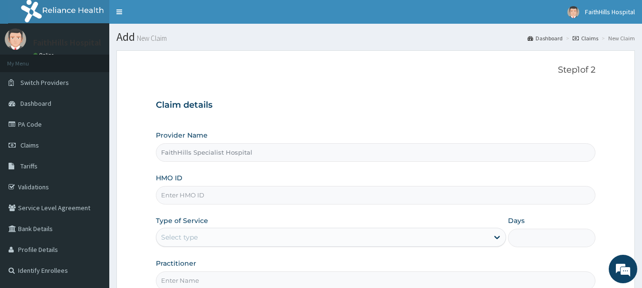
click at [201, 194] on input "HMO ID" at bounding box center [376, 195] width 440 height 19
type input "PFN/10051/A"
click at [223, 238] on div "Select type" at bounding box center [322, 237] width 332 height 15
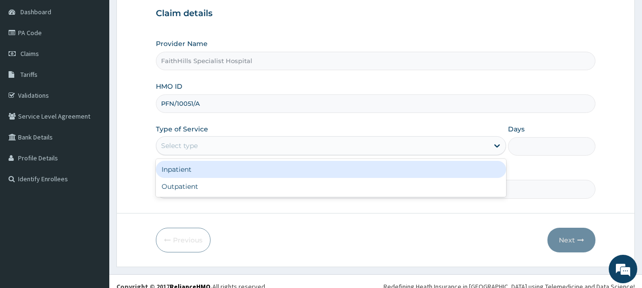
scroll to position [95, 0]
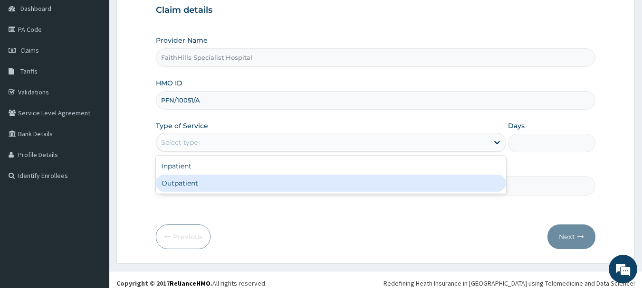
click at [189, 188] on div "Outpatient" at bounding box center [331, 183] width 350 height 17
type input "1"
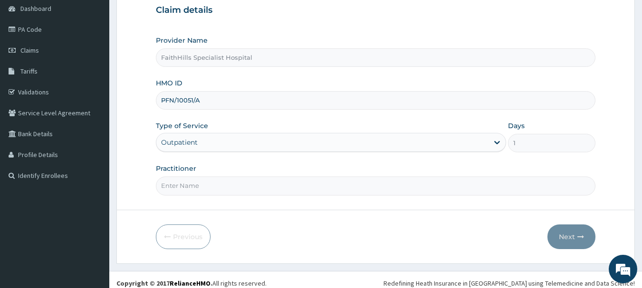
click at [372, 186] on input "Practitioner" at bounding box center [376, 186] width 440 height 19
type input "DR. JOSHUA"
click at [572, 239] on button "Next" at bounding box center [571, 237] width 48 height 25
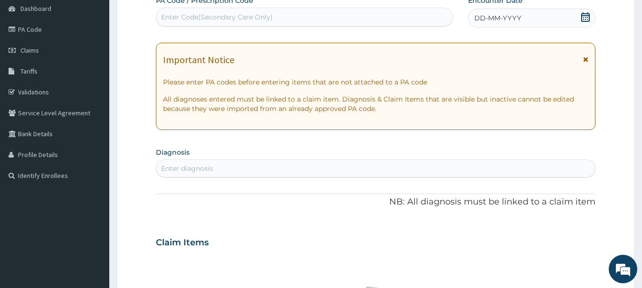
click at [584, 16] on icon at bounding box center [585, 17] width 9 height 10
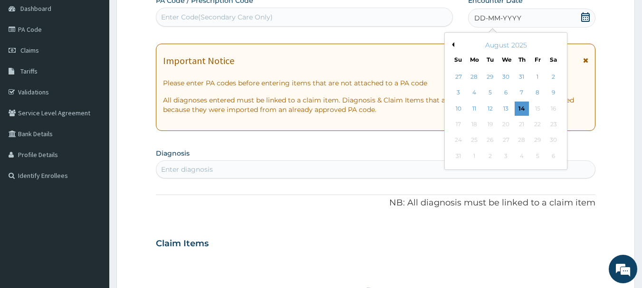
click at [453, 45] on button "Previous Month" at bounding box center [451, 44] width 5 height 5
click at [539, 106] on div "18" at bounding box center [537, 109] width 14 height 14
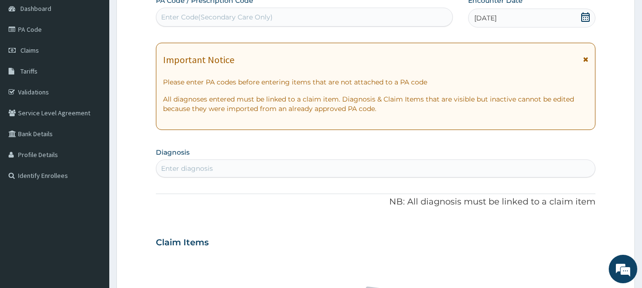
click at [238, 167] on div "Enter diagnosis" at bounding box center [375, 168] width 439 height 15
type input "TOOTH"
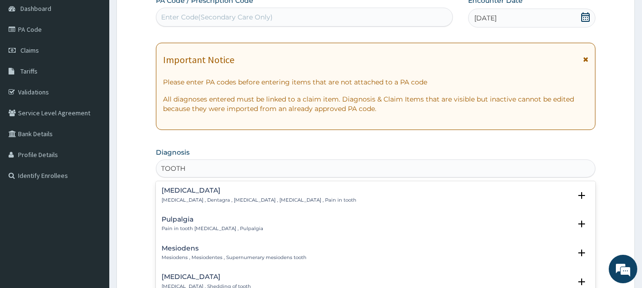
click at [200, 193] on h4 "Toothache" at bounding box center [259, 190] width 195 height 7
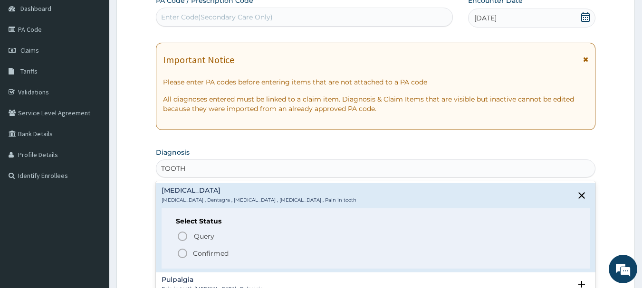
click at [211, 254] on p "Confirmed" at bounding box center [211, 254] width 36 height 10
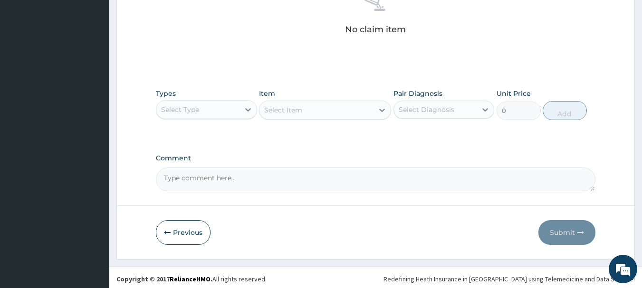
scroll to position [397, 0]
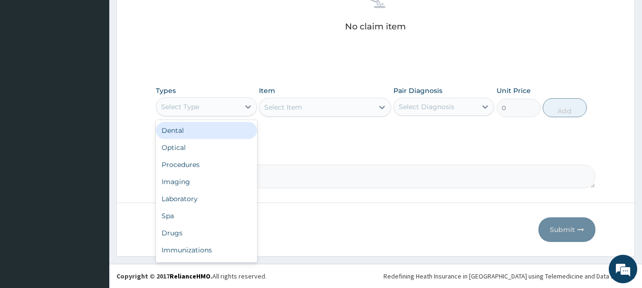
click at [237, 107] on div "Select Type" at bounding box center [197, 106] width 83 height 15
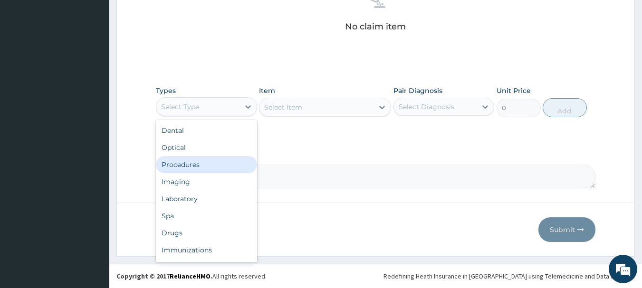
click at [198, 162] on div "Procedures" at bounding box center [206, 164] width 101 height 17
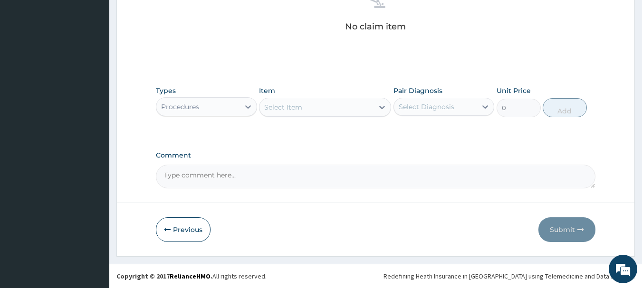
click at [375, 112] on div at bounding box center [381, 107] width 17 height 17
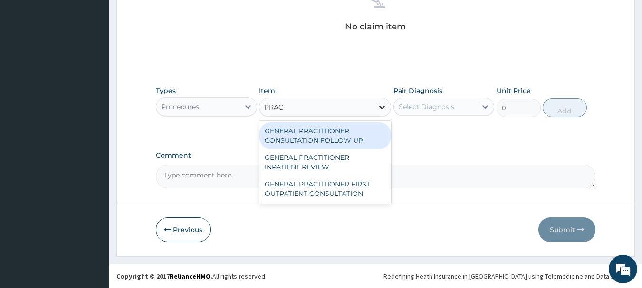
type input "PRACT"
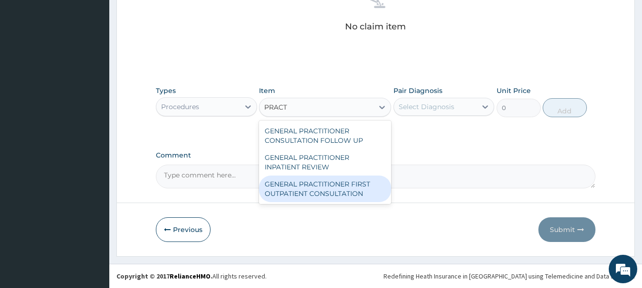
click at [339, 190] on div "GENERAL PRACTITIONER FIRST OUTPATIENT CONSULTATION" at bounding box center [325, 189] width 132 height 27
type input "3750"
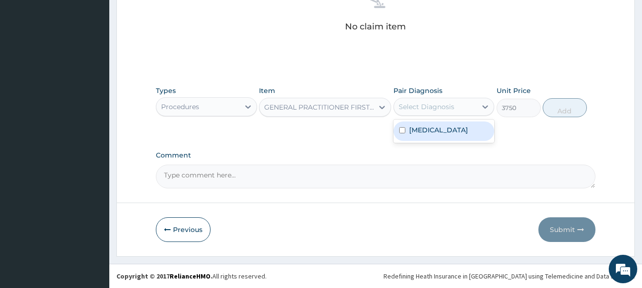
click at [436, 108] on div "Select Diagnosis" at bounding box center [427, 107] width 56 height 10
click at [437, 133] on label "Toothache" at bounding box center [438, 130] width 59 height 10
checkbox input "true"
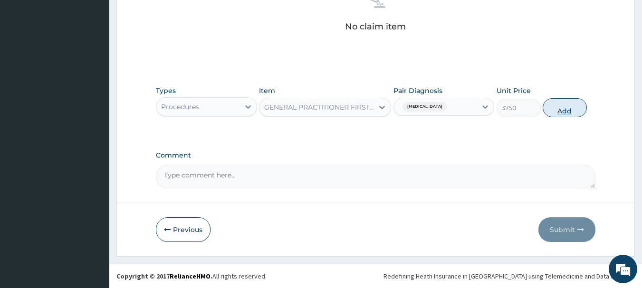
click at [567, 105] on button "Add" at bounding box center [565, 107] width 44 height 19
type input "0"
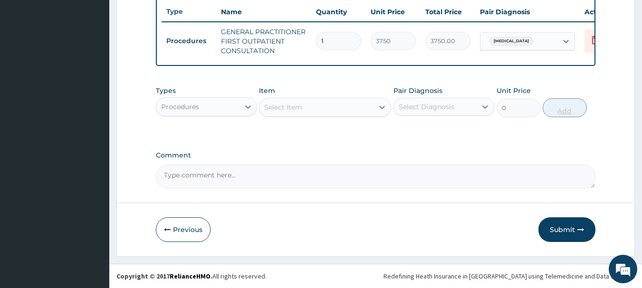
scroll to position [364, 0]
click at [241, 104] on div at bounding box center [247, 106] width 17 height 17
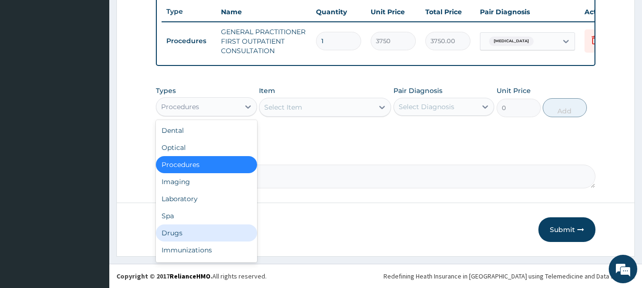
click at [187, 229] on div "Drugs" at bounding box center [206, 233] width 101 height 17
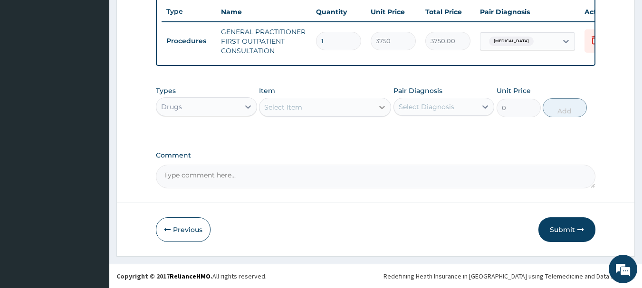
click at [380, 110] on icon at bounding box center [382, 108] width 10 height 10
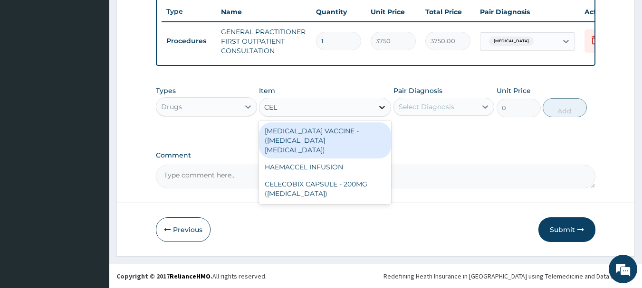
type input "CELE"
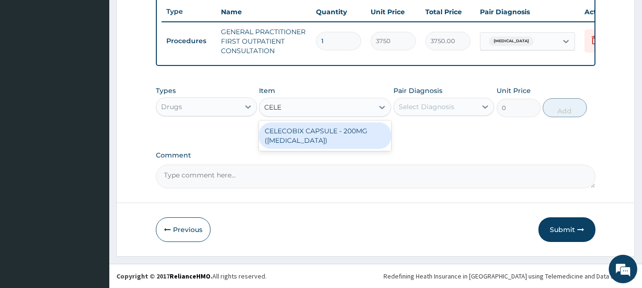
click at [334, 138] on div "CELECOBIX CAPSULE - 200MG ([MEDICAL_DATA])" at bounding box center [325, 136] width 132 height 27
type input "224"
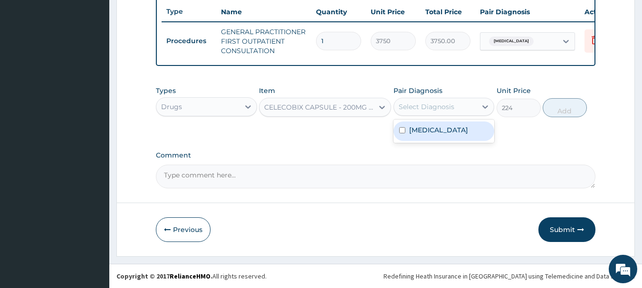
drag, startPoint x: 461, startPoint y: 106, endPoint x: 449, endPoint y: 130, distance: 26.8
click at [460, 106] on div "Select Diagnosis" at bounding box center [435, 106] width 83 height 15
click at [434, 132] on label "Toothache" at bounding box center [438, 130] width 59 height 10
checkbox input "true"
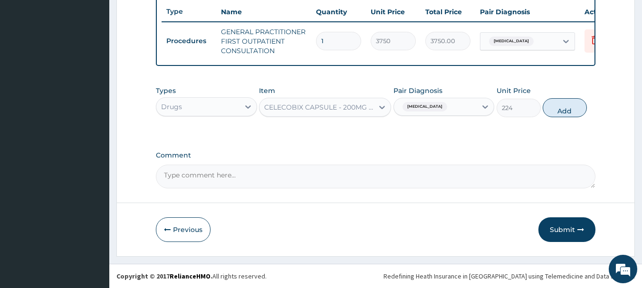
click at [567, 109] on button "Add" at bounding box center [565, 107] width 44 height 19
type input "0"
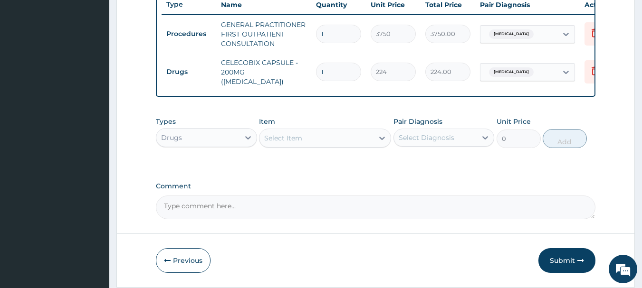
type input "10"
type input "2240.00"
type input "10"
click at [573, 264] on button "Submit" at bounding box center [566, 260] width 57 height 25
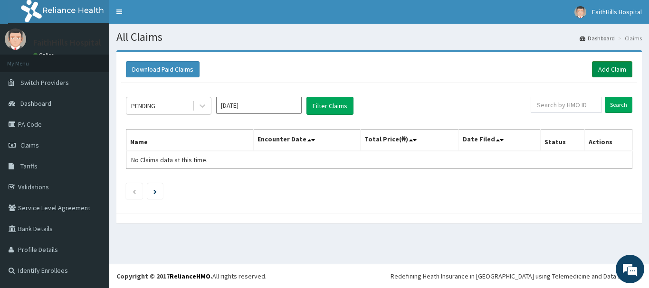
click at [617, 68] on link "Add Claim" at bounding box center [612, 69] width 40 height 16
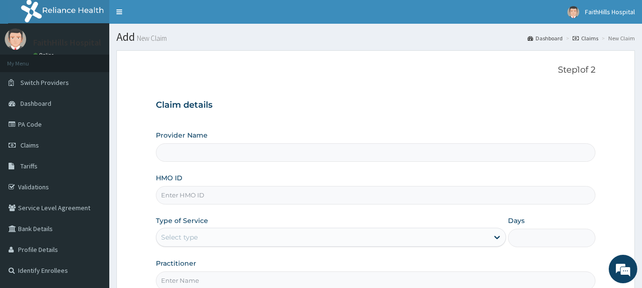
type input "FaithHills Specialist Hospital"
click at [253, 192] on input "HMO ID" at bounding box center [376, 195] width 440 height 19
type input "SLB/10936/A"
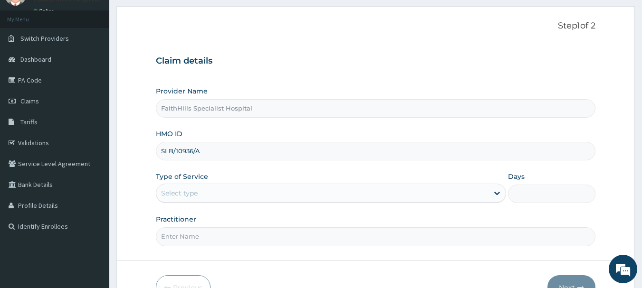
scroll to position [95, 0]
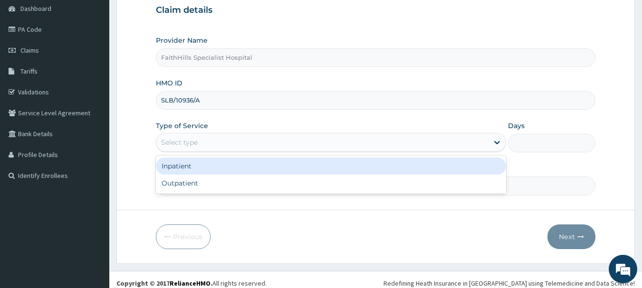
click at [226, 143] on div "Select type" at bounding box center [322, 142] width 332 height 15
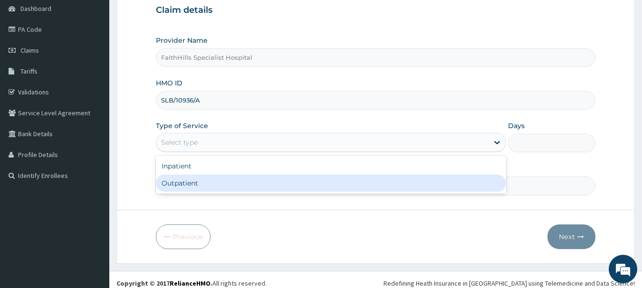
click at [211, 181] on div "Outpatient" at bounding box center [331, 183] width 350 height 17
type input "1"
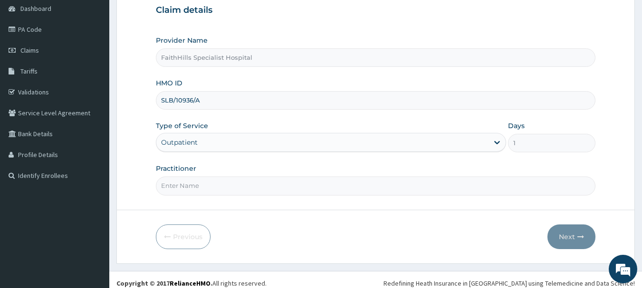
click at [241, 187] on input "Practitioner" at bounding box center [376, 186] width 440 height 19
type input "DR. [PERSON_NAME]"
click at [574, 241] on button "Next" at bounding box center [571, 237] width 48 height 25
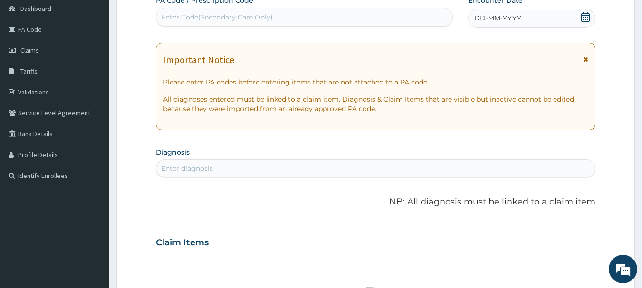
click at [588, 17] on icon at bounding box center [586, 17] width 10 height 10
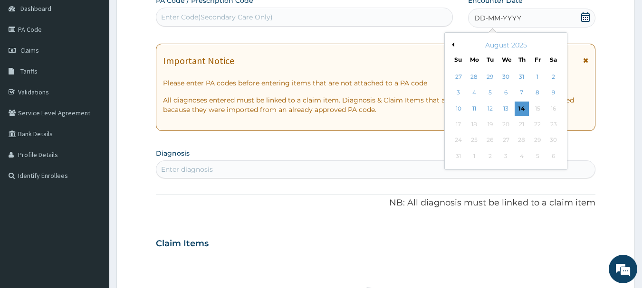
click at [455, 42] on div "August 2025" at bounding box center [505, 45] width 115 height 10
click at [452, 44] on button "Previous Month" at bounding box center [451, 44] width 5 height 5
click at [536, 105] on div "18" at bounding box center [537, 109] width 14 height 14
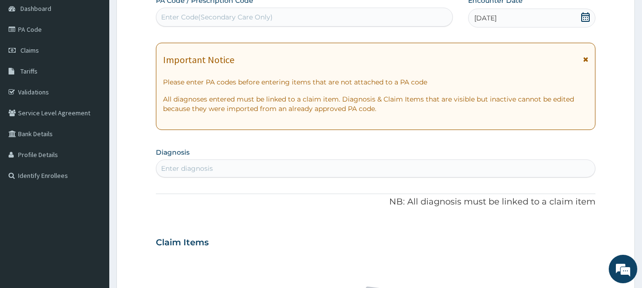
click at [279, 168] on div "Enter diagnosis" at bounding box center [375, 168] width 439 height 15
type input "PEPTI"
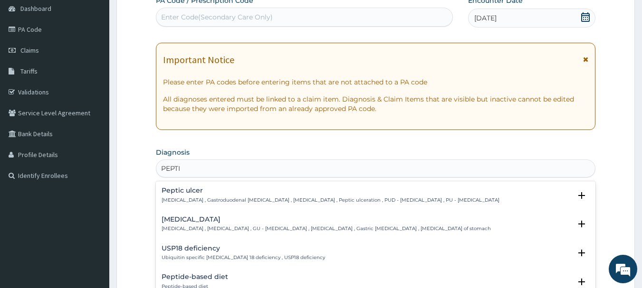
click at [260, 205] on div "[MEDICAL_DATA] [MEDICAL_DATA] , Gastroduodenal [MEDICAL_DATA] , [MEDICAL_DATA] …" at bounding box center [376, 197] width 429 height 21
click at [232, 199] on p "[MEDICAL_DATA] , Gastroduodenal [MEDICAL_DATA] , [MEDICAL_DATA] , Peptic ulcera…" at bounding box center [331, 200] width 338 height 7
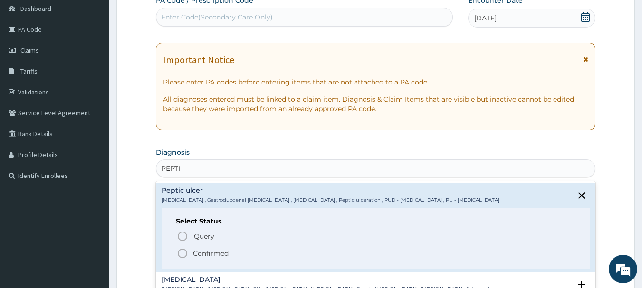
click at [205, 252] on p "Confirmed" at bounding box center [211, 254] width 36 height 10
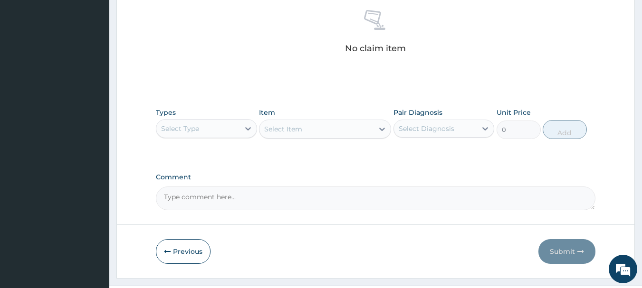
scroll to position [380, 0]
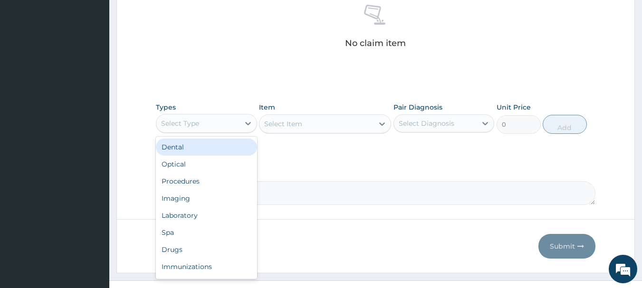
click at [223, 131] on div "Select Type" at bounding box center [206, 123] width 101 height 19
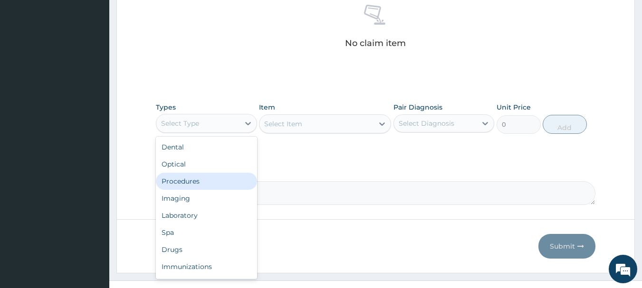
click at [193, 184] on div "Procedures" at bounding box center [206, 181] width 101 height 17
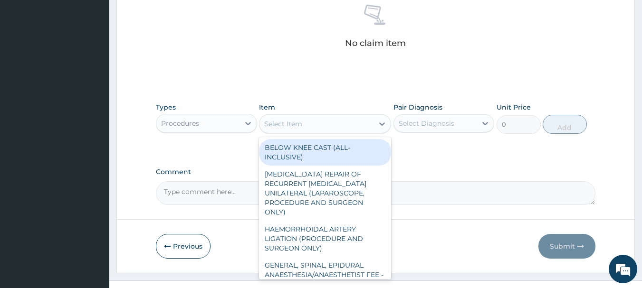
click at [377, 126] on icon at bounding box center [382, 124] width 10 height 10
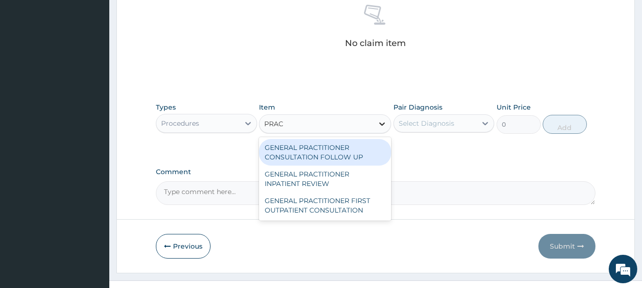
type input "PRACT"
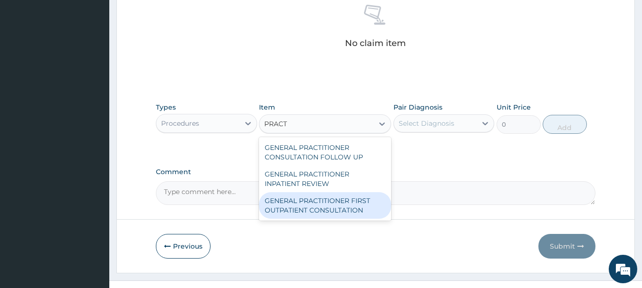
click at [336, 203] on div "GENERAL PRACTITIONER FIRST OUTPATIENT CONSULTATION" at bounding box center [325, 205] width 132 height 27
type input "3750"
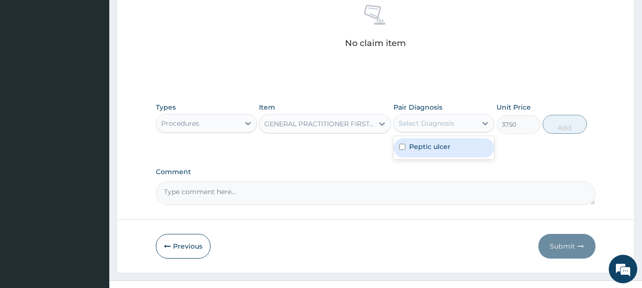
click at [442, 127] on div "Select Diagnosis" at bounding box center [427, 124] width 56 height 10
click at [440, 150] on label "Peptic ulcer" at bounding box center [429, 147] width 41 height 10
checkbox input "true"
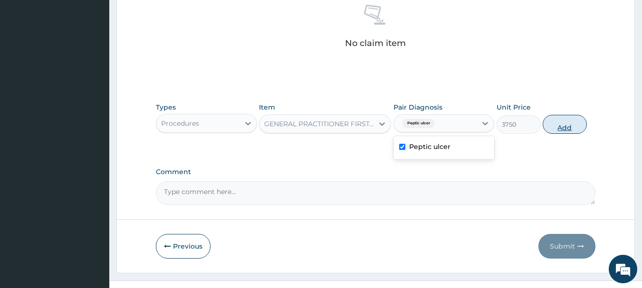
click at [557, 128] on button "Add" at bounding box center [565, 124] width 44 height 19
type input "0"
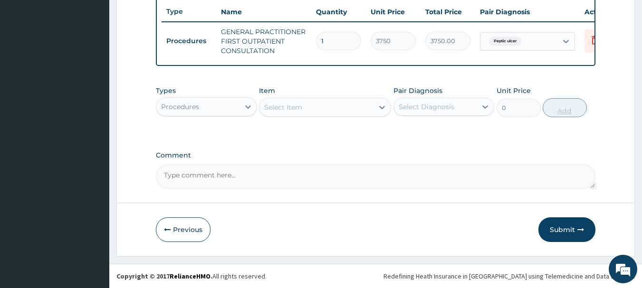
scroll to position [364, 0]
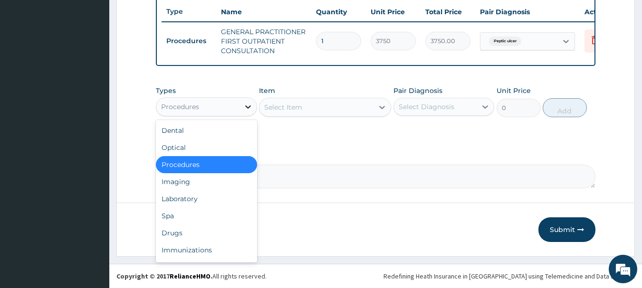
click at [249, 103] on icon at bounding box center [248, 107] width 10 height 10
drag, startPoint x: 200, startPoint y: 237, endPoint x: 236, endPoint y: 216, distance: 41.3
click at [200, 238] on div "Drugs" at bounding box center [206, 233] width 101 height 17
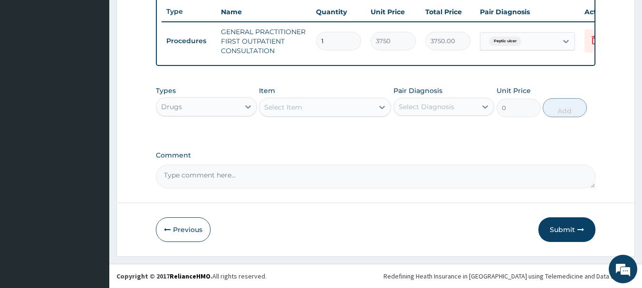
click at [378, 109] on icon at bounding box center [382, 108] width 10 height 10
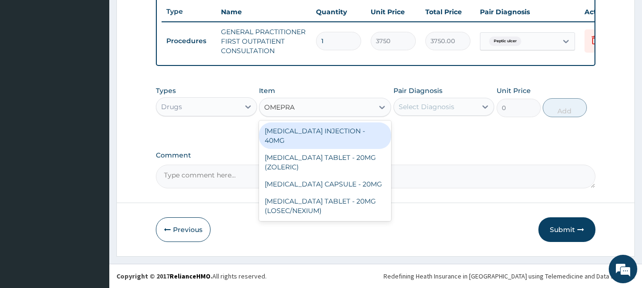
type input "OMEPRAZ"
click at [362, 130] on div "[MEDICAL_DATA] INJECTION - 40MG" at bounding box center [325, 136] width 132 height 27
type input "1400"
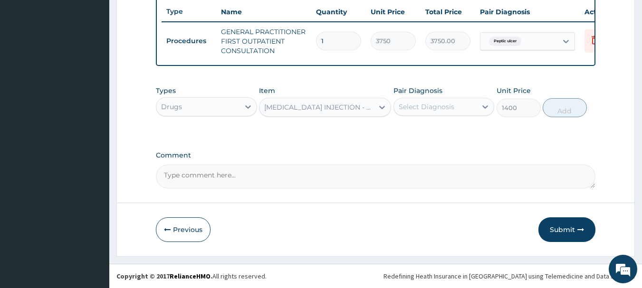
click at [437, 112] on div "Select Diagnosis" at bounding box center [435, 106] width 83 height 15
click at [442, 130] on label "Peptic ulcer" at bounding box center [429, 130] width 41 height 10
checkbox input "true"
click at [561, 112] on button "Add" at bounding box center [565, 107] width 44 height 19
type input "0"
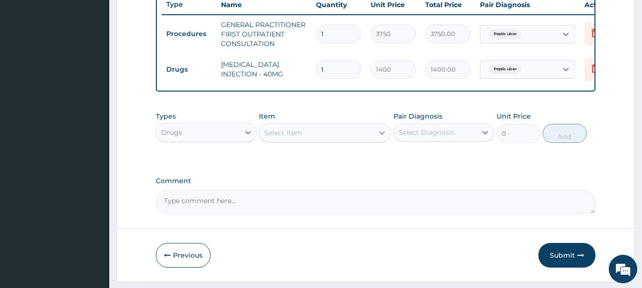
click at [387, 140] on div at bounding box center [381, 132] width 17 height 17
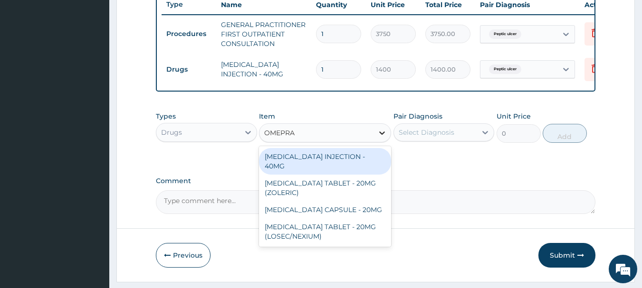
type input "OMEPRAZ"
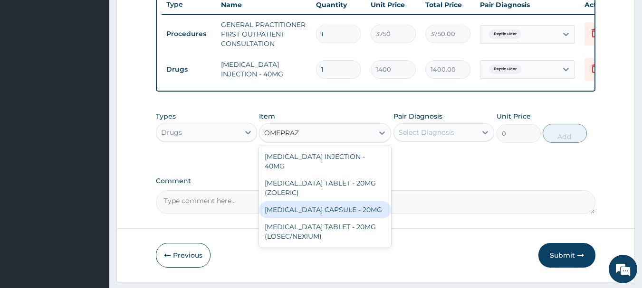
click at [348, 207] on div "[MEDICAL_DATA] CAPSULE - 20MG" at bounding box center [325, 209] width 132 height 17
type input "140"
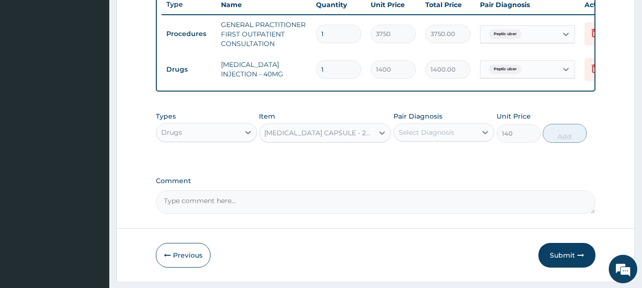
click at [433, 136] on div "Select Diagnosis" at bounding box center [427, 133] width 56 height 10
drag, startPoint x: 434, startPoint y: 165, endPoint x: 524, endPoint y: 158, distance: 90.1
click at [443, 161] on label "Peptic ulcer" at bounding box center [429, 156] width 41 height 10
checkbox input "true"
click at [567, 143] on button "Add" at bounding box center [565, 133] width 44 height 19
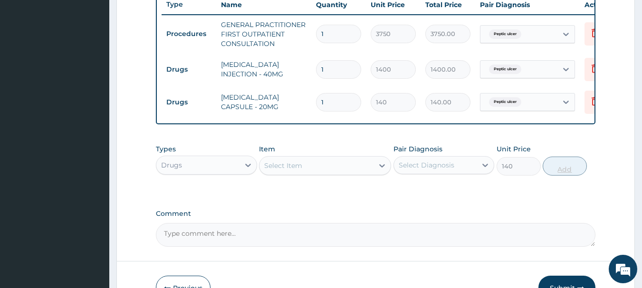
type input "0"
type input "10"
type input "1400.00"
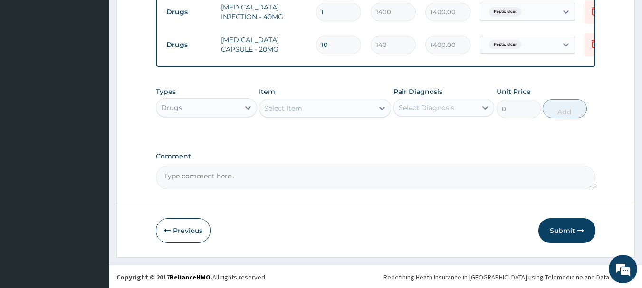
scroll to position [429, 0]
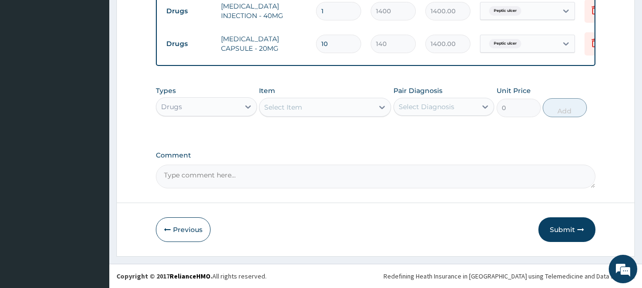
type input "10"
click at [324, 109] on div "Select Item" at bounding box center [316, 107] width 114 height 15
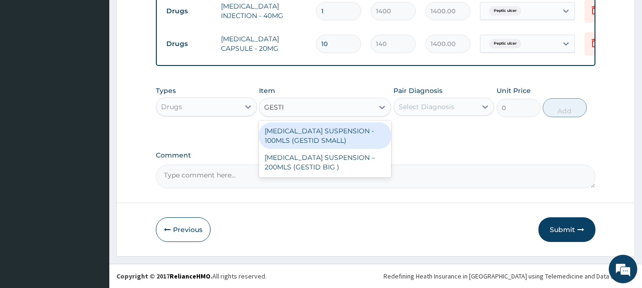
type input "GESTID"
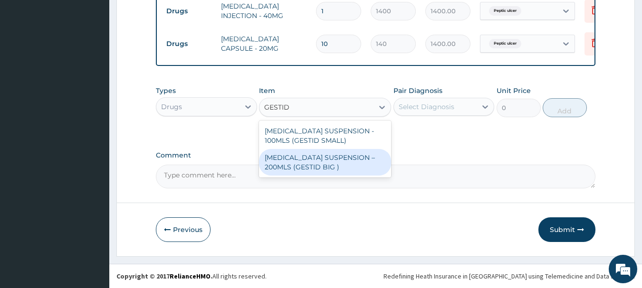
click at [303, 169] on div "[MEDICAL_DATA] SUSPENSION – 200MLS (GESTID BIG )" at bounding box center [325, 162] width 132 height 27
type input "1680"
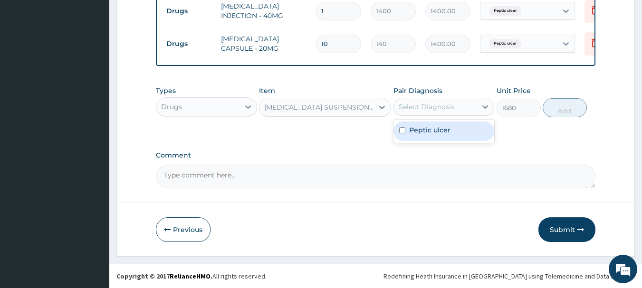
click at [419, 113] on div "Select Diagnosis" at bounding box center [435, 106] width 83 height 15
click at [429, 129] on label "Peptic ulcer" at bounding box center [429, 130] width 41 height 10
checkbox input "true"
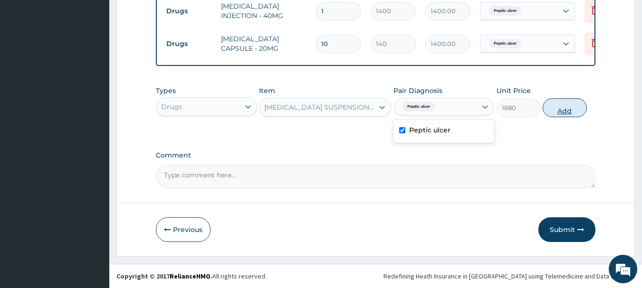
click at [565, 109] on button "Add" at bounding box center [565, 107] width 44 height 19
type input "0"
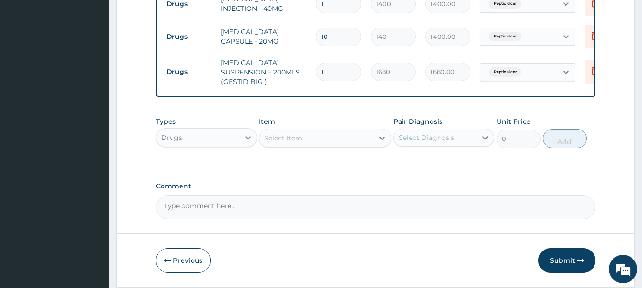
click at [315, 140] on div "Select Item" at bounding box center [316, 138] width 114 height 15
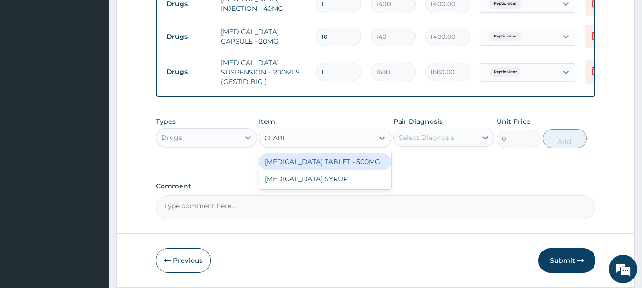
type input "CLARIT"
click at [351, 166] on div "[MEDICAL_DATA] TABLET - 500MG" at bounding box center [325, 161] width 132 height 17
type input "392"
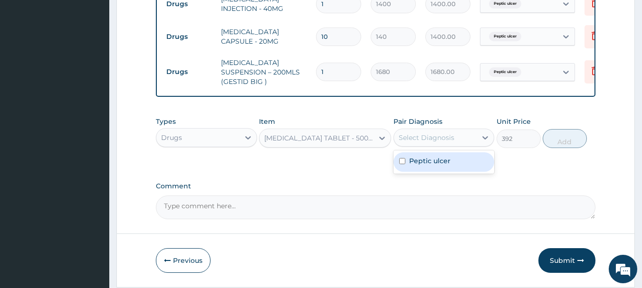
click at [441, 142] on div "Select Diagnosis" at bounding box center [427, 138] width 56 height 10
click at [442, 159] on label "Peptic ulcer" at bounding box center [429, 161] width 41 height 10
checkbox input "true"
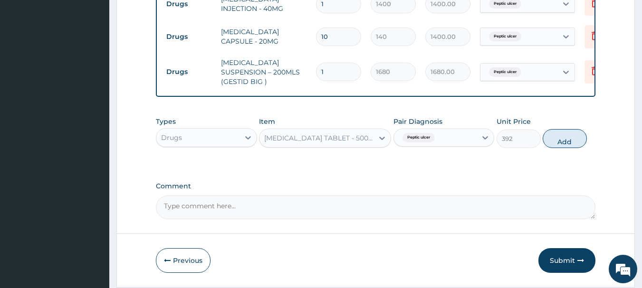
click at [331, 69] on input "1" at bounding box center [338, 72] width 45 height 19
click at [569, 141] on button "Add" at bounding box center [565, 138] width 44 height 19
type input "0"
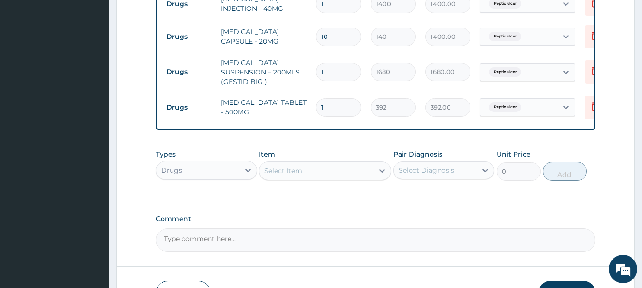
type input "10"
type input "3920.00"
type input "10"
click at [309, 172] on div "Select Item" at bounding box center [316, 170] width 114 height 15
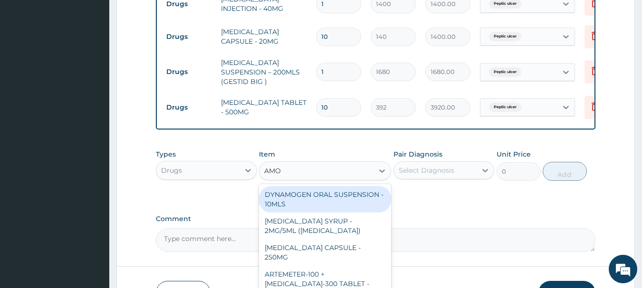
type input "AMOX"
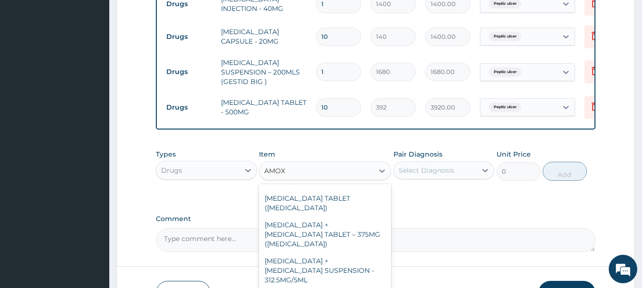
scroll to position [249, 0]
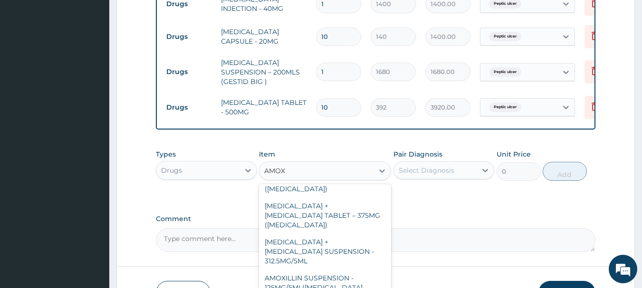
type input "1120"
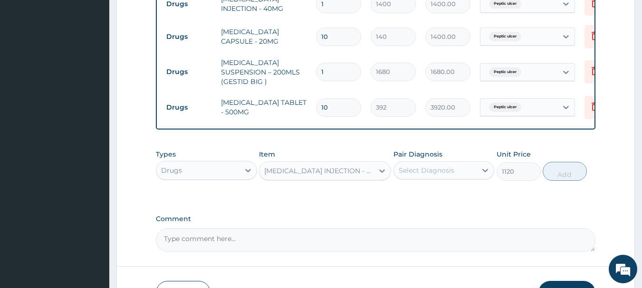
click at [444, 169] on div "Select Diagnosis" at bounding box center [427, 171] width 56 height 10
click at [440, 190] on div "Peptic ulcer" at bounding box center [443, 194] width 101 height 19
checkbox input "true"
click at [564, 178] on button "Add" at bounding box center [565, 171] width 44 height 19
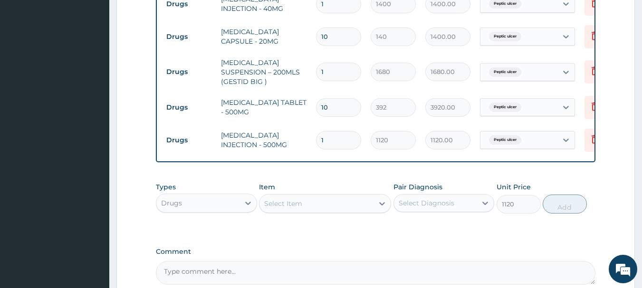
type input "0"
type input "16"
type input "17920.00"
type input "1"
type input "1120.00"
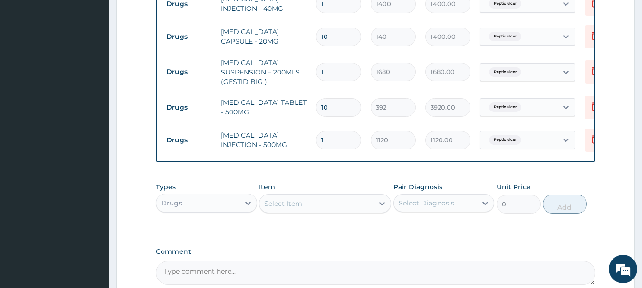
type input "15"
type input "16800.00"
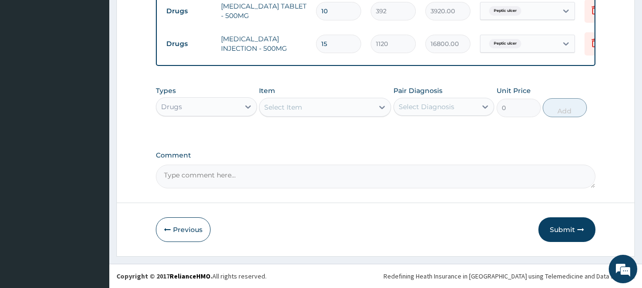
scroll to position [528, 0]
type input "15"
click at [554, 224] on button "Submit" at bounding box center [566, 230] width 57 height 25
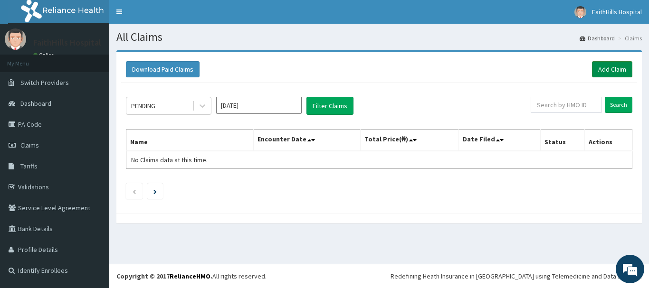
click at [620, 70] on link "Add Claim" at bounding box center [612, 69] width 40 height 16
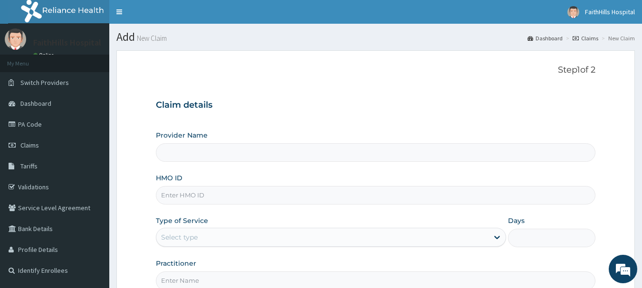
type input "FaithHills Specialist Hospital"
click at [219, 197] on input "HMO ID" at bounding box center [376, 195] width 440 height 19
type input "ARM/10177/D"
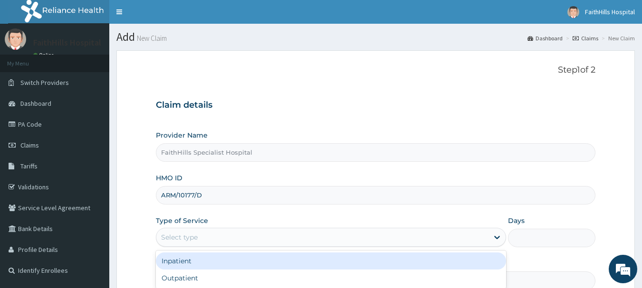
click at [199, 239] on div "Select type" at bounding box center [322, 237] width 332 height 15
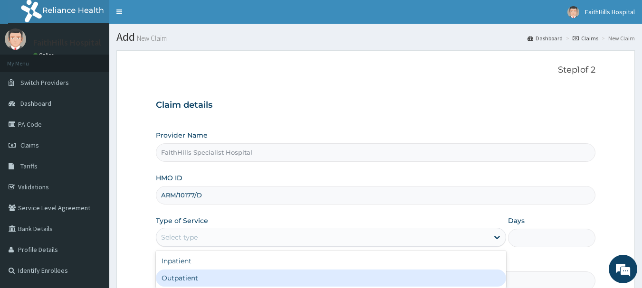
click at [199, 272] on div "Outpatient" at bounding box center [331, 278] width 350 height 17
type input "1"
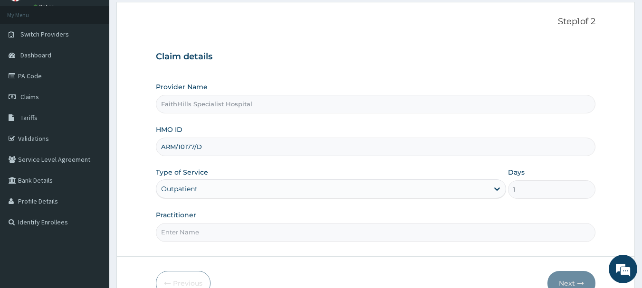
scroll to position [102, 0]
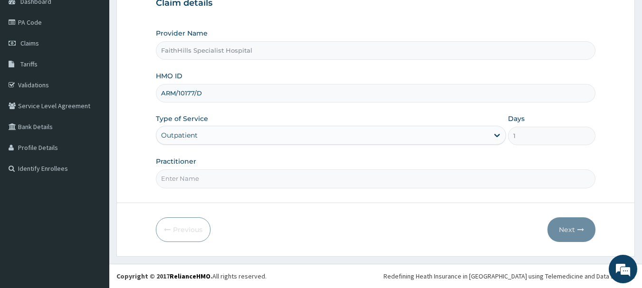
click at [213, 181] on input "Practitioner" at bounding box center [376, 179] width 440 height 19
type input "DR. [PERSON_NAME]"
click at [579, 228] on icon "button" at bounding box center [580, 230] width 7 height 7
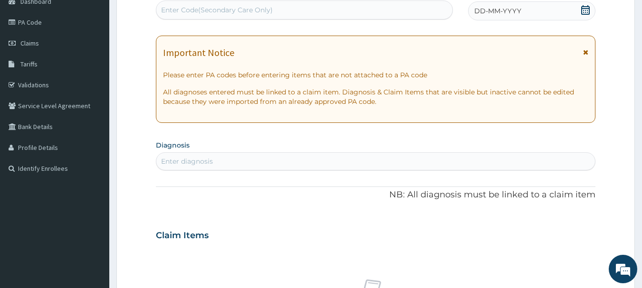
click at [582, 10] on icon at bounding box center [586, 10] width 10 height 10
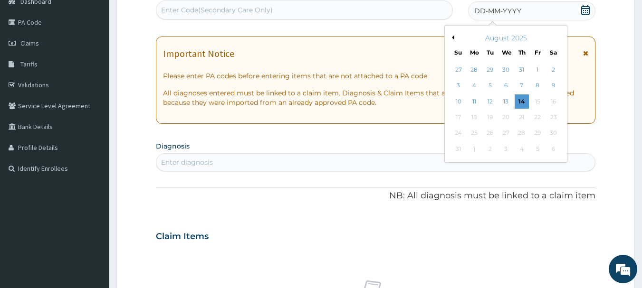
click at [452, 38] on button "Previous Month" at bounding box center [451, 37] width 5 height 5
click at [534, 100] on div "18" at bounding box center [537, 102] width 14 height 14
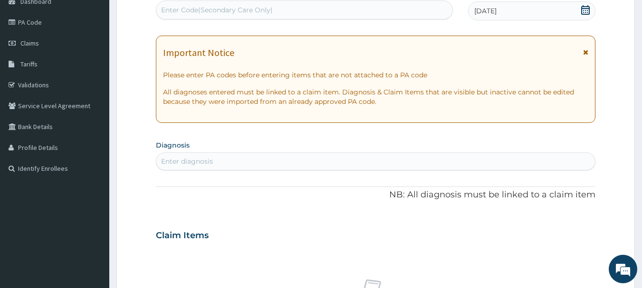
click at [211, 157] on div "Enter diagnosis" at bounding box center [187, 162] width 52 height 10
type input "SEP"
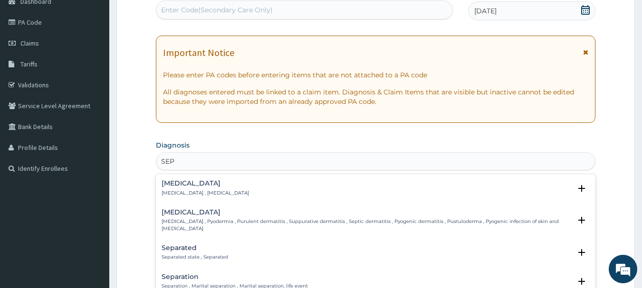
click at [186, 187] on h4 "Sepsis" at bounding box center [205, 183] width 87 height 7
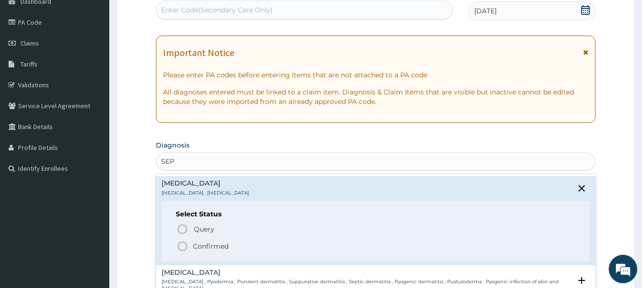
click at [200, 247] on p "Confirmed" at bounding box center [211, 247] width 36 height 10
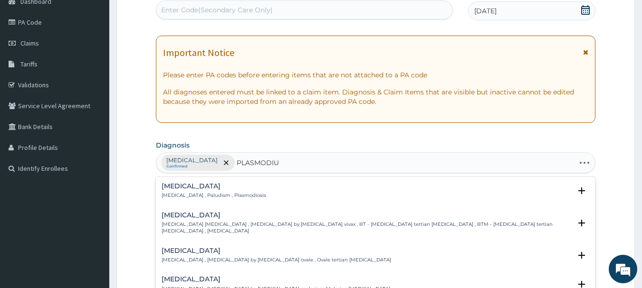
type input "PLASMODIUM"
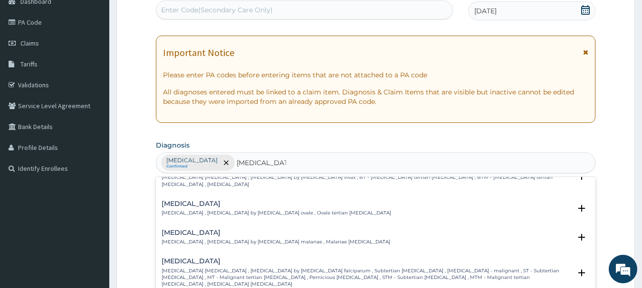
scroll to position [48, 0]
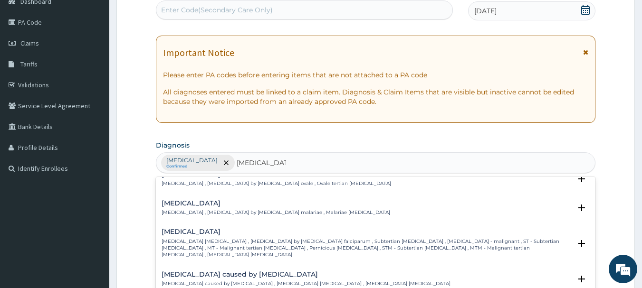
click at [232, 231] on div "Falciparum malaria Falciparum malaria , Malignant tertian malaria , Malaria by …" at bounding box center [367, 244] width 410 height 30
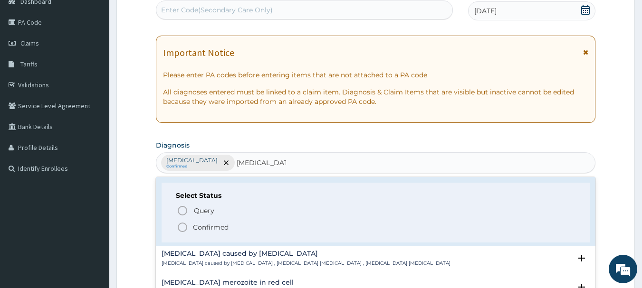
scroll to position [143, 0]
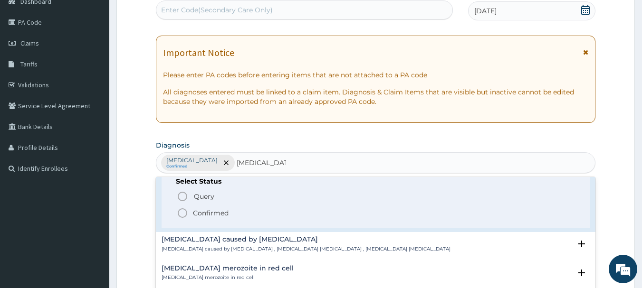
click at [208, 209] on p "Confirmed" at bounding box center [211, 214] width 36 height 10
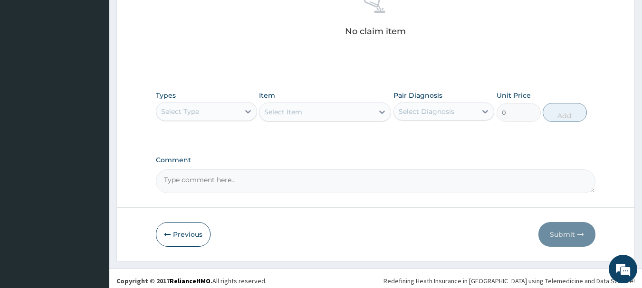
scroll to position [397, 0]
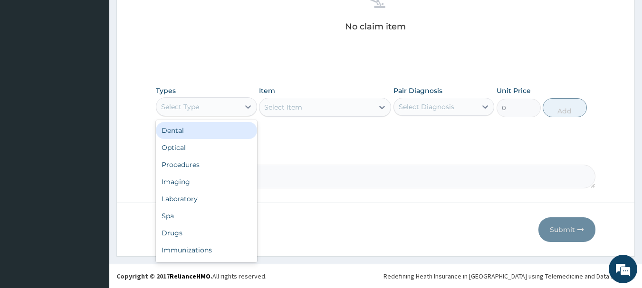
click at [219, 102] on div "Select Type" at bounding box center [197, 106] width 83 height 15
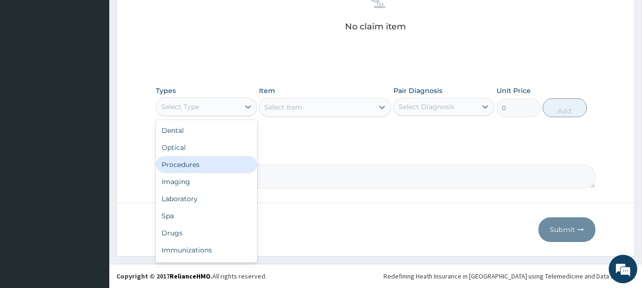
click at [204, 165] on div "Procedures" at bounding box center [206, 164] width 101 height 17
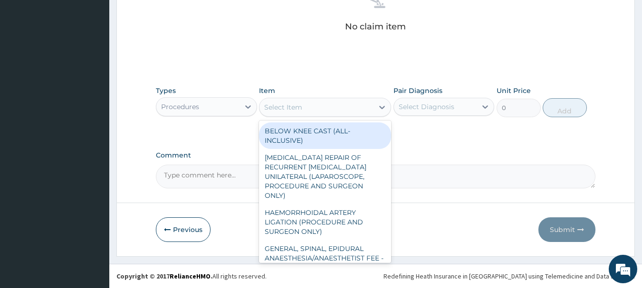
click at [361, 110] on div "Select Item" at bounding box center [316, 107] width 114 height 15
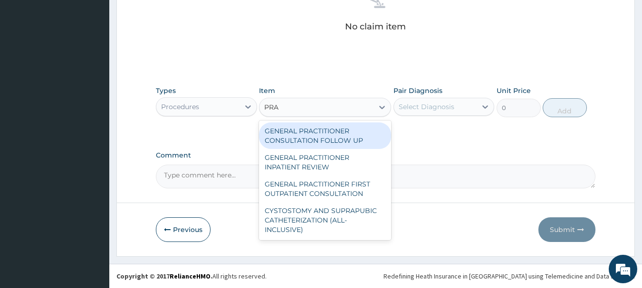
type input "PRAC"
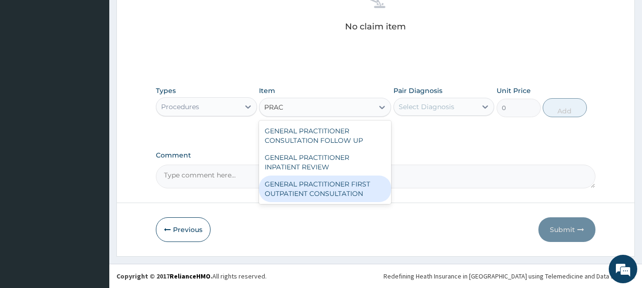
drag, startPoint x: 336, startPoint y: 201, endPoint x: 389, endPoint y: 141, distance: 80.1
click at [337, 200] on div "GENERAL PRACTITIONER FIRST OUTPATIENT CONSULTATION" at bounding box center [325, 189] width 132 height 27
type input "3750"
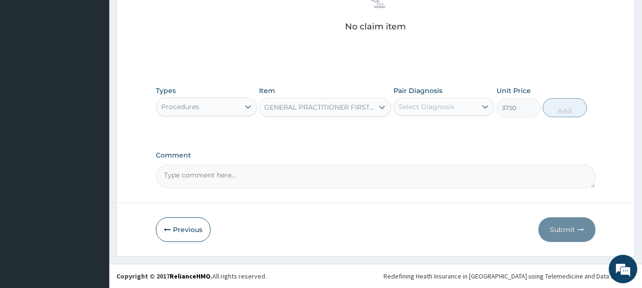
click at [409, 111] on div "Select Diagnosis" at bounding box center [427, 107] width 56 height 10
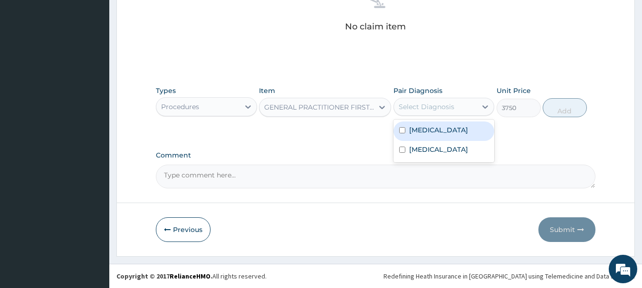
click at [419, 129] on label "[MEDICAL_DATA]" at bounding box center [438, 130] width 59 height 10
checkbox input "true"
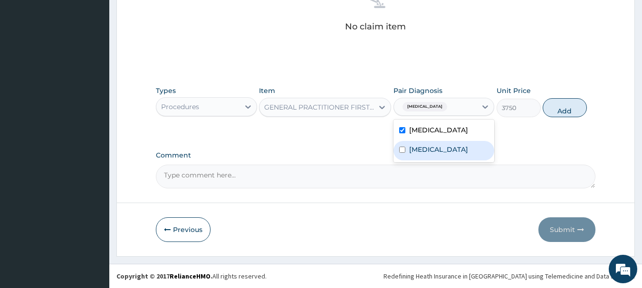
drag, startPoint x: 427, startPoint y: 152, endPoint x: 474, endPoint y: 146, distance: 46.9
click at [428, 152] on label "[MEDICAL_DATA]" at bounding box center [438, 150] width 59 height 10
checkbox input "true"
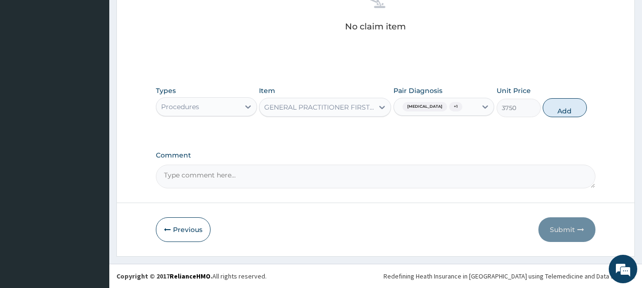
drag, startPoint x: 563, startPoint y: 107, endPoint x: 500, endPoint y: 120, distance: 63.5
click at [563, 107] on button "Add" at bounding box center [565, 107] width 44 height 19
type input "0"
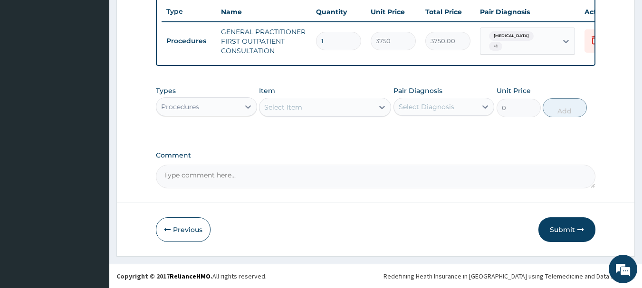
scroll to position [364, 0]
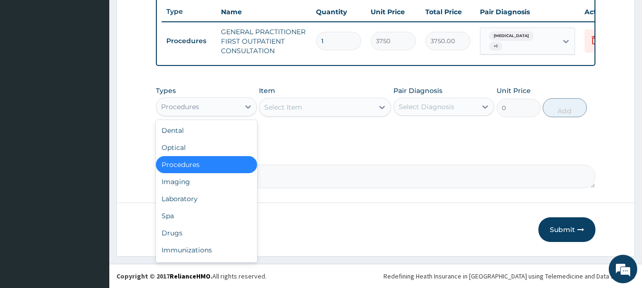
drag, startPoint x: 215, startPoint y: 109, endPoint x: 219, endPoint y: 159, distance: 50.1
click at [216, 109] on div "Procedures" at bounding box center [197, 106] width 83 height 15
click at [200, 197] on div "Laboratory" at bounding box center [206, 199] width 101 height 17
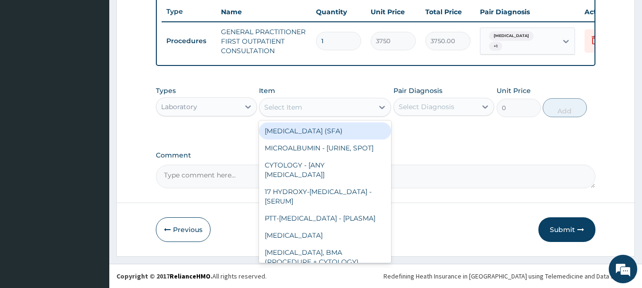
click at [373, 107] on div "Select Item" at bounding box center [316, 107] width 114 height 15
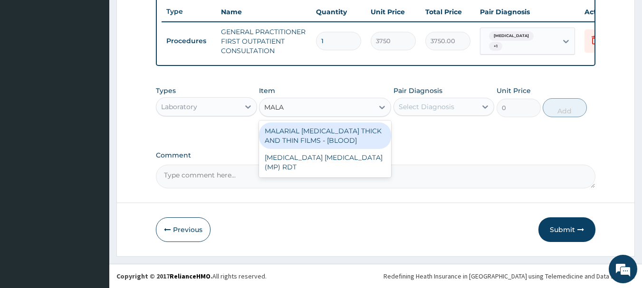
type input "MALAR"
click at [345, 135] on div "MALARIAL [MEDICAL_DATA] THICK AND THIN FILMS - [BLOOD]" at bounding box center [325, 136] width 132 height 27
type input "2187.5"
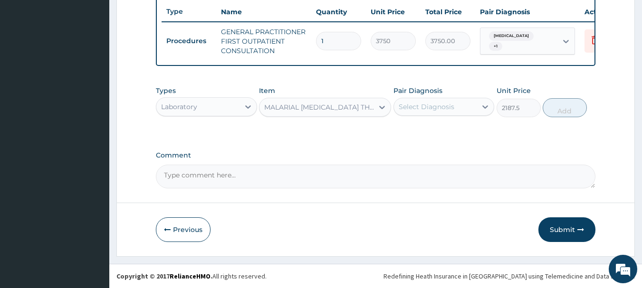
click at [428, 108] on div "Select Diagnosis" at bounding box center [427, 107] width 56 height 10
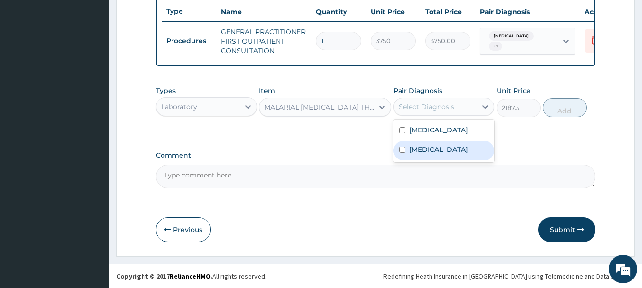
click at [441, 150] on label "[MEDICAL_DATA]" at bounding box center [438, 150] width 59 height 10
checkbox input "true"
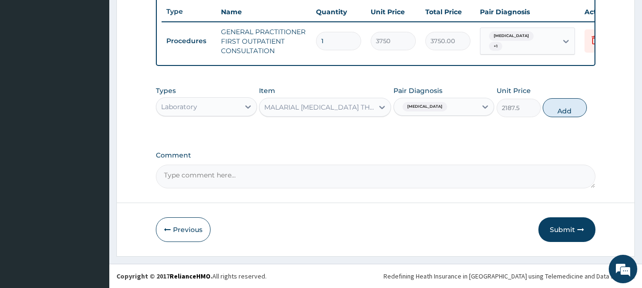
drag, startPoint x: 575, startPoint y: 108, endPoint x: 565, endPoint y: 110, distance: 10.6
click at [575, 108] on button "Add" at bounding box center [565, 107] width 44 height 19
type input "0"
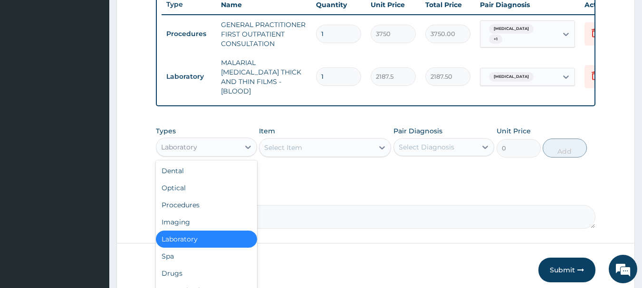
click at [236, 143] on div "Laboratory" at bounding box center [197, 147] width 83 height 15
click at [199, 269] on div "Drugs" at bounding box center [206, 273] width 101 height 17
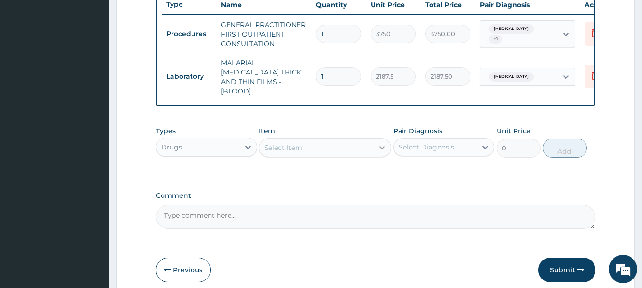
click at [374, 150] on div at bounding box center [381, 147] width 17 height 17
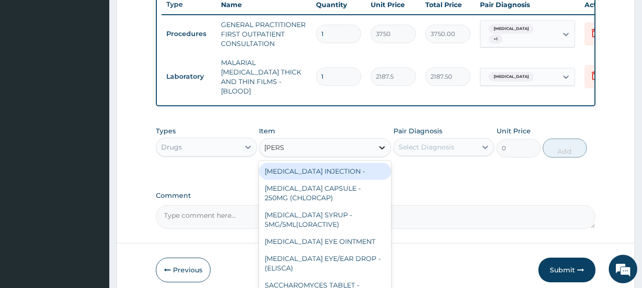
type input "LORAT"
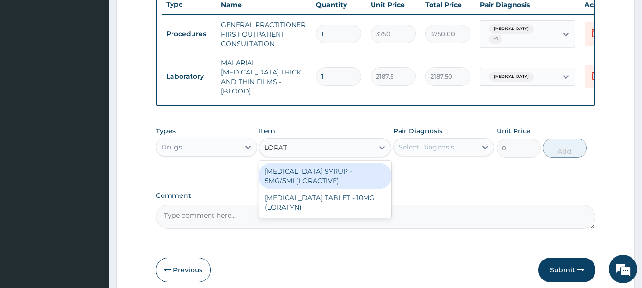
click at [350, 172] on div "[MEDICAL_DATA] SYRUP - 5MG/5ML(LORACTIVE)" at bounding box center [325, 176] width 132 height 27
type input "1232"
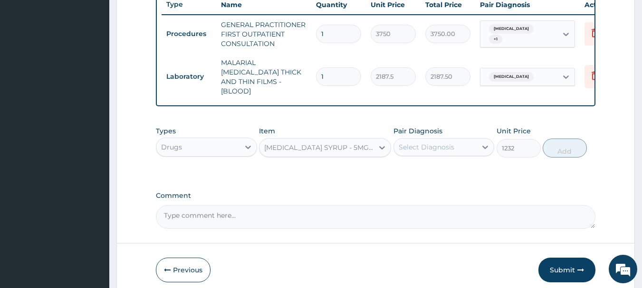
click at [439, 143] on div "Select Diagnosis" at bounding box center [427, 148] width 56 height 10
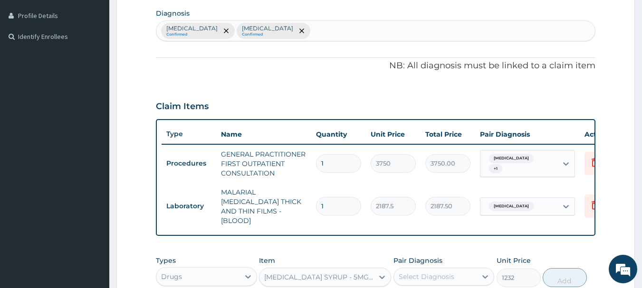
scroll to position [221, 0]
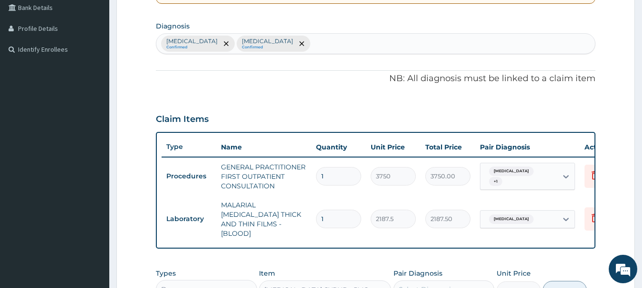
click at [309, 41] on div "Sepsis Confirmed Falciparum malaria Confirmed" at bounding box center [375, 44] width 439 height 20
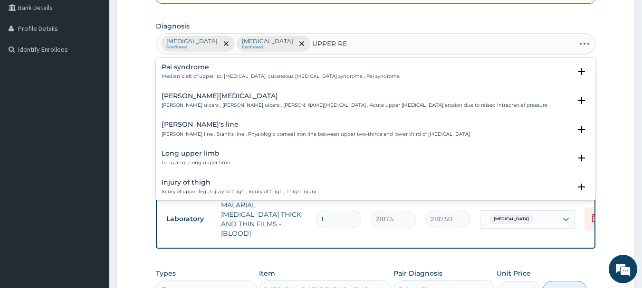
type input "UPPER RES"
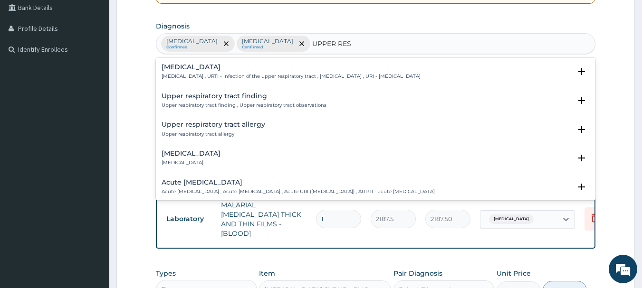
click at [272, 71] on h4 "[MEDICAL_DATA]" at bounding box center [291, 67] width 259 height 7
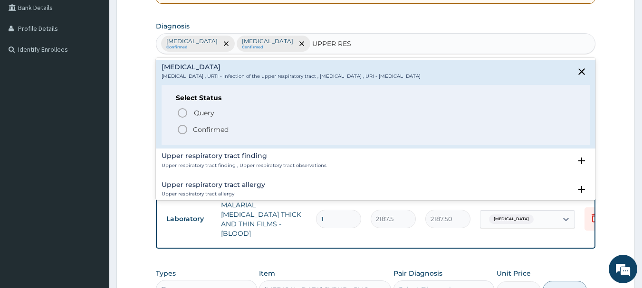
click at [228, 128] on p "Confirmed" at bounding box center [211, 130] width 36 height 10
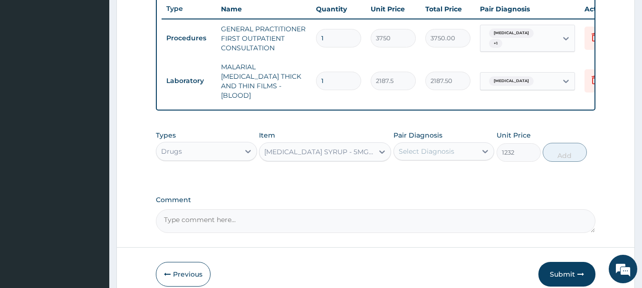
scroll to position [364, 0]
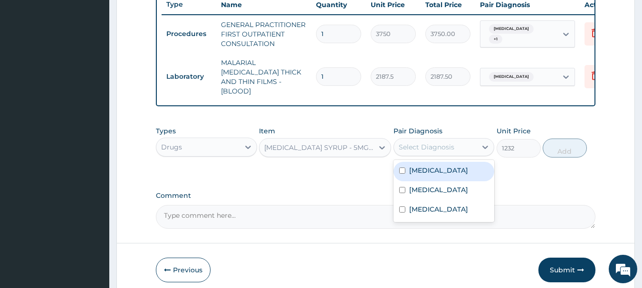
click at [440, 140] on div "Select Diagnosis" at bounding box center [435, 147] width 83 height 15
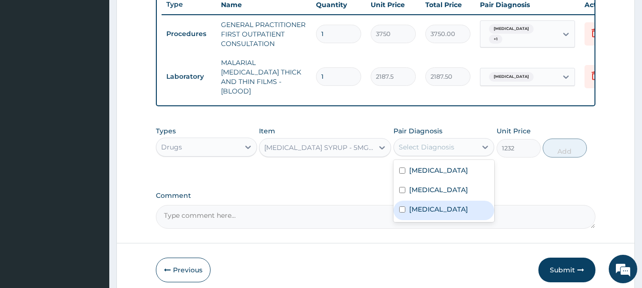
click at [441, 213] on label "Upper respiratory infection" at bounding box center [438, 210] width 59 height 10
checkbox input "true"
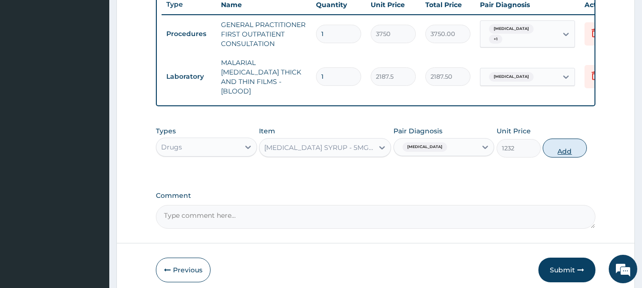
click at [571, 143] on button "Add" at bounding box center [565, 148] width 44 height 19
type input "0"
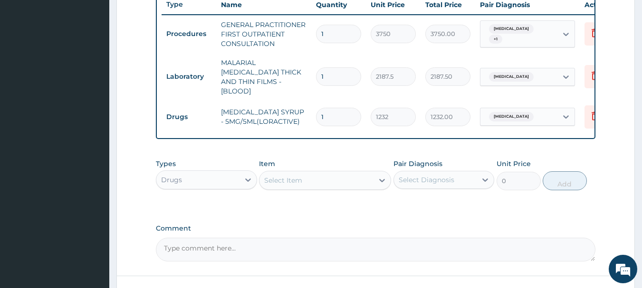
click at [370, 178] on div "Select Item" at bounding box center [316, 180] width 114 height 15
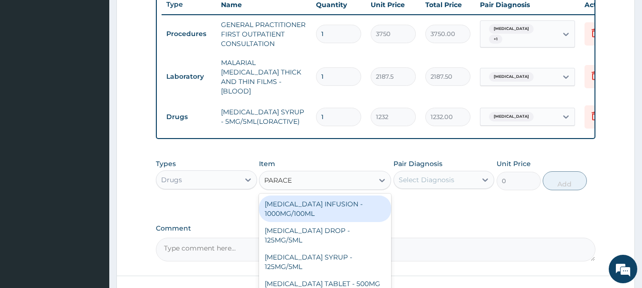
type input "PARACET"
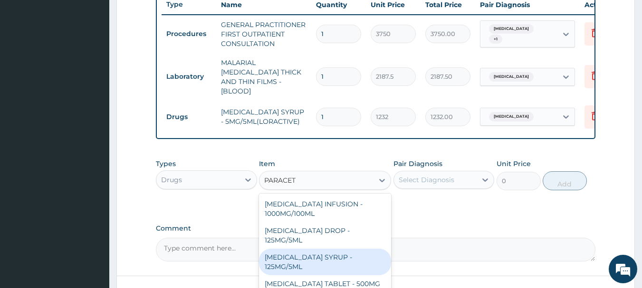
click at [300, 262] on div "PARACETAMOL SYRUP - 125MG/5ML" at bounding box center [325, 262] width 132 height 27
type input "840"
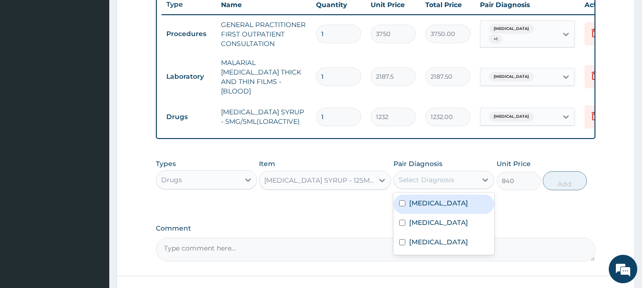
click at [446, 176] on div "Select Diagnosis" at bounding box center [427, 180] width 56 height 10
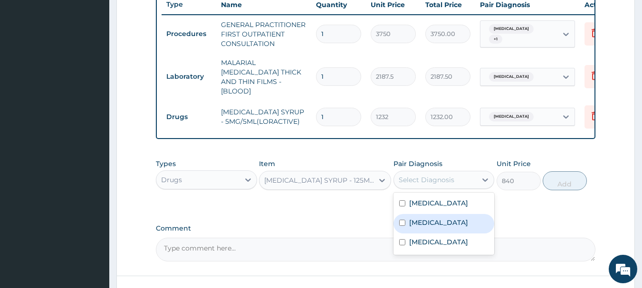
click at [433, 220] on label "Falciparum malaria" at bounding box center [438, 223] width 59 height 10
checkbox input "true"
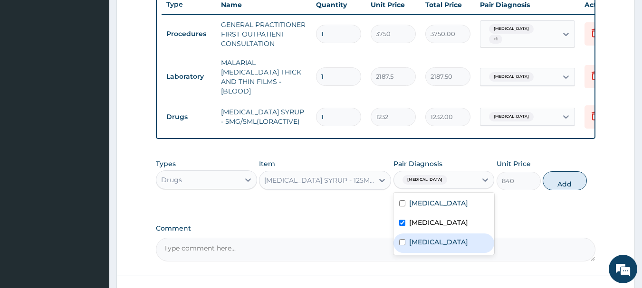
click at [439, 243] on label "Upper respiratory infection" at bounding box center [438, 243] width 59 height 10
checkbox input "true"
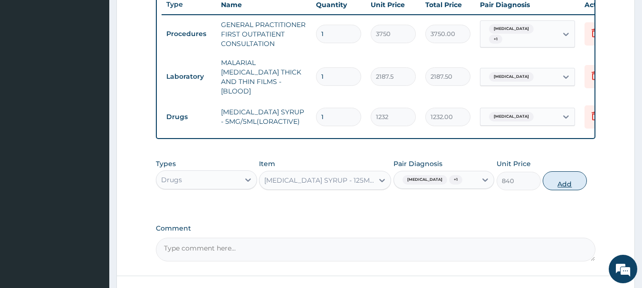
click at [570, 180] on button "Add" at bounding box center [565, 181] width 44 height 19
type input "0"
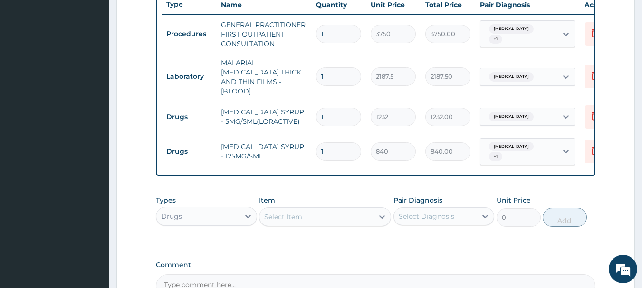
click at [371, 210] on div "Select Item" at bounding box center [316, 217] width 114 height 15
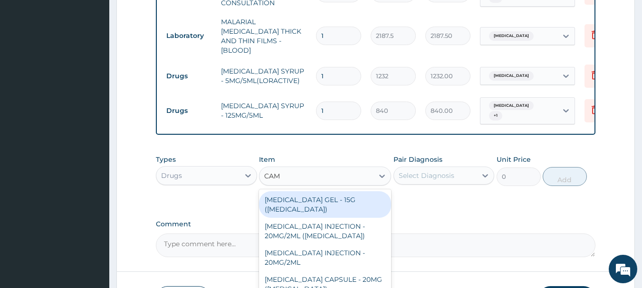
scroll to position [459, 0]
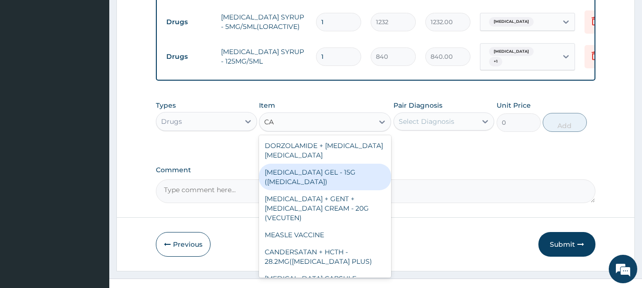
type input "C"
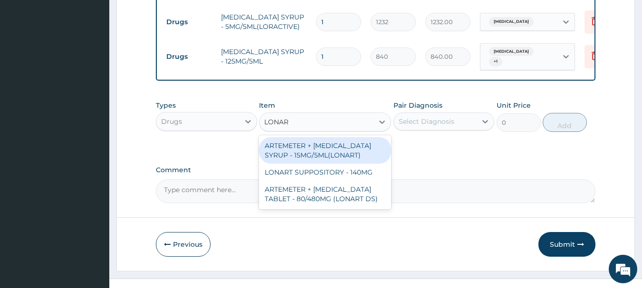
type input "LONART"
click at [351, 148] on div "ARTEMETER + LUMEFANTRINE SYRUP - 15MG/5ML(LONART)" at bounding box center [325, 150] width 132 height 27
type input "1680"
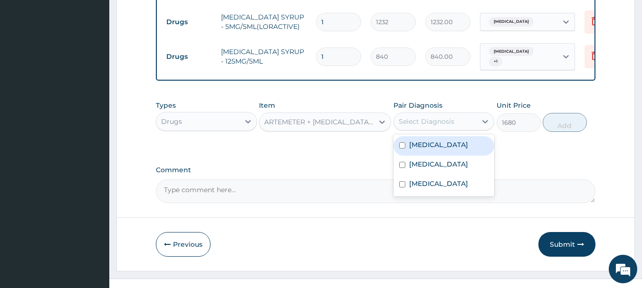
click at [439, 113] on div "Select Diagnosis" at bounding box center [443, 122] width 101 height 18
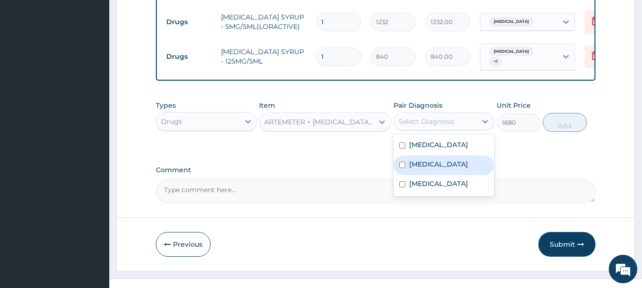
click at [438, 165] on label "Falciparum malaria" at bounding box center [438, 165] width 59 height 10
checkbox input "true"
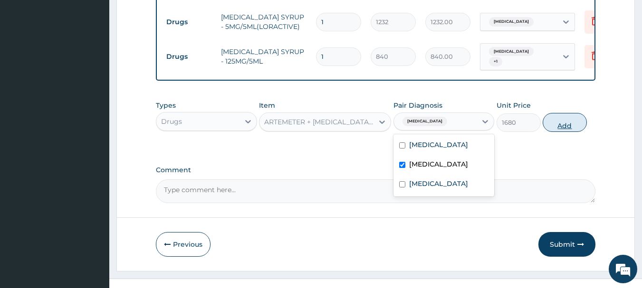
click at [572, 120] on button "Add" at bounding box center [565, 122] width 44 height 19
type input "0"
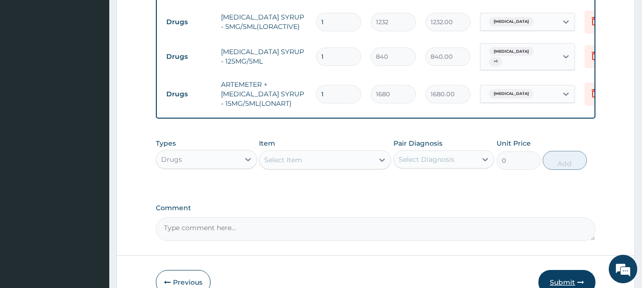
click at [583, 273] on button "Submit" at bounding box center [566, 282] width 57 height 25
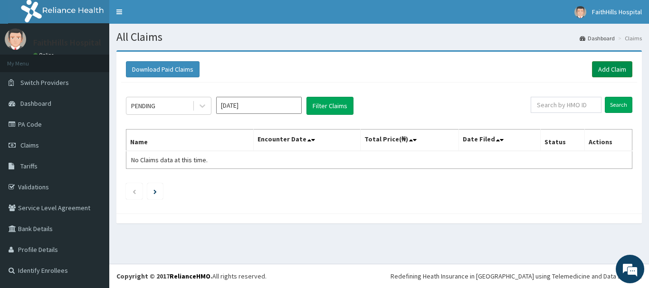
click at [613, 70] on link "Add Claim" at bounding box center [612, 69] width 40 height 16
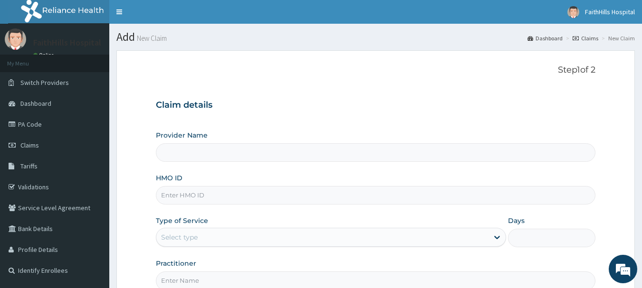
type input "FaithHills Specialist Hospital"
click at [214, 193] on input "HMO ID" at bounding box center [376, 195] width 440 height 19
paste input "FOI/10035/C"
type input "FOI/10035/C"
click at [218, 240] on div "Select type" at bounding box center [322, 237] width 332 height 15
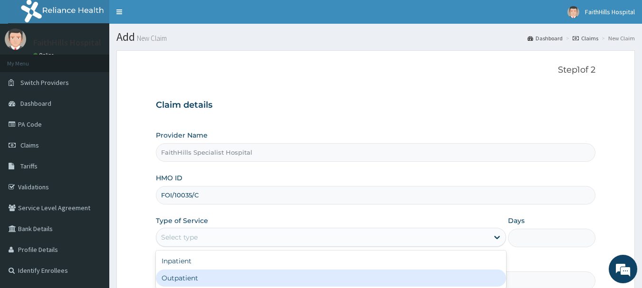
click at [220, 273] on div "Outpatient" at bounding box center [331, 278] width 350 height 17
type input "1"
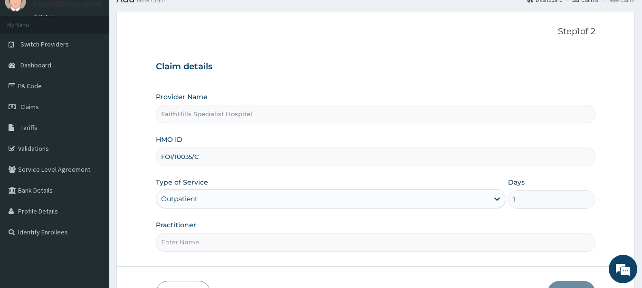
scroll to position [95, 0]
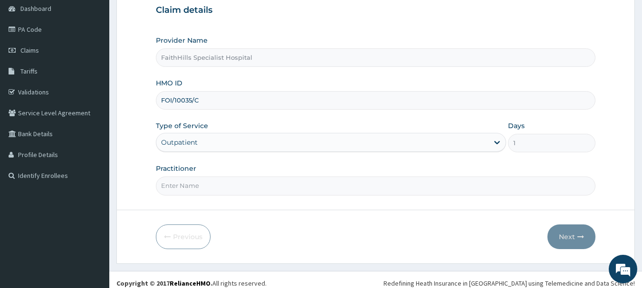
click at [200, 189] on input "Practitioner" at bounding box center [376, 186] width 440 height 19
type input "[PERSON_NAME]"
click at [572, 234] on button "Next" at bounding box center [571, 237] width 48 height 25
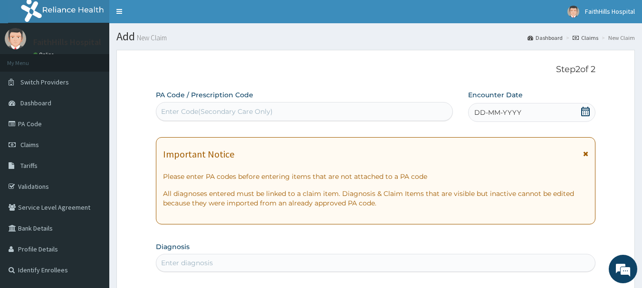
scroll to position [0, 0]
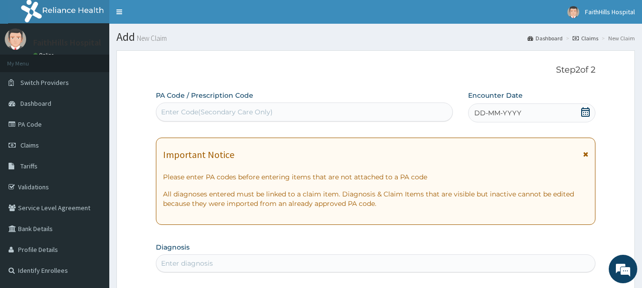
click at [225, 106] on div "Enter Code(Secondary Care Only)" at bounding box center [304, 112] width 296 height 15
paste input "PA/4DAB48"
type input "PA/4DAB48"
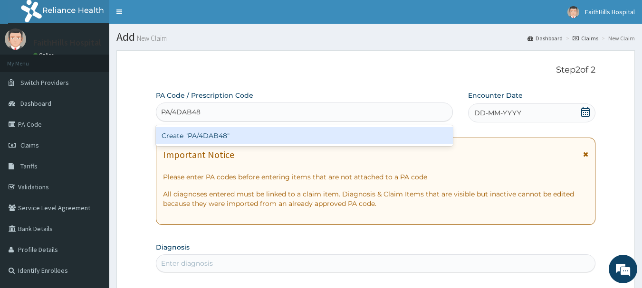
click at [229, 133] on div "Create "PA/4DAB48"" at bounding box center [304, 135] width 297 height 17
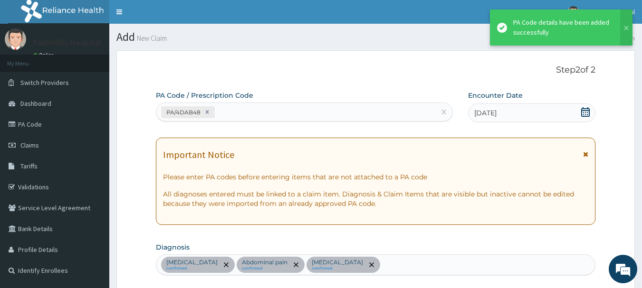
scroll to position [286, 0]
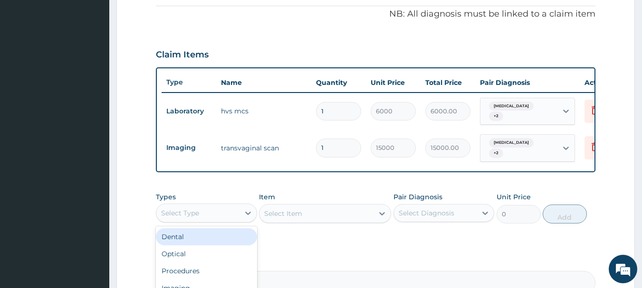
click at [235, 221] on div "Select Type" at bounding box center [197, 213] width 83 height 15
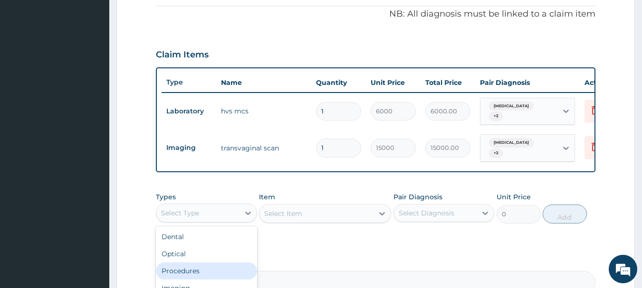
click at [224, 267] on div "Procedures" at bounding box center [206, 271] width 101 height 17
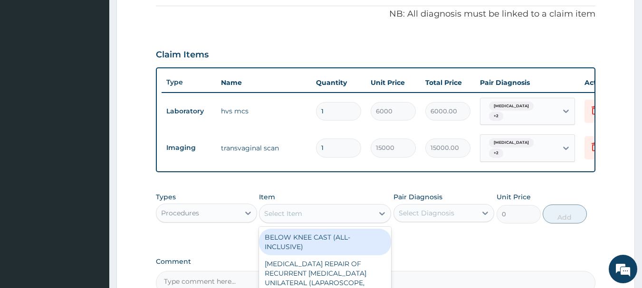
click at [328, 210] on div "Select Item" at bounding box center [316, 213] width 114 height 15
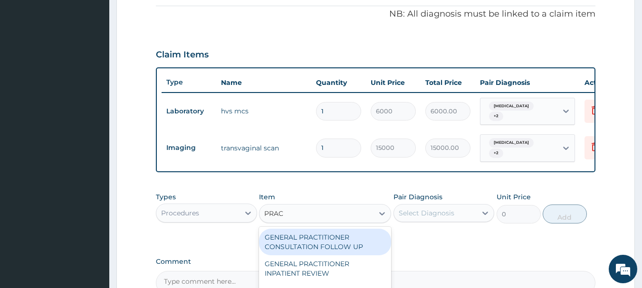
type input "PRACT"
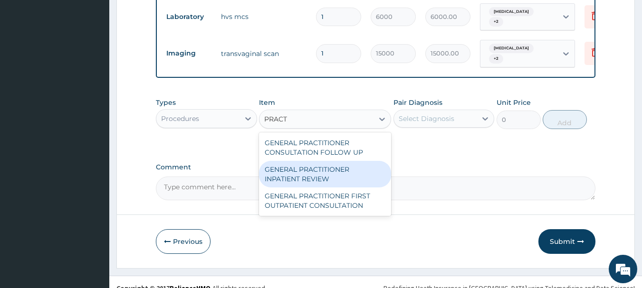
scroll to position [381, 0]
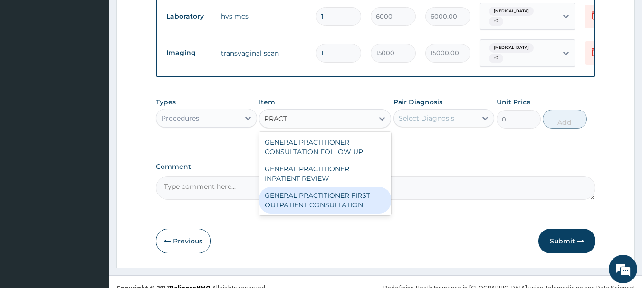
click at [350, 207] on div "GENERAL PRACTITIONER FIRST OUTPATIENT CONSULTATION" at bounding box center [325, 200] width 132 height 27
type input "3750"
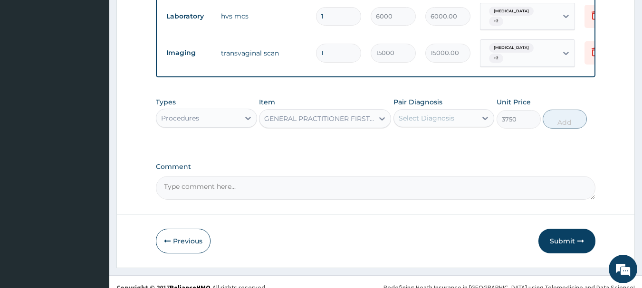
click at [456, 120] on div "Select Diagnosis" at bounding box center [435, 118] width 83 height 15
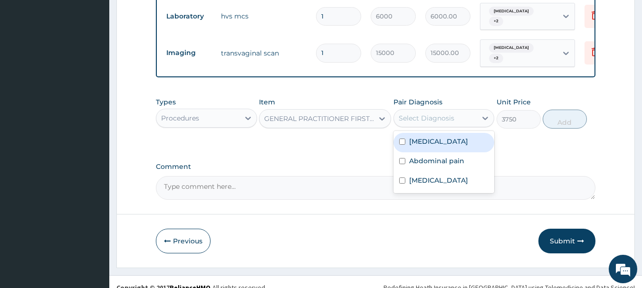
click at [450, 140] on div "[MEDICAL_DATA]" at bounding box center [443, 142] width 101 height 19
checkbox input "true"
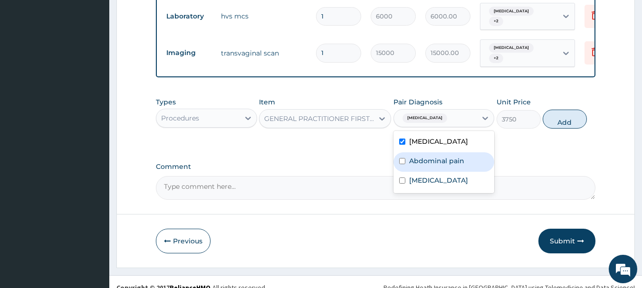
drag, startPoint x: 445, startPoint y: 158, endPoint x: 449, endPoint y: 186, distance: 28.3
click at [446, 159] on div "Abdominal pain" at bounding box center [443, 162] width 101 height 19
checkbox input "true"
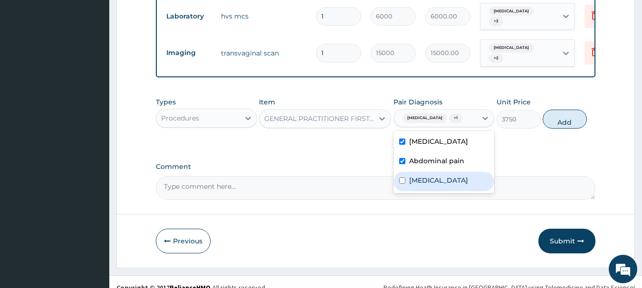
drag, startPoint x: 451, startPoint y: 189, endPoint x: 452, endPoint y: 184, distance: 4.8
click at [451, 189] on div "Uterine leiomyoma" at bounding box center [443, 181] width 101 height 19
checkbox input "true"
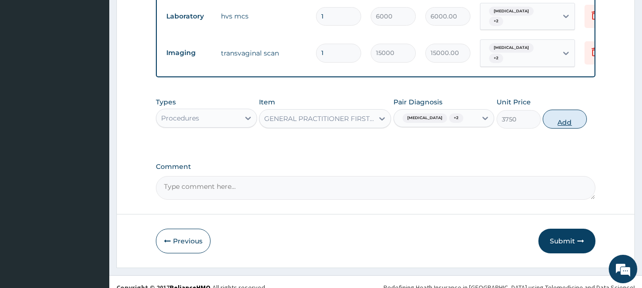
click at [569, 125] on button "Add" at bounding box center [565, 119] width 44 height 19
type input "0"
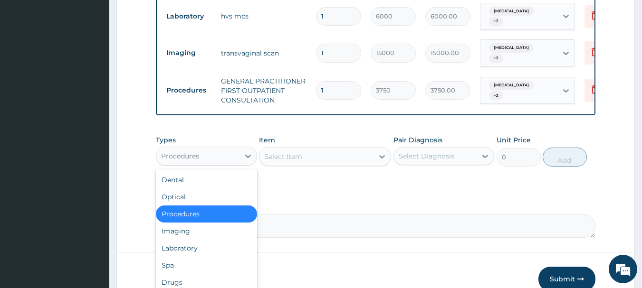
click at [207, 166] on div "Procedures" at bounding box center [206, 156] width 101 height 19
click at [202, 278] on div "Drugs" at bounding box center [206, 282] width 101 height 17
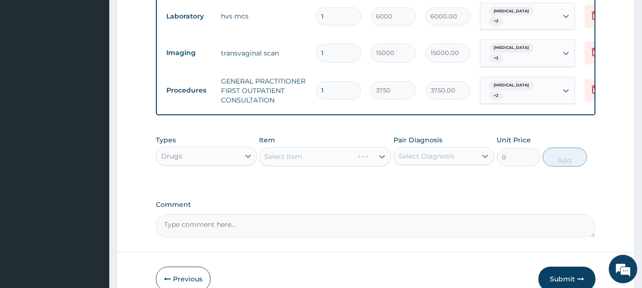
scroll to position [429, 0]
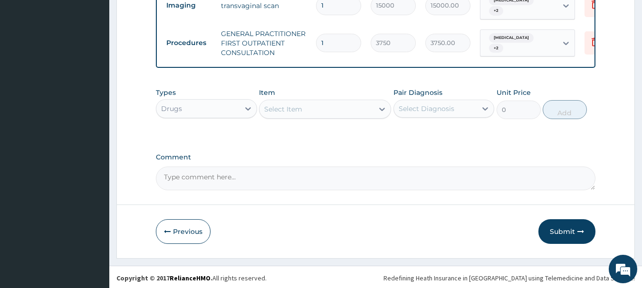
click at [341, 115] on div "Select Item" at bounding box center [316, 109] width 114 height 15
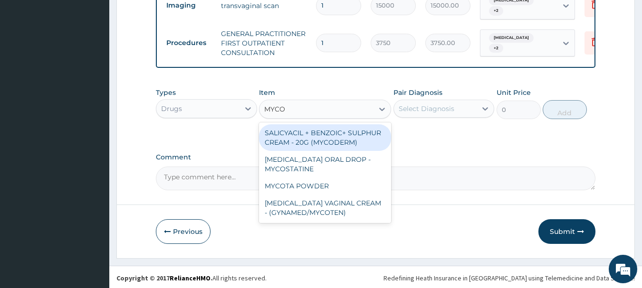
type input "MYCOT"
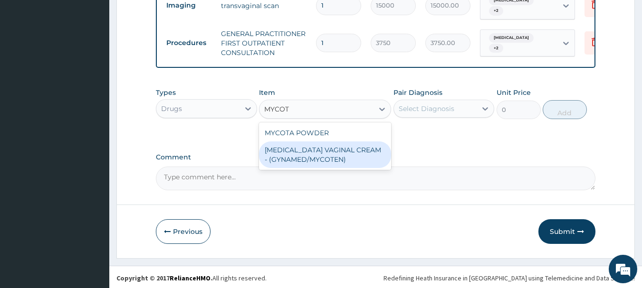
click at [337, 158] on div "CLOTRIMAZOLE VAGINAL CREAM - (GYNAMED/MYCOTEN)" at bounding box center [325, 155] width 132 height 27
type input "2240"
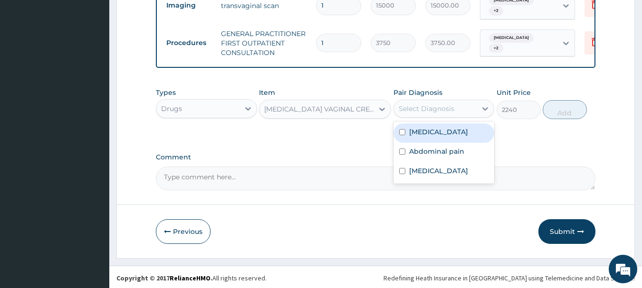
click at [443, 108] on div "Select Diagnosis" at bounding box center [427, 109] width 56 height 10
click at [439, 136] on label "Candidiasis" at bounding box center [438, 132] width 59 height 10
checkbox input "true"
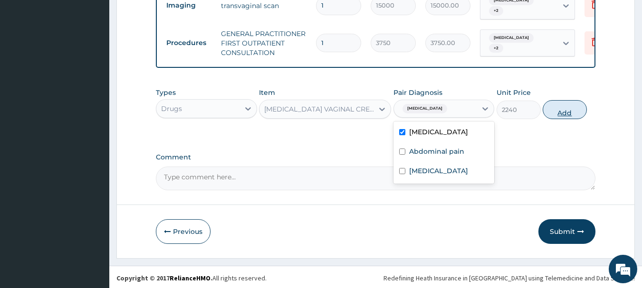
click at [564, 115] on button "Add" at bounding box center [565, 109] width 44 height 19
type input "0"
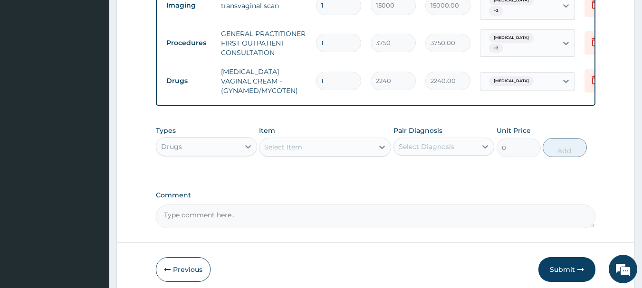
click at [338, 150] on div "Select Item" at bounding box center [316, 147] width 114 height 15
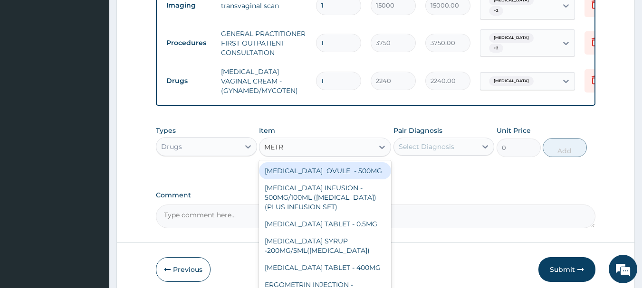
type input "METRO"
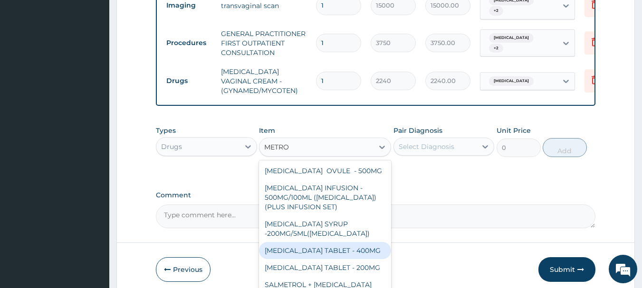
click at [341, 259] on div "[MEDICAL_DATA] TABLET - 400MG" at bounding box center [325, 250] width 132 height 17
type input "84"
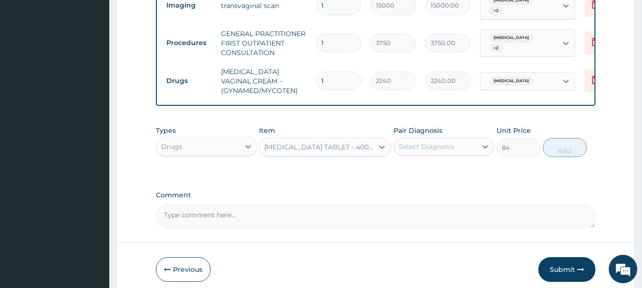
click at [438, 149] on div "Select Diagnosis" at bounding box center [427, 147] width 56 height 10
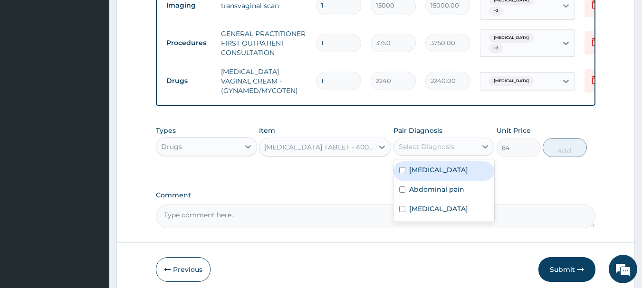
click at [434, 179] on div "Candidiasis" at bounding box center [443, 171] width 101 height 19
checkbox input "true"
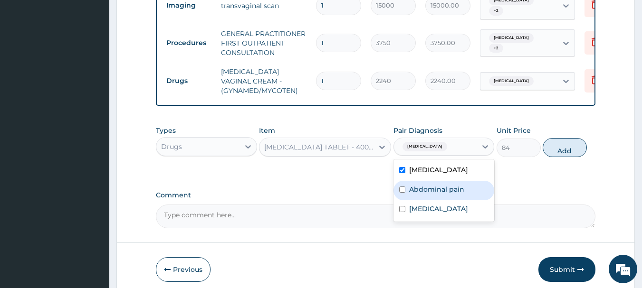
click at [437, 191] on label "Abdominal pain" at bounding box center [436, 190] width 55 height 10
checkbox input "true"
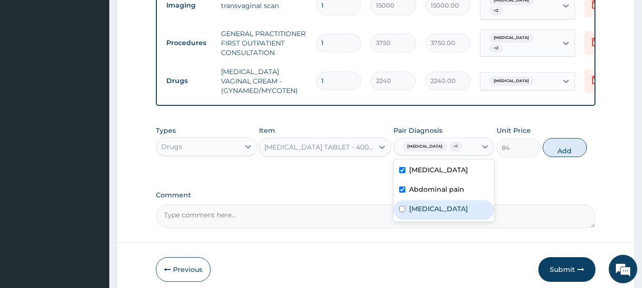
drag, startPoint x: 439, startPoint y: 210, endPoint x: 464, endPoint y: 202, distance: 25.5
click at [440, 210] on label "Uterine leiomyoma" at bounding box center [438, 209] width 59 height 10
checkbox input "true"
click at [562, 152] on button "Add" at bounding box center [565, 147] width 44 height 19
type input "0"
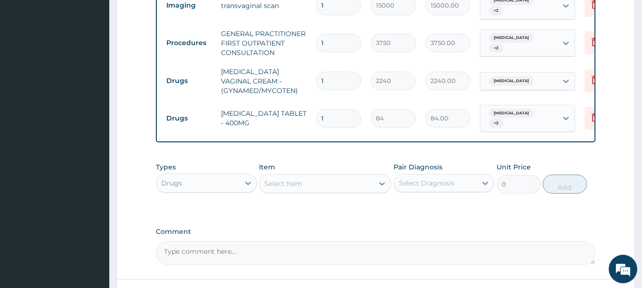
type input "15"
type input "1260.00"
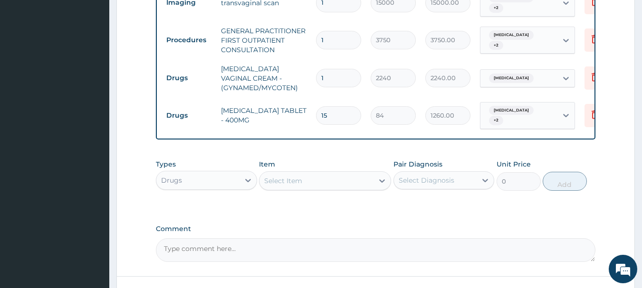
scroll to position [504, 0]
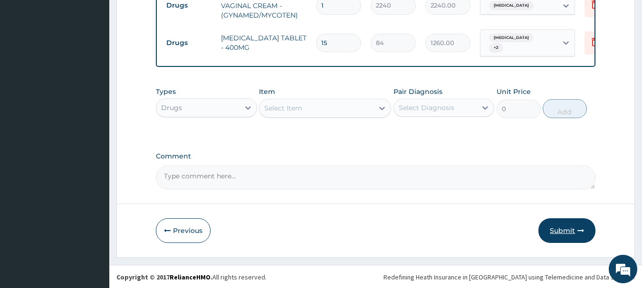
type input "15"
click at [559, 231] on button "Submit" at bounding box center [566, 231] width 57 height 25
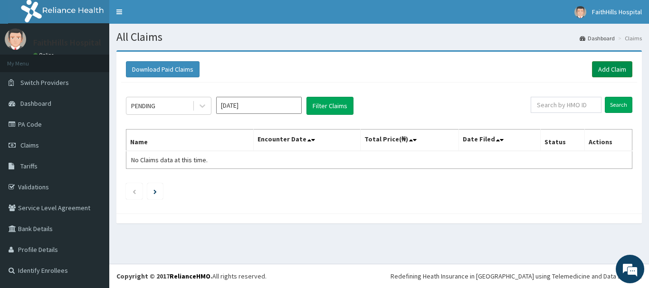
click at [625, 71] on link "Add Claim" at bounding box center [612, 69] width 40 height 16
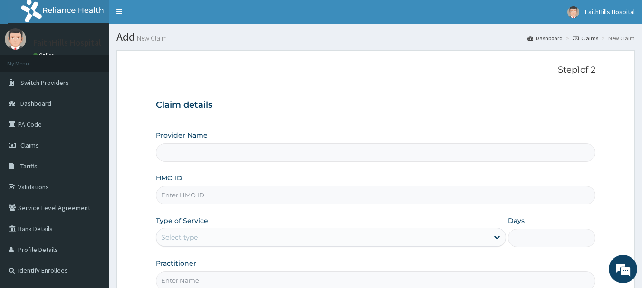
type input "FaithHills Specialist Hospital"
click at [240, 193] on input "HMO ID" at bounding box center [376, 195] width 440 height 19
type input "SBG/10220/D"
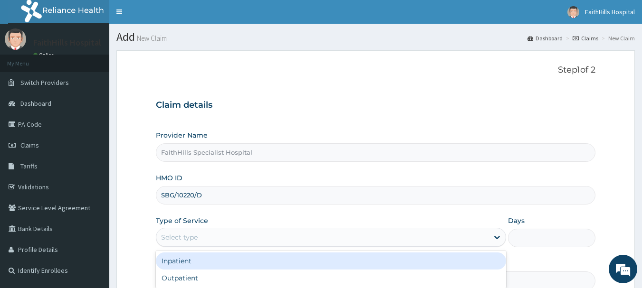
click at [244, 239] on div "Select type" at bounding box center [322, 237] width 332 height 15
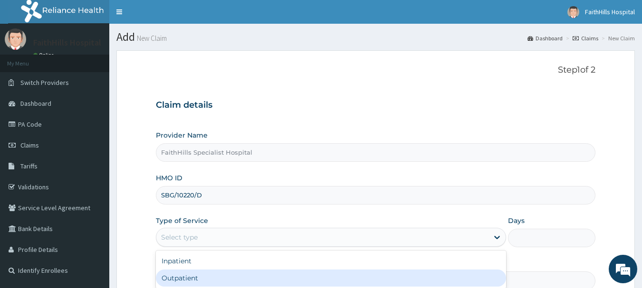
click at [224, 274] on div "Outpatient" at bounding box center [331, 278] width 350 height 17
type input "1"
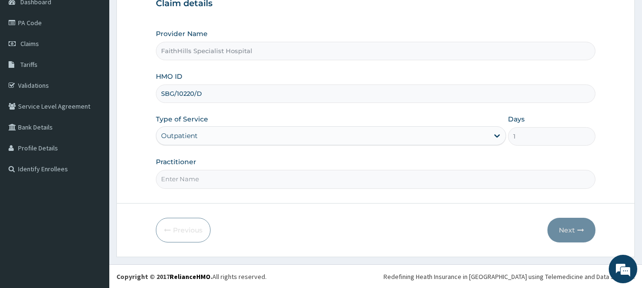
scroll to position [102, 0]
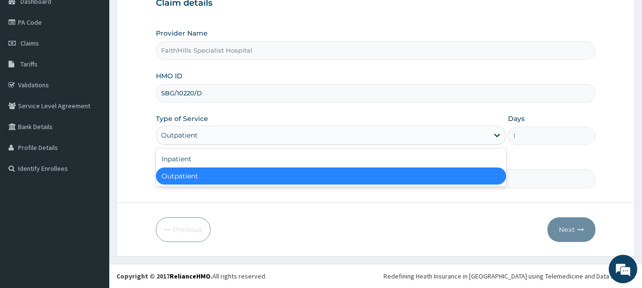
click at [280, 130] on div "Outpatient" at bounding box center [322, 135] width 332 height 15
click at [260, 181] on div "Outpatient" at bounding box center [331, 176] width 350 height 17
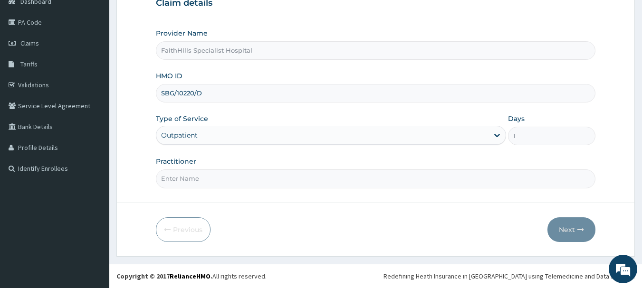
click at [253, 186] on input "Practitioner" at bounding box center [376, 179] width 440 height 19
type input "DR. JOSHUA"
click at [571, 218] on button "Next" at bounding box center [571, 230] width 48 height 25
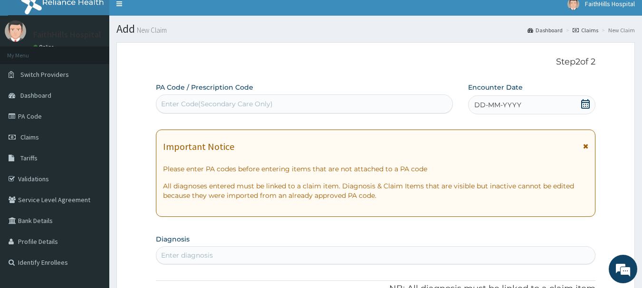
scroll to position [0, 0]
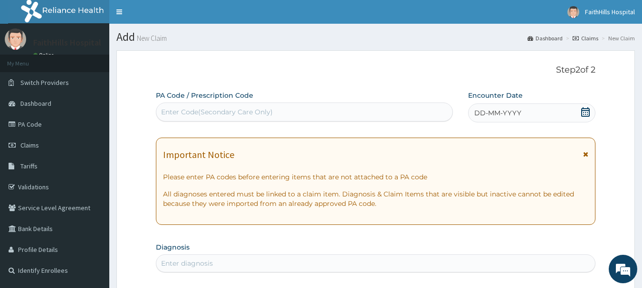
click at [349, 114] on div "Enter Code(Secondary Care Only)" at bounding box center [304, 112] width 296 height 15
paste input "PA/633A20"
type input "PA/633A20"
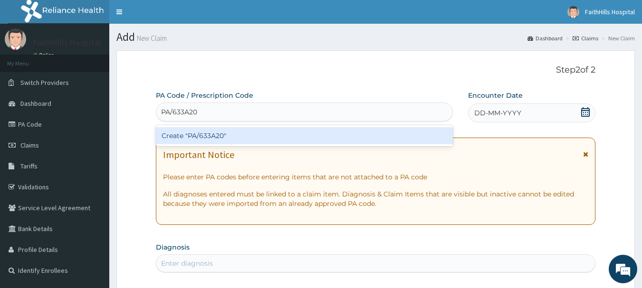
click at [267, 140] on div "Create "PA/633A20"" at bounding box center [304, 135] width 297 height 17
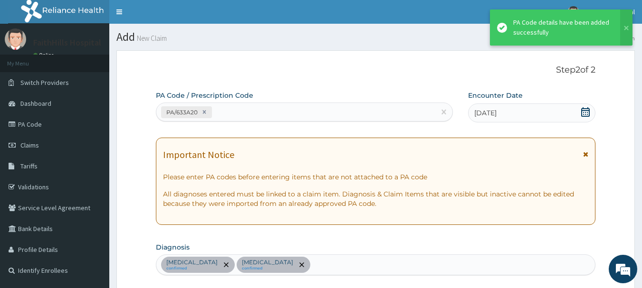
scroll to position [251, 0]
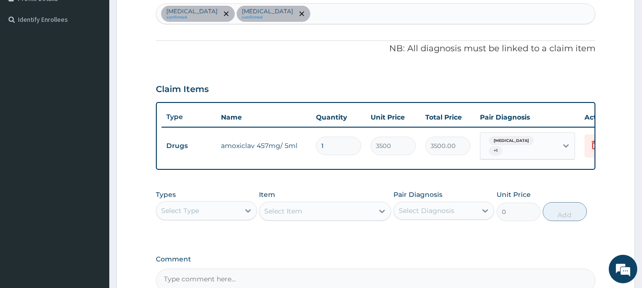
click at [354, 11] on div "Sepsis confirmed Upper respiratory infection confirmed" at bounding box center [375, 14] width 439 height 20
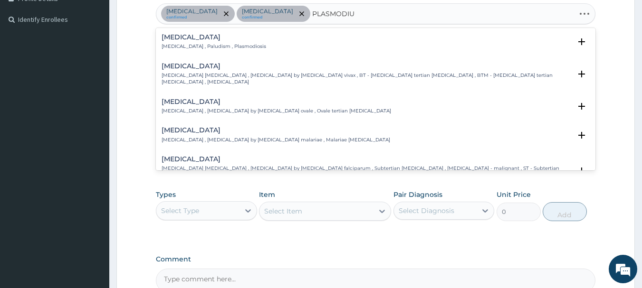
type input "[MEDICAL_DATA]"
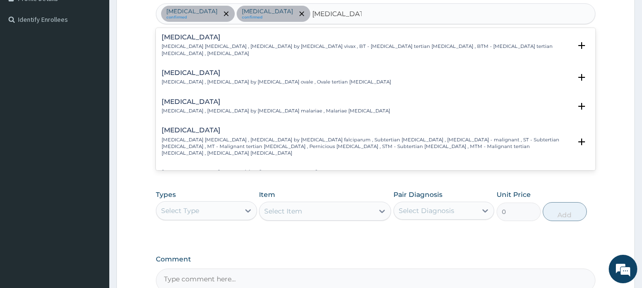
click at [299, 137] on p "[MEDICAL_DATA] [MEDICAL_DATA] , [MEDICAL_DATA] by [MEDICAL_DATA] falciparum , S…" at bounding box center [367, 147] width 410 height 20
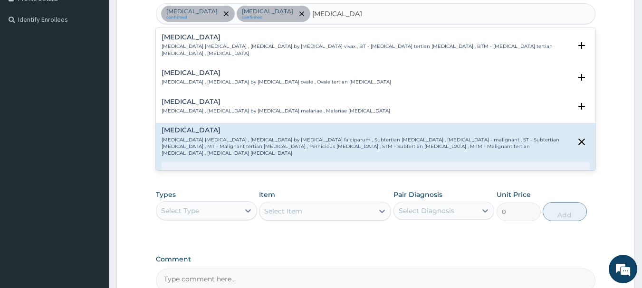
scroll to position [48, 0]
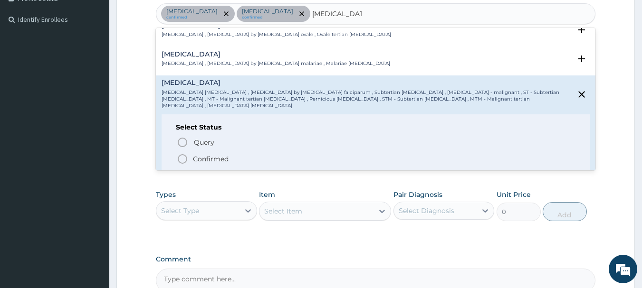
click at [264, 153] on span "Confirmed" at bounding box center [376, 158] width 399 height 11
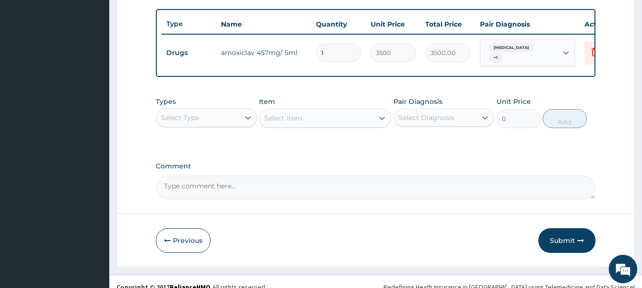
scroll to position [359, 0]
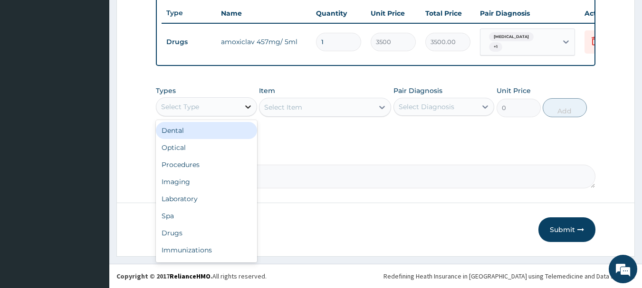
click at [251, 106] on icon at bounding box center [248, 107] width 10 height 10
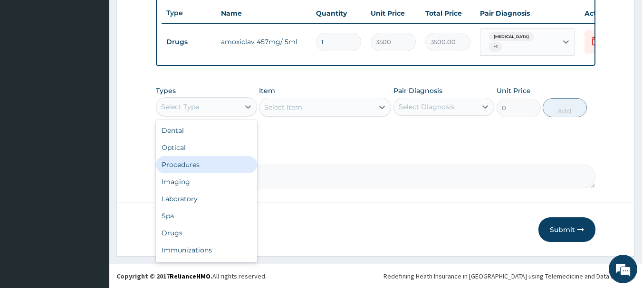
click at [204, 165] on div "Procedures" at bounding box center [206, 164] width 101 height 17
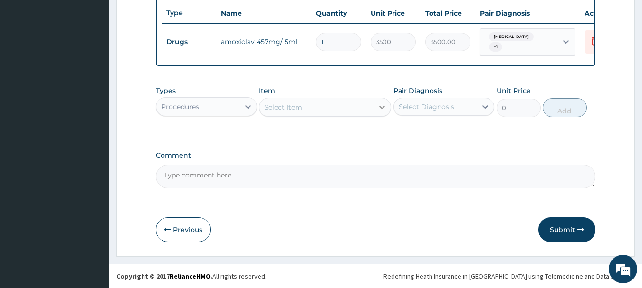
click at [377, 103] on icon at bounding box center [382, 108] width 10 height 10
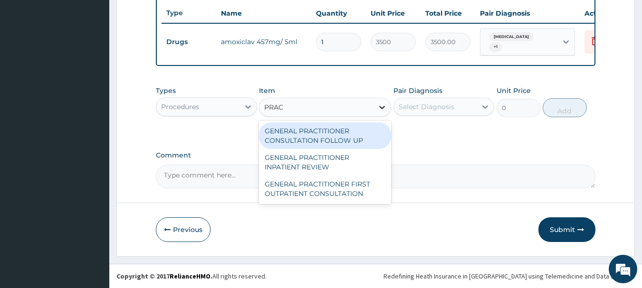
type input "PRACT"
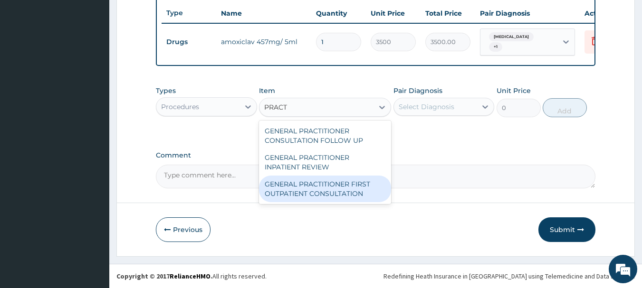
click at [347, 186] on div "GENERAL PRACTITIONER FIRST OUTPATIENT CONSULTATION" at bounding box center [325, 189] width 132 height 27
type input "3750"
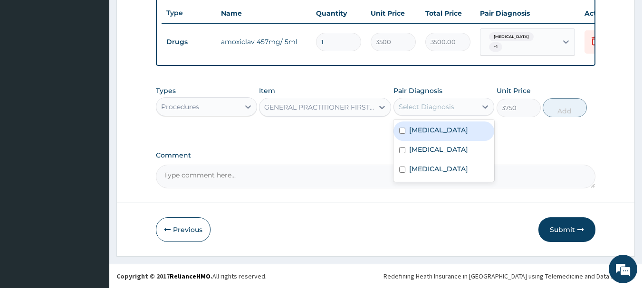
click at [430, 108] on div "Select Diagnosis" at bounding box center [427, 107] width 56 height 10
drag, startPoint x: 429, startPoint y: 129, endPoint x: 433, endPoint y: 159, distance: 30.1
click at [431, 134] on div "[MEDICAL_DATA]" at bounding box center [443, 131] width 101 height 19
checkbox input "true"
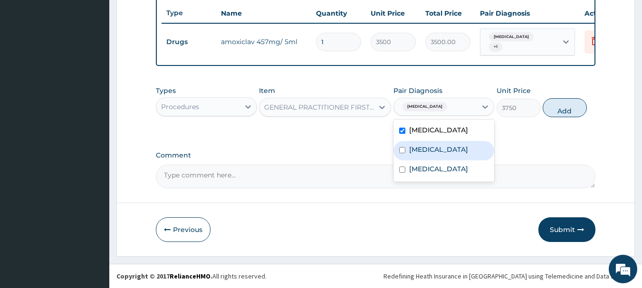
drag, startPoint x: 434, startPoint y: 160, endPoint x: 434, endPoint y: 178, distance: 18.1
click at [434, 161] on div "[MEDICAL_DATA]" at bounding box center [443, 150] width 101 height 19
checkbox input "true"
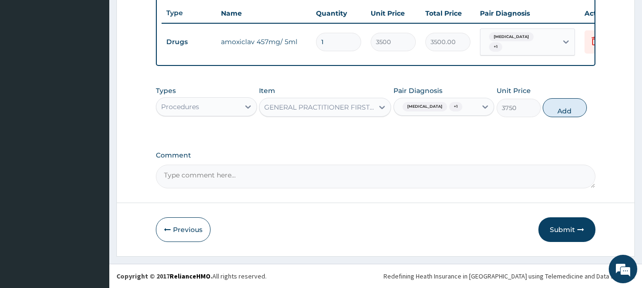
drag, startPoint x: 439, startPoint y: 193, endPoint x: 525, endPoint y: 157, distance: 93.5
click at [464, 101] on div "Sepsis + 1" at bounding box center [435, 107] width 83 height 16
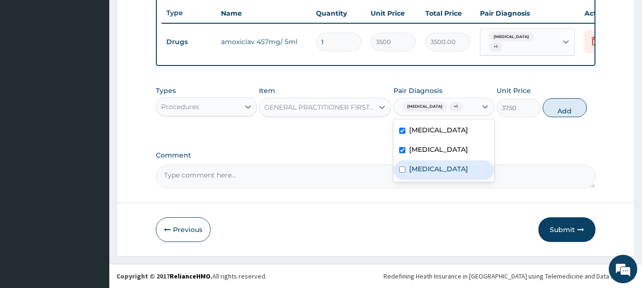
click at [441, 174] on label "[MEDICAL_DATA]" at bounding box center [438, 169] width 59 height 10
checkbox input "true"
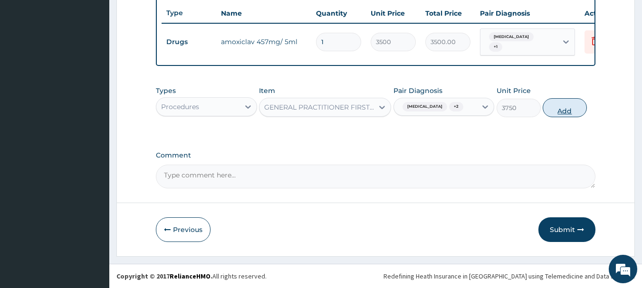
click at [570, 113] on button "Add" at bounding box center [565, 107] width 44 height 19
type input "0"
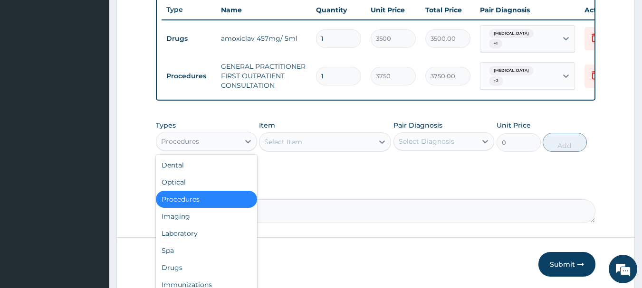
click at [239, 146] on div "Procedures" at bounding box center [197, 141] width 83 height 15
click at [205, 238] on div "Laboratory" at bounding box center [206, 233] width 101 height 17
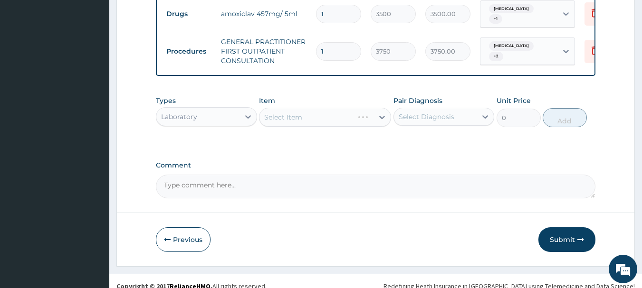
scroll to position [397, 0]
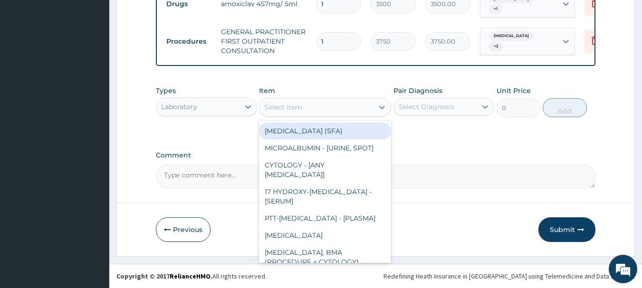
click at [373, 109] on div "Select Item" at bounding box center [316, 107] width 114 height 15
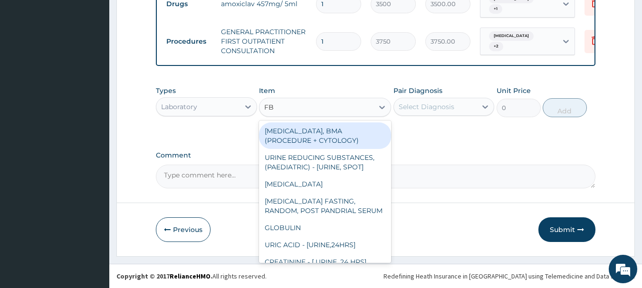
type input "FBC"
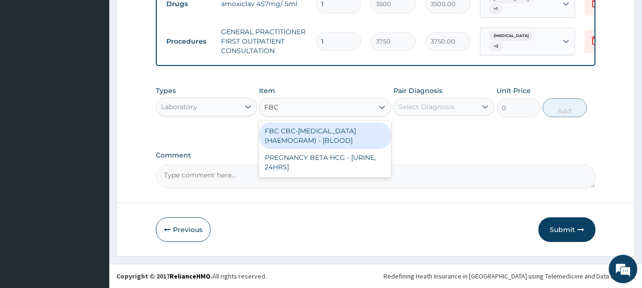
click at [357, 130] on div "FBC CBC-[MEDICAL_DATA] (HAEMOGRAM) - [BLOOD]" at bounding box center [325, 136] width 132 height 27
type input "5000"
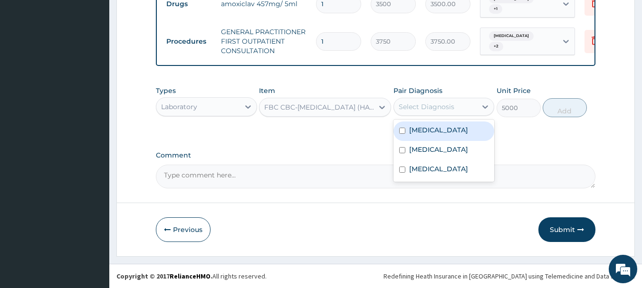
click at [424, 109] on div "Select Diagnosis" at bounding box center [427, 107] width 56 height 10
click at [431, 136] on div "[MEDICAL_DATA]" at bounding box center [443, 131] width 101 height 19
checkbox input "true"
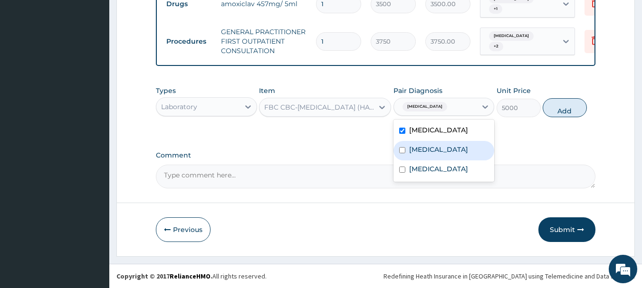
drag, startPoint x: 435, startPoint y: 158, endPoint x: 477, endPoint y: 156, distance: 42.8
click at [435, 154] on label "[MEDICAL_DATA]" at bounding box center [438, 150] width 59 height 10
checkbox input "true"
click at [571, 110] on button "Add" at bounding box center [565, 107] width 44 height 19
type input "0"
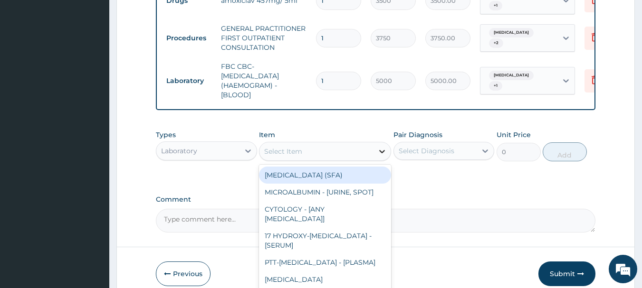
click at [375, 156] on div at bounding box center [381, 151] width 17 height 17
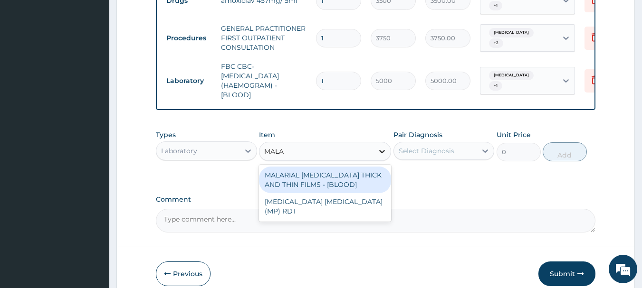
type input "MALAR"
click at [347, 182] on div "MALARIAL [MEDICAL_DATA] THICK AND THIN FILMS - [BLOOD]" at bounding box center [325, 180] width 132 height 27
type input "2187.5"
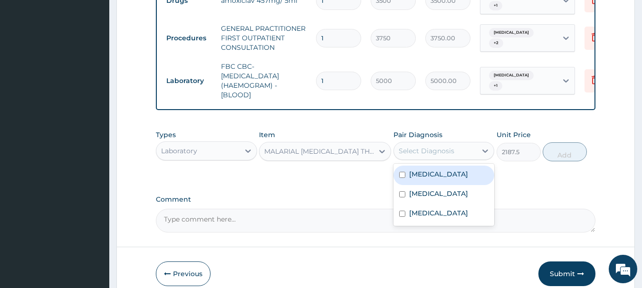
click at [437, 159] on div "Select Diagnosis" at bounding box center [435, 150] width 83 height 15
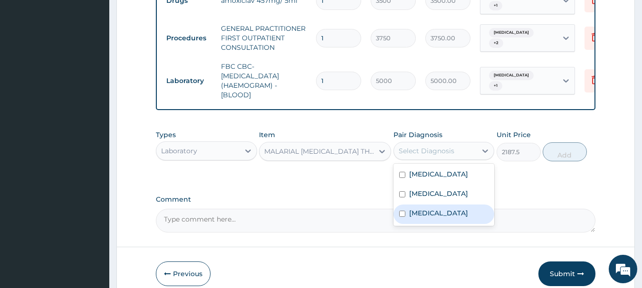
click at [446, 224] on div "[MEDICAL_DATA]" at bounding box center [443, 214] width 101 height 19
checkbox input "true"
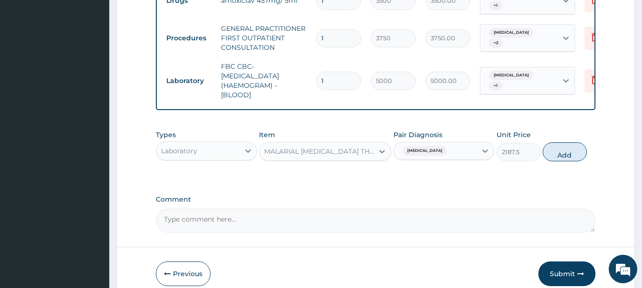
click at [576, 158] on button "Add" at bounding box center [565, 152] width 44 height 19
type input "0"
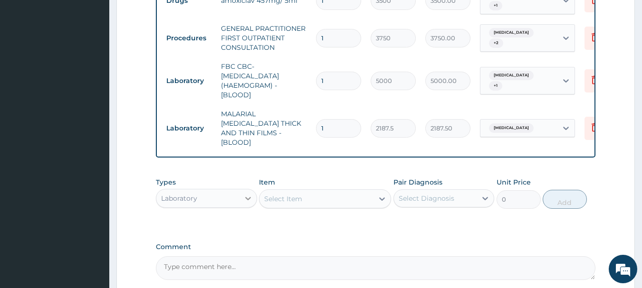
click at [242, 198] on div at bounding box center [247, 198] width 17 height 17
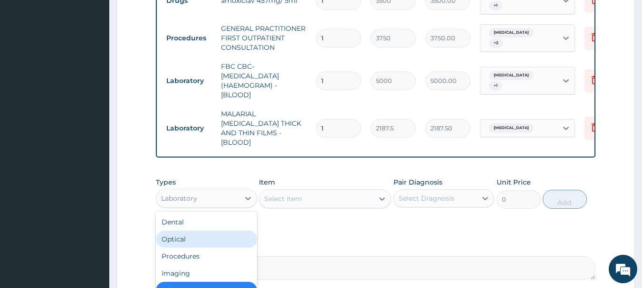
scroll to position [32, 0]
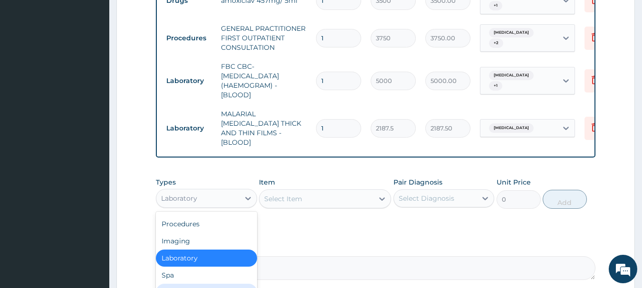
click at [219, 284] on div "Drugs" at bounding box center [206, 292] width 101 height 17
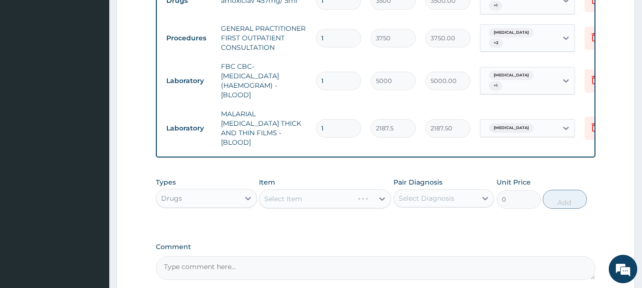
scroll to position [482, 0]
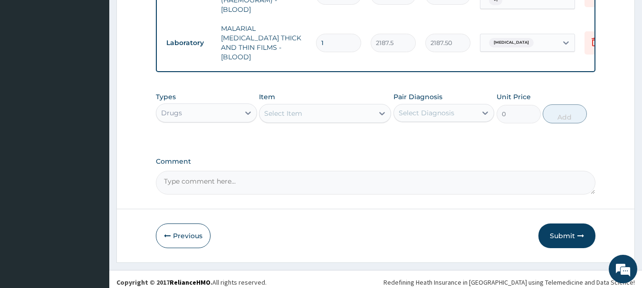
click at [373, 110] on div "Select Item" at bounding box center [316, 113] width 114 height 15
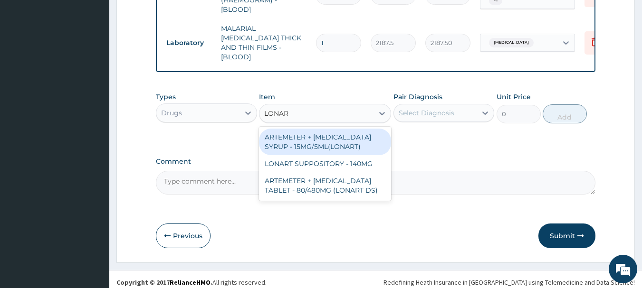
type input "LONART"
click at [313, 139] on div "ARTEMETER + [MEDICAL_DATA] SYRUP - 15MG/5ML(LONART)" at bounding box center [325, 142] width 132 height 27
type input "1680"
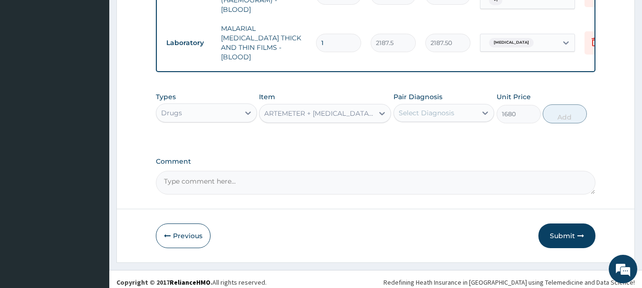
click at [410, 108] on div "Select Diagnosis" at bounding box center [427, 113] width 56 height 10
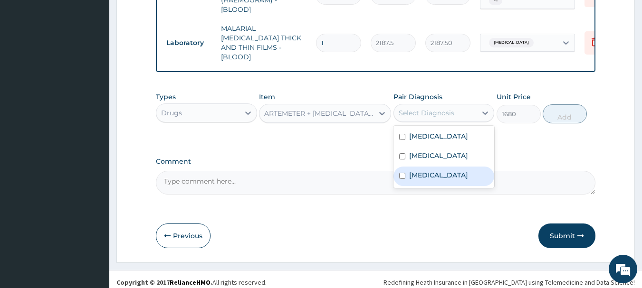
click at [426, 184] on div "[MEDICAL_DATA]" at bounding box center [443, 176] width 101 height 19
checkbox input "true"
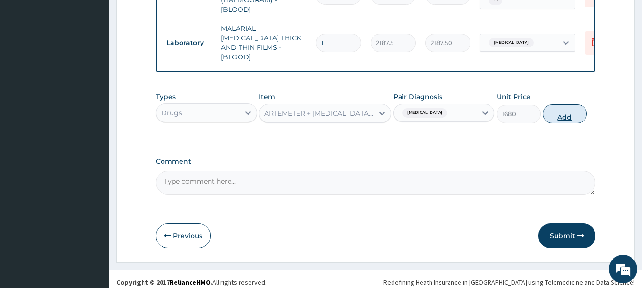
click at [563, 113] on button "Add" at bounding box center [565, 114] width 44 height 19
type input "0"
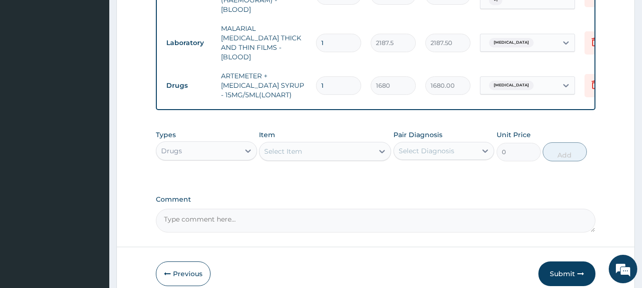
click at [297, 148] on div "Select Item" at bounding box center [283, 152] width 38 height 10
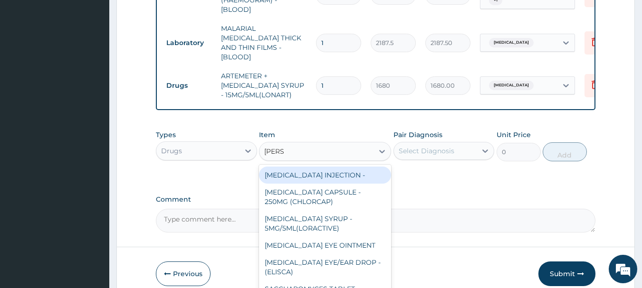
type input "LORAT"
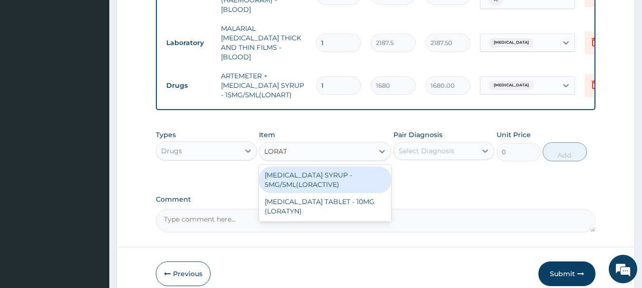
click at [331, 168] on div "[MEDICAL_DATA] SYRUP - 5MG/5ML(LORACTIVE)" at bounding box center [325, 180] width 132 height 27
type input "1232"
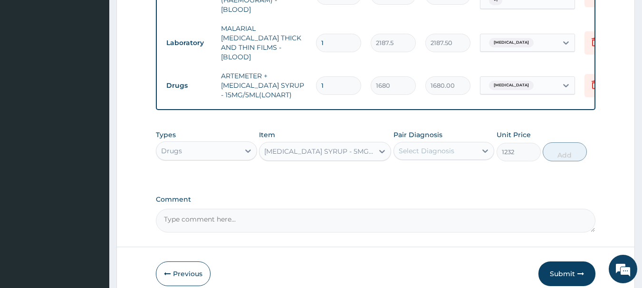
click at [468, 143] on div "Select Diagnosis" at bounding box center [435, 150] width 83 height 15
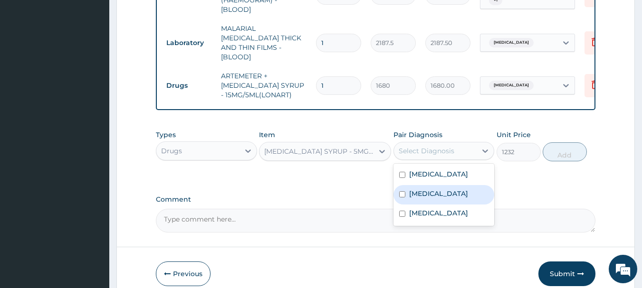
click at [450, 189] on label "[MEDICAL_DATA]" at bounding box center [438, 194] width 59 height 10
checkbox input "true"
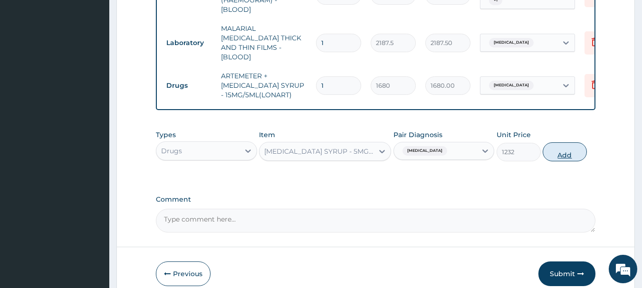
click at [562, 143] on button "Add" at bounding box center [565, 152] width 44 height 19
type input "0"
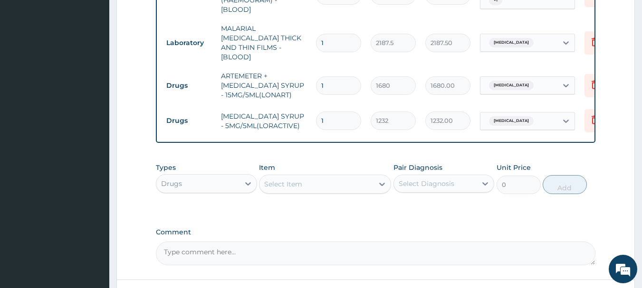
click at [356, 178] on div "Select Item" at bounding box center [316, 184] width 114 height 15
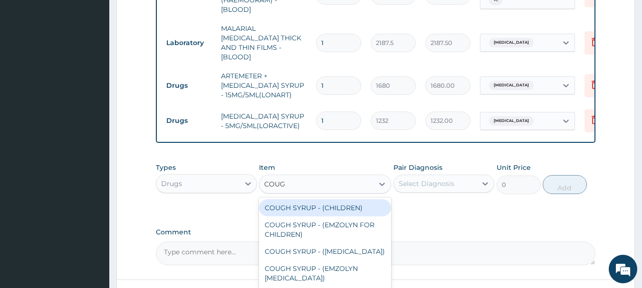
type input "COUGH"
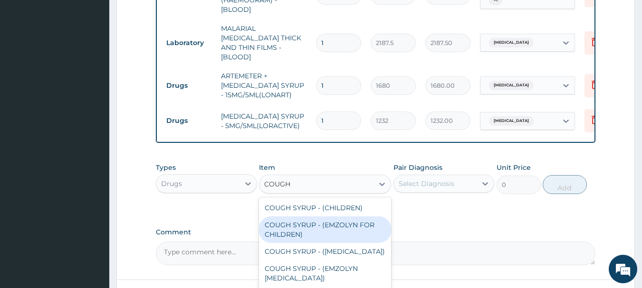
click at [315, 230] on div "COUGH SYRUP - (EMZOLYN FOR CHILDREN)" at bounding box center [325, 230] width 132 height 27
type input "1120"
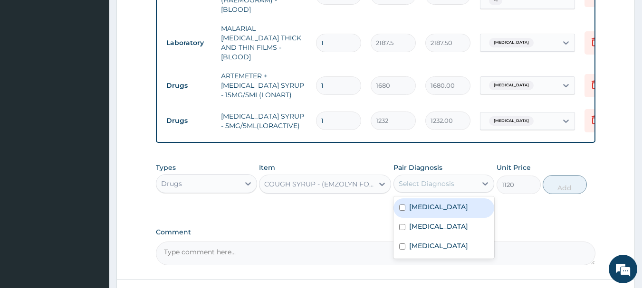
click at [429, 179] on div "Select Diagnosis" at bounding box center [427, 184] width 56 height 10
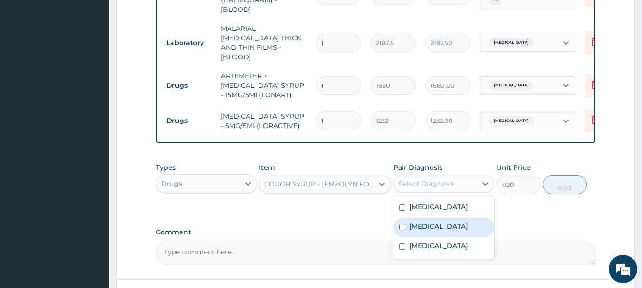
click at [449, 229] on label "[MEDICAL_DATA]" at bounding box center [438, 227] width 59 height 10
checkbox input "true"
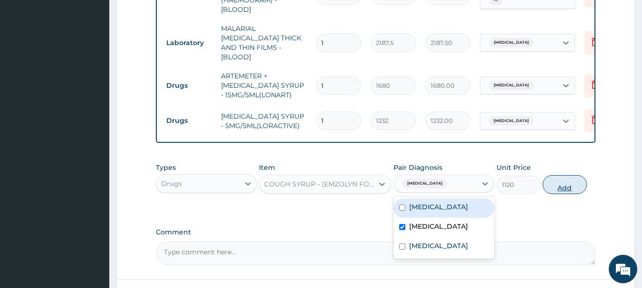
click at [565, 180] on button "Add" at bounding box center [565, 184] width 44 height 19
type input "0"
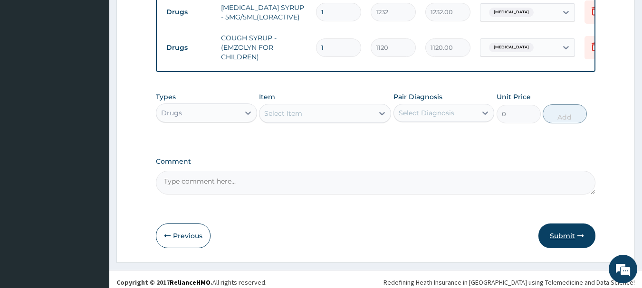
click at [577, 233] on icon "button" at bounding box center [580, 236] width 7 height 7
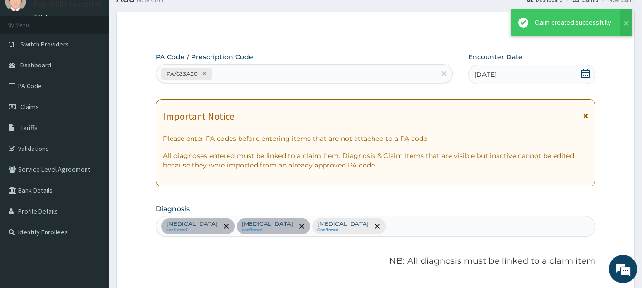
scroll to position [591, 0]
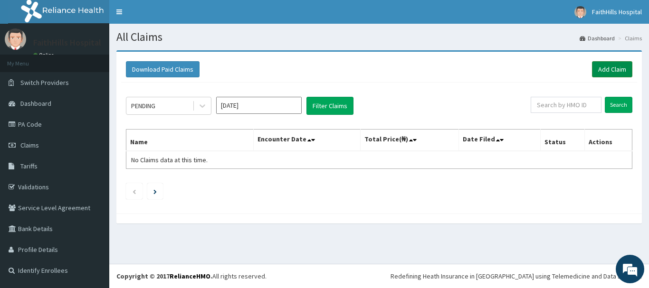
click at [618, 65] on link "Add Claim" at bounding box center [612, 69] width 40 height 16
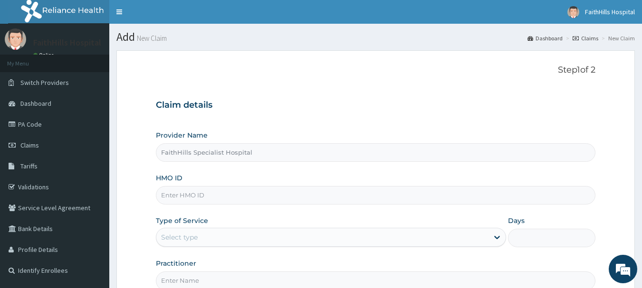
click at [220, 200] on input "HMO ID" at bounding box center [376, 195] width 440 height 19
paste input "SBG/10220/C"
type input "SBG/10220/C"
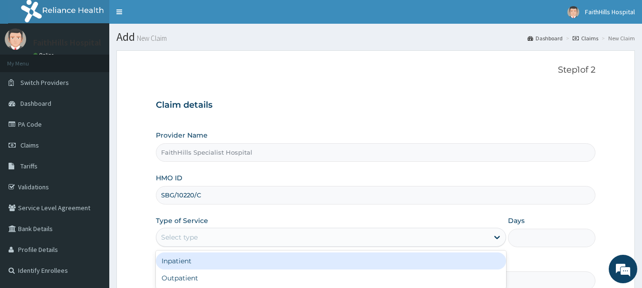
click at [225, 238] on div "Select type" at bounding box center [322, 237] width 332 height 15
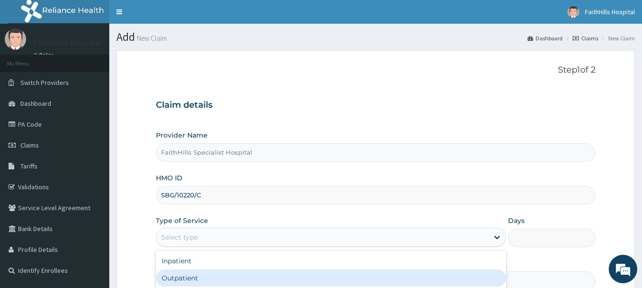
click at [225, 272] on div "Outpatient" at bounding box center [331, 278] width 350 height 17
type input "1"
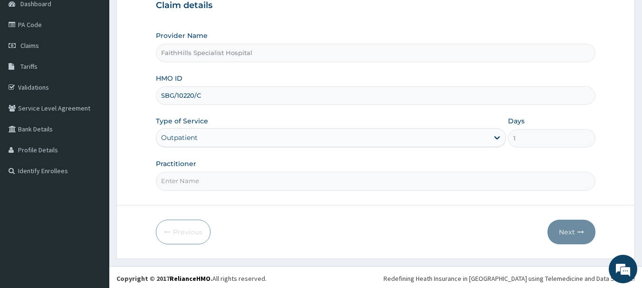
scroll to position [102, 0]
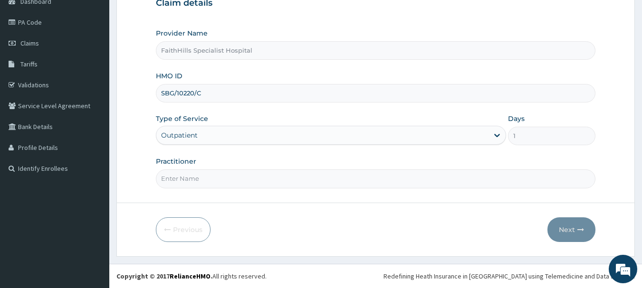
click at [192, 180] on input "Practitioner" at bounding box center [376, 179] width 440 height 19
type input "DR. [GEOGRAPHIC_DATA]"
click at [571, 236] on button "Next" at bounding box center [571, 230] width 48 height 25
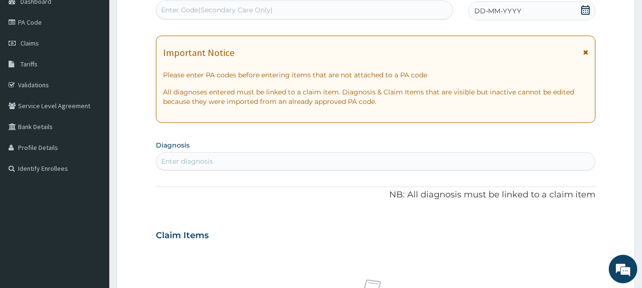
click at [211, 10] on div "Enter Code(Secondary Care Only)" at bounding box center [217, 10] width 112 height 10
paste input "PA/C1DAEE"
type input "PA/C1DAEE"
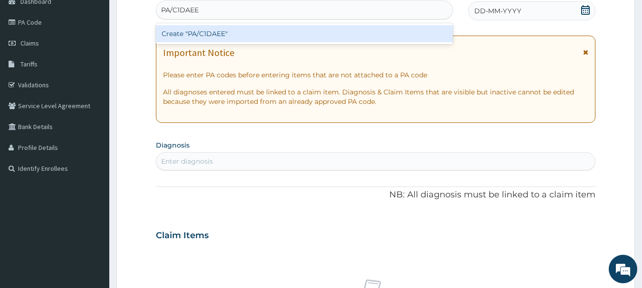
click at [225, 33] on div "Create "PA/C1DAEE"" at bounding box center [304, 33] width 297 height 17
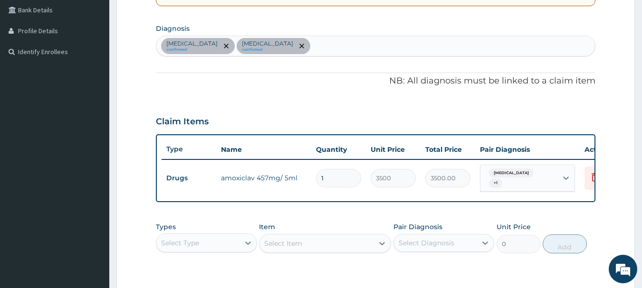
scroll to position [164, 0]
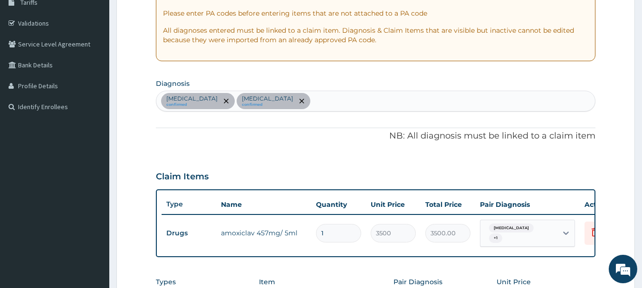
click at [335, 103] on div "Sepsis confirmed Upper respiratory infection confirmed" at bounding box center [375, 101] width 439 height 20
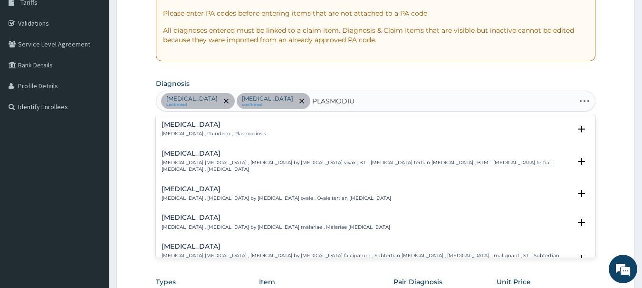
type input "PLASMODIUM"
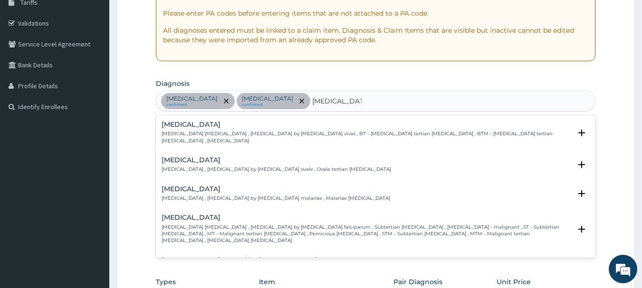
click at [211, 214] on h4 "[MEDICAL_DATA]" at bounding box center [367, 217] width 410 height 7
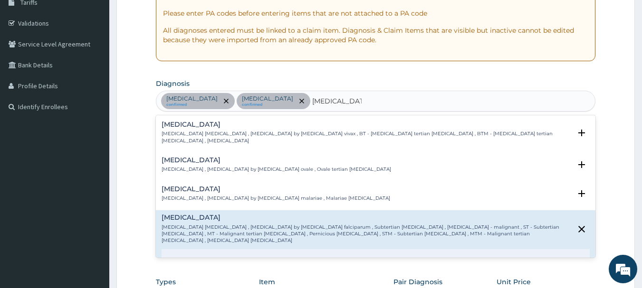
scroll to position [48, 0]
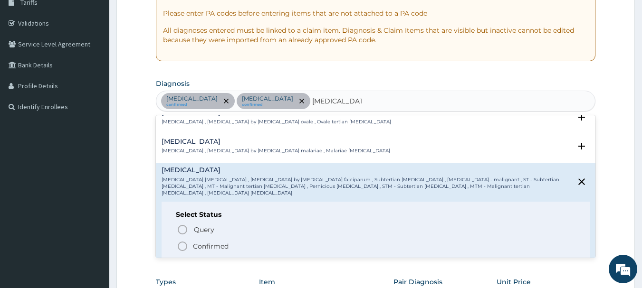
click at [224, 242] on p "Confirmed" at bounding box center [211, 247] width 36 height 10
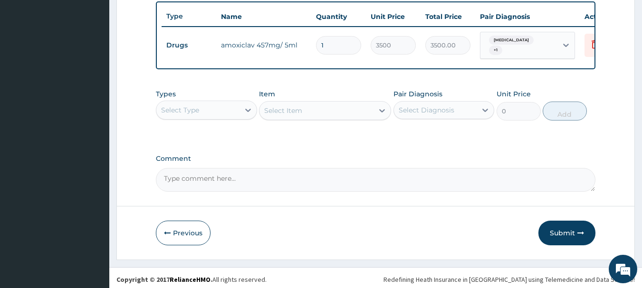
scroll to position [359, 0]
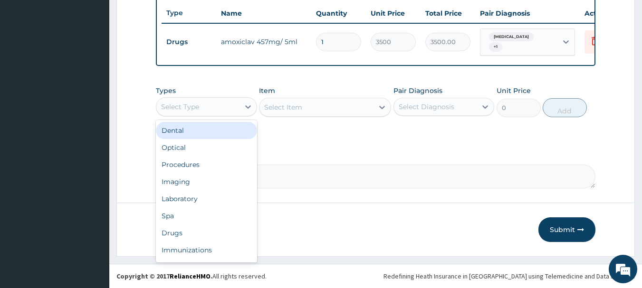
click at [235, 106] on div "Select Type" at bounding box center [197, 106] width 83 height 15
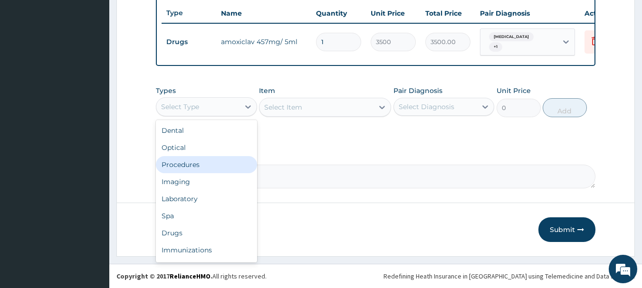
click at [212, 165] on div "Procedures" at bounding box center [206, 164] width 101 height 17
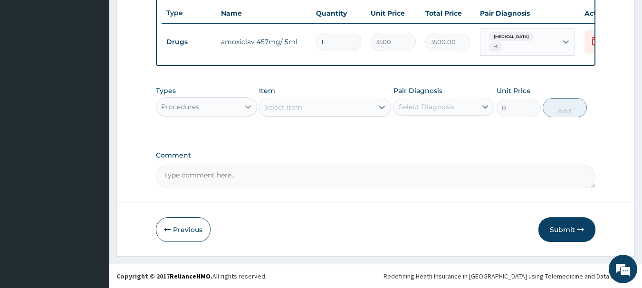
drag, startPoint x: 230, startPoint y: 96, endPoint x: 240, endPoint y: 114, distance: 20.0
click at [231, 96] on div "Types Procedures" at bounding box center [206, 101] width 101 height 31
click at [235, 112] on div "Procedures" at bounding box center [197, 106] width 83 height 15
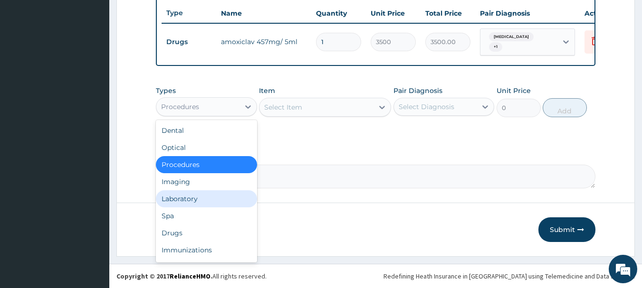
click at [208, 202] on div "Laboratory" at bounding box center [206, 199] width 101 height 17
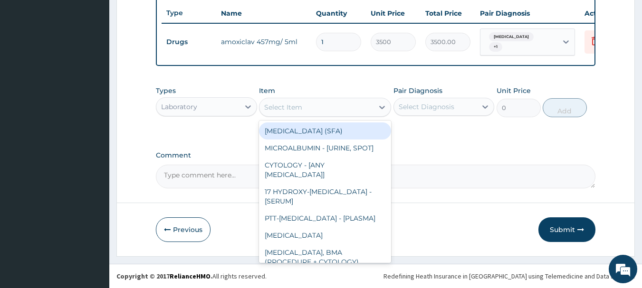
click at [362, 100] on div "Select Item" at bounding box center [316, 107] width 114 height 15
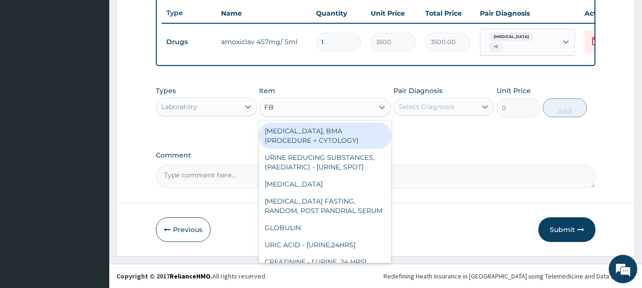
type input "FBC"
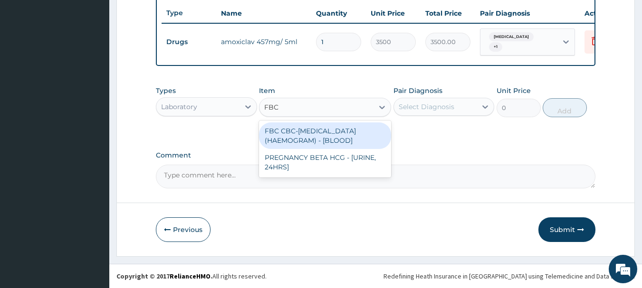
click at [332, 135] on div "FBC CBC-COMPLETE BLOOD COUNT (HAEMOGRAM) - [BLOOD]" at bounding box center [325, 136] width 132 height 27
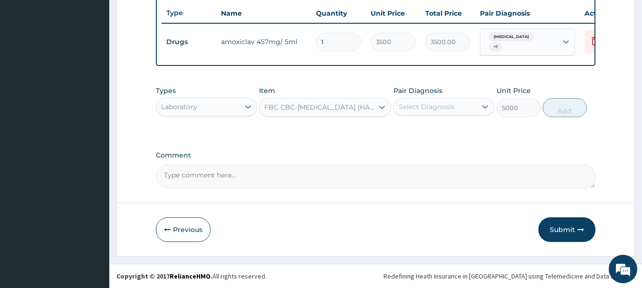
type input "5000"
click at [461, 111] on div "Select Diagnosis" at bounding box center [435, 106] width 83 height 15
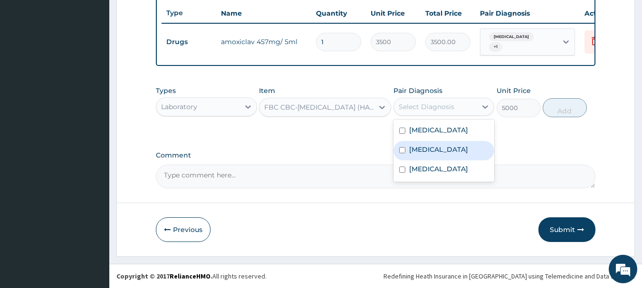
drag, startPoint x: 452, startPoint y: 152, endPoint x: 451, endPoint y: 157, distance: 5.3
click at [451, 153] on label "Upper respiratory infection" at bounding box center [438, 150] width 59 height 10
checkbox input "true"
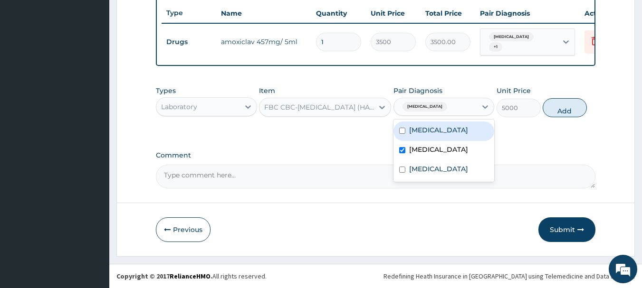
click at [431, 124] on div "Sepsis" at bounding box center [443, 131] width 101 height 19
checkbox input "true"
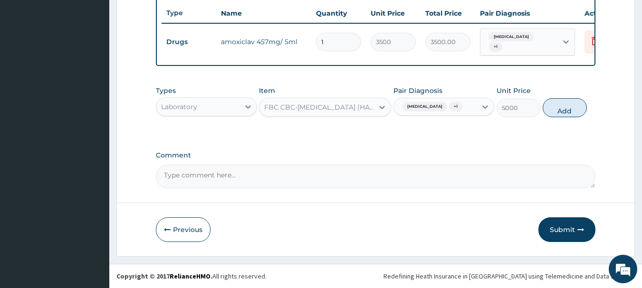
click at [570, 113] on button "Add" at bounding box center [565, 107] width 44 height 19
type input "0"
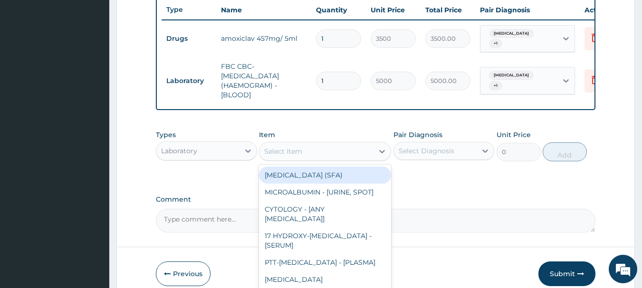
click at [320, 151] on div "Select Item" at bounding box center [316, 151] width 114 height 15
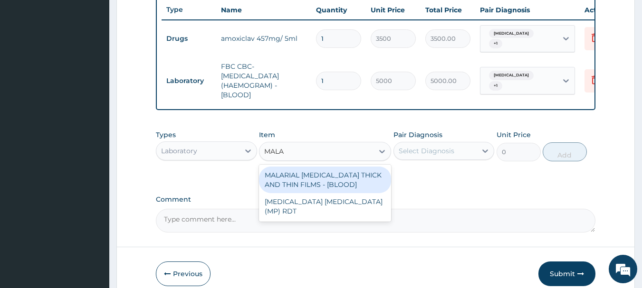
type input "MALAR"
click at [357, 178] on div "MALARIAL PARASITE THICK AND THIN FILMS - [BLOOD]" at bounding box center [325, 180] width 132 height 27
type input "2187.5"
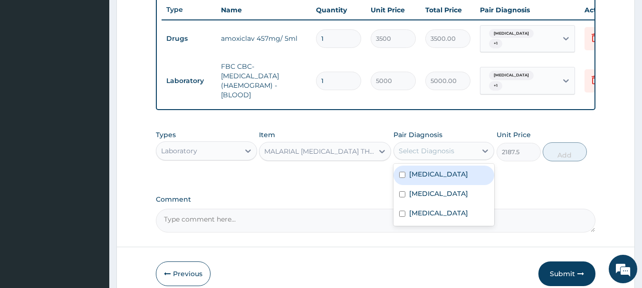
click at [428, 156] on div "Select Diagnosis" at bounding box center [427, 151] width 56 height 10
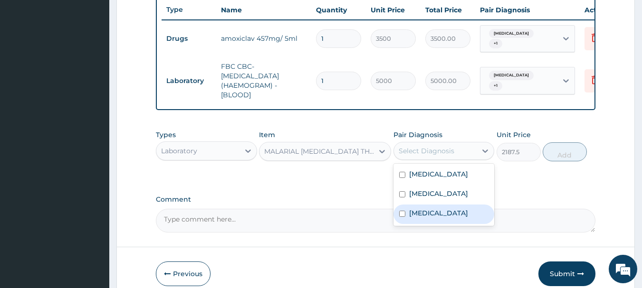
click at [434, 218] on label "Falciparum malaria" at bounding box center [438, 214] width 59 height 10
checkbox input "true"
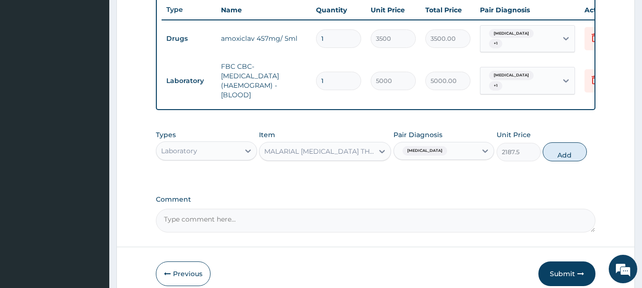
drag, startPoint x: 572, startPoint y: 160, endPoint x: 476, endPoint y: 140, distance: 98.1
click at [573, 160] on button "Add" at bounding box center [565, 152] width 44 height 19
type input "0"
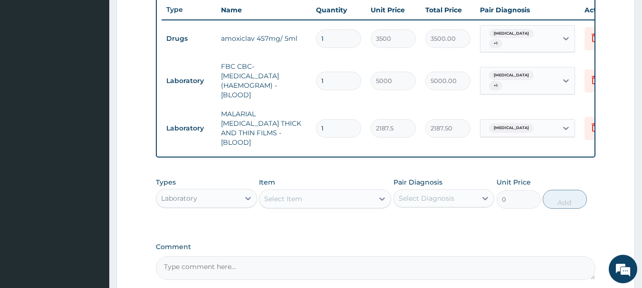
click at [226, 200] on div "Laboratory" at bounding box center [197, 198] width 83 height 15
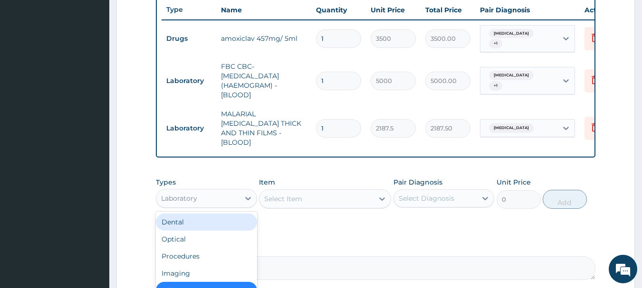
scroll to position [32, 0]
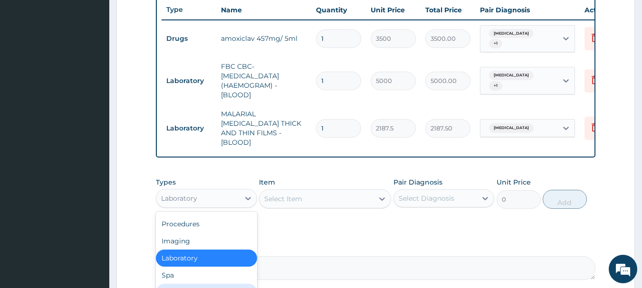
click at [197, 284] on div "Drugs" at bounding box center [206, 292] width 101 height 17
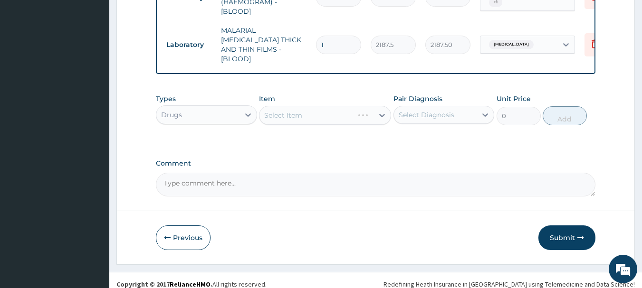
scroll to position [444, 0]
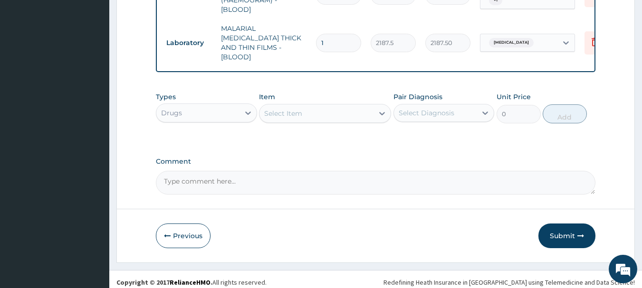
click at [330, 112] on div "Select Item" at bounding box center [316, 113] width 114 height 15
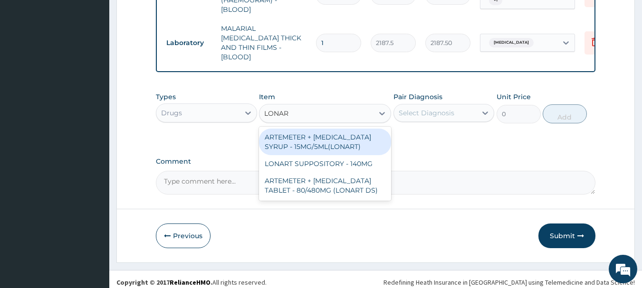
type input "LONART"
click at [322, 139] on div "ARTEMETER + LUMEFANTRINE SYRUP - 15MG/5ML(LONART)" at bounding box center [325, 142] width 132 height 27
type input "1680"
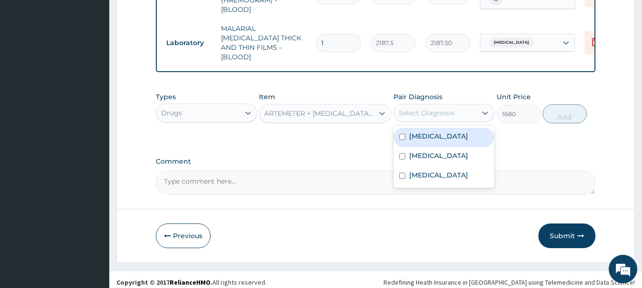
click at [430, 108] on div "Select Diagnosis" at bounding box center [427, 113] width 56 height 10
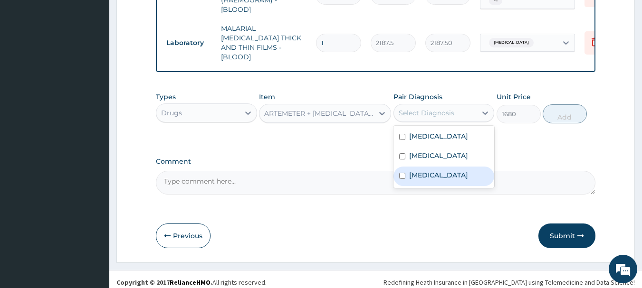
click at [444, 185] on div "Falciparum malaria" at bounding box center [443, 176] width 101 height 19
checkbox input "true"
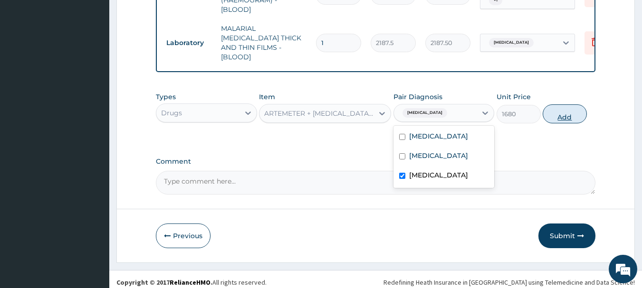
click at [560, 105] on button "Add" at bounding box center [565, 114] width 44 height 19
type input "0"
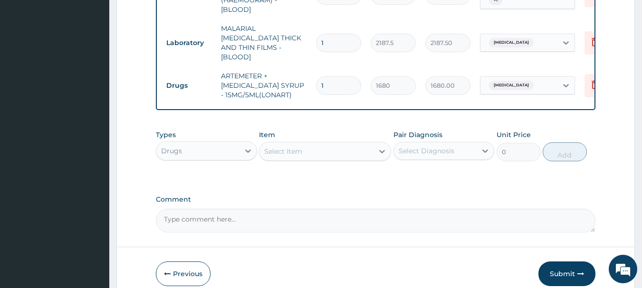
click at [361, 150] on div "Select Item" at bounding box center [316, 151] width 114 height 15
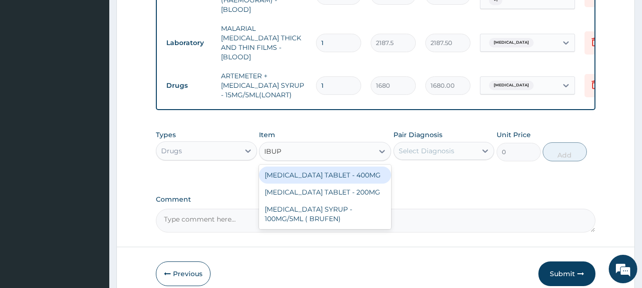
type input "IBUPR"
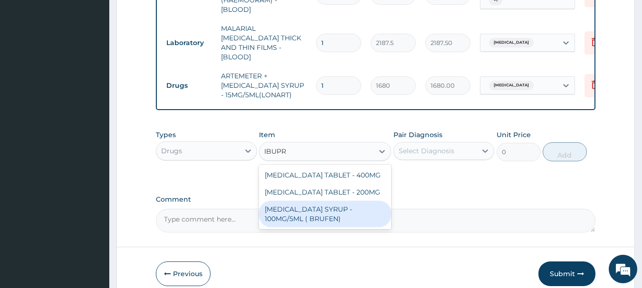
drag, startPoint x: 360, startPoint y: 207, endPoint x: 372, endPoint y: 206, distance: 12.4
click at [366, 206] on div "IBUPROFEN SYRUP - 100MG/5ML ( BRUFEN)" at bounding box center [325, 214] width 132 height 27
type input "475.99999999999994"
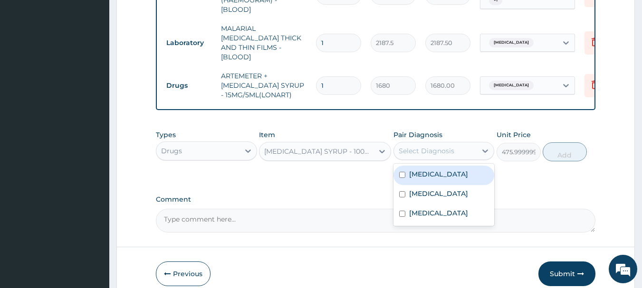
click at [444, 153] on div "Select Diagnosis" at bounding box center [443, 151] width 101 height 18
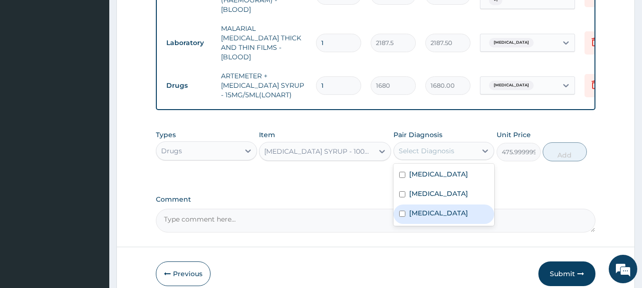
click at [448, 216] on label "Falciparum malaria" at bounding box center [438, 214] width 59 height 10
checkbox input "true"
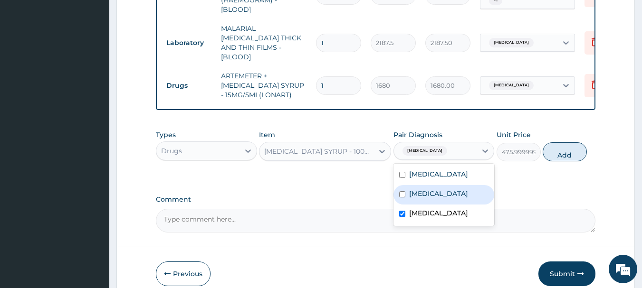
click at [441, 195] on label "Upper respiratory infection" at bounding box center [438, 194] width 59 height 10
checkbox input "true"
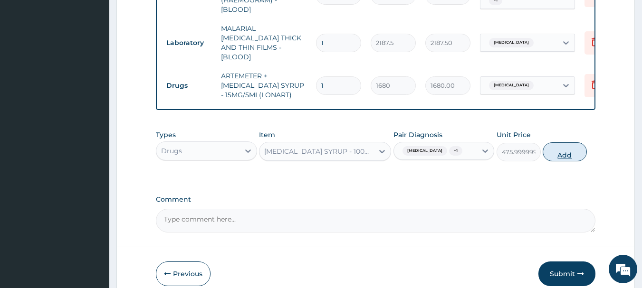
click at [570, 145] on button "Add" at bounding box center [565, 152] width 44 height 19
type input "0"
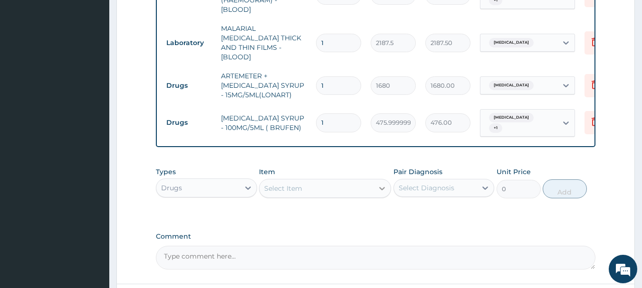
click at [382, 184] on icon at bounding box center [382, 189] width 10 height 10
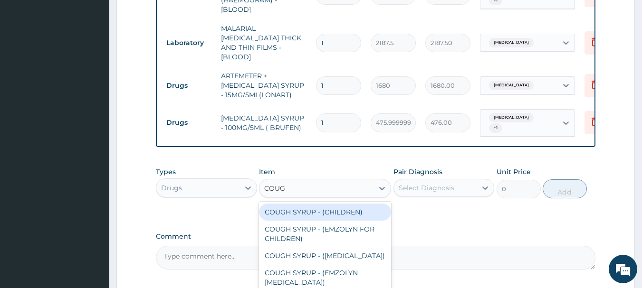
type input "COUGH"
click at [357, 205] on div "COUGH SYRUP - (CHILDREN)" at bounding box center [325, 212] width 132 height 17
type input "1120"
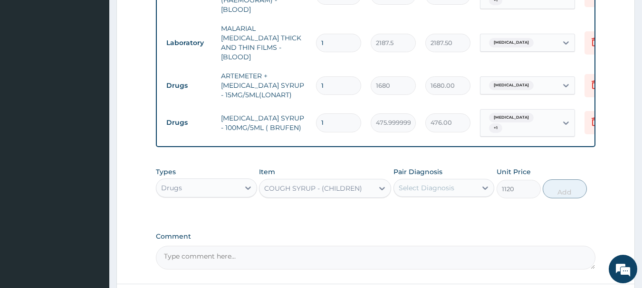
click at [420, 183] on div "Select Diagnosis" at bounding box center [427, 188] width 56 height 10
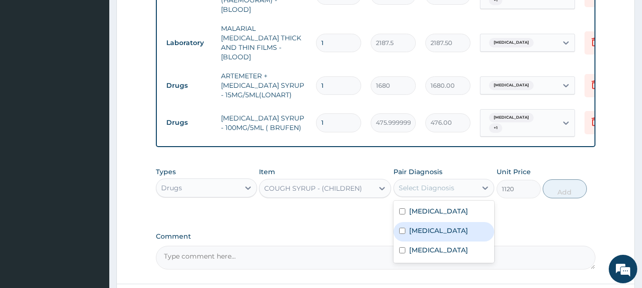
click at [430, 230] on label "Upper respiratory infection" at bounding box center [438, 231] width 59 height 10
checkbox input "true"
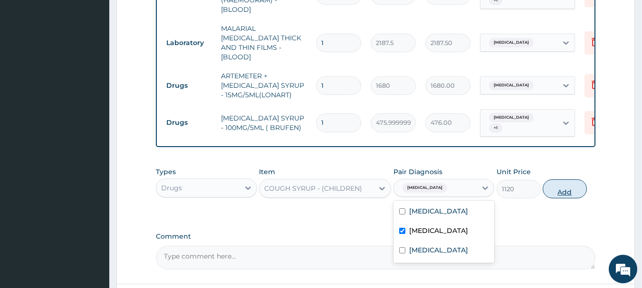
click at [562, 187] on button "Add" at bounding box center [565, 189] width 44 height 19
type input "0"
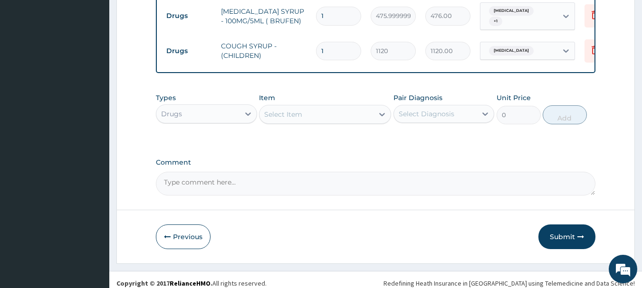
scroll to position [552, 0]
click at [316, 113] on div "Select Item" at bounding box center [316, 113] width 114 height 15
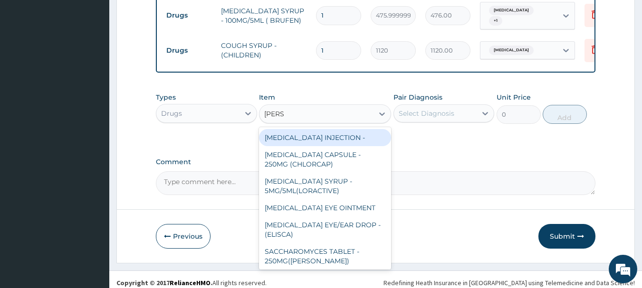
type input "LORAT"
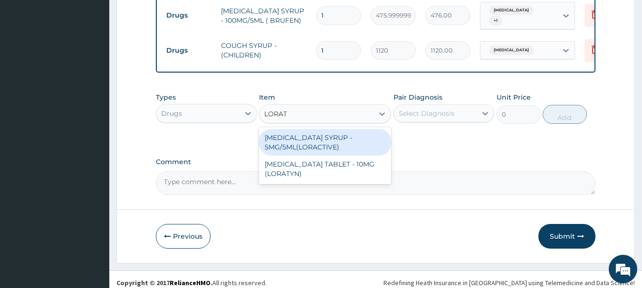
click at [290, 134] on div "LORATADINE SYRUP - 5MG/5ML(LORACTIVE)" at bounding box center [325, 142] width 132 height 27
type input "1232"
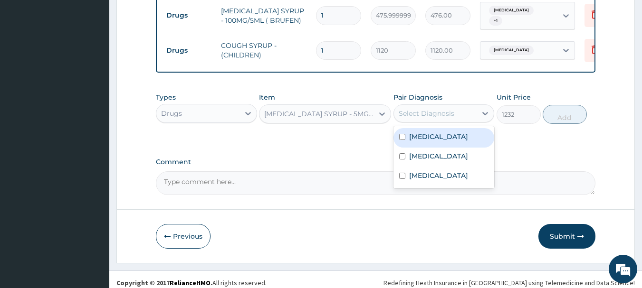
drag, startPoint x: 401, startPoint y: 103, endPoint x: 435, endPoint y: 119, distance: 37.8
click at [403, 109] on div "Select Diagnosis" at bounding box center [427, 114] width 56 height 10
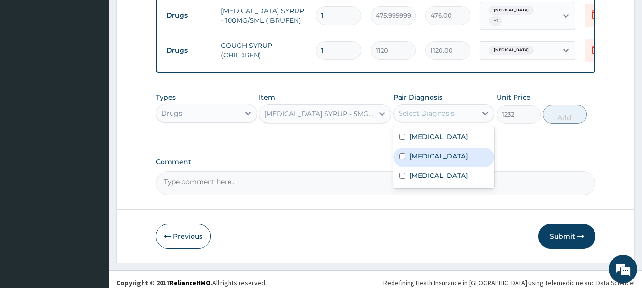
click at [445, 152] on label "Upper respiratory infection" at bounding box center [438, 157] width 59 height 10
checkbox input "true"
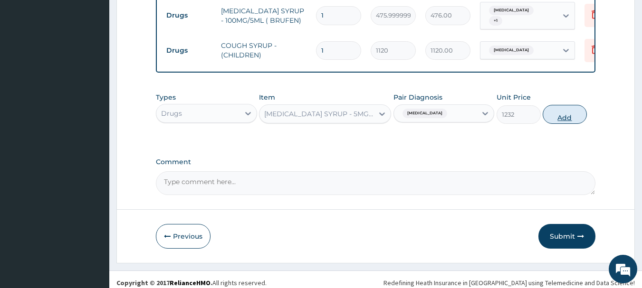
click at [560, 106] on button "Add" at bounding box center [565, 114] width 44 height 19
type input "0"
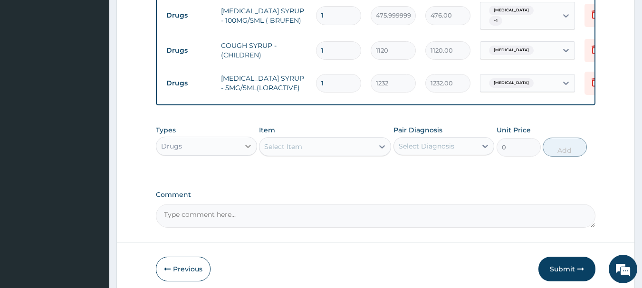
click at [240, 145] on div at bounding box center [247, 146] width 17 height 17
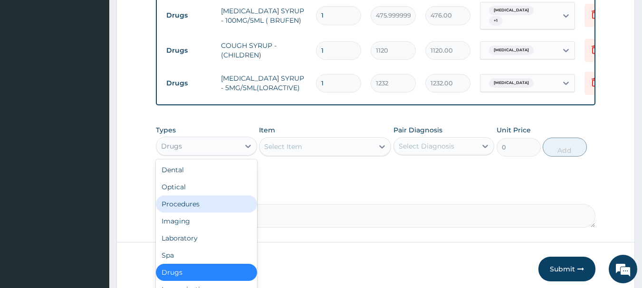
click at [208, 196] on div "Procedures" at bounding box center [206, 204] width 101 height 17
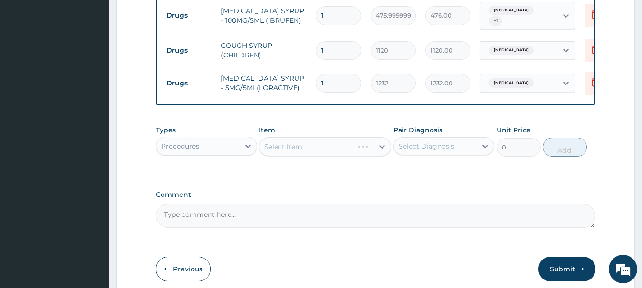
click at [382, 143] on div "Select Item" at bounding box center [325, 146] width 132 height 19
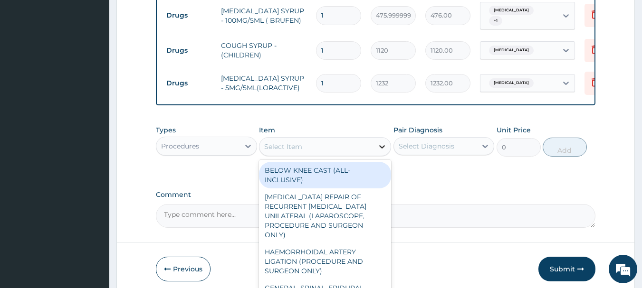
click at [378, 143] on icon at bounding box center [382, 147] width 10 height 10
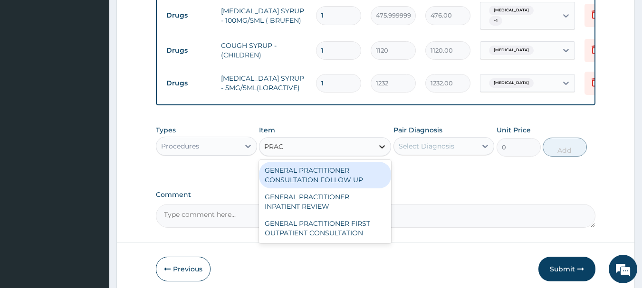
type input "PRACT"
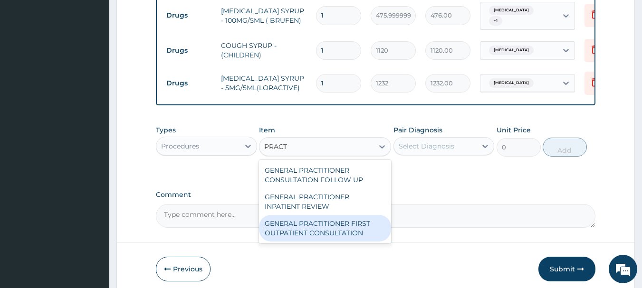
click at [345, 217] on div "GENERAL PRACTITIONER FIRST OUTPATIENT CONSULTATION" at bounding box center [325, 228] width 132 height 27
type input "3750"
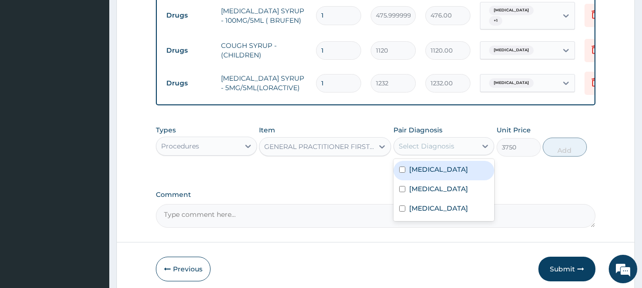
drag, startPoint x: 421, startPoint y: 136, endPoint x: 433, endPoint y: 162, distance: 28.5
click at [422, 142] on div "Select Diagnosis" at bounding box center [427, 147] width 56 height 10
click at [433, 170] on div "Sepsis" at bounding box center [443, 170] width 101 height 19
checkbox input "true"
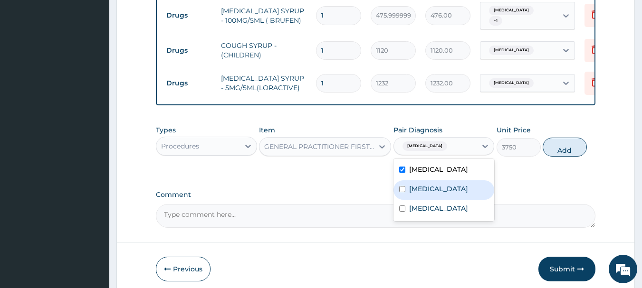
drag, startPoint x: 434, startPoint y: 181, endPoint x: 436, endPoint y: 192, distance: 11.1
click at [435, 186] on label "Upper respiratory infection" at bounding box center [438, 189] width 59 height 10
checkbox input "true"
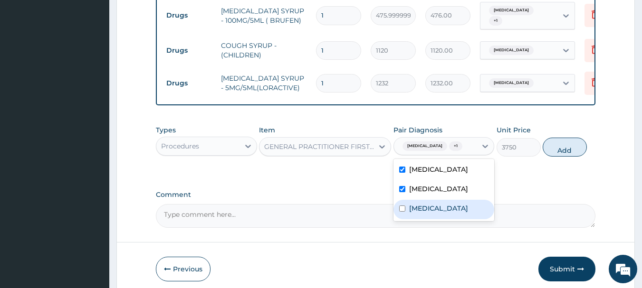
drag, startPoint x: 436, startPoint y: 210, endPoint x: 462, endPoint y: 206, distance: 26.4
click at [440, 210] on label "Falciparum malaria" at bounding box center [438, 209] width 59 height 10
checkbox input "true"
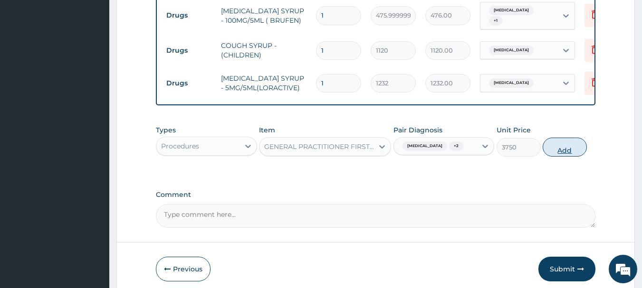
click at [577, 143] on button "Add" at bounding box center [565, 147] width 44 height 19
type input "0"
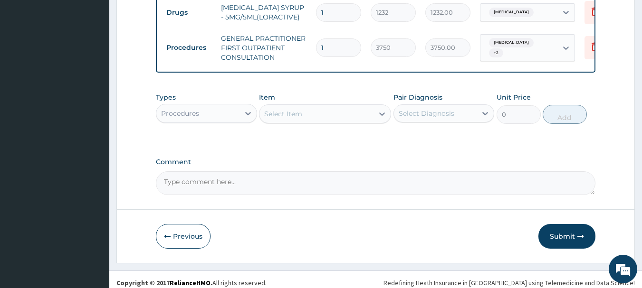
click at [561, 230] on button "Submit" at bounding box center [566, 236] width 57 height 25
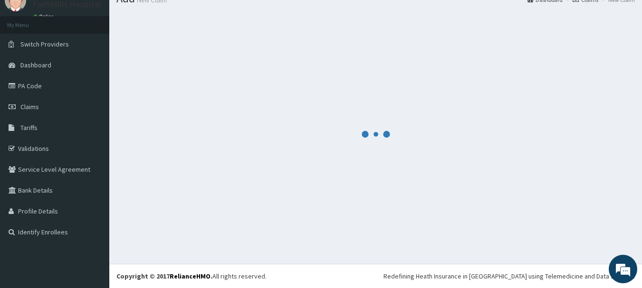
scroll to position [622, 0]
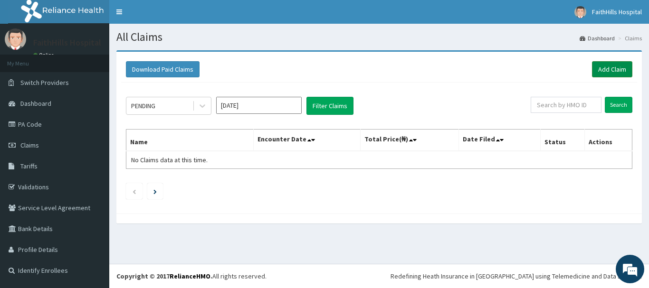
click at [616, 66] on link "Add Claim" at bounding box center [612, 69] width 40 height 16
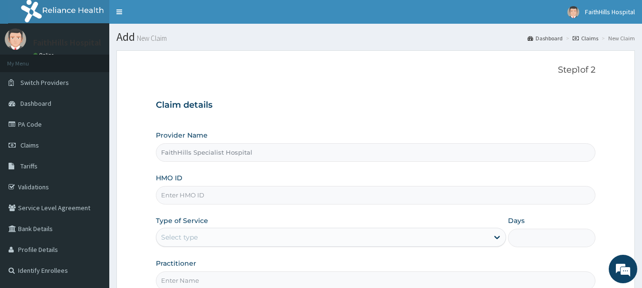
drag, startPoint x: 203, startPoint y: 198, endPoint x: 213, endPoint y: 195, distance: 10.5
click at [205, 198] on input "HMO ID" at bounding box center [376, 195] width 440 height 19
paste input "SBG/10220/B"
type input "SBG/10220/B"
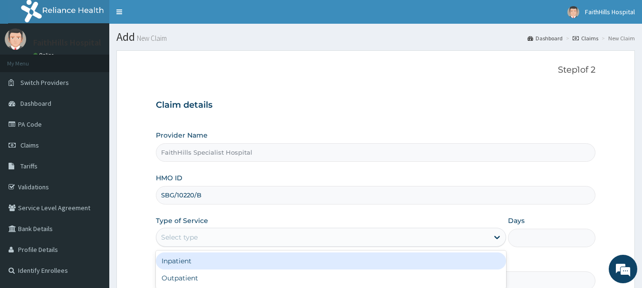
click at [260, 235] on div "Select type" at bounding box center [322, 237] width 332 height 15
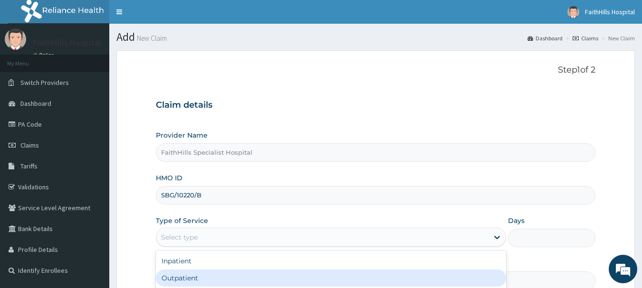
drag, startPoint x: 244, startPoint y: 273, endPoint x: 281, endPoint y: 229, distance: 58.0
click at [244, 274] on div "Outpatient" at bounding box center [331, 278] width 350 height 17
type input "1"
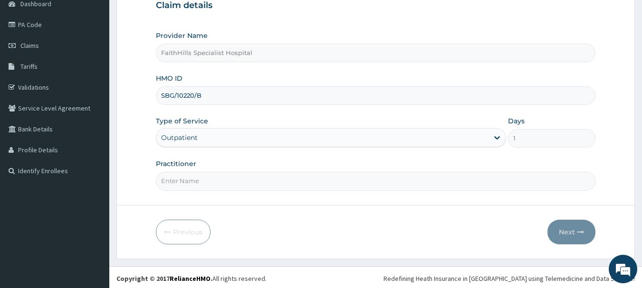
scroll to position [102, 0]
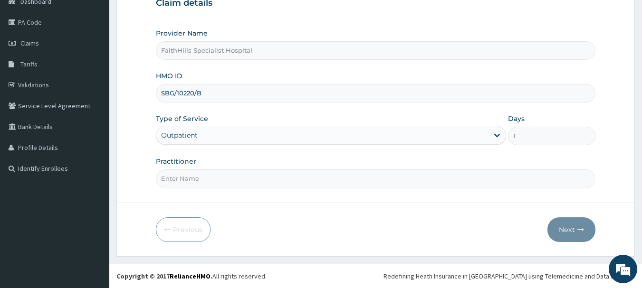
click at [223, 175] on input "Practitioner" at bounding box center [376, 179] width 440 height 19
type input "DR. [PERSON_NAME]"
click at [573, 236] on button "Next" at bounding box center [571, 230] width 48 height 25
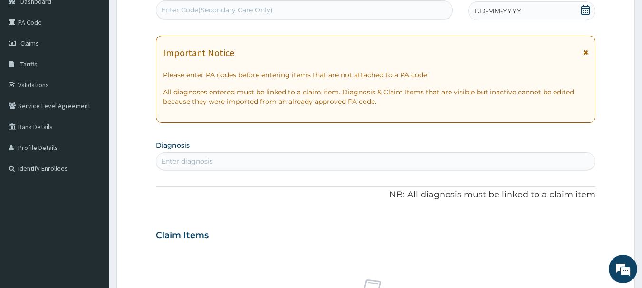
click at [315, 15] on div "Enter Code(Secondary Care Only)" at bounding box center [304, 9] width 296 height 15
paste input "PA/5D96CC"
type input "PA/5D96CC"
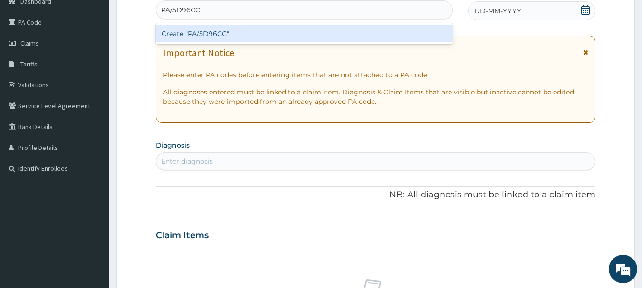
click at [234, 33] on div "Create "PA/5D96CC"" at bounding box center [304, 33] width 297 height 17
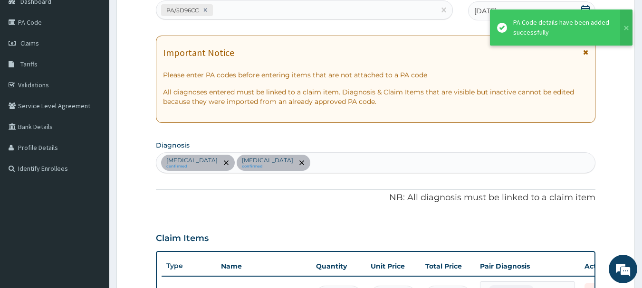
scroll to position [118, 0]
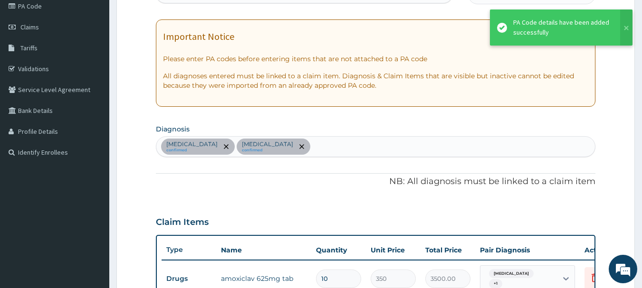
click at [384, 153] on div "[MEDICAL_DATA] confirmed [MEDICAL_DATA] confirmed" at bounding box center [375, 147] width 439 height 20
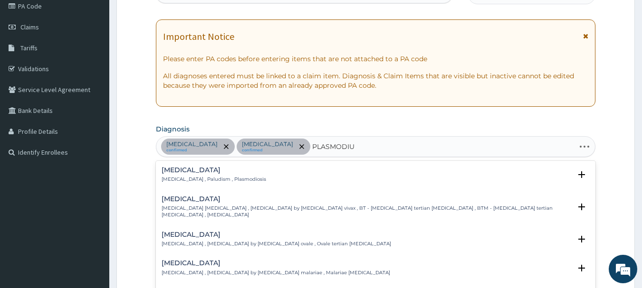
type input "[MEDICAL_DATA]"
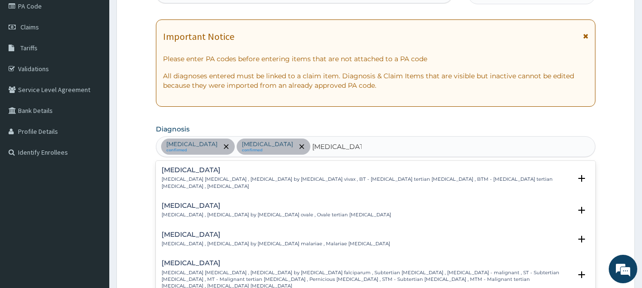
click at [256, 260] on h4 "[MEDICAL_DATA]" at bounding box center [367, 263] width 410 height 7
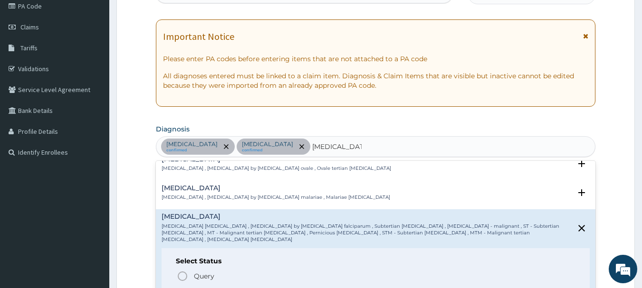
scroll to position [95, 0]
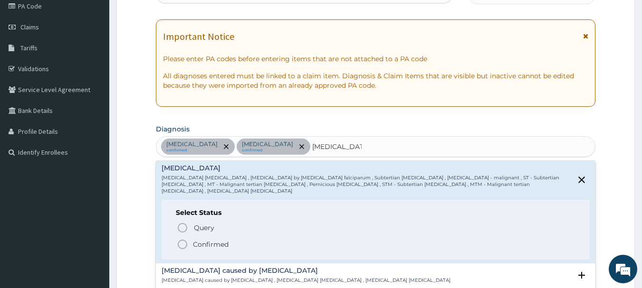
drag, startPoint x: 238, startPoint y: 231, endPoint x: 245, endPoint y: 217, distance: 16.2
click at [238, 239] on span "Confirmed" at bounding box center [376, 244] width 399 height 11
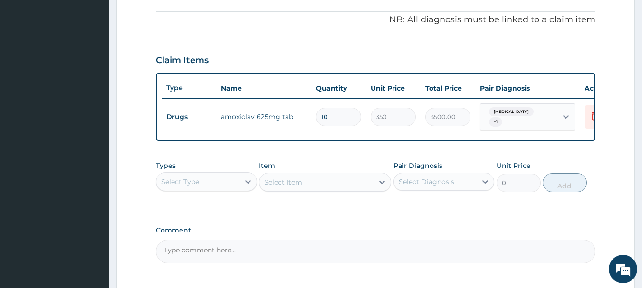
scroll to position [308, 0]
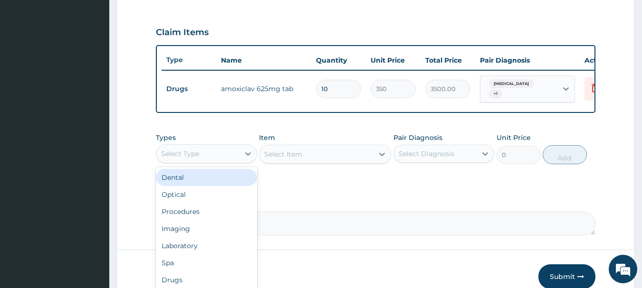
drag, startPoint x: 240, startPoint y: 161, endPoint x: 231, endPoint y: 175, distance: 16.9
click at [236, 162] on div "Select Type" at bounding box center [206, 153] width 101 height 19
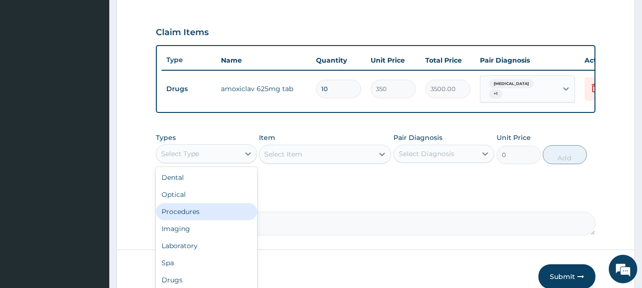
click at [213, 220] on div "Procedures" at bounding box center [206, 211] width 101 height 17
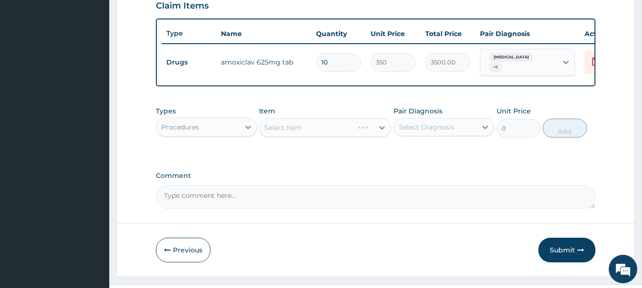
scroll to position [363, 0]
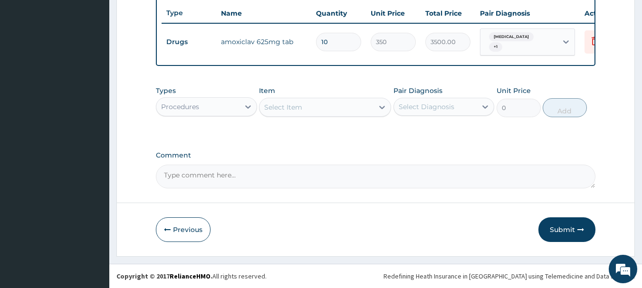
click at [343, 105] on div "Select Item" at bounding box center [316, 107] width 114 height 15
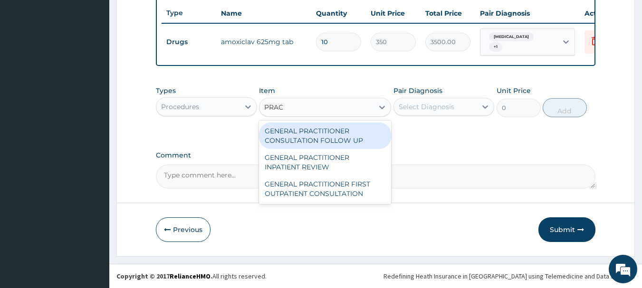
type input "PRACT"
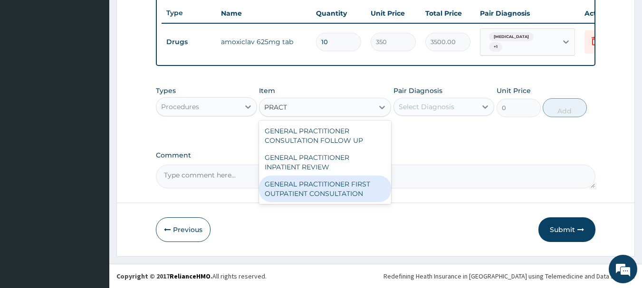
click at [311, 183] on div "GENERAL PRACTITIONER FIRST OUTPATIENT CONSULTATION" at bounding box center [325, 189] width 132 height 27
type input "3750"
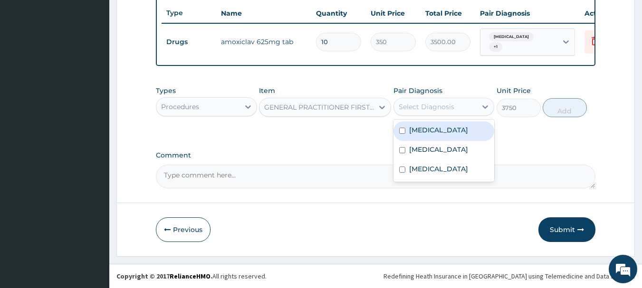
click at [411, 102] on div "Select Diagnosis" at bounding box center [435, 106] width 83 height 15
click at [421, 135] on label "[MEDICAL_DATA]" at bounding box center [438, 130] width 59 height 10
checkbox input "true"
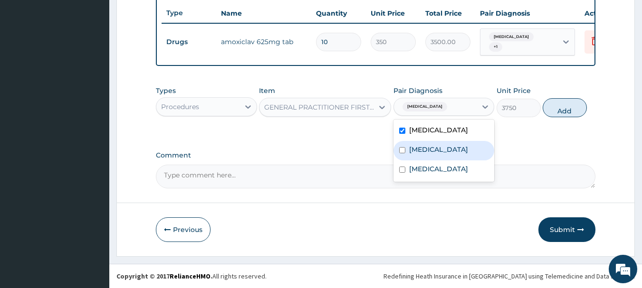
drag, startPoint x: 422, startPoint y: 163, endPoint x: 426, endPoint y: 182, distance: 19.4
click at [422, 154] on label "[MEDICAL_DATA]" at bounding box center [438, 150] width 59 height 10
checkbox input "true"
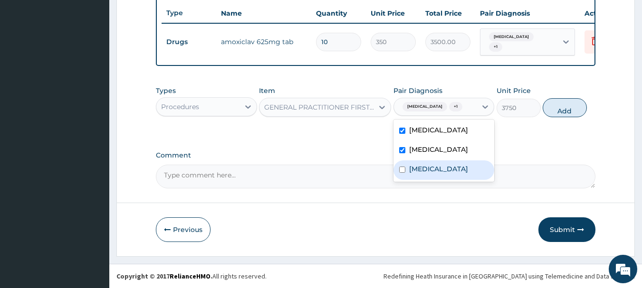
click at [429, 174] on label "[MEDICAL_DATA]" at bounding box center [438, 169] width 59 height 10
checkbox input "true"
click at [561, 117] on button "Add" at bounding box center [565, 107] width 44 height 19
type input "0"
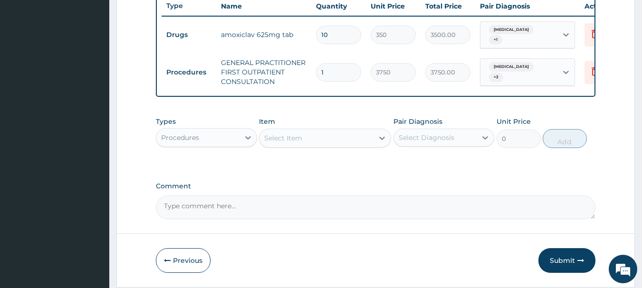
click at [222, 145] on div "Procedures" at bounding box center [197, 137] width 83 height 15
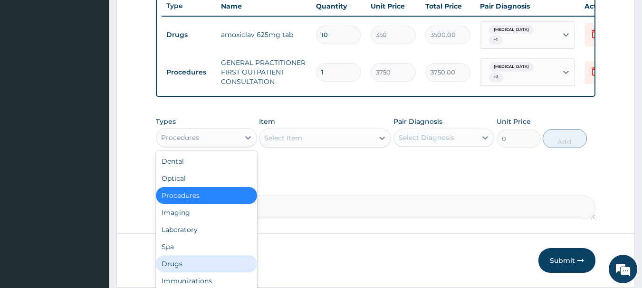
drag, startPoint x: 195, startPoint y: 269, endPoint x: 200, endPoint y: 275, distance: 7.1
click at [198, 273] on div "Drugs" at bounding box center [206, 264] width 101 height 17
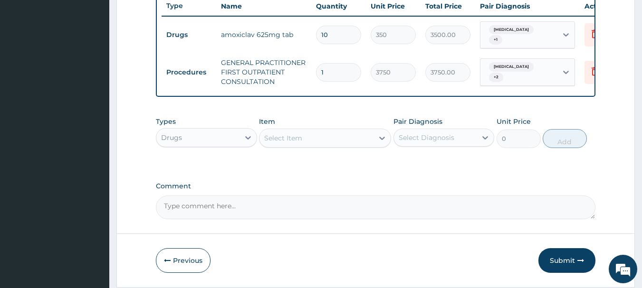
click at [353, 146] on div "Select Item" at bounding box center [316, 138] width 114 height 15
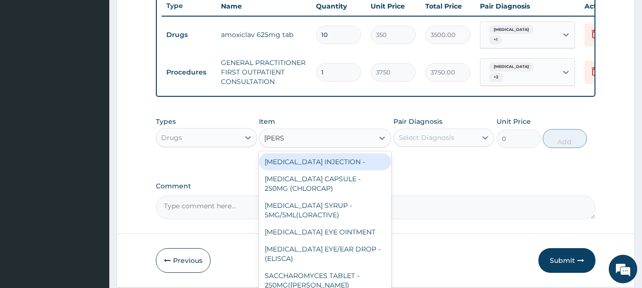
type input "LORAT"
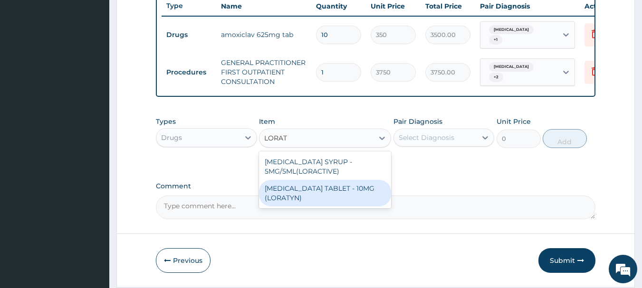
drag, startPoint x: 342, startPoint y: 203, endPoint x: 403, endPoint y: 167, distance: 71.1
click at [343, 202] on div "[MEDICAL_DATA] TABLET - 10MG (LORATYN)" at bounding box center [325, 193] width 132 height 27
type input "98"
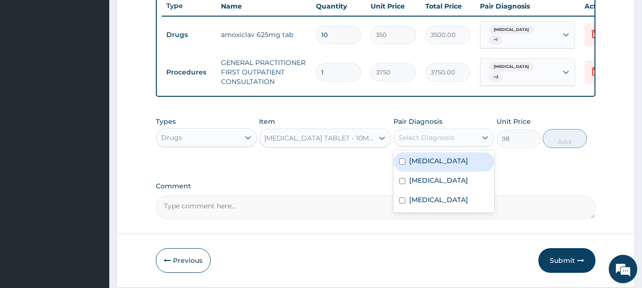
click at [426, 145] on div "Select Diagnosis" at bounding box center [435, 137] width 83 height 15
click at [434, 166] on label "[MEDICAL_DATA]" at bounding box center [438, 161] width 59 height 10
checkbox input "true"
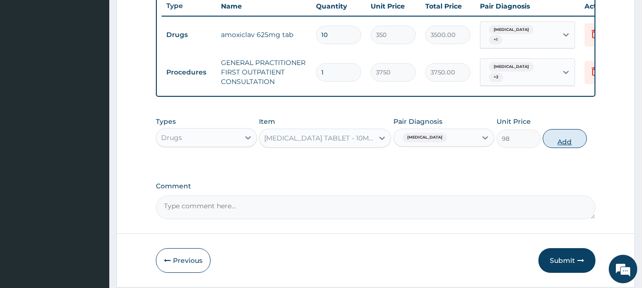
click at [564, 148] on button "Add" at bounding box center [565, 138] width 44 height 19
type input "0"
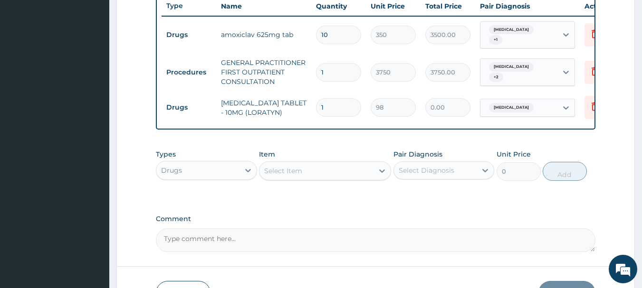
type input "0.00"
type input "5"
type input "490.00"
type input "5"
click at [371, 179] on div "Select Item" at bounding box center [316, 170] width 114 height 15
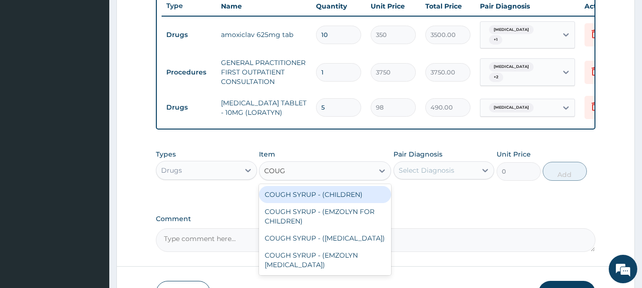
type input "COUGH"
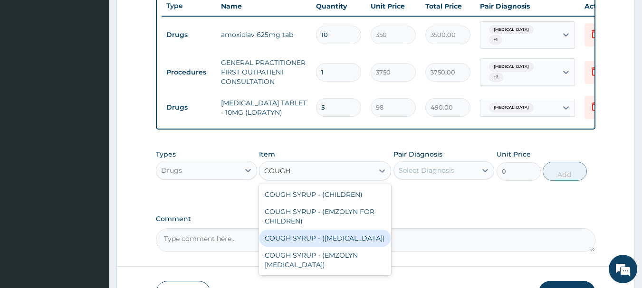
click at [361, 247] on div "COUGH SYRUP - ([MEDICAL_DATA])" at bounding box center [325, 238] width 132 height 17
type input "1120"
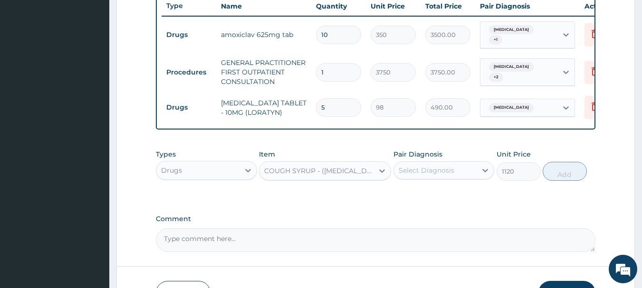
click at [414, 178] on div "Select Diagnosis" at bounding box center [435, 170] width 83 height 15
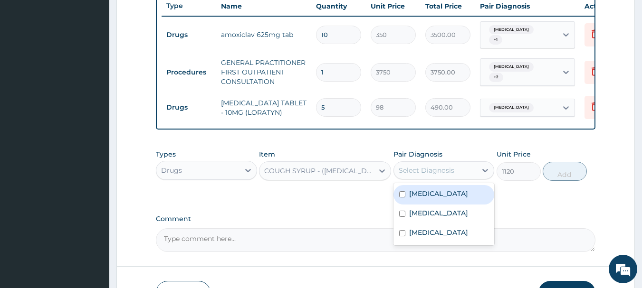
click at [418, 199] on label "[MEDICAL_DATA]" at bounding box center [438, 194] width 59 height 10
checkbox input "true"
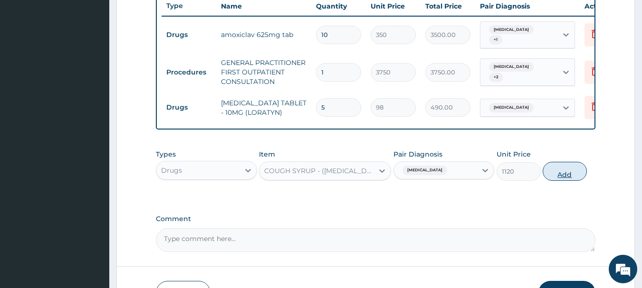
click at [578, 179] on button "Add" at bounding box center [565, 171] width 44 height 19
type input "0"
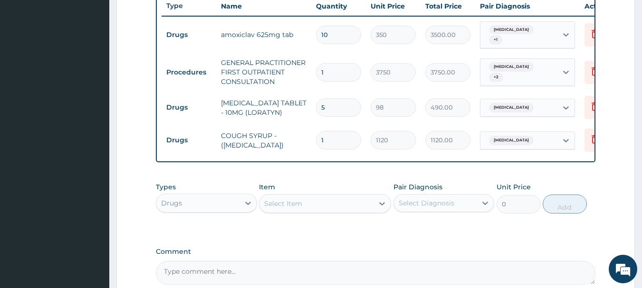
click at [362, 207] on div "Select Item" at bounding box center [316, 203] width 114 height 15
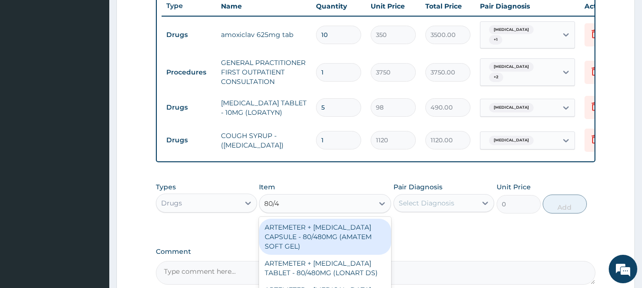
type input "80/48"
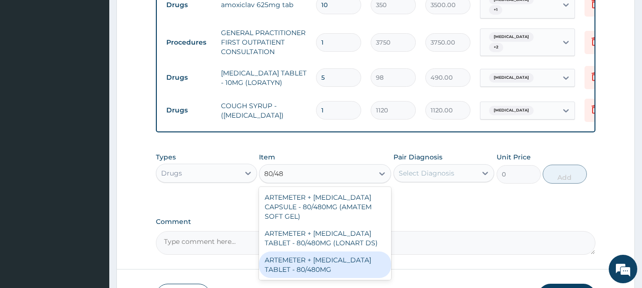
scroll to position [458, 0]
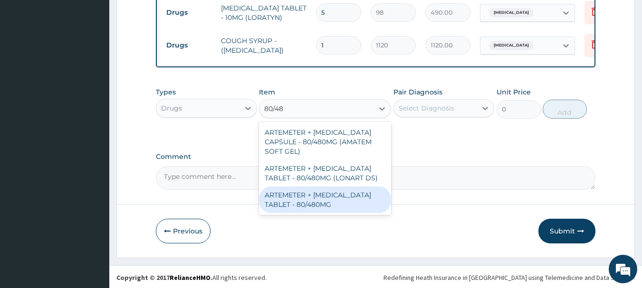
click at [343, 199] on div "ARTEMETER + [MEDICAL_DATA] TABLET - 80/480MG" at bounding box center [325, 200] width 132 height 27
type input "364"
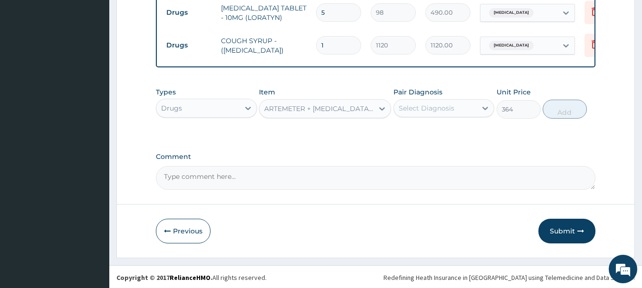
click at [431, 111] on div "Select Diagnosis" at bounding box center [427, 109] width 56 height 10
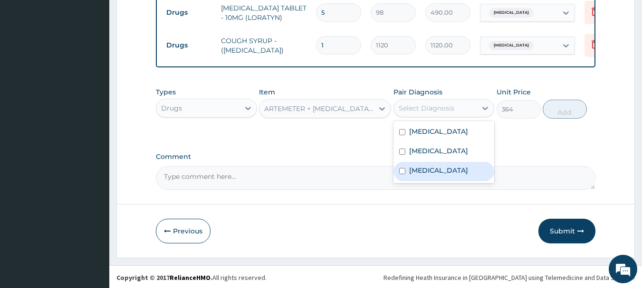
click at [446, 175] on label "[MEDICAL_DATA]" at bounding box center [438, 171] width 59 height 10
checkbox input "true"
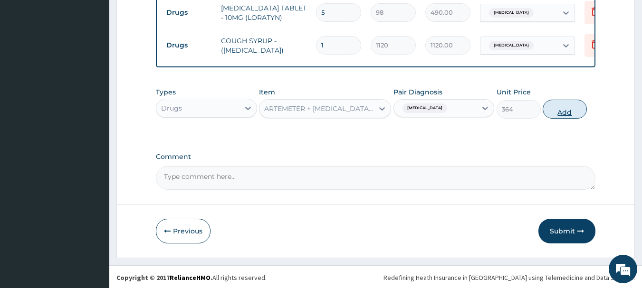
click at [561, 119] on button "Add" at bounding box center [565, 109] width 44 height 19
type input "0"
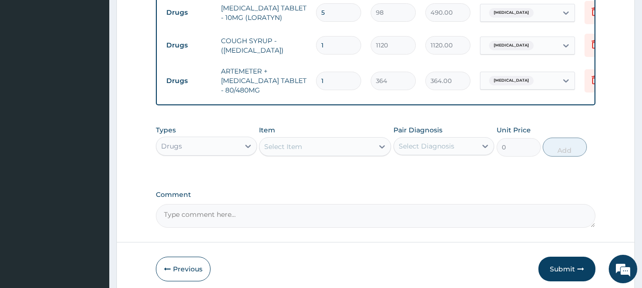
type input "0.00"
type input "6"
type input "2184.00"
type input "6"
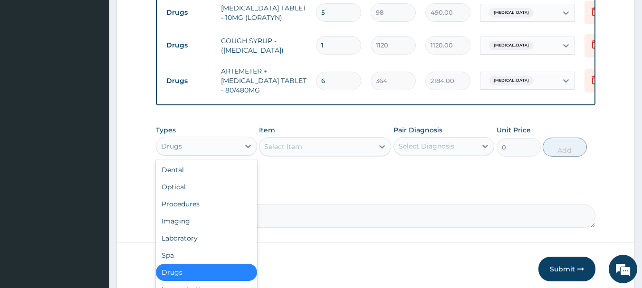
click at [225, 153] on div "Drugs" at bounding box center [197, 146] width 83 height 15
click at [209, 244] on div "Laboratory" at bounding box center [206, 238] width 101 height 17
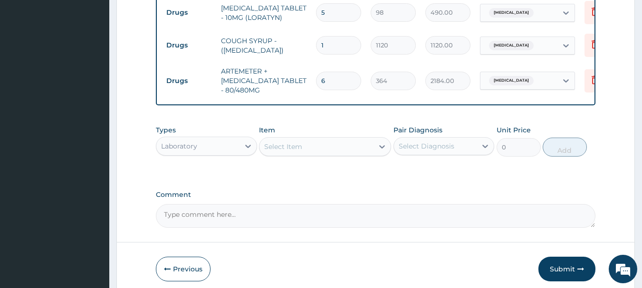
click at [303, 154] on div "Select Item" at bounding box center [325, 146] width 132 height 19
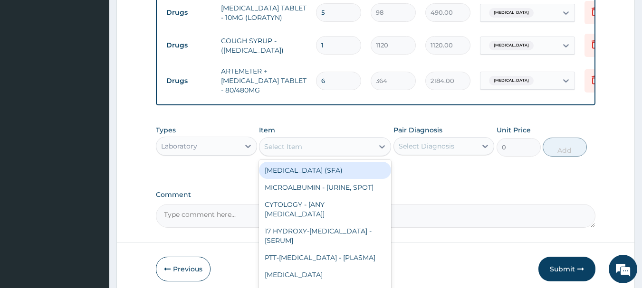
click at [322, 154] on div "Select Item" at bounding box center [316, 146] width 114 height 15
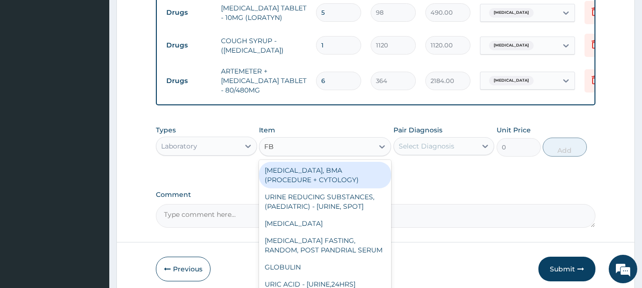
type input "FBC"
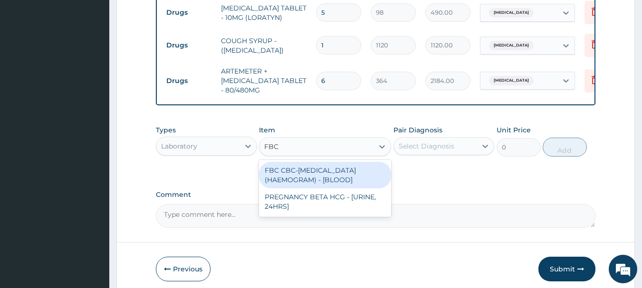
click at [345, 180] on div "FBC CBC-[MEDICAL_DATA] (HAEMOGRAM) - [BLOOD]" at bounding box center [325, 175] width 132 height 27
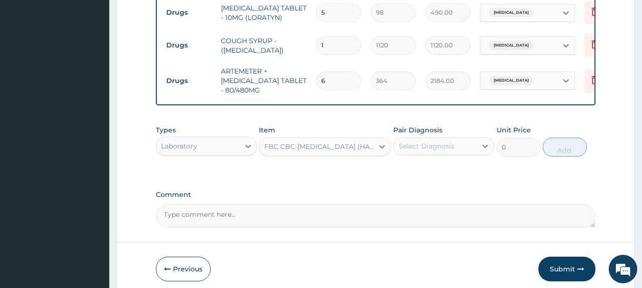
type input "5000"
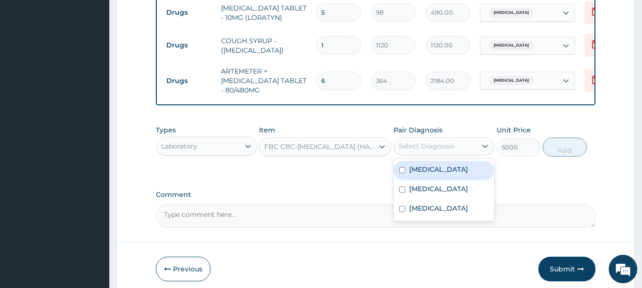
click at [454, 154] on div "Select Diagnosis" at bounding box center [435, 146] width 83 height 15
click at [454, 174] on label "[MEDICAL_DATA]" at bounding box center [438, 170] width 59 height 10
checkbox input "true"
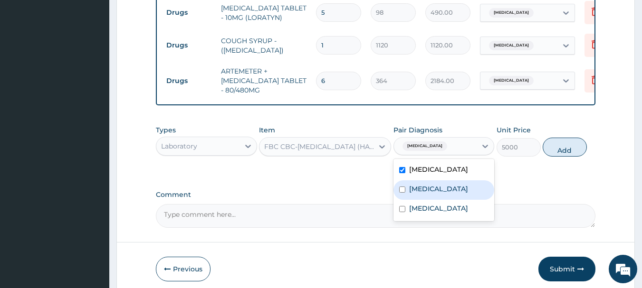
click at [445, 200] on div "[MEDICAL_DATA]" at bounding box center [443, 190] width 101 height 19
checkbox input "true"
click at [570, 157] on button "Add" at bounding box center [565, 147] width 44 height 19
type input "0"
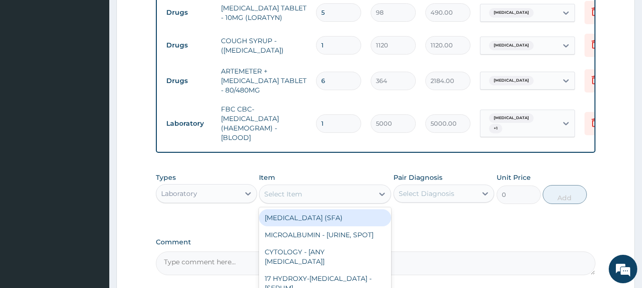
click at [354, 202] on div "Select Item" at bounding box center [316, 194] width 114 height 15
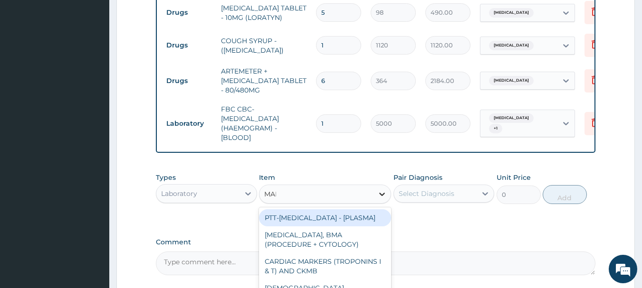
type input "MALA"
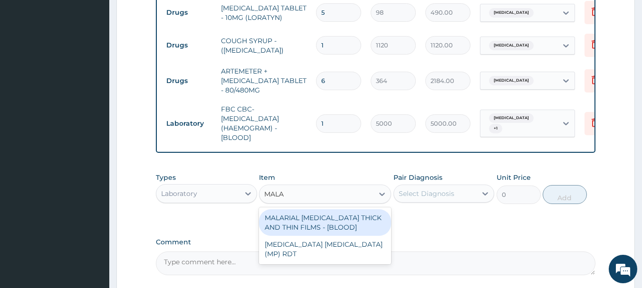
click at [368, 236] on div "MALARIAL [MEDICAL_DATA] THICK AND THIN FILMS - [BLOOD]" at bounding box center [325, 223] width 132 height 27
type input "2187.5"
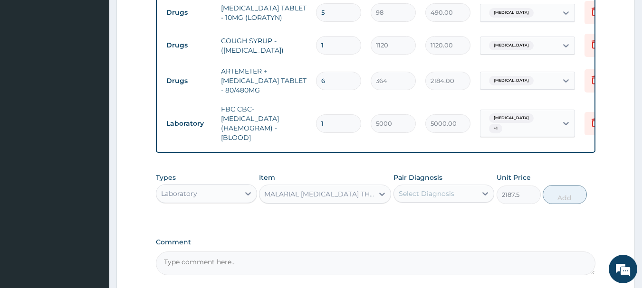
click at [419, 199] on div "Select Diagnosis" at bounding box center [427, 194] width 56 height 10
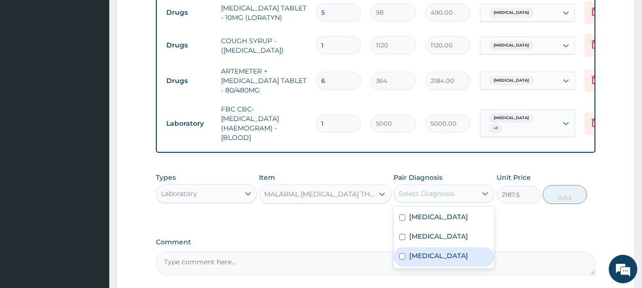
click at [426, 261] on label "[MEDICAL_DATA]" at bounding box center [438, 256] width 59 height 10
checkbox input "true"
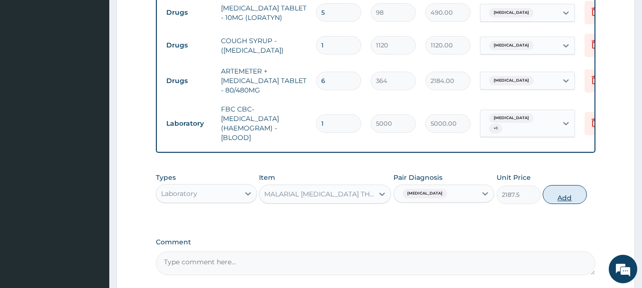
click at [564, 204] on button "Add" at bounding box center [565, 194] width 44 height 19
type input "0"
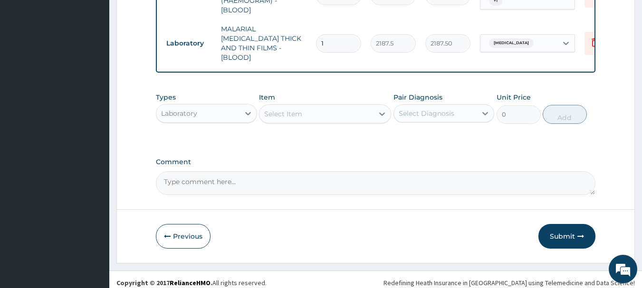
scroll to position [590, 0]
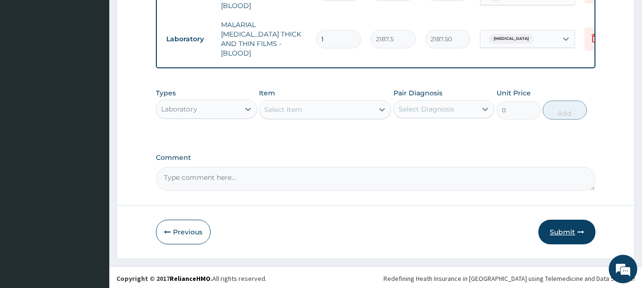
click at [577, 222] on button "Submit" at bounding box center [566, 232] width 57 height 25
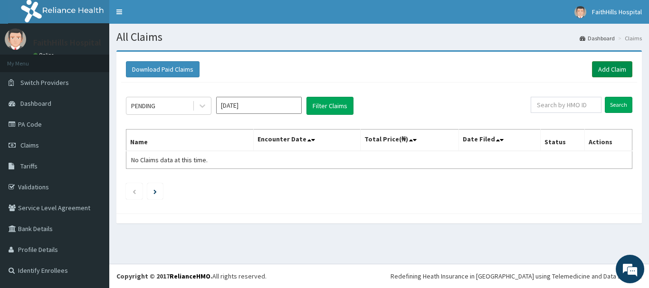
click at [607, 66] on link "Add Claim" at bounding box center [612, 69] width 40 height 16
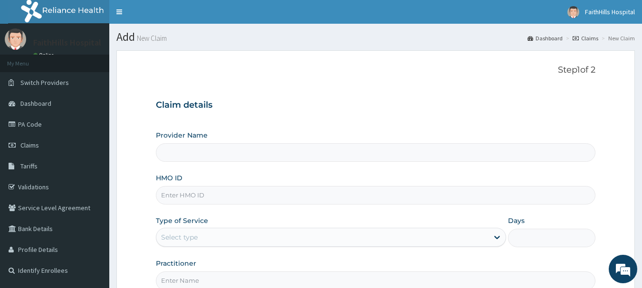
type input "FaithHills Specialist Hospital"
click at [209, 194] on input "HMO ID" at bounding box center [376, 195] width 440 height 19
type input "JSS/10290/A"
click at [242, 238] on div "Select type" at bounding box center [322, 237] width 332 height 15
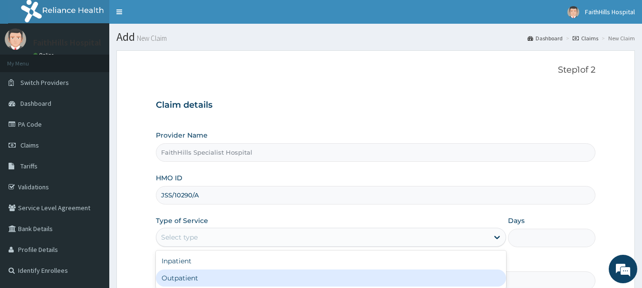
click at [210, 274] on div "Outpatient" at bounding box center [331, 278] width 350 height 17
type input "1"
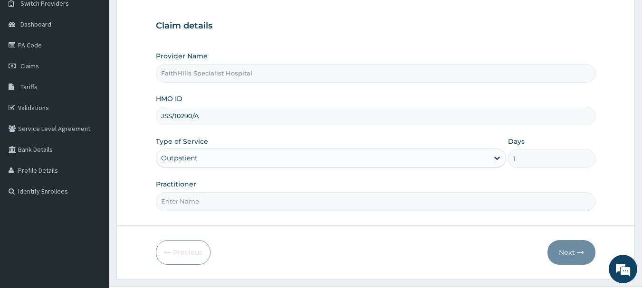
scroll to position [102, 0]
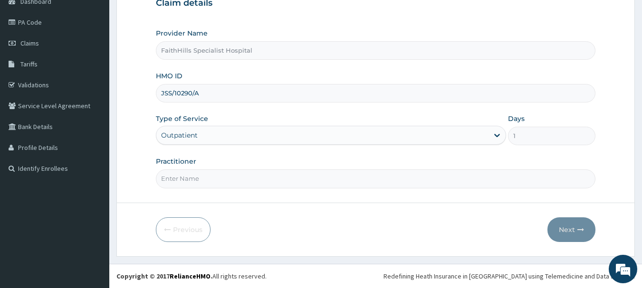
click at [212, 189] on form "Step 1 of 2 Claim details Provider Name FaithHills Specialist Hospital HMO ID J…" at bounding box center [375, 102] width 518 height 308
click at [191, 185] on input "Practitioner" at bounding box center [376, 179] width 440 height 19
type input "DR. [PERSON_NAME]"
click at [578, 226] on button "Next" at bounding box center [571, 230] width 48 height 25
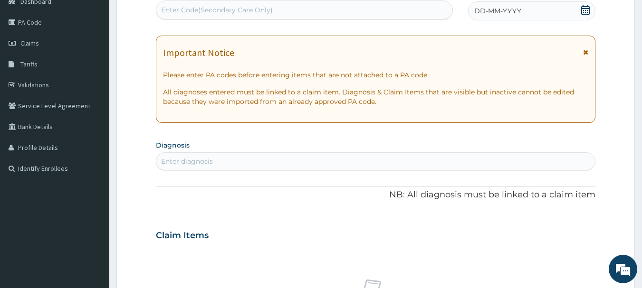
click at [585, 10] on icon at bounding box center [586, 10] width 10 height 10
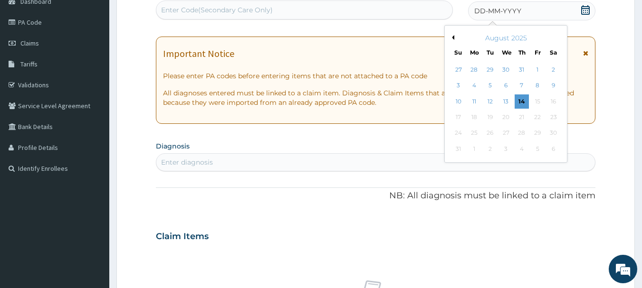
click at [452, 38] on button "Previous Month" at bounding box center [451, 37] width 5 height 5
click at [506, 102] on div "16" at bounding box center [506, 102] width 14 height 14
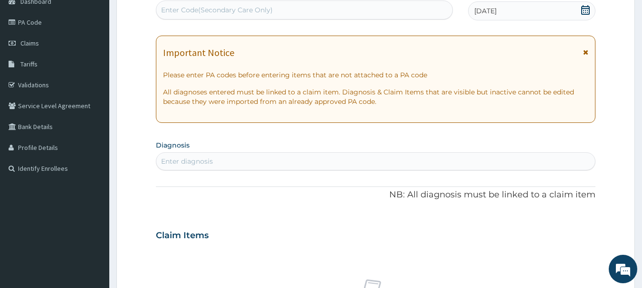
click at [207, 160] on div "Enter diagnosis" at bounding box center [187, 162] width 52 height 10
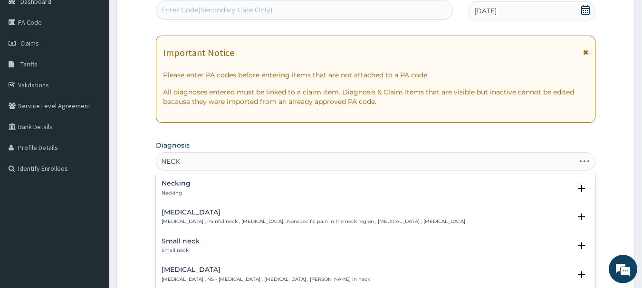
type input "NECK"
click at [226, 220] on p "[MEDICAL_DATA] , Painful neck , [MEDICAL_DATA] , Nonspecific pain in the neck r…" at bounding box center [314, 222] width 304 height 7
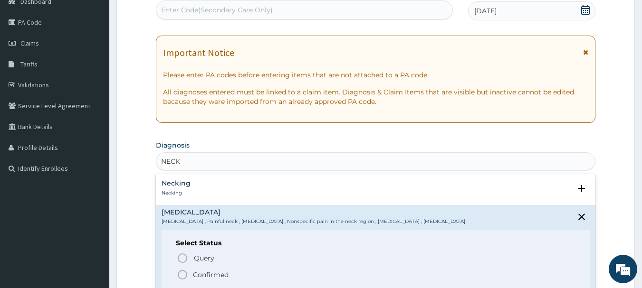
click at [217, 277] on p "Confirmed" at bounding box center [211, 275] width 36 height 10
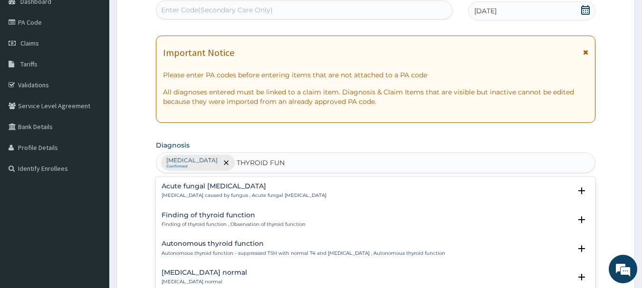
type input "THYROID FUNC"
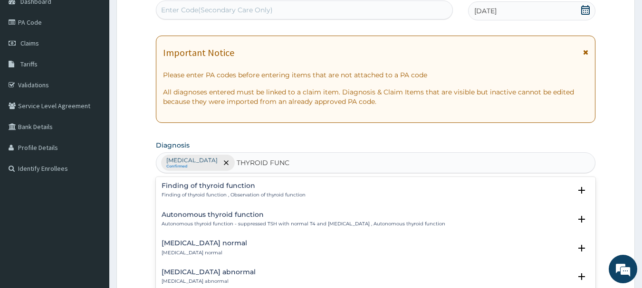
scroll to position [0, 0]
click at [238, 191] on div "Finding of thyroid function Finding of thyroid function , Observation of thyroi…" at bounding box center [234, 191] width 144 height 17
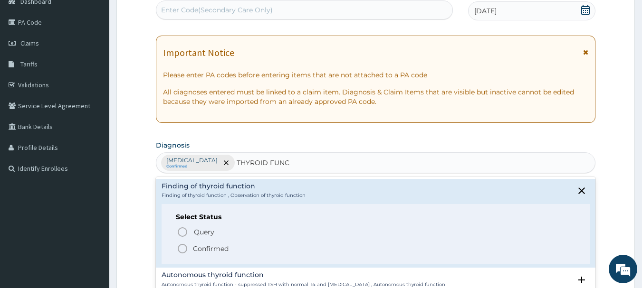
click at [218, 248] on p "Confirmed" at bounding box center [211, 249] width 36 height 10
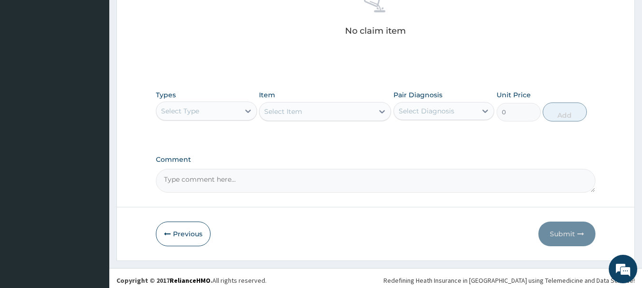
scroll to position [397, 0]
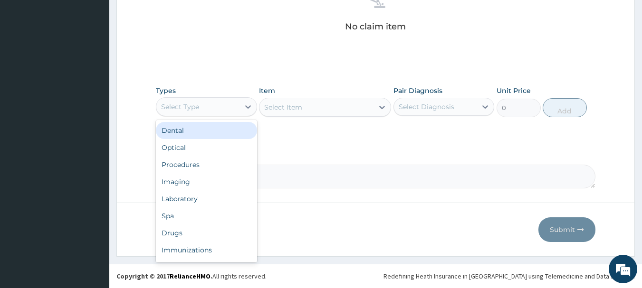
click at [238, 110] on div "Select Type" at bounding box center [197, 106] width 83 height 15
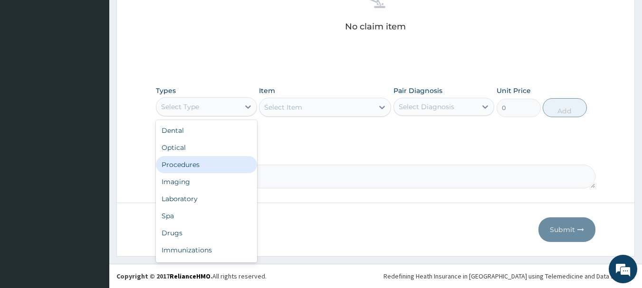
click at [209, 166] on div "Procedures" at bounding box center [206, 164] width 101 height 17
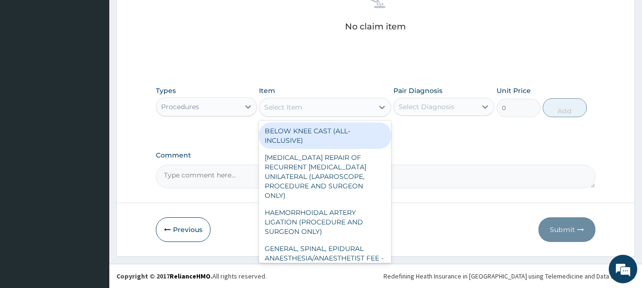
click at [372, 115] on div "Select Item" at bounding box center [316, 107] width 114 height 15
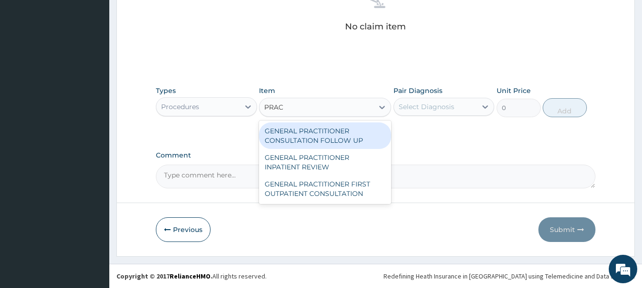
type input "PRACT"
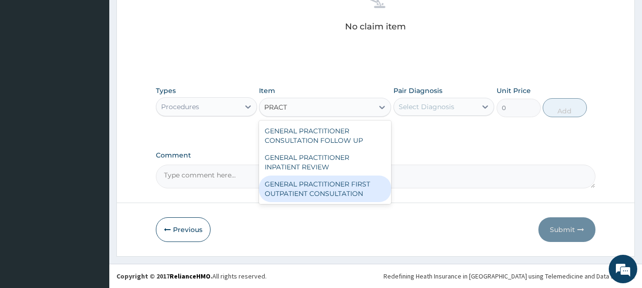
click at [330, 191] on div "GENERAL PRACTITIONER FIRST OUTPATIENT CONSULTATION" at bounding box center [325, 189] width 132 height 27
type input "3750"
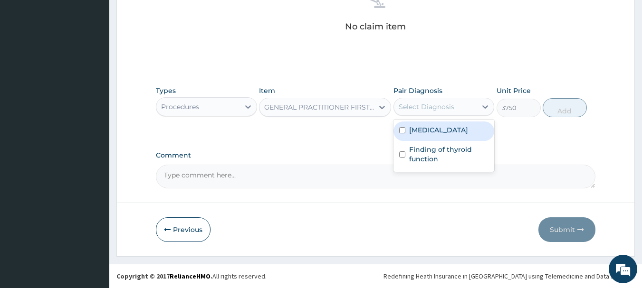
click at [420, 106] on div "Select Diagnosis" at bounding box center [427, 107] width 56 height 10
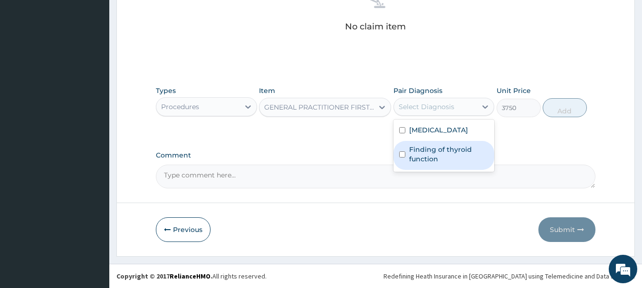
drag, startPoint x: 432, startPoint y: 151, endPoint x: 430, endPoint y: 142, distance: 9.2
click at [432, 147] on label "Finding of thyroid function" at bounding box center [449, 154] width 80 height 19
checkbox input "true"
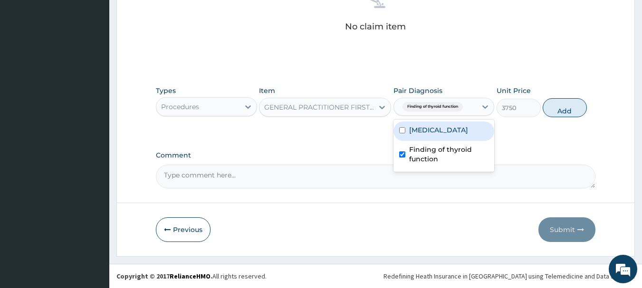
click at [428, 132] on label "[MEDICAL_DATA]" at bounding box center [438, 130] width 59 height 10
checkbox input "true"
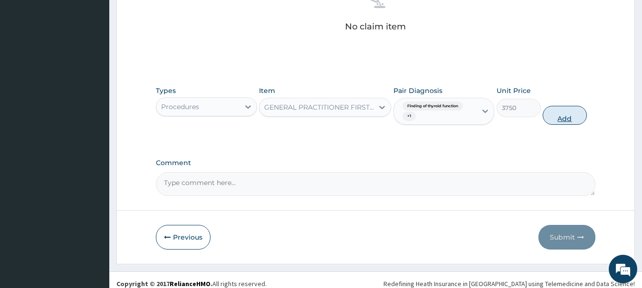
click at [565, 114] on button "Add" at bounding box center [565, 115] width 44 height 19
type input "0"
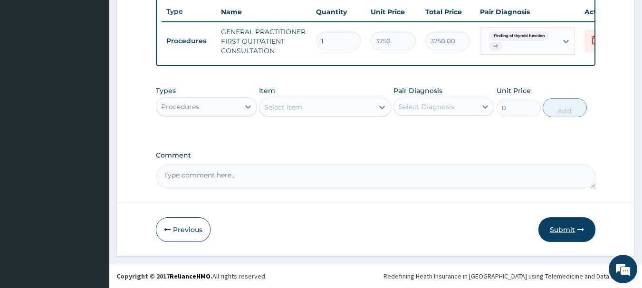
click at [565, 232] on button "Submit" at bounding box center [566, 230] width 57 height 25
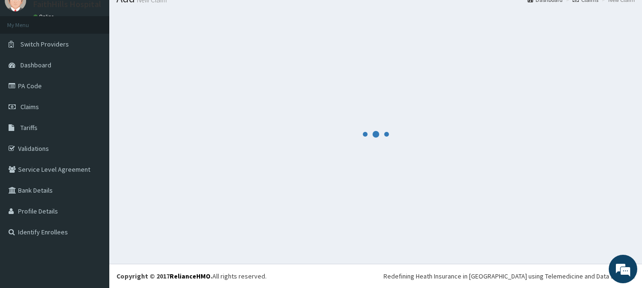
scroll to position [364, 0]
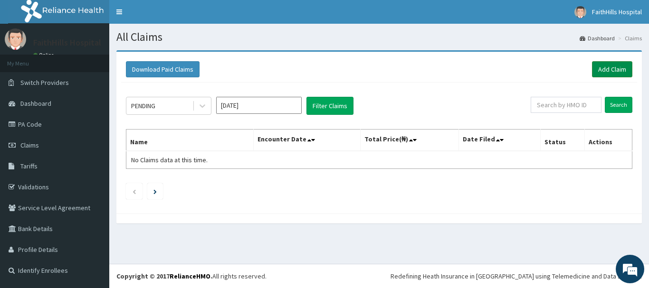
click at [616, 67] on link "Add Claim" at bounding box center [612, 69] width 40 height 16
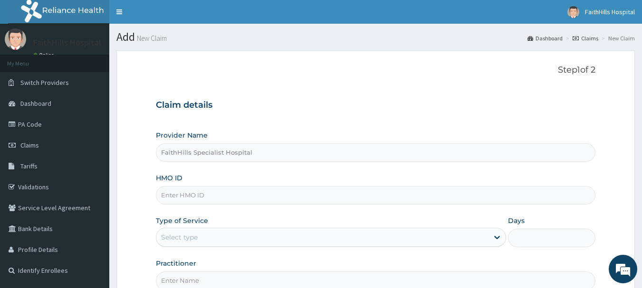
click at [222, 204] on input "HMO ID" at bounding box center [376, 195] width 440 height 19
paste input "MCE/10093/C"
type input "MCE/10093/C"
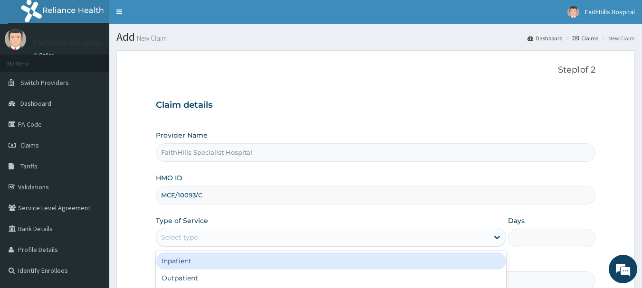
click at [232, 232] on div "Select type" at bounding box center [322, 237] width 332 height 15
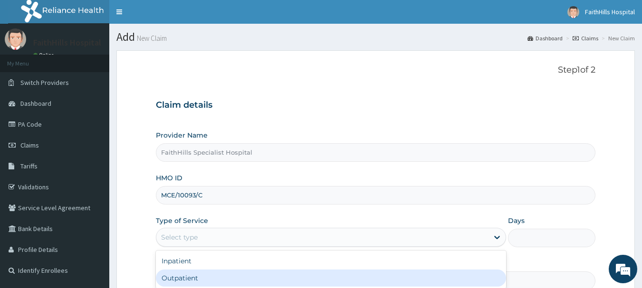
click at [220, 275] on div "Outpatient" at bounding box center [331, 278] width 350 height 17
type input "1"
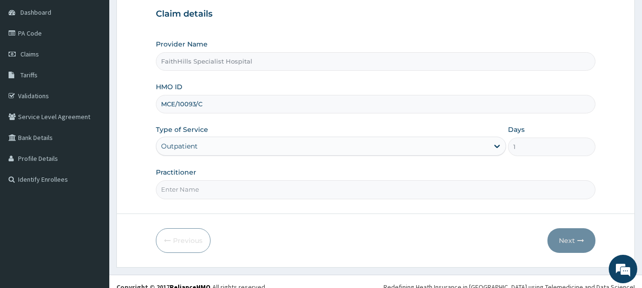
scroll to position [95, 0]
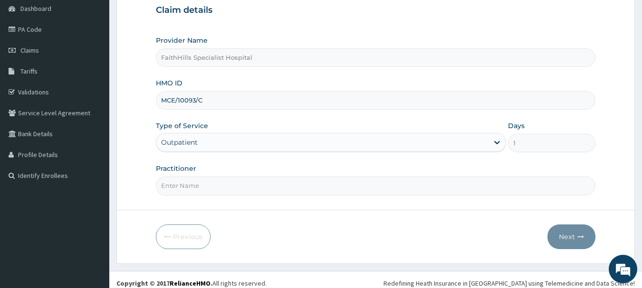
click at [183, 183] on input "Practitioner" at bounding box center [376, 186] width 440 height 19
type input "DR. AKUMA"
click at [575, 233] on button "Next" at bounding box center [571, 237] width 48 height 25
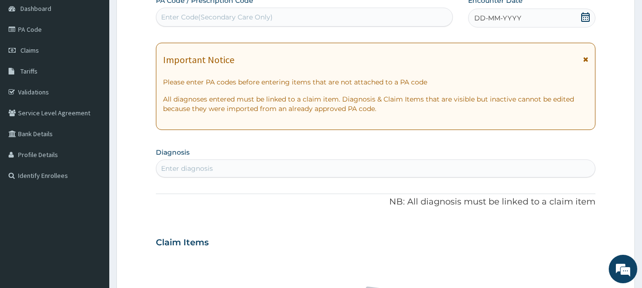
click at [243, 15] on div "Enter Code(Secondary Care Only)" at bounding box center [217, 17] width 112 height 10
paste input "PA/91BC13"
type input "PA/91BC13"
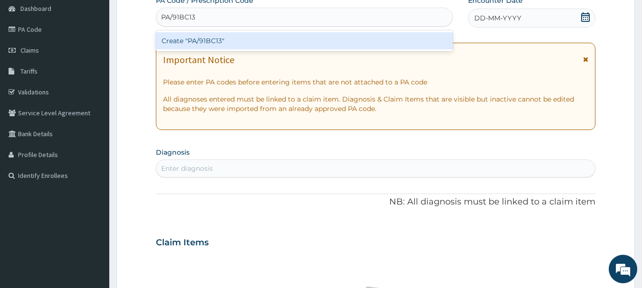
click at [252, 39] on div "Create "PA/91BC13"" at bounding box center [304, 40] width 297 height 17
